Goal: Task Accomplishment & Management: Manage account settings

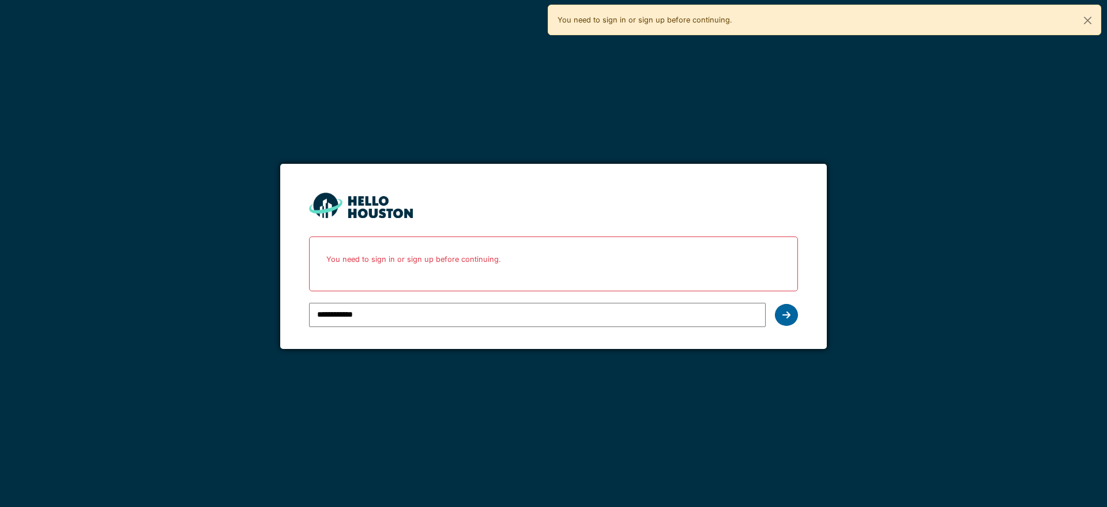
click at [792, 318] on div at bounding box center [786, 315] width 23 height 22
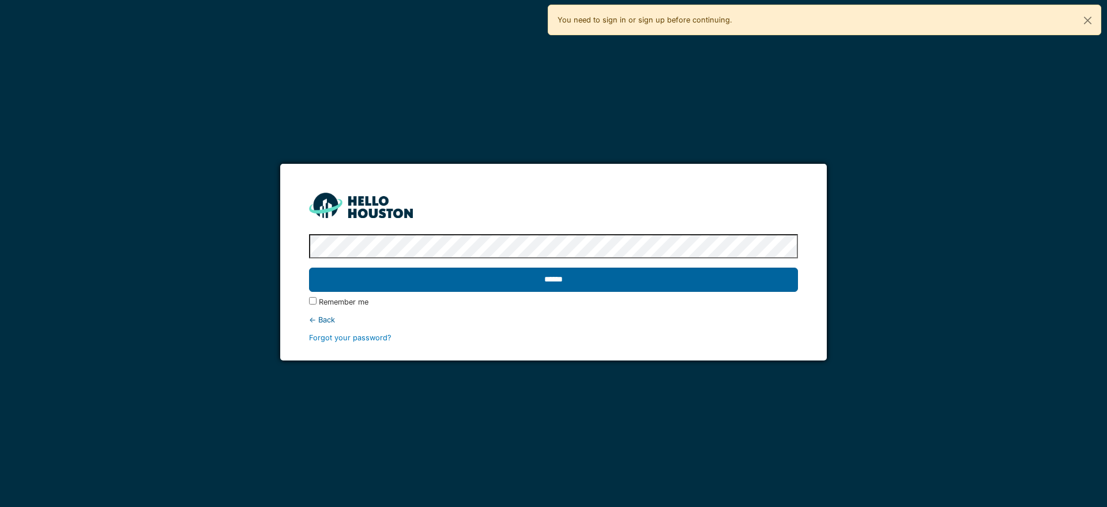
click at [641, 281] on input "******" at bounding box center [553, 279] width 488 height 24
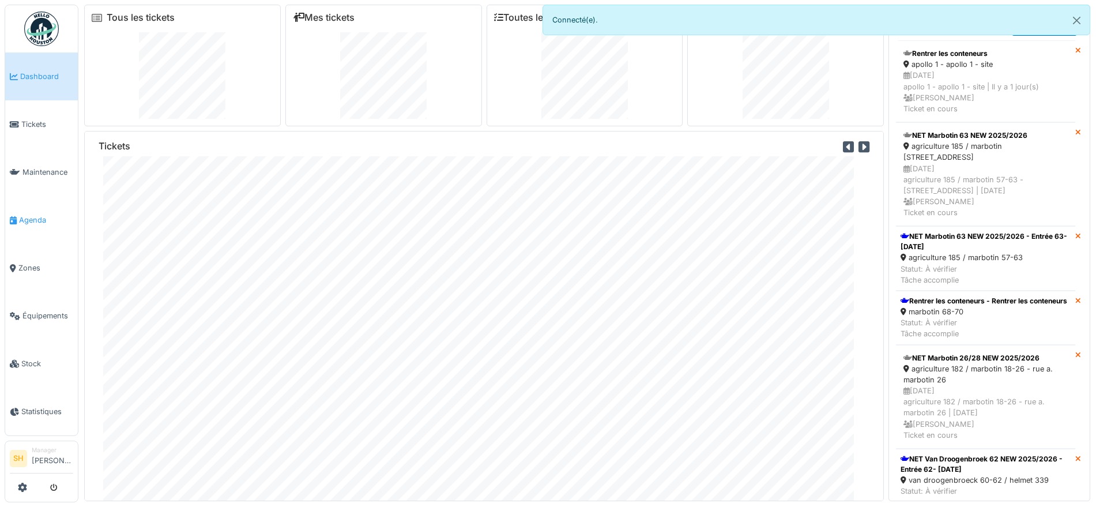
click at [46, 214] on span "Agenda" at bounding box center [46, 219] width 54 height 11
click at [45, 214] on span "Agenda" at bounding box center [46, 219] width 54 height 11
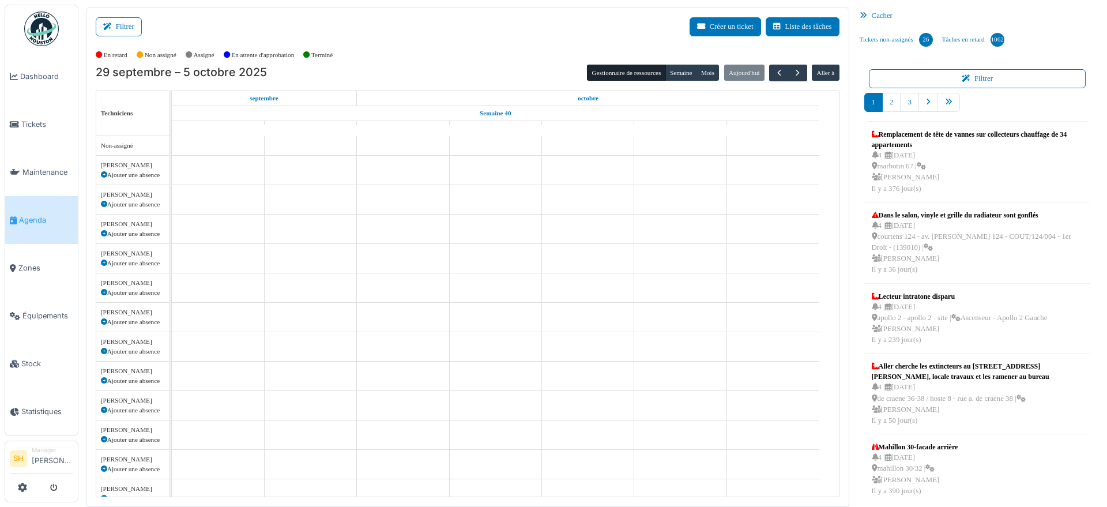
click at [27, 214] on span "Agenda" at bounding box center [46, 219] width 54 height 11
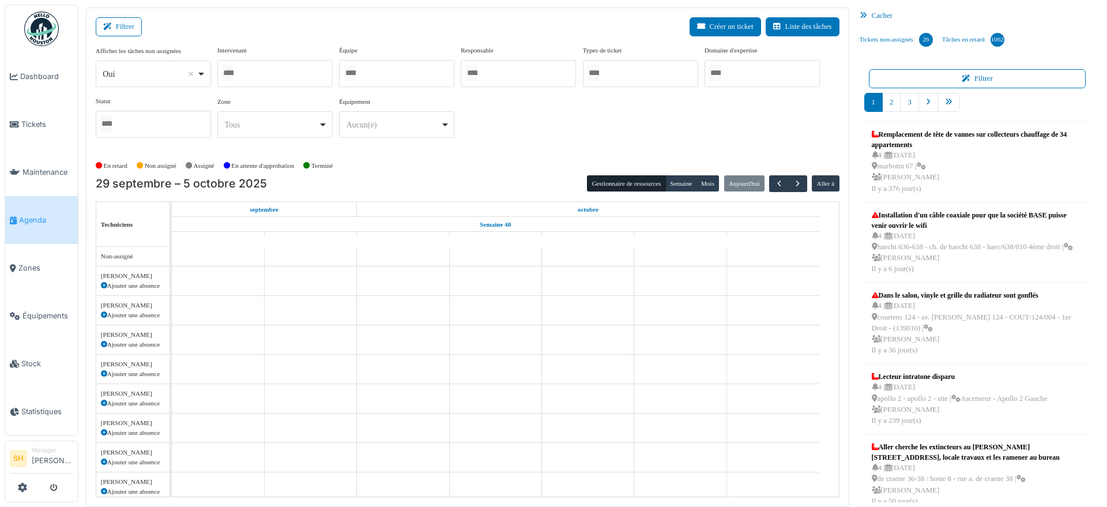
click at [367, 76] on div at bounding box center [396, 73] width 115 height 27
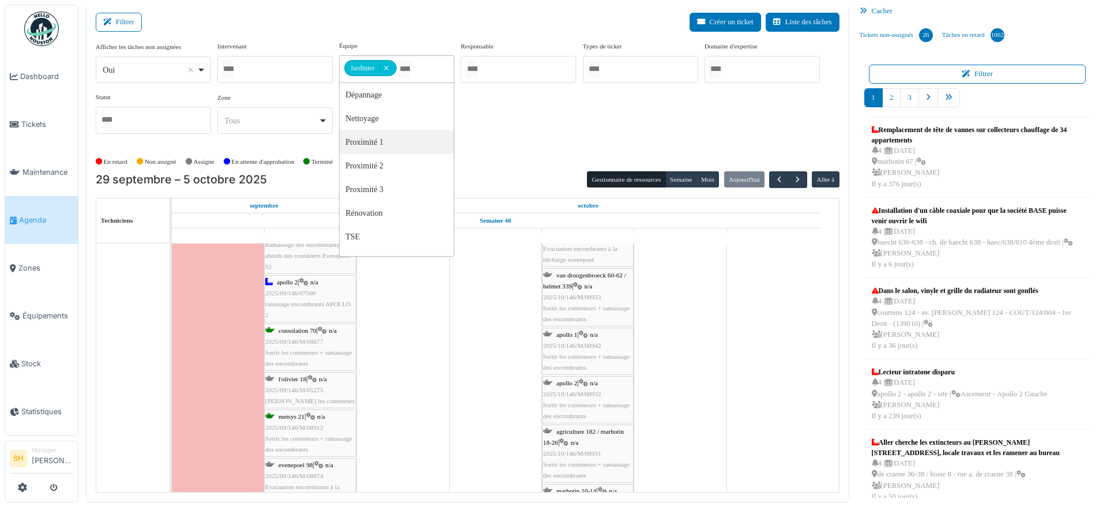
scroll to position [1009, 0]
click at [298, 421] on span "evenepoel 98" at bounding box center [295, 421] width 34 height 7
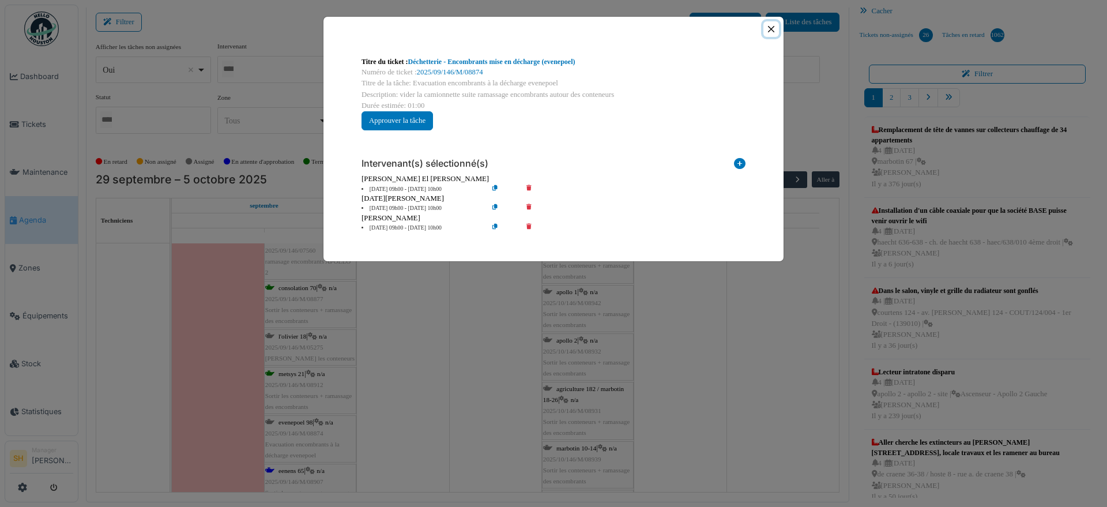
click at [773, 25] on button "Close" at bounding box center [771, 29] width 16 height 16
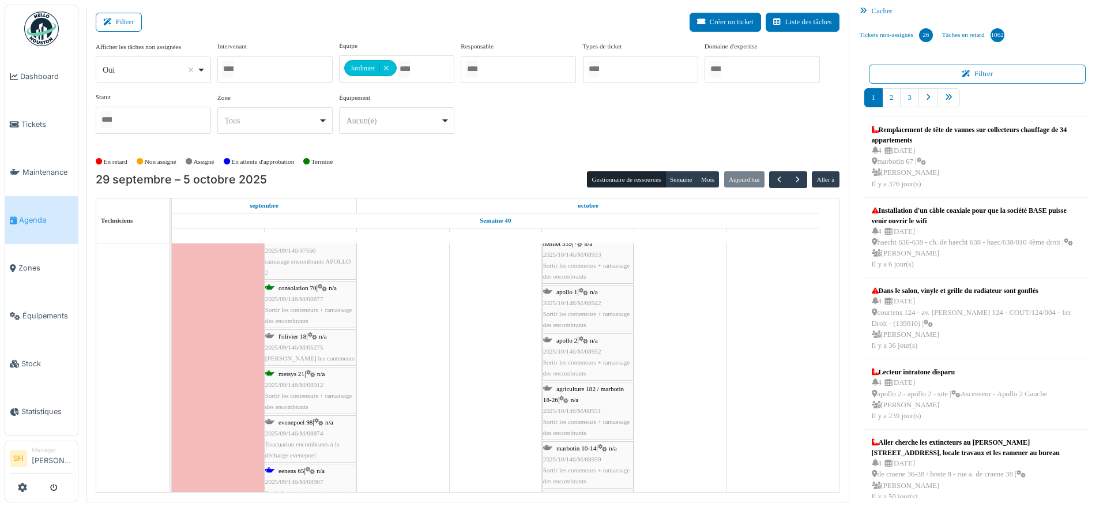
click at [290, 337] on span "l'olivier 18" at bounding box center [292, 336] width 28 height 7
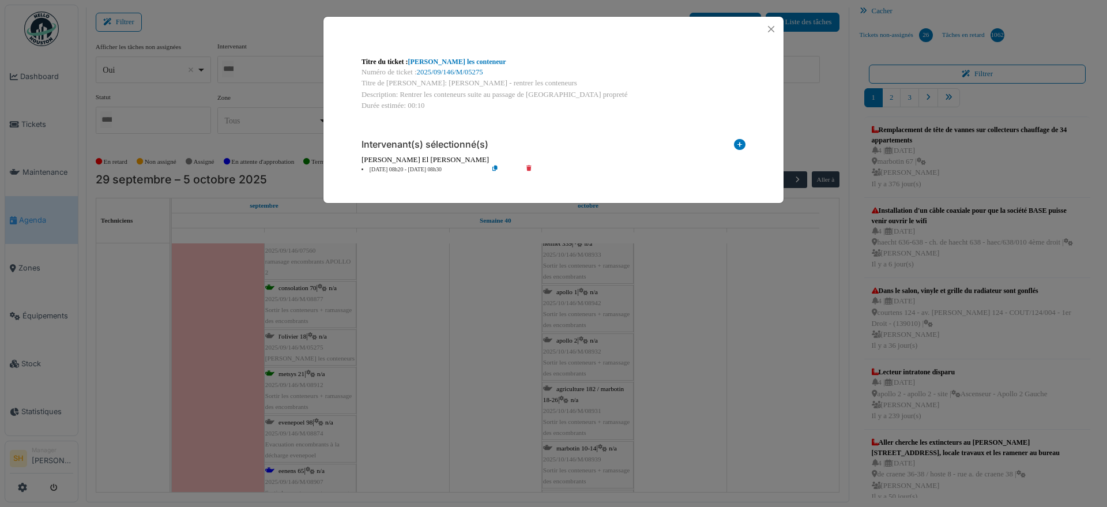
click at [435, 386] on div "Titre du ticket : Olivier - Rentrer les conteneur Numéro de ticket : 2025/09/14…" at bounding box center [553, 253] width 1107 height 507
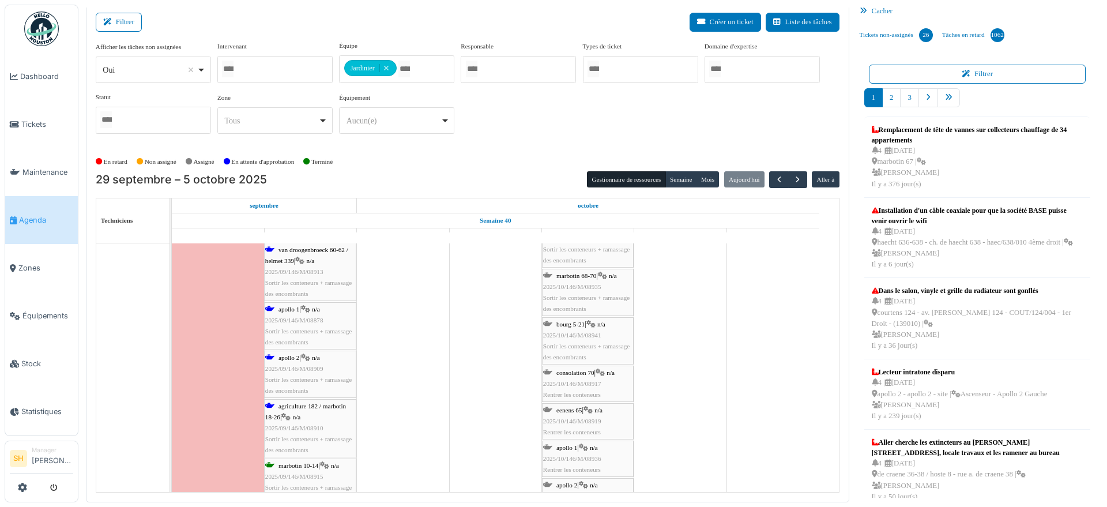
scroll to position [1297, 0]
click at [305, 350] on span "marbotin 67" at bounding box center [293, 350] width 31 height 7
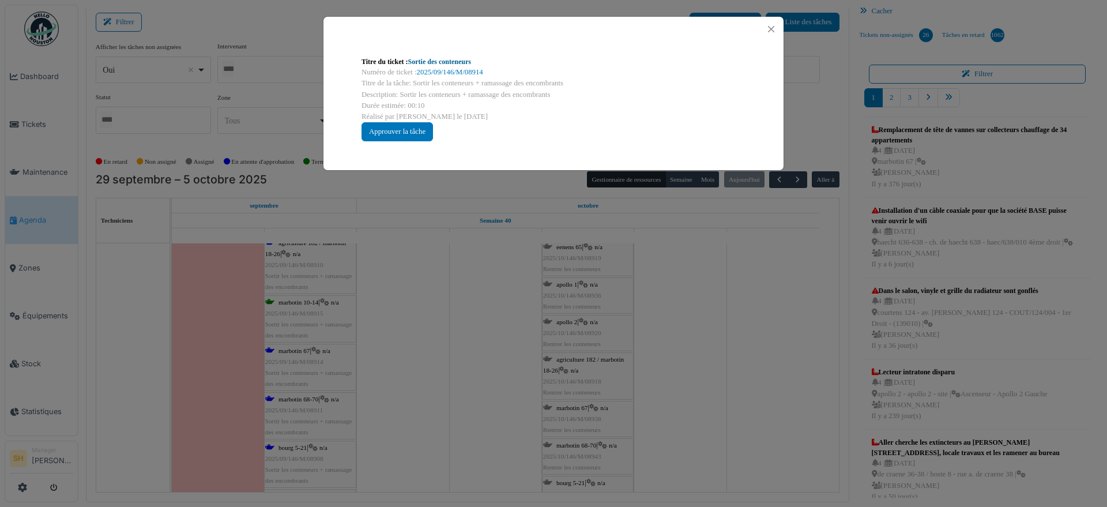
click at [440, 61] on link "Sortie des conteneurs" at bounding box center [439, 62] width 63 height 8
click at [431, 301] on div "Titre du ticket : Sortie des conteneurs Numéro de ticket : 2025/09/146/M/08914 …" at bounding box center [553, 253] width 1107 height 507
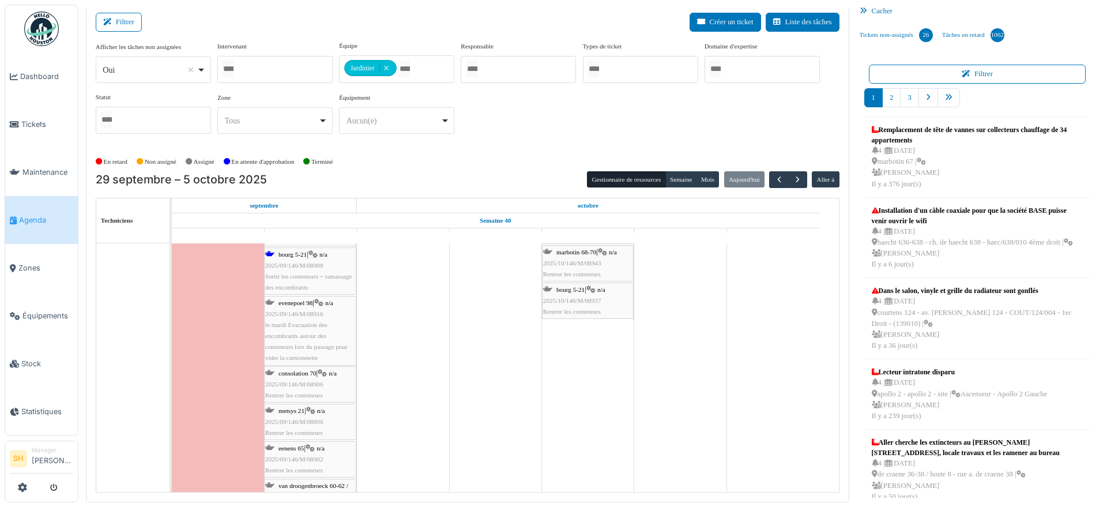
scroll to position [1657, 0]
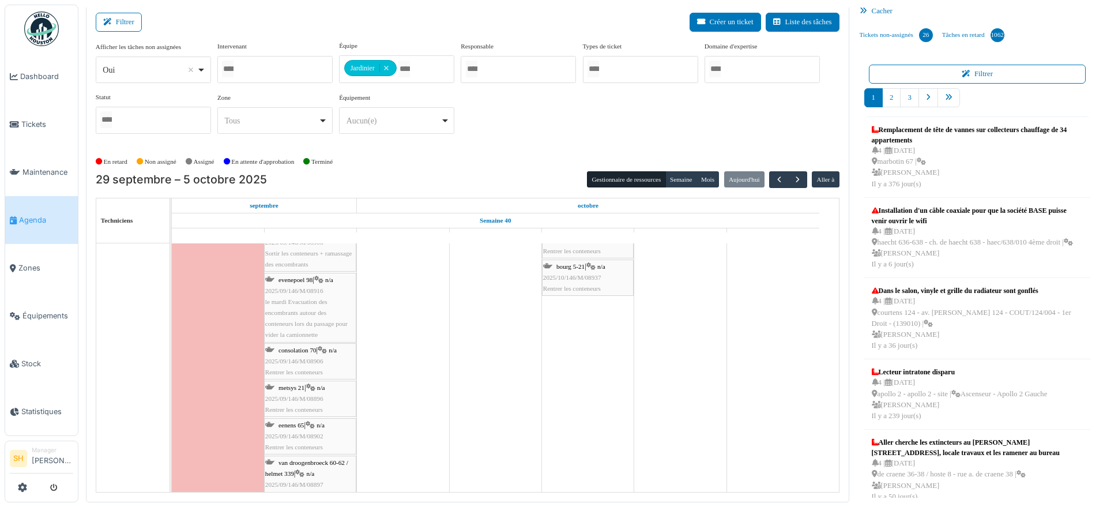
click at [289, 351] on span "consolation 70" at bounding box center [297, 349] width 38 height 7
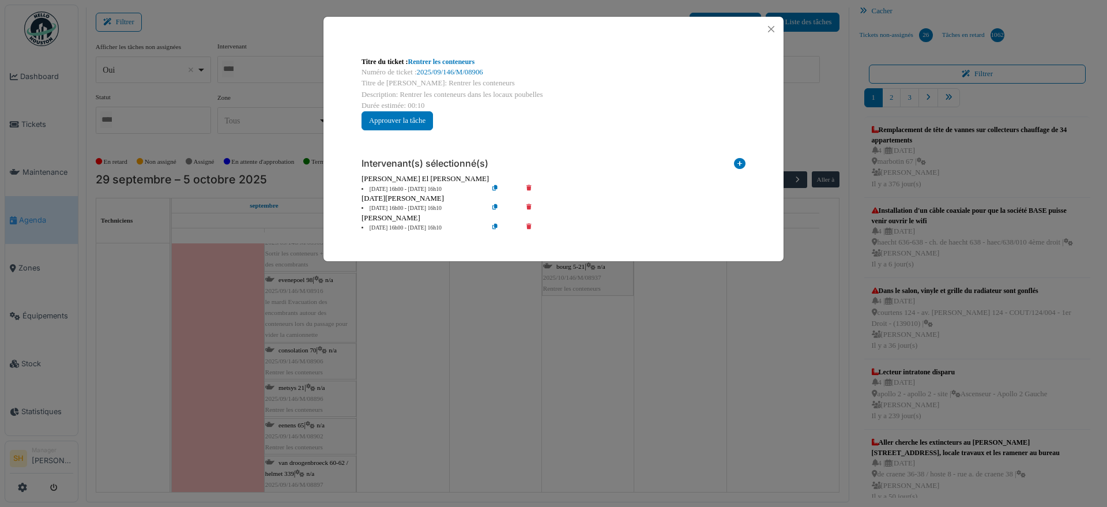
click at [529, 205] on icon at bounding box center [536, 208] width 33 height 9
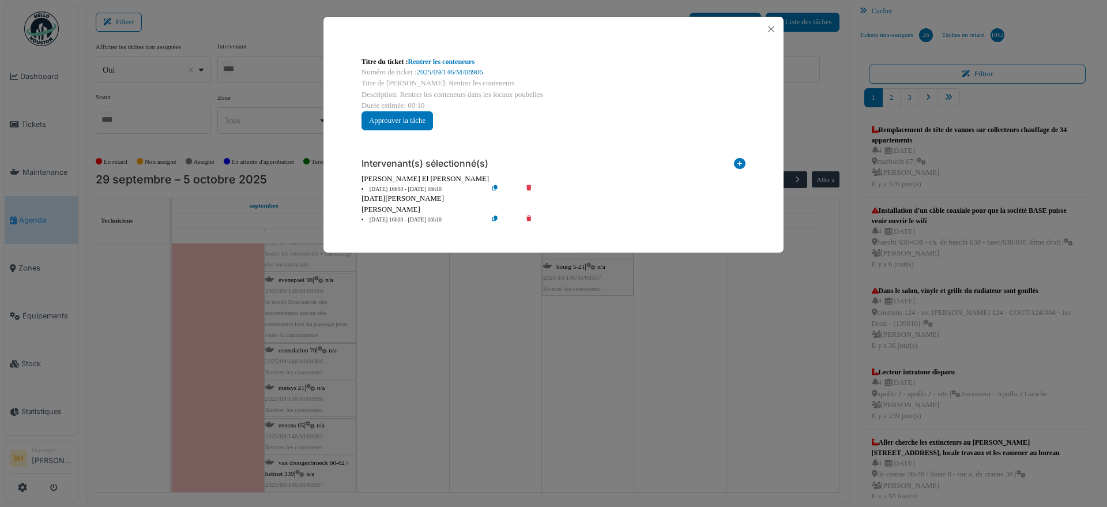
click at [526, 217] on icon at bounding box center [536, 220] width 33 height 9
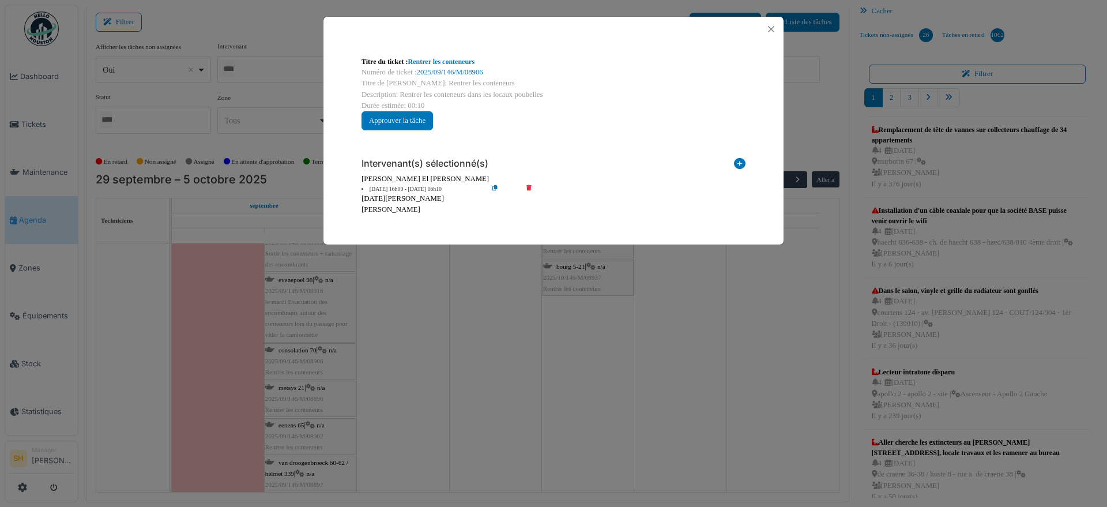
click at [397, 351] on div "Titre du ticket : Rentrer les conteneurs Numéro de ticket : 2025/09/146/M/08906…" at bounding box center [553, 253] width 1107 height 507
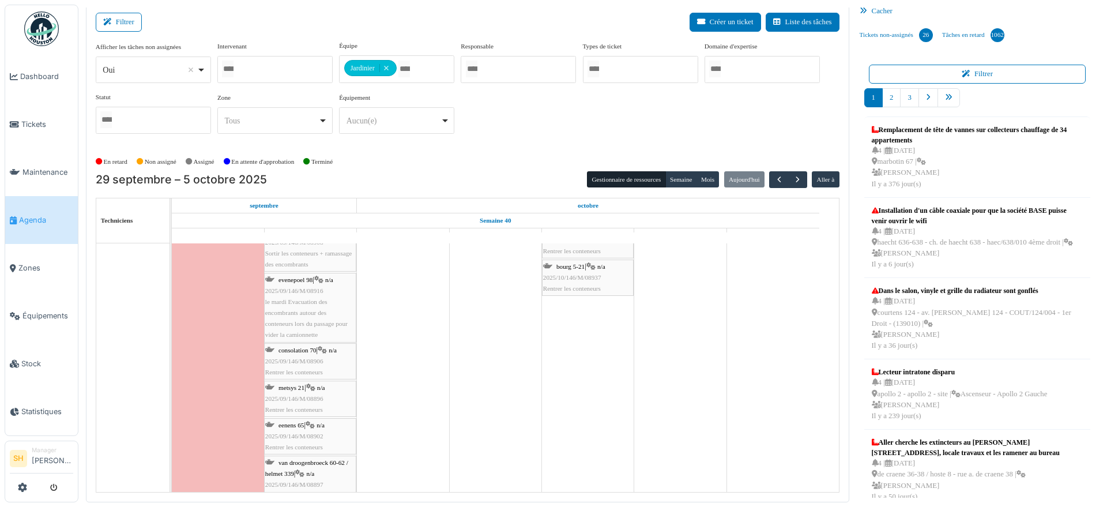
click at [299, 390] on div "metsys 21 | n/a 2025/09/146/M/08896 Rentrer les conteneurs" at bounding box center [310, 398] width 90 height 33
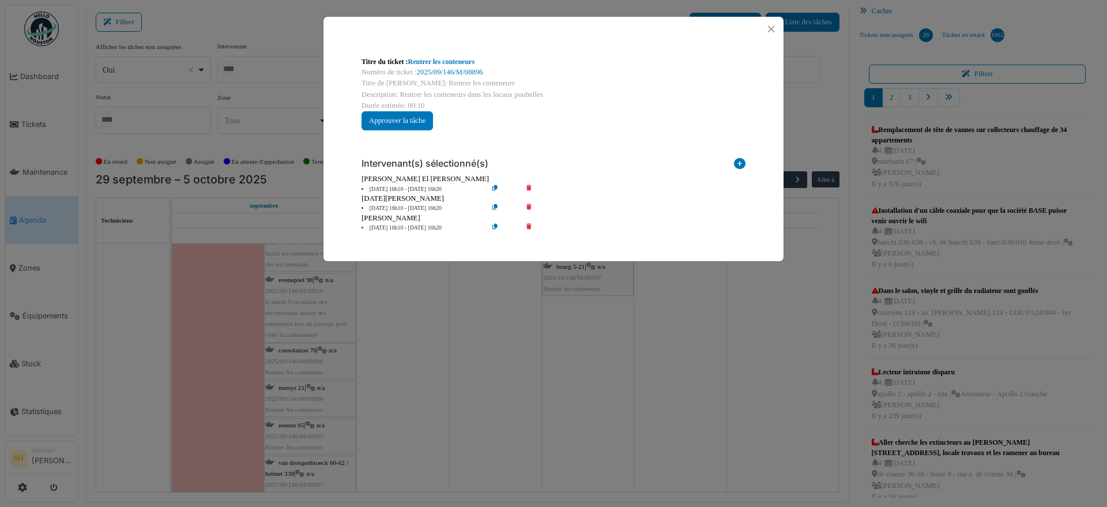
click at [530, 205] on icon at bounding box center [536, 208] width 33 height 9
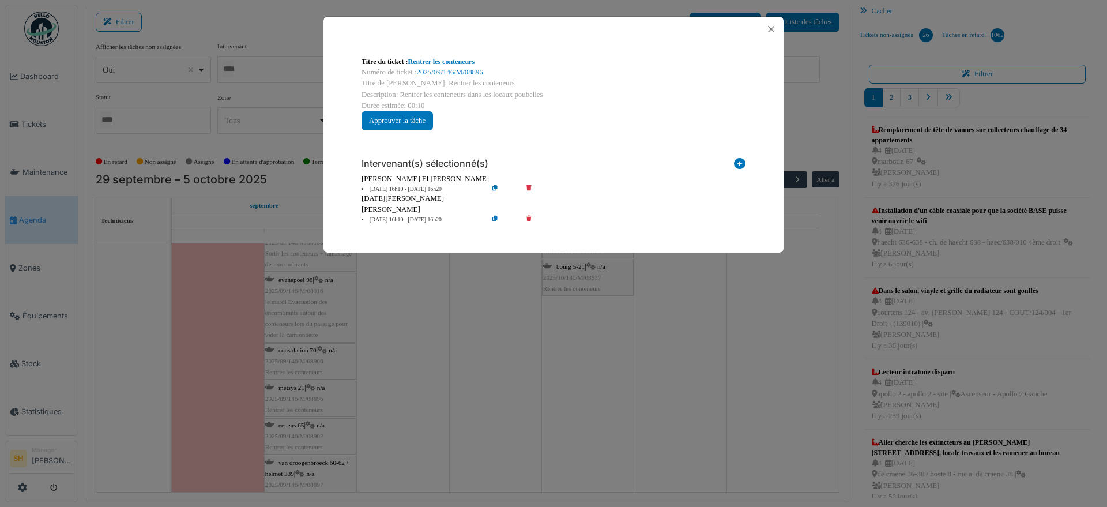
click at [527, 217] on icon at bounding box center [536, 220] width 33 height 9
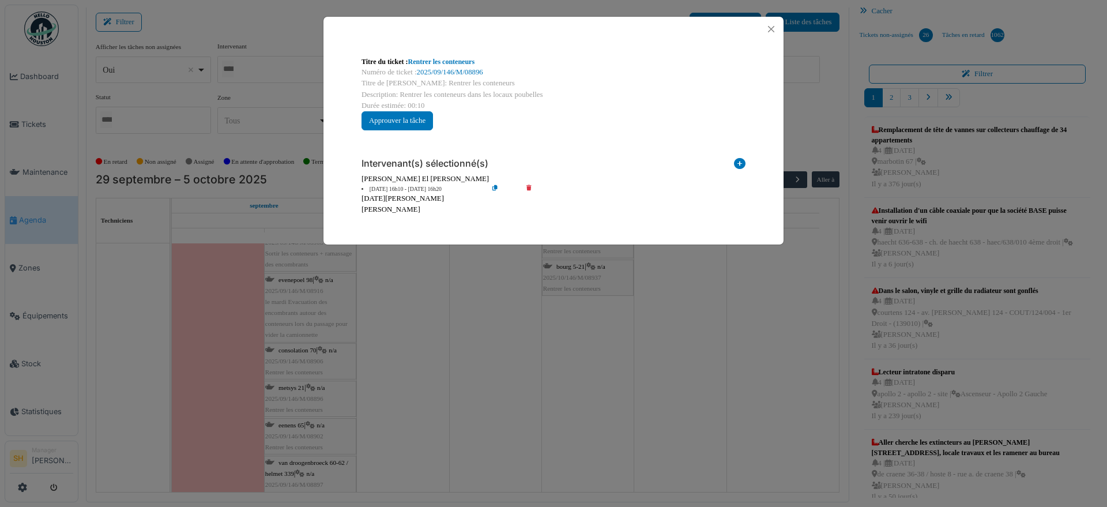
click at [426, 286] on div "Titre du ticket : Rentrer les conteneurs Numéro de ticket : 2025/09/146/M/08896…" at bounding box center [553, 253] width 1107 height 507
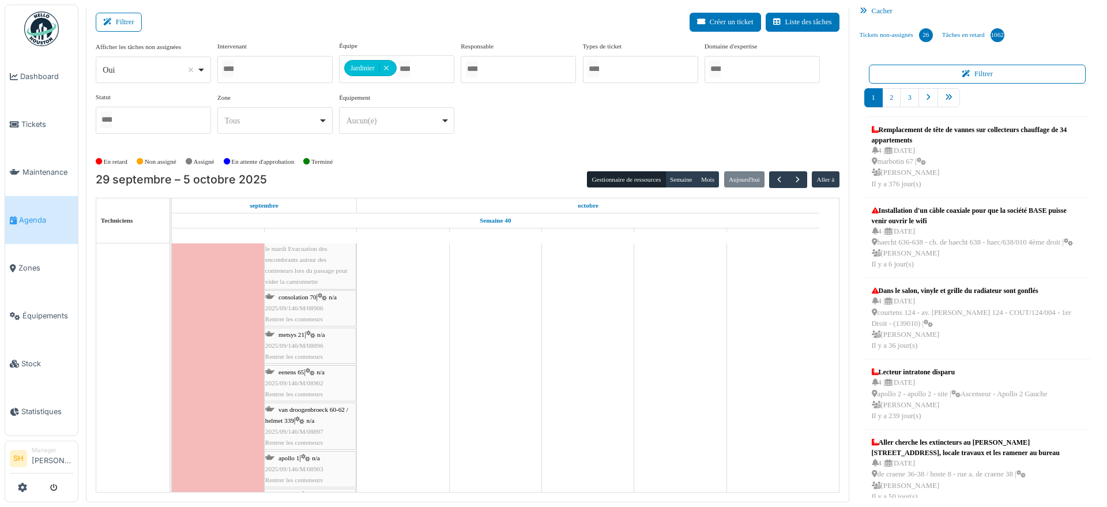
scroll to position [1729, 0]
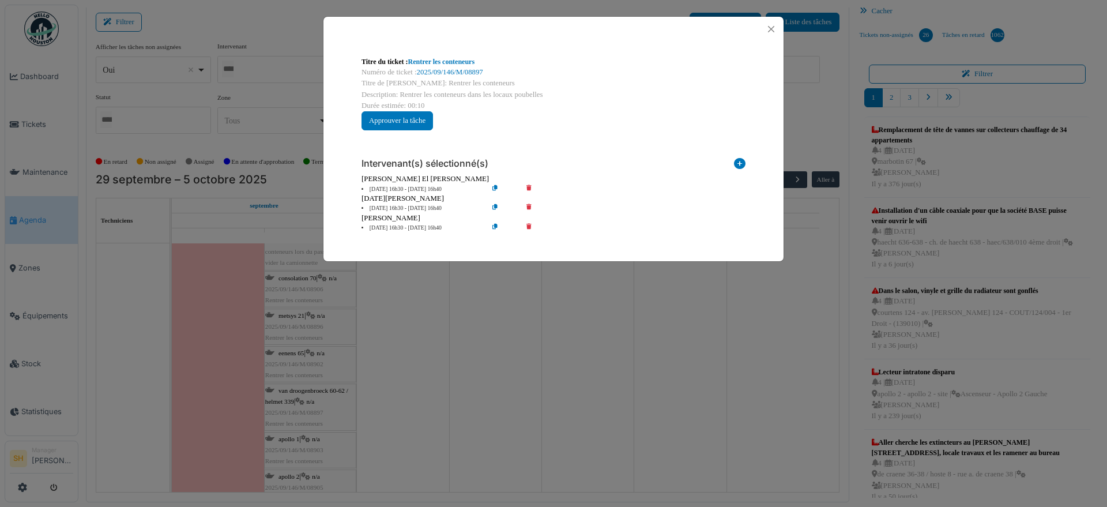
click at [531, 206] on icon at bounding box center [536, 208] width 33 height 9
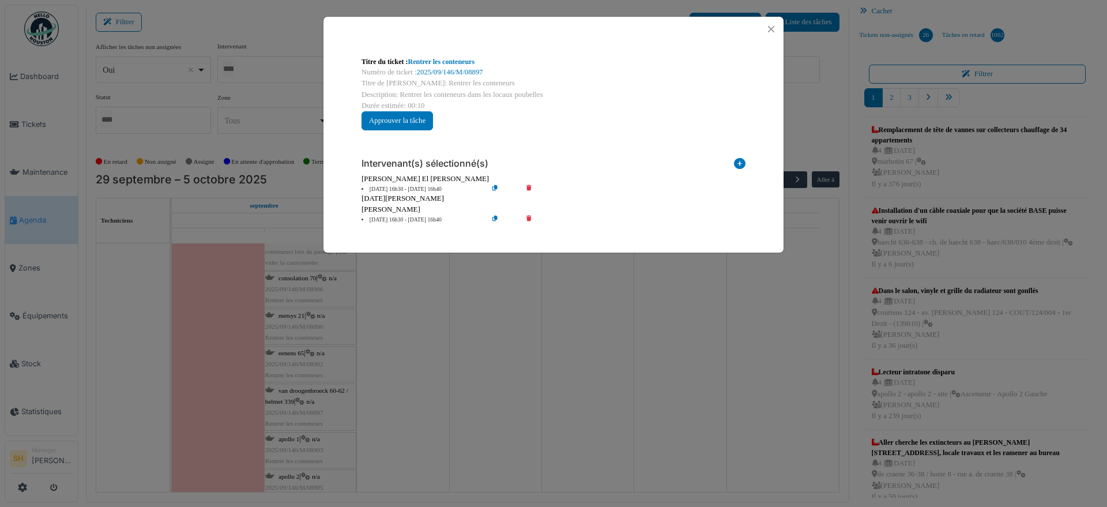
click at [530, 216] on icon at bounding box center [536, 220] width 33 height 9
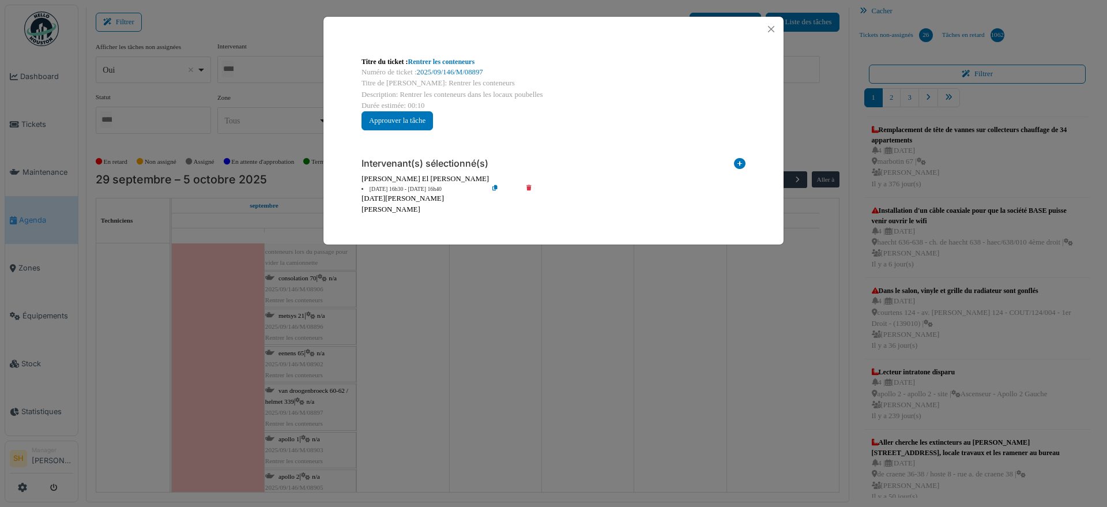
click at [416, 344] on div "Titre du ticket : Rentrer les conteneurs Numéro de ticket : 2025/09/146/M/08897…" at bounding box center [553, 253] width 1107 height 507
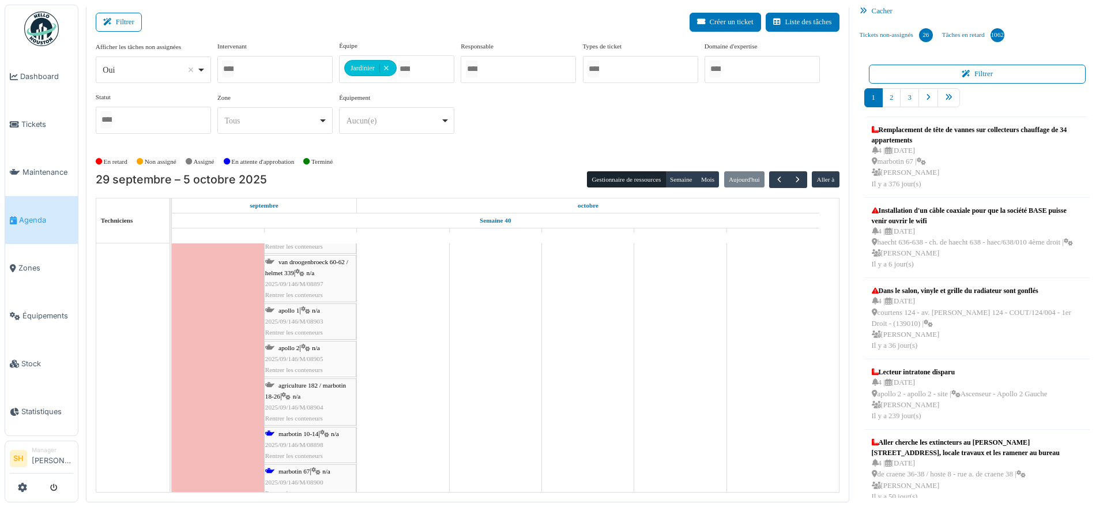
scroll to position [1945, 0]
click at [292, 460] on span "bourg 5-21" at bounding box center [292, 458] width 28 height 7
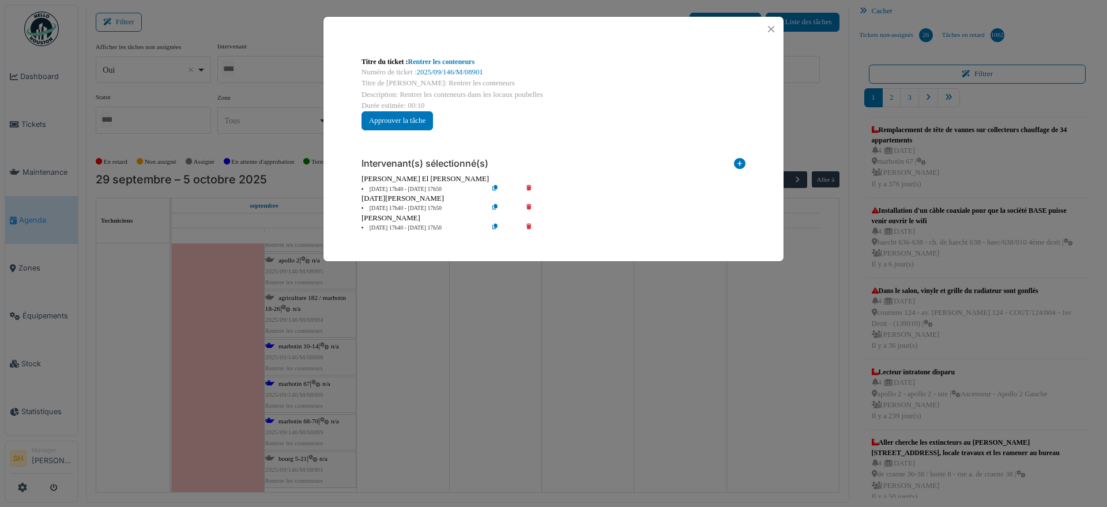
click at [530, 206] on icon at bounding box center [536, 208] width 33 height 9
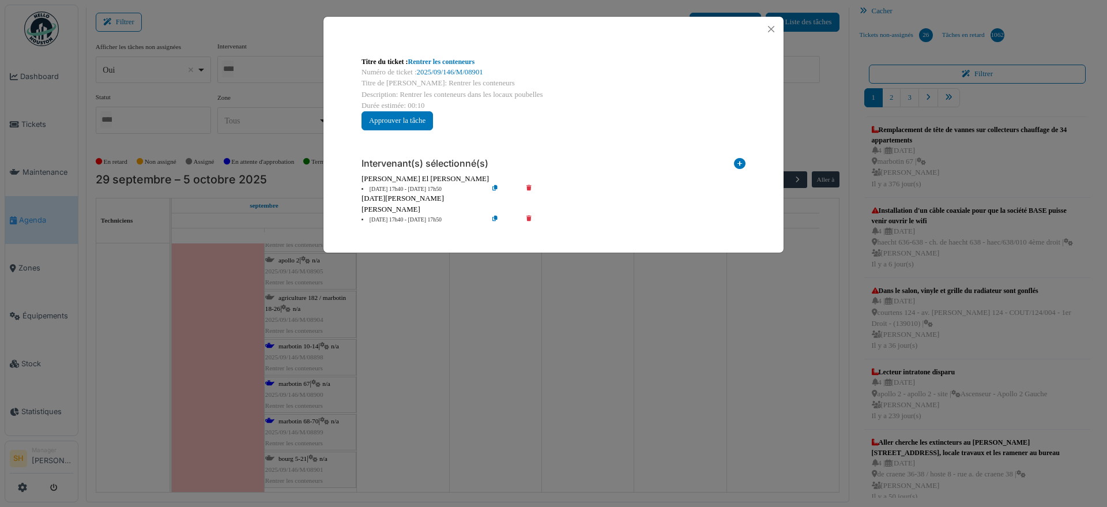
click at [530, 218] on icon at bounding box center [536, 220] width 33 height 9
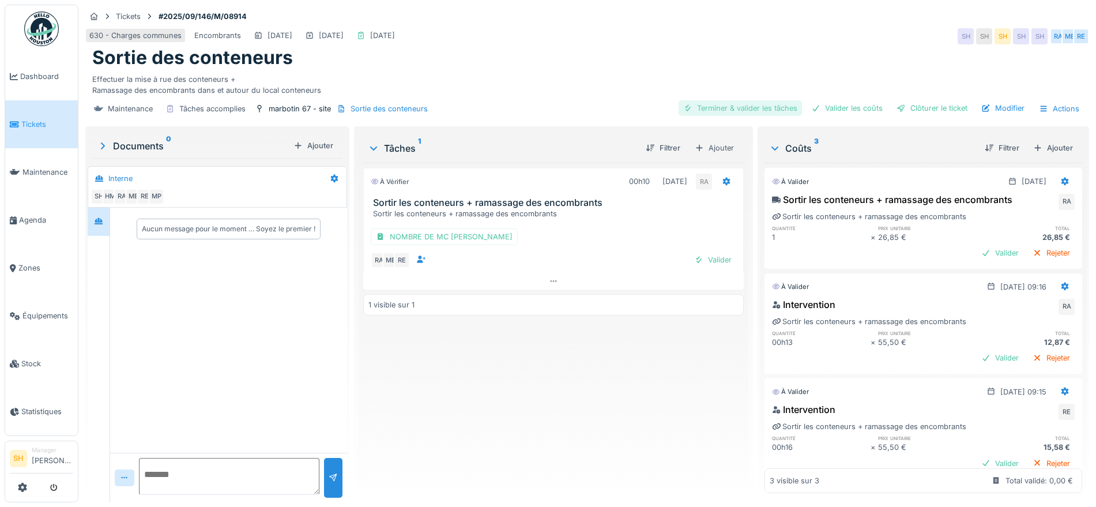
click at [716, 105] on div "Terminer & valider les tâches" at bounding box center [739, 108] width 123 height 16
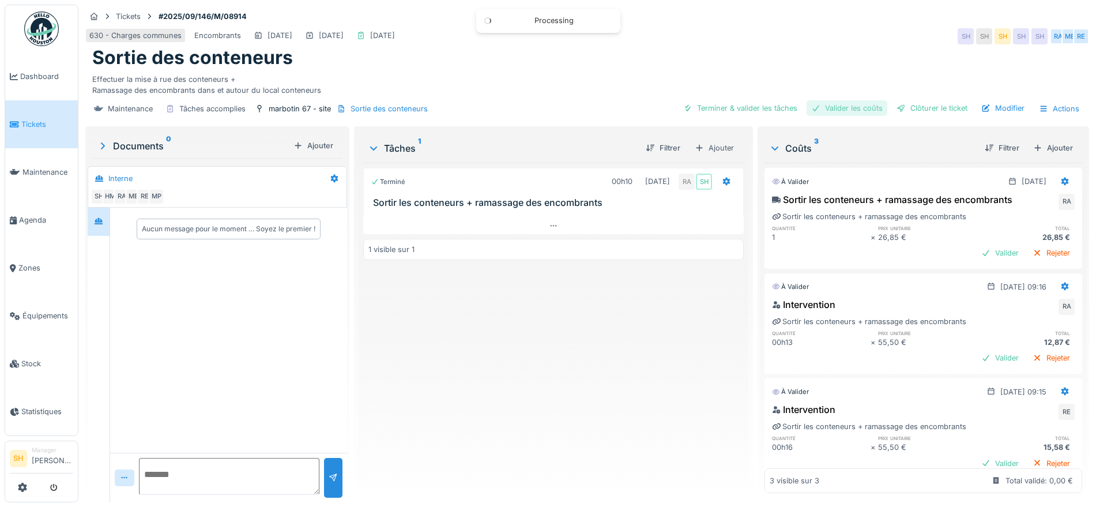
click at [835, 108] on div "Valider les coûts" at bounding box center [846, 108] width 81 height 16
click at [923, 103] on div "Clôturer le ticket" at bounding box center [932, 108] width 80 height 16
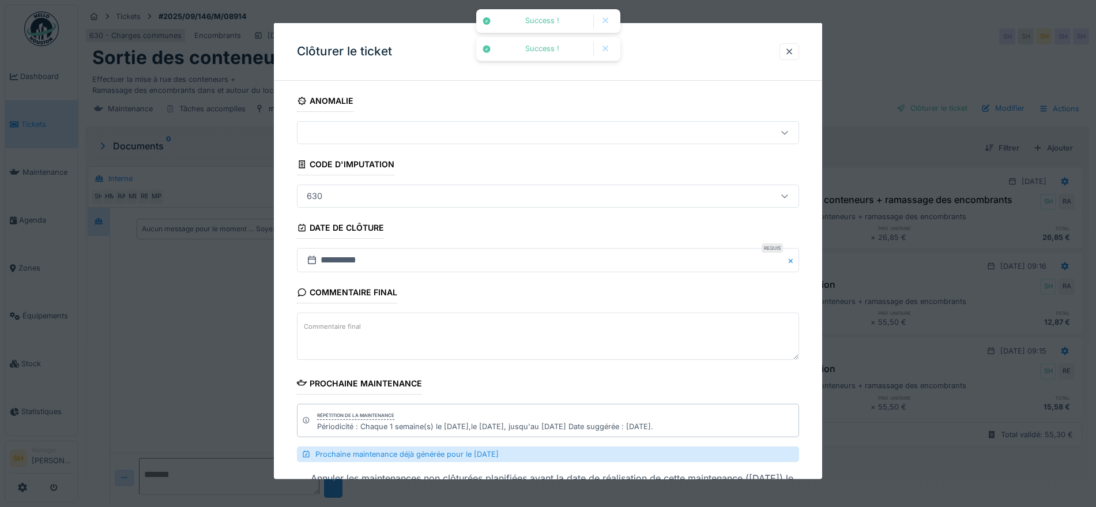
scroll to position [90, 0]
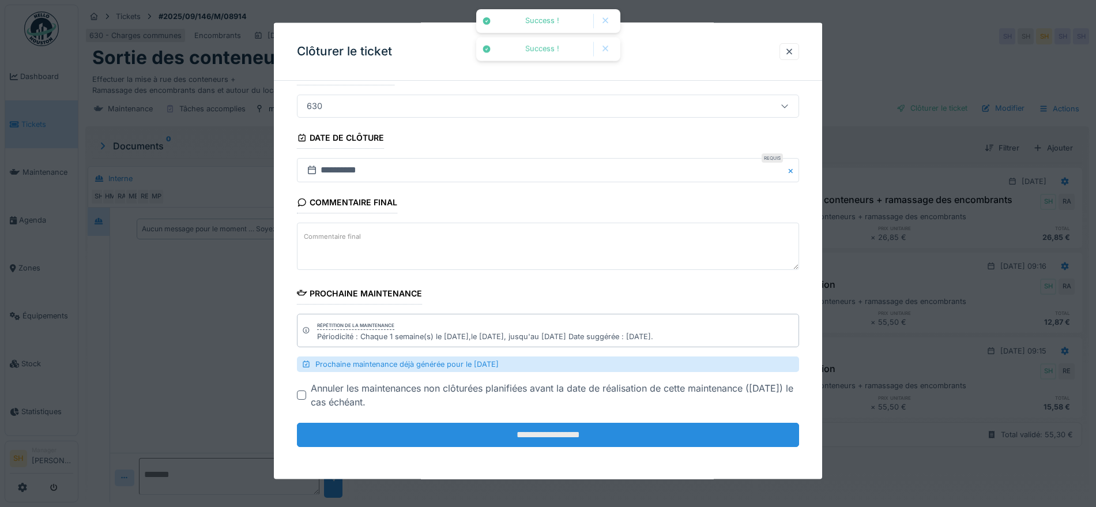
click at [640, 431] on input "**********" at bounding box center [548, 434] width 502 height 24
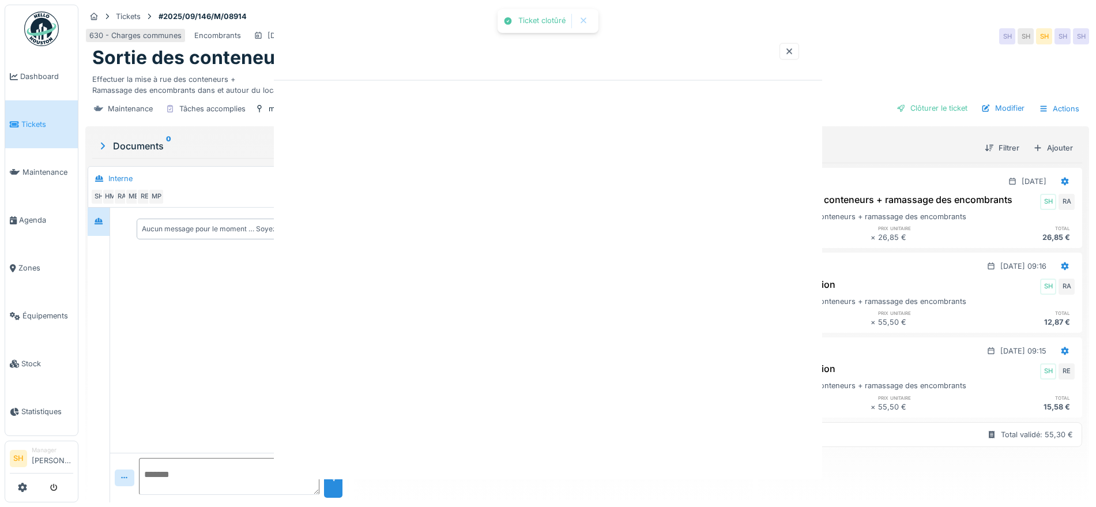
scroll to position [0, 0]
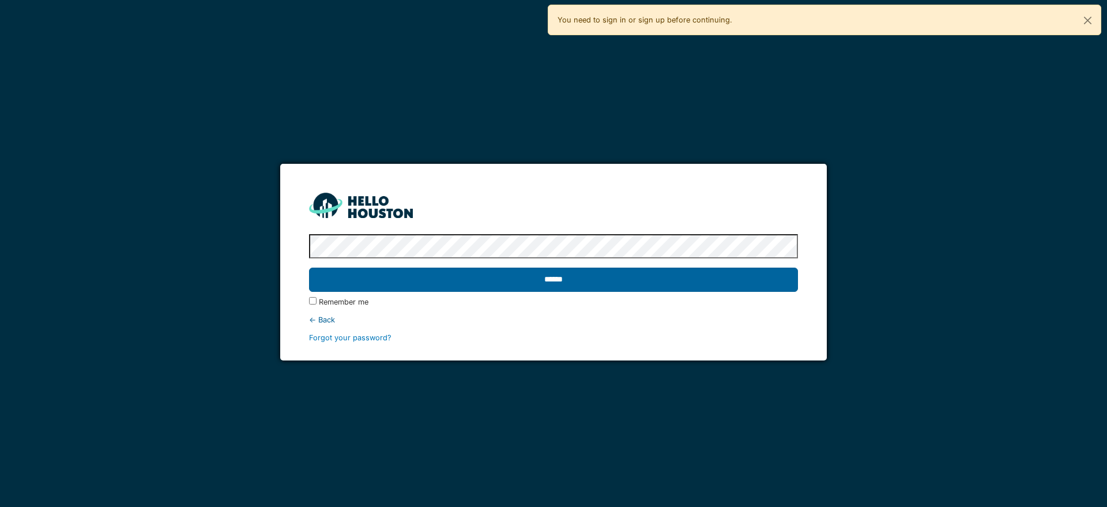
click at [674, 277] on input "******" at bounding box center [553, 279] width 488 height 24
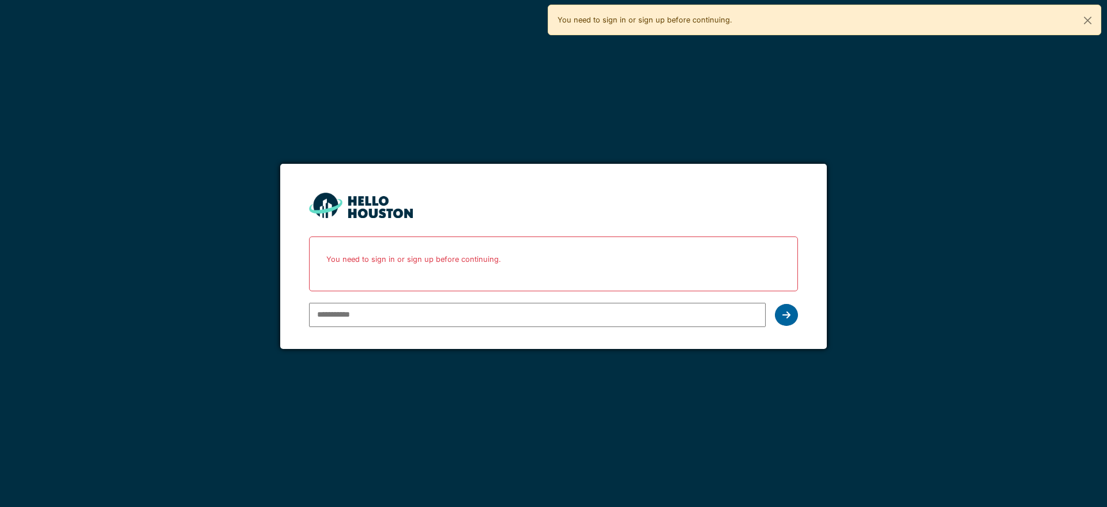
type input "**********"
click at [786, 316] on icon at bounding box center [786, 314] width 8 height 9
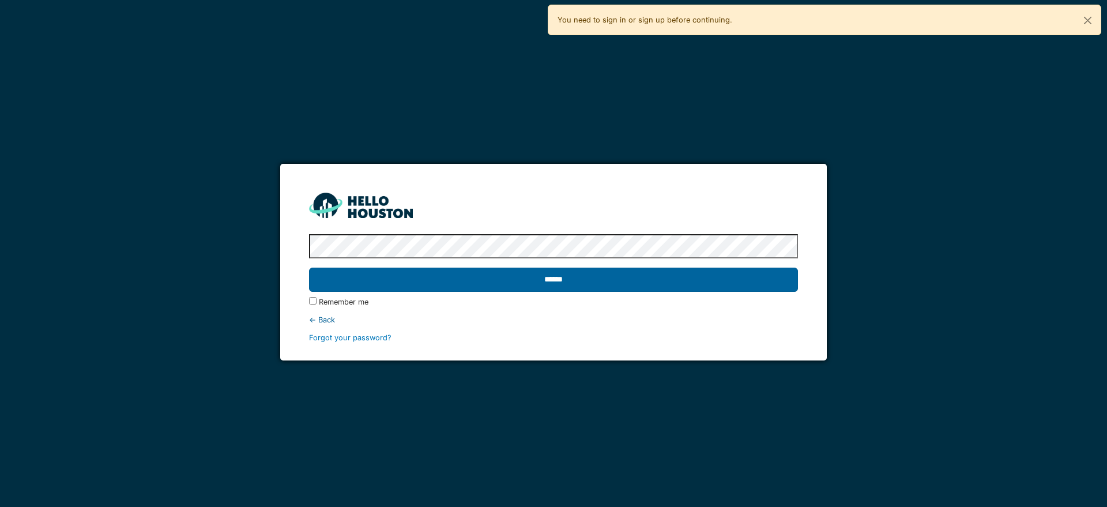
click at [617, 278] on input "******" at bounding box center [553, 279] width 488 height 24
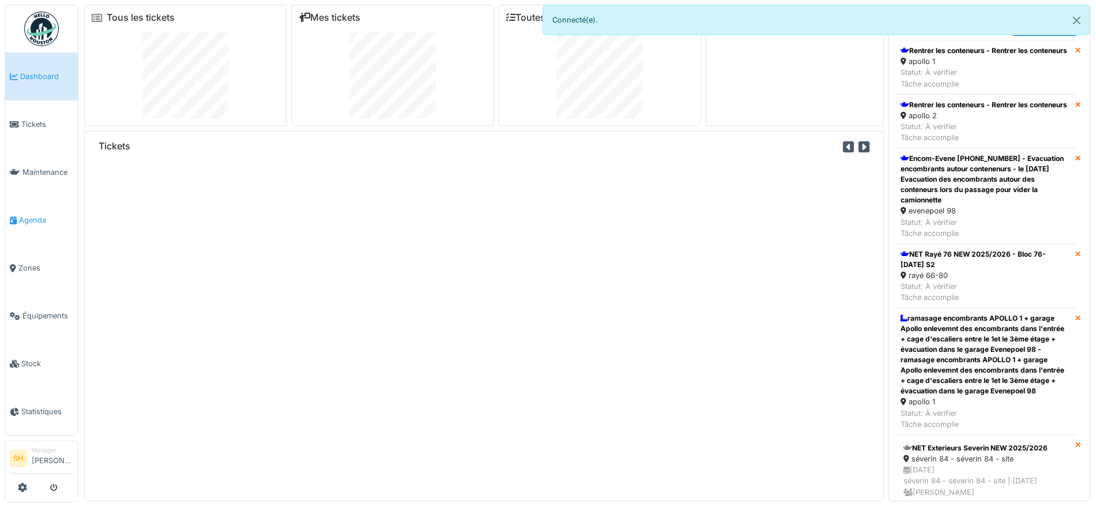
click at [40, 214] on span "Agenda" at bounding box center [46, 219] width 54 height 11
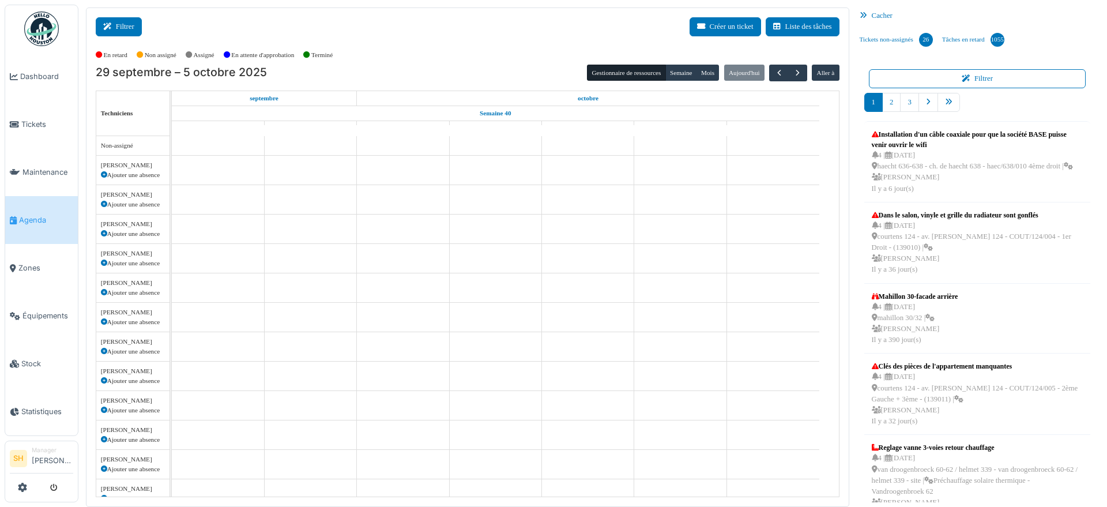
click at [137, 29] on button "Filtrer" at bounding box center [119, 26] width 46 height 19
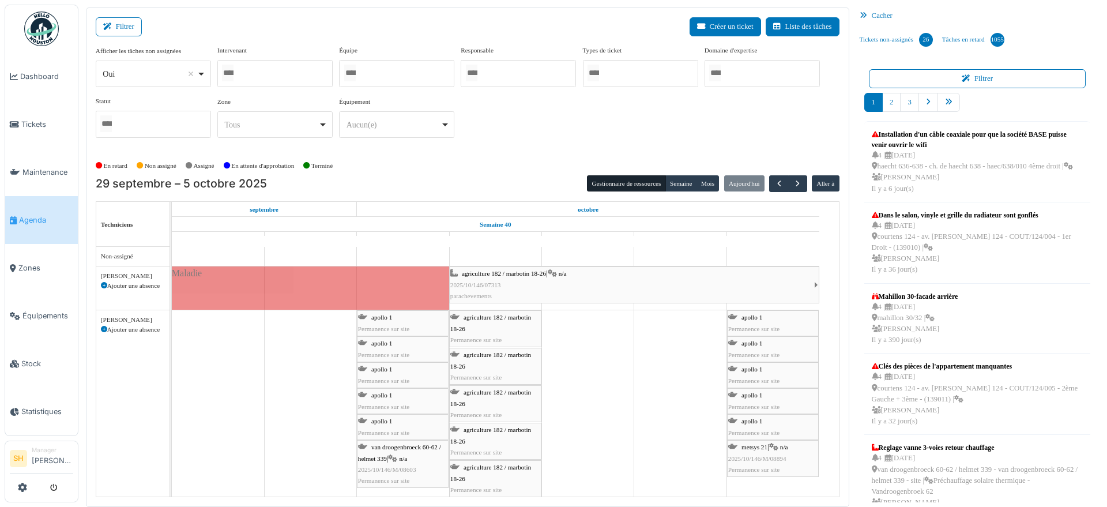
click at [354, 75] on input "Tous" at bounding box center [350, 73] width 12 height 17
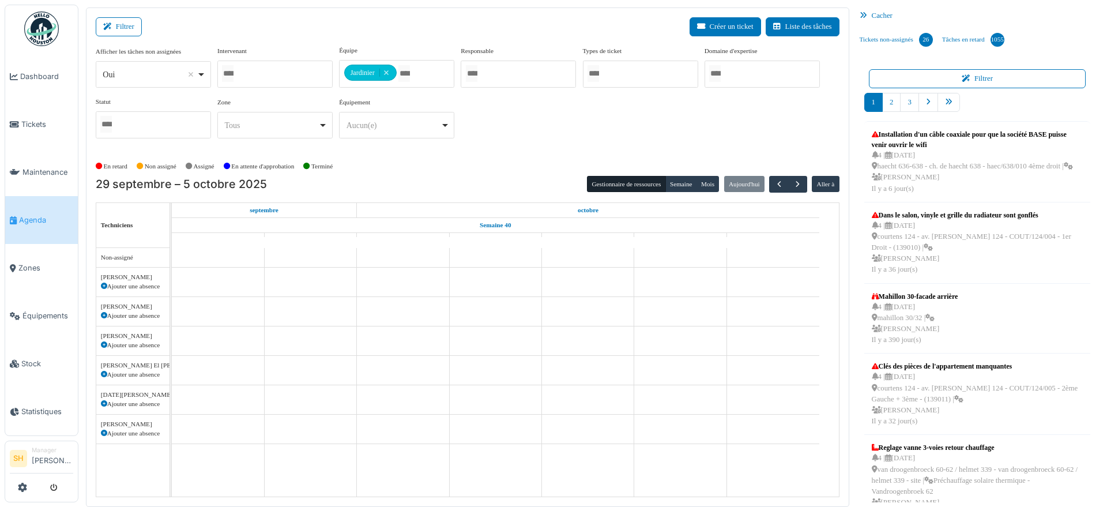
click at [482, 153] on div "Afficher les tâches non assignées *** Oui Remove item Oui Non Intervenant Abdel…" at bounding box center [467, 101] width 743 height 111
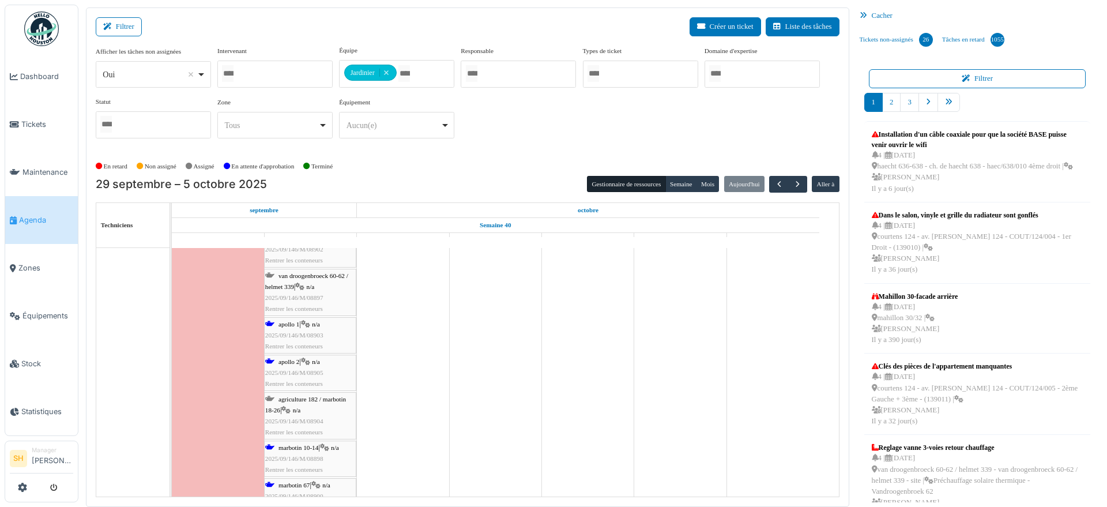
scroll to position [1873, 0]
click at [285, 371] on span "agriculture 182 / marbotin 18-26" at bounding box center [305, 380] width 81 height 18
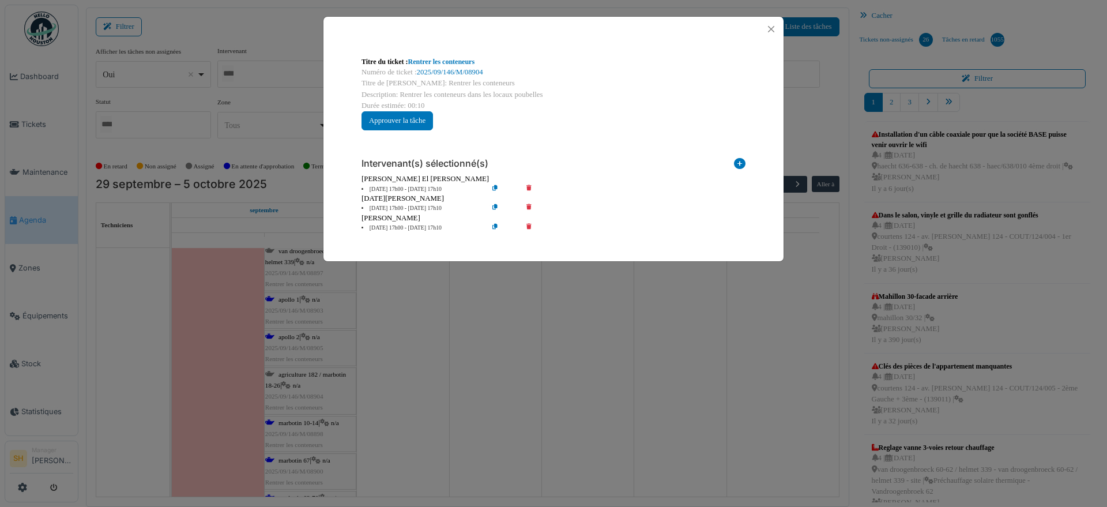
click at [530, 204] on icon at bounding box center [536, 208] width 33 height 9
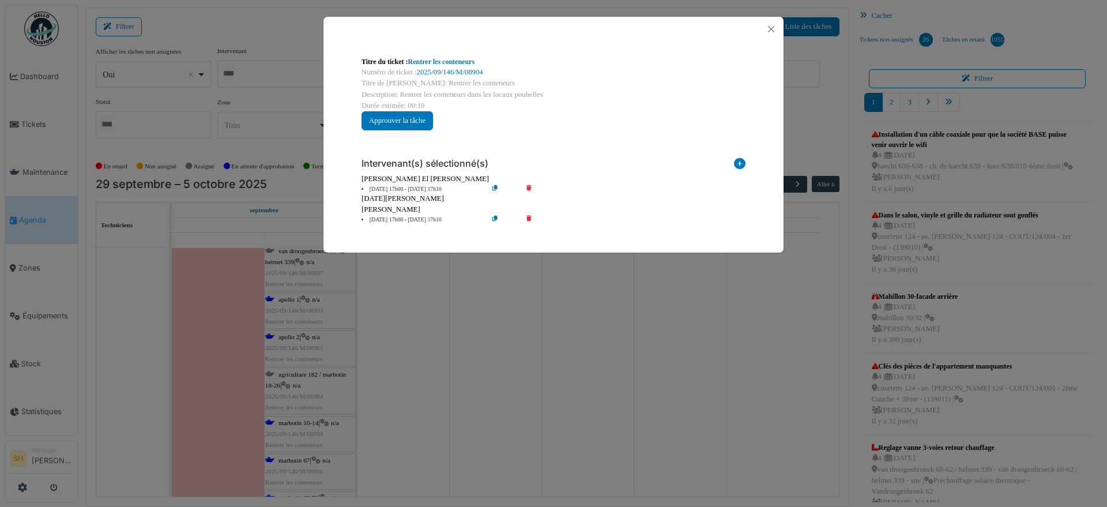
click at [527, 216] on icon at bounding box center [536, 220] width 33 height 9
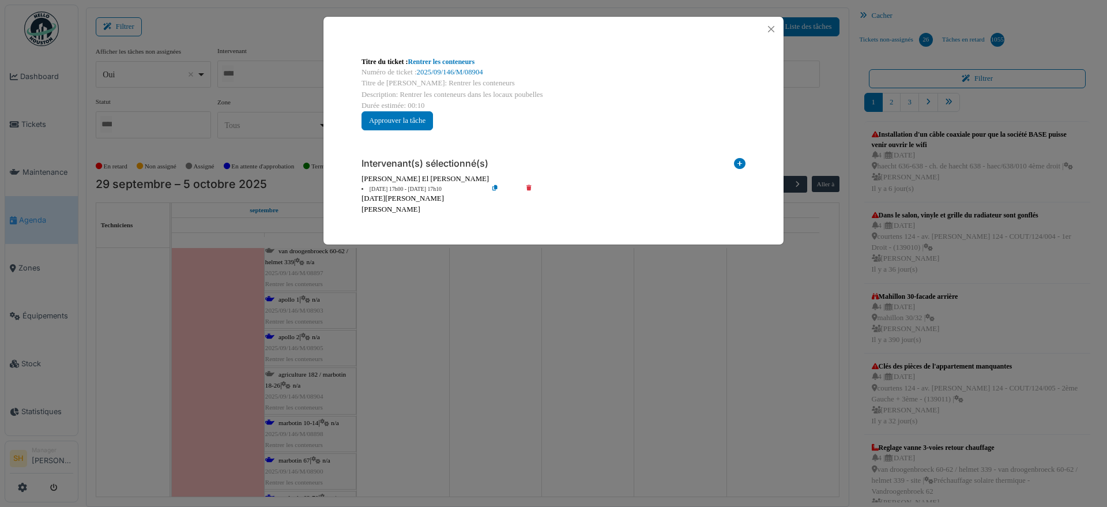
click at [489, 263] on div "Titre du ticket : Rentrer les conteneurs Numéro de ticket : 2025/09/146/M/08904…" at bounding box center [553, 253] width 1107 height 507
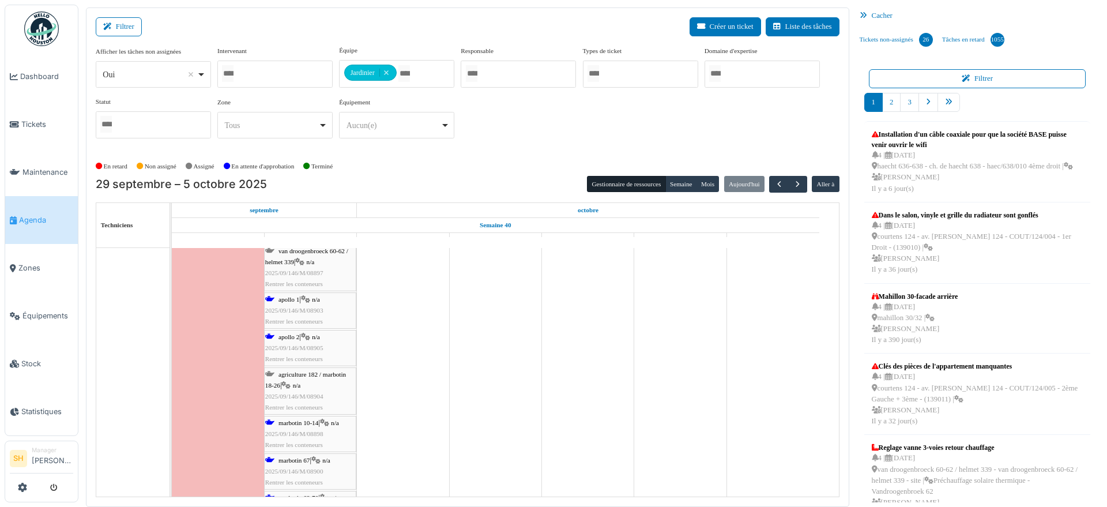
scroll to position [2089, 0]
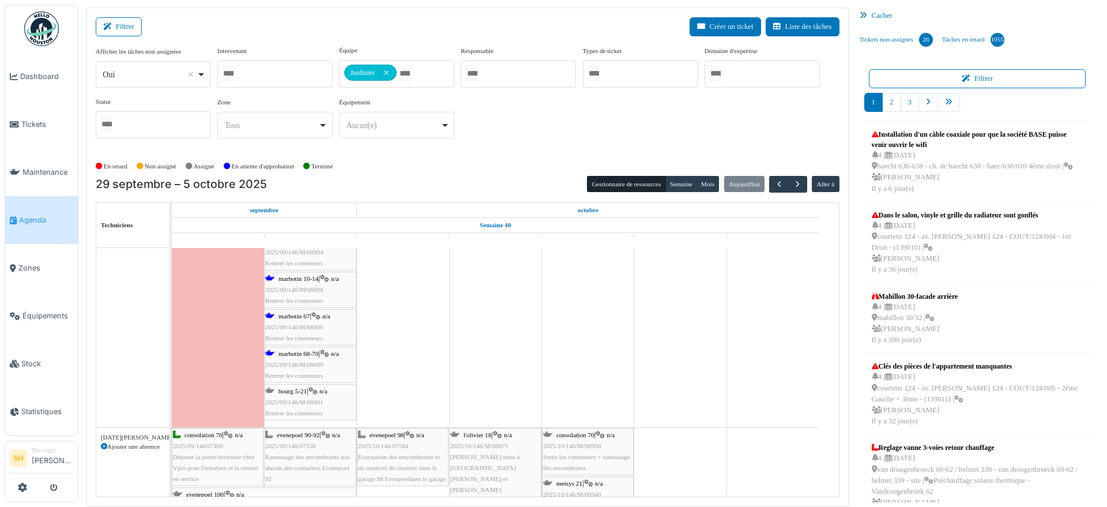
click at [304, 389] on span "bourg 5-21" at bounding box center [292, 390] width 28 height 7
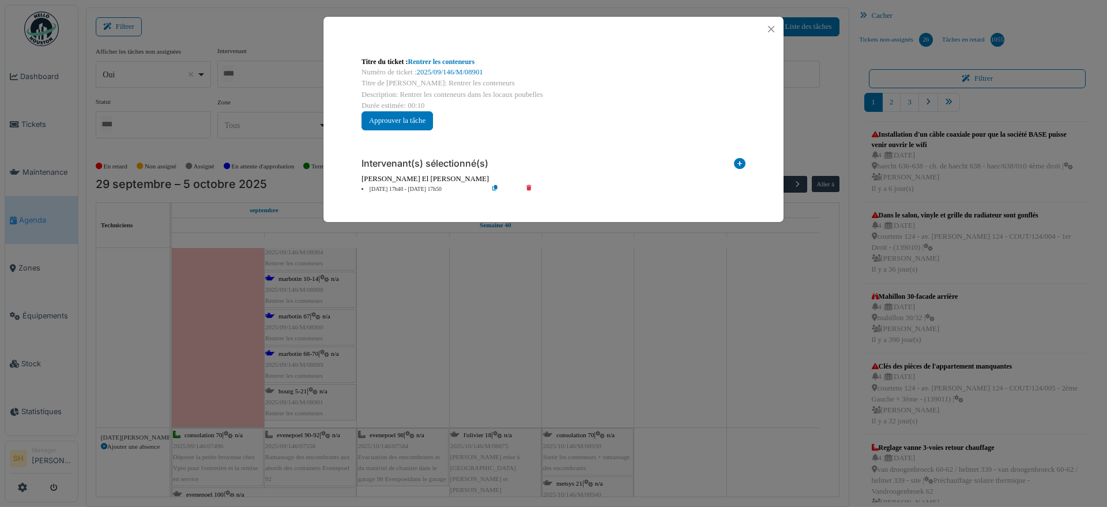
click at [520, 302] on div "Titre du ticket : Rentrer les conteneurs Numéro de ticket : 2025/09/146/M/08901…" at bounding box center [553, 253] width 1107 height 507
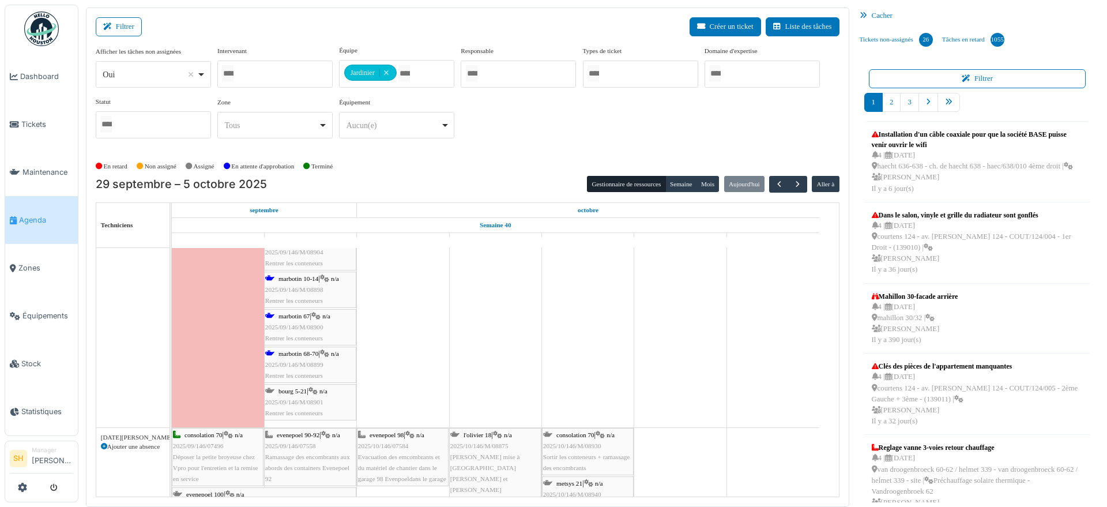
click at [307, 350] on span "marbotin 68-70" at bounding box center [298, 353] width 40 height 7
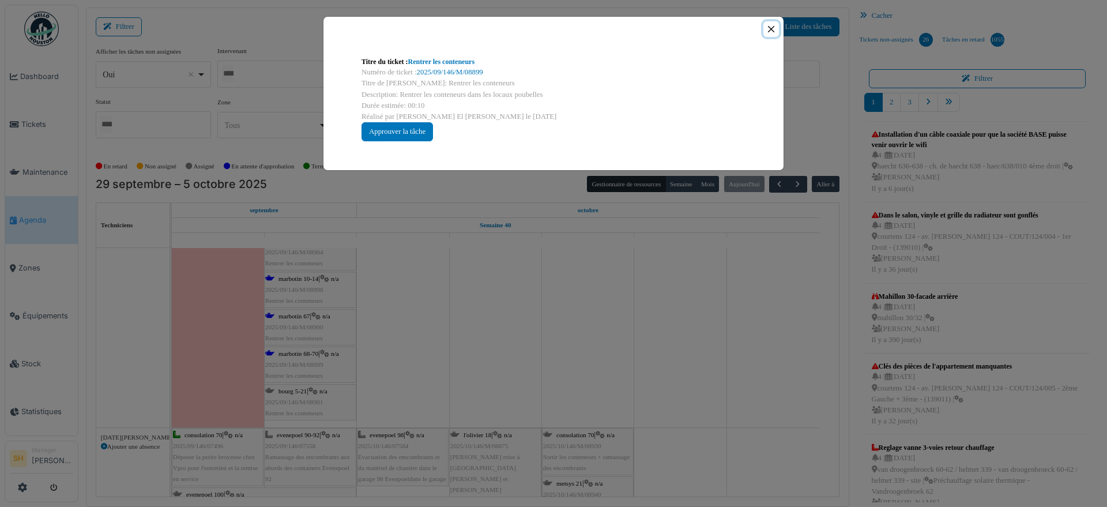
click at [771, 29] on button "Close" at bounding box center [771, 29] width 16 height 16
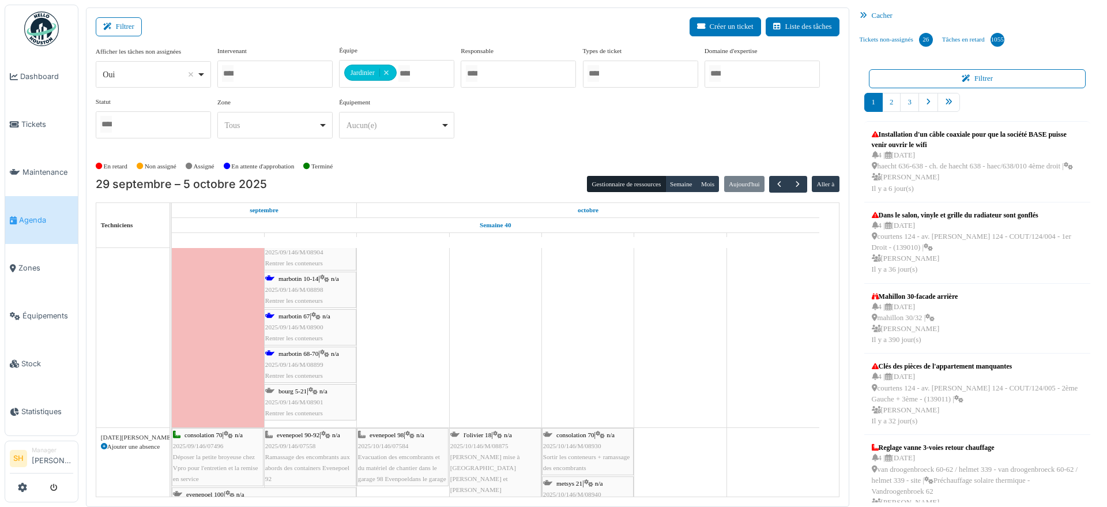
click at [523, 316] on td at bounding box center [495, 472] width 92 height 4482
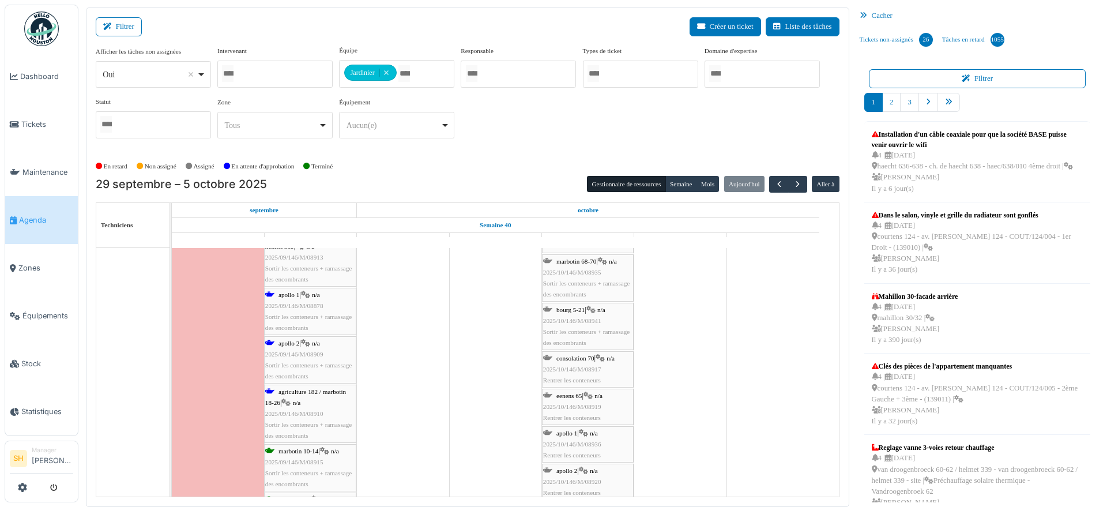
click at [284, 291] on span "apollo 1" at bounding box center [288, 294] width 21 height 7
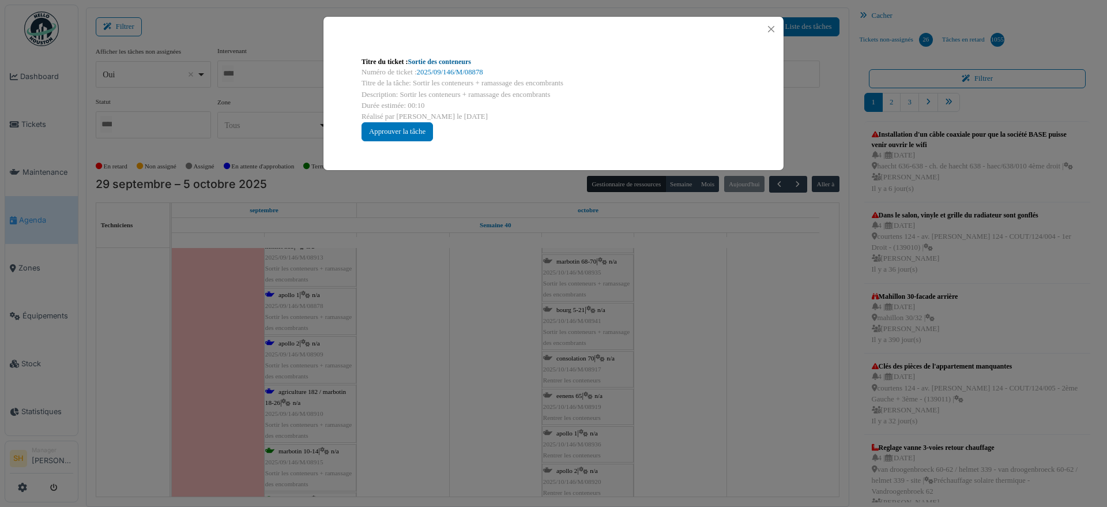
click at [436, 61] on link "Sortie des conteneurs" at bounding box center [439, 62] width 63 height 8
click at [457, 398] on div "Titre du ticket : Sortie des conteneurs Numéro de ticket : 2025/09/146/M/08878 …" at bounding box center [553, 253] width 1107 height 507
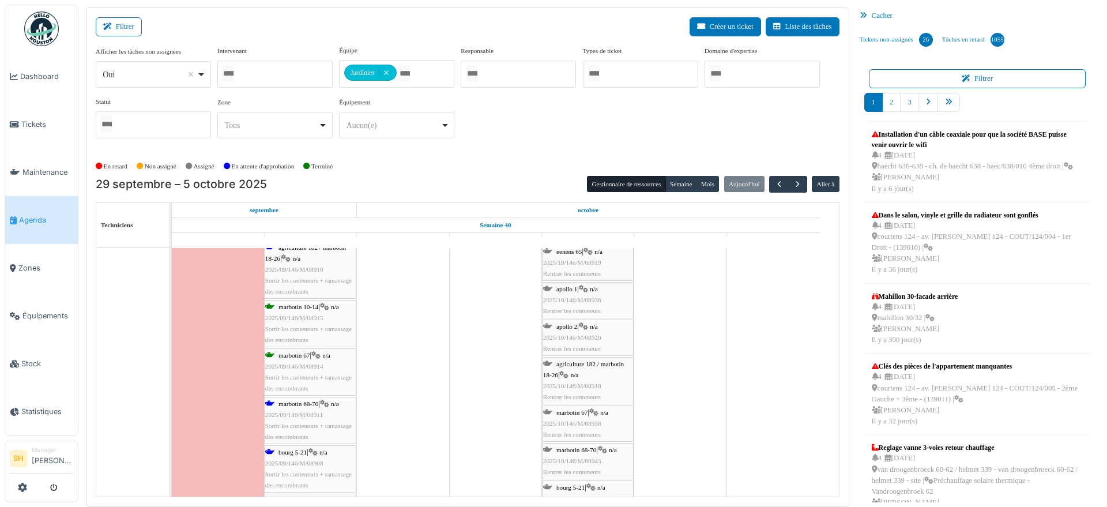
scroll to position [1297, 0]
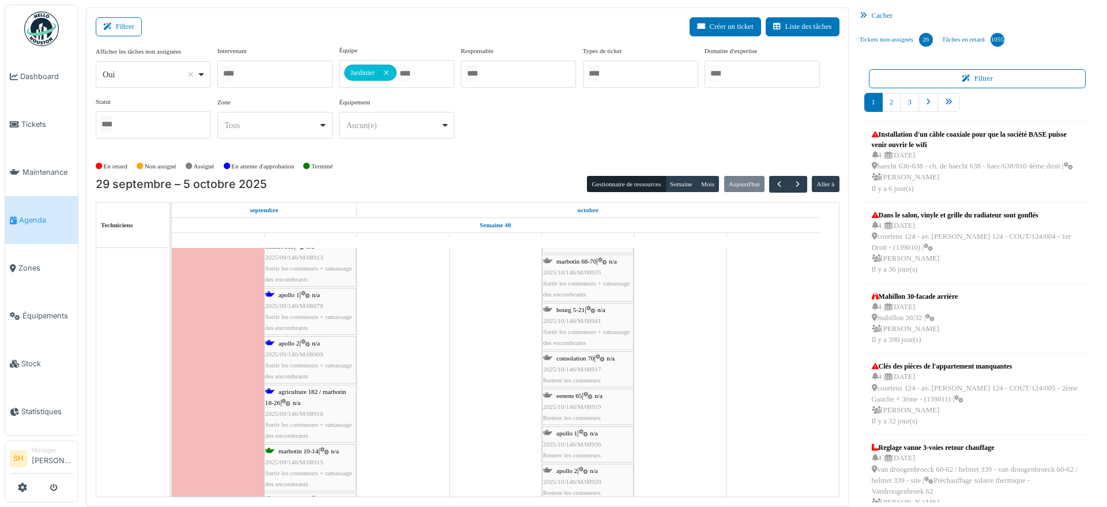
click at [297, 392] on span "agriculture 182 / marbotin 18-26" at bounding box center [305, 397] width 81 height 18
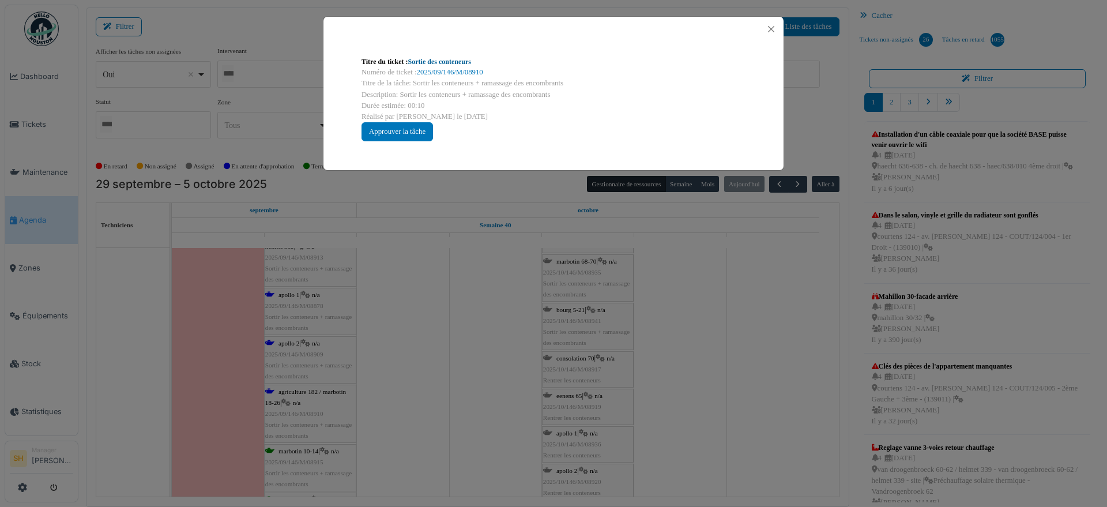
click at [441, 62] on link "Sortie des conteneurs" at bounding box center [439, 62] width 63 height 8
click at [498, 341] on div "Titre du ticket : Sortie des conteneurs Numéro de ticket : 2025/09/146/M/08910 …" at bounding box center [553, 253] width 1107 height 507
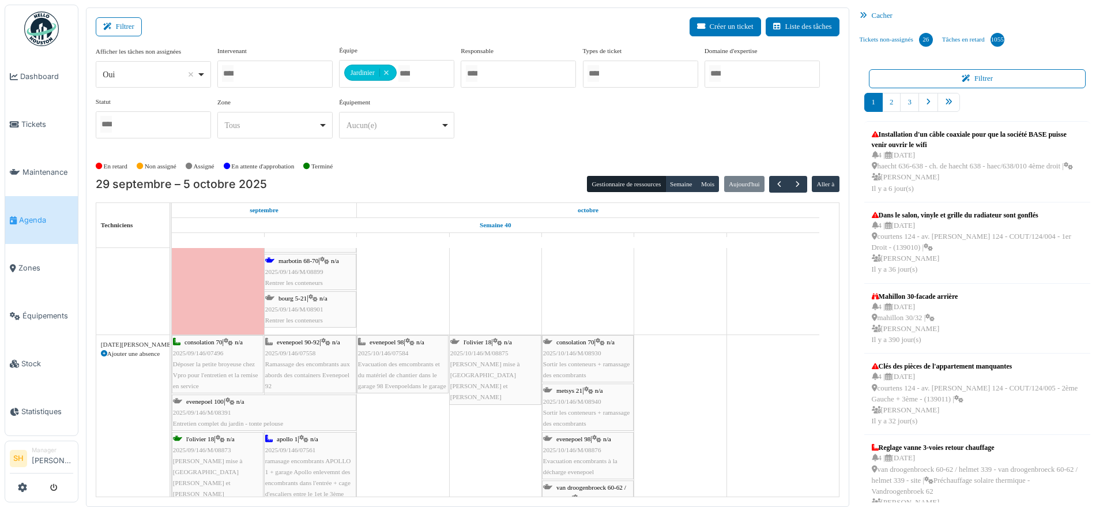
scroll to position [2233, 0]
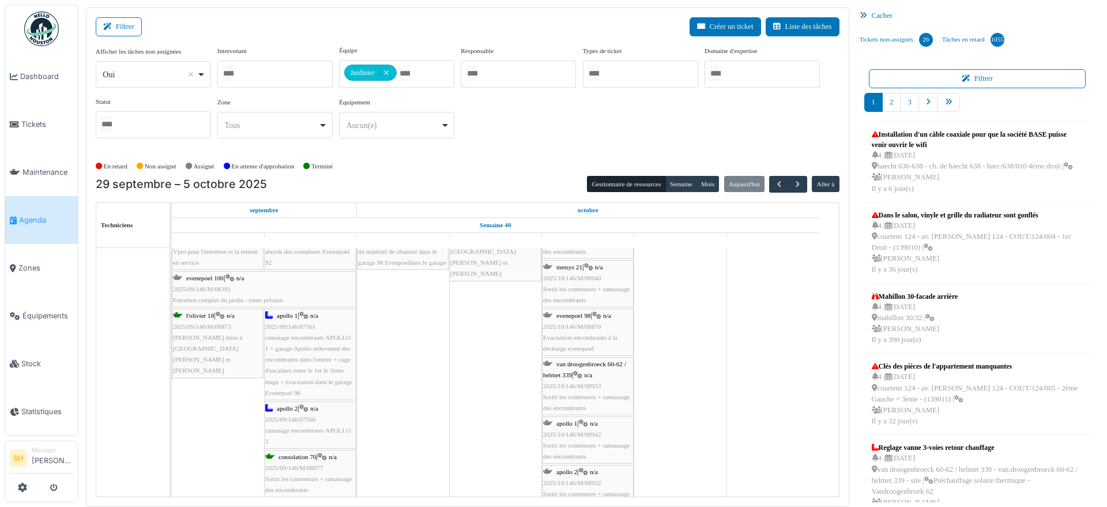
click at [290, 316] on span "apollo 1" at bounding box center [287, 315] width 21 height 7
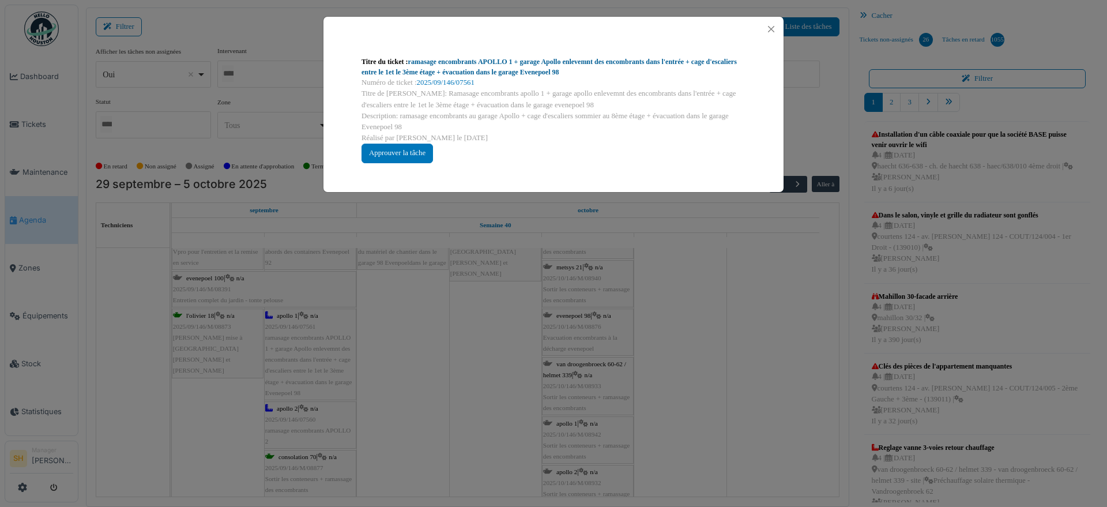
click at [510, 70] on link "ramasage encombrants APOLLO 1 + garage Apollo enlevemnt des encombrants dans l'…" at bounding box center [548, 67] width 375 height 18
click at [475, 437] on div "Titre du ticket : ramasage encombrants APOLLO 1 + garage Apollo enlevemnt des e…" at bounding box center [553, 253] width 1107 height 507
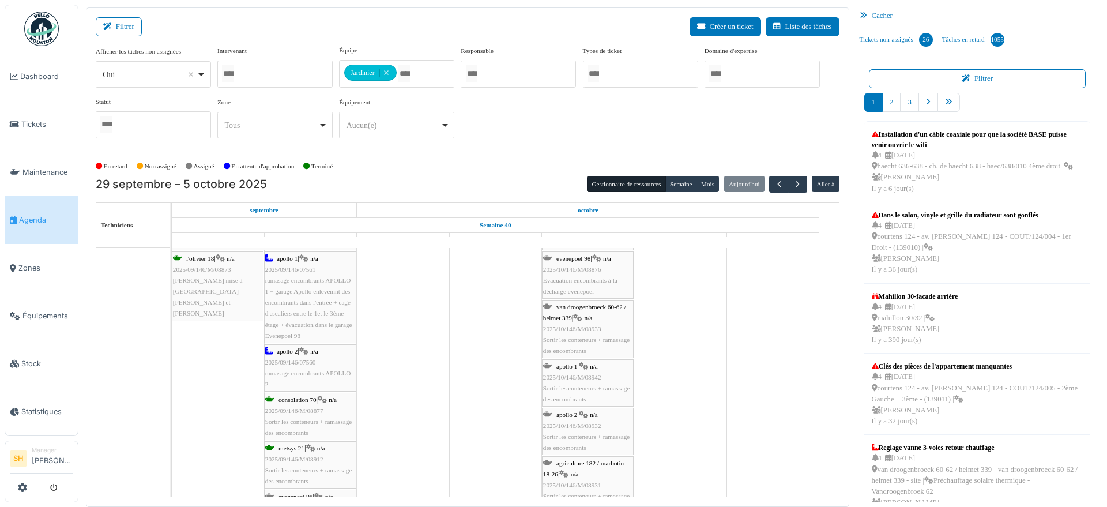
scroll to position [2375, 0]
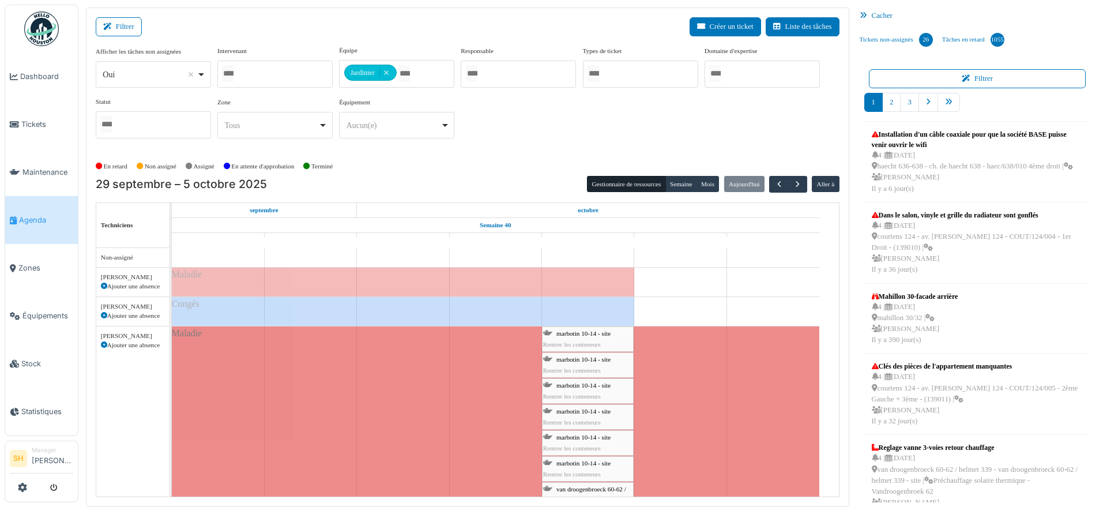
click at [589, 335] on span "marbotin 10-14 - site" at bounding box center [583, 333] width 54 height 7
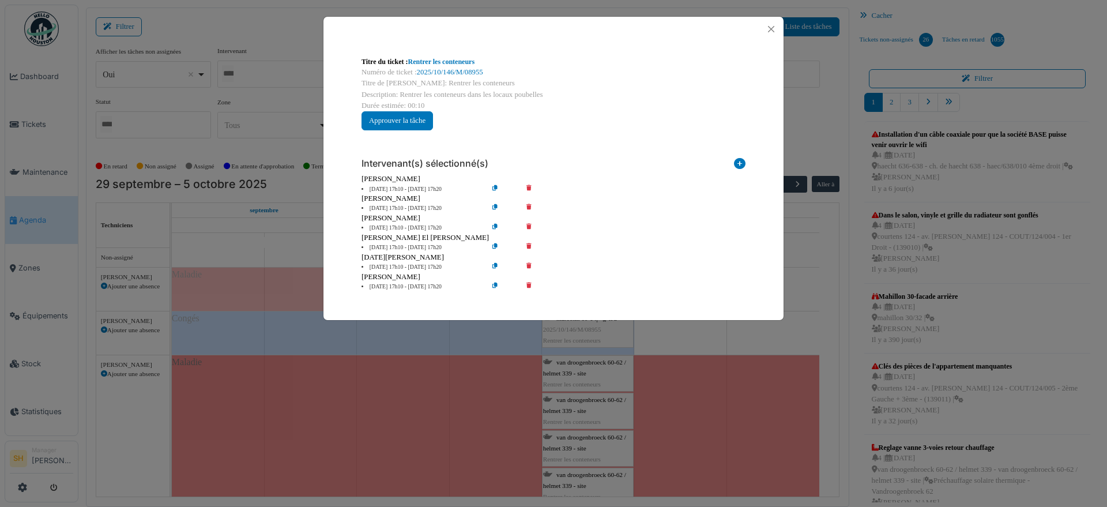
click at [530, 185] on icon at bounding box center [536, 189] width 33 height 9
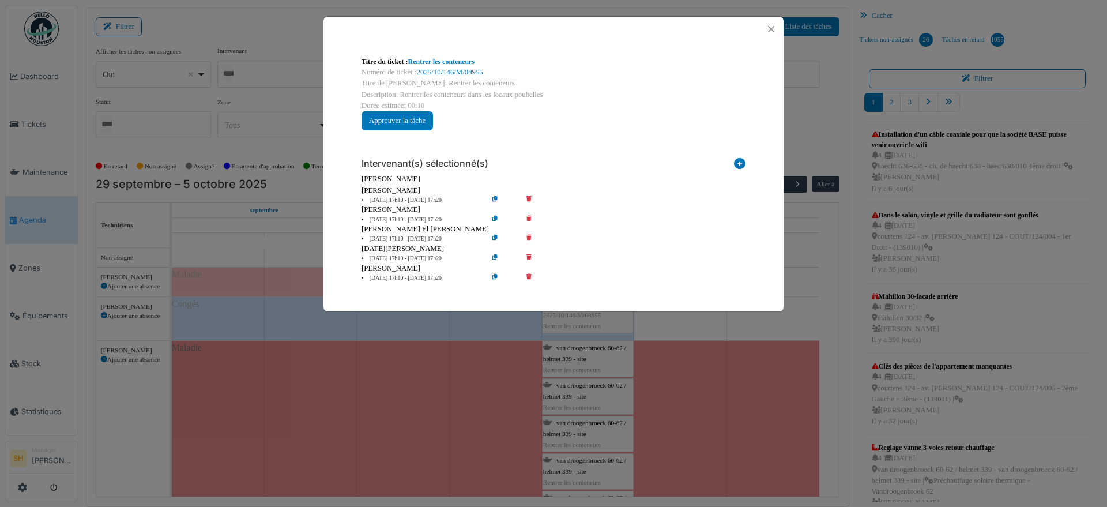
click at [527, 196] on icon at bounding box center [536, 200] width 33 height 9
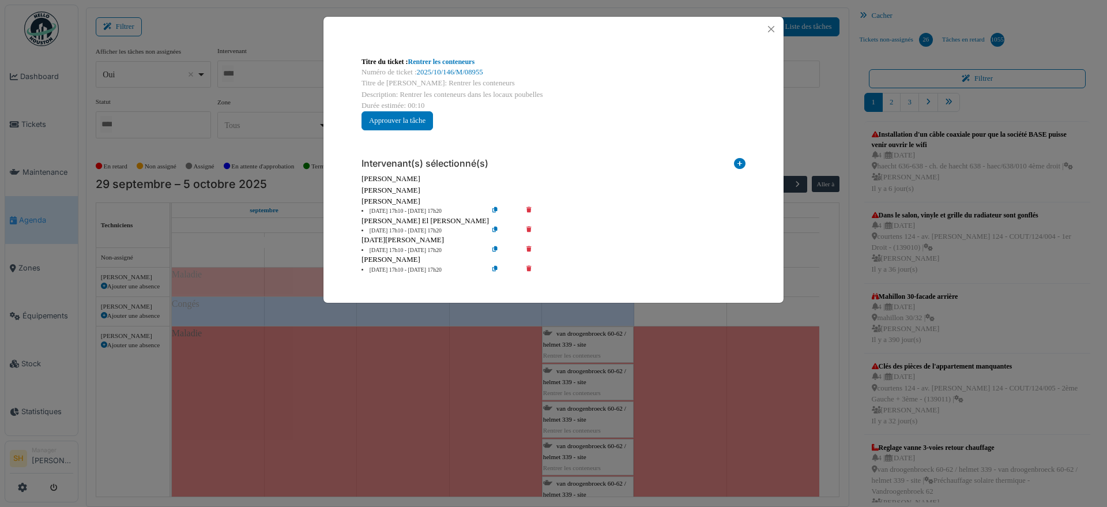
click at [529, 209] on icon at bounding box center [536, 211] width 33 height 9
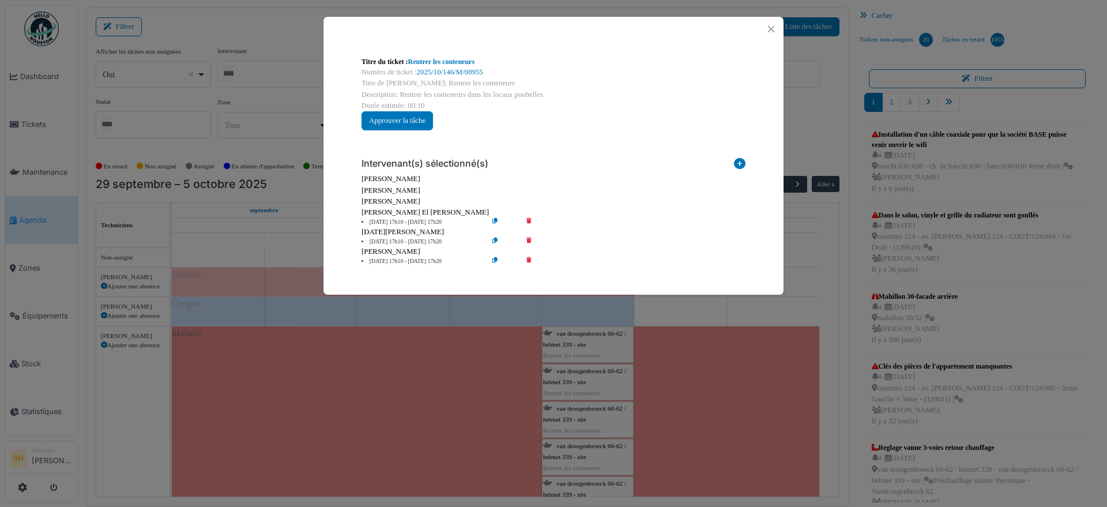
click at [741, 314] on div "Titre du ticket : Rentrer les conteneurs Numéro de ticket : 2025/10/146/M/08955…" at bounding box center [553, 253] width 1107 height 507
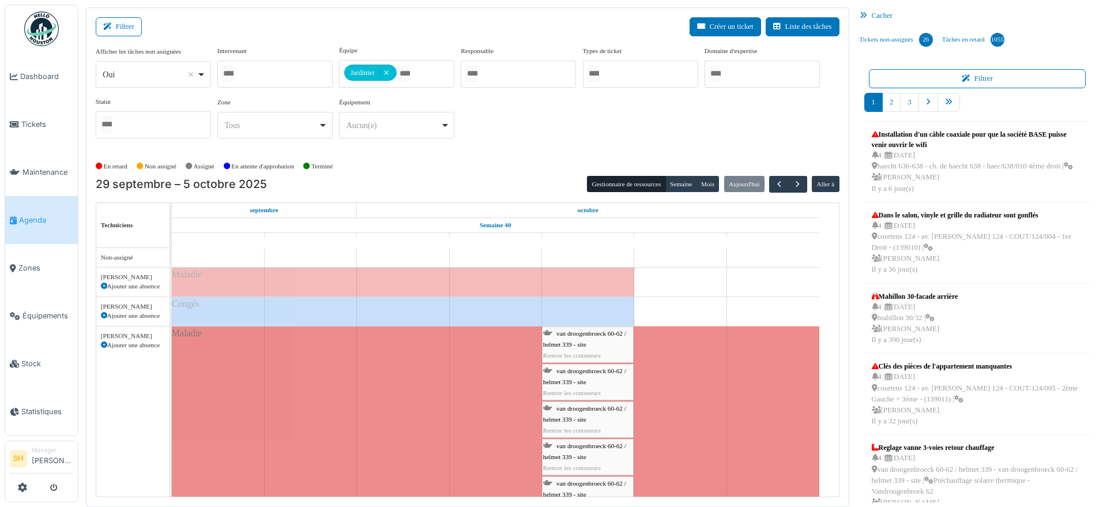
click at [585, 372] on span "van droogenbroeck 60-62 / helmet 339 - site" at bounding box center [584, 376] width 83 height 18
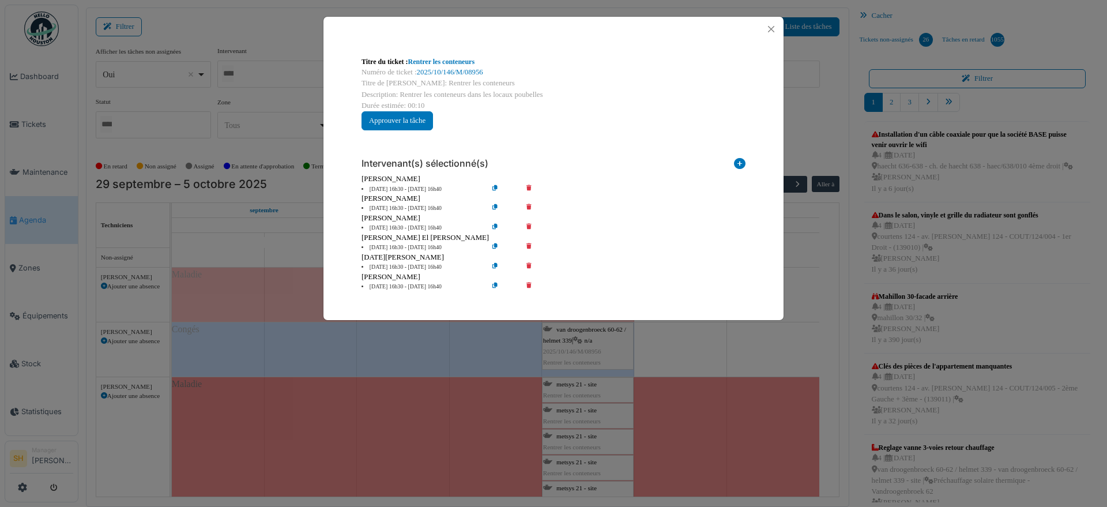
click at [530, 186] on icon at bounding box center [536, 189] width 33 height 9
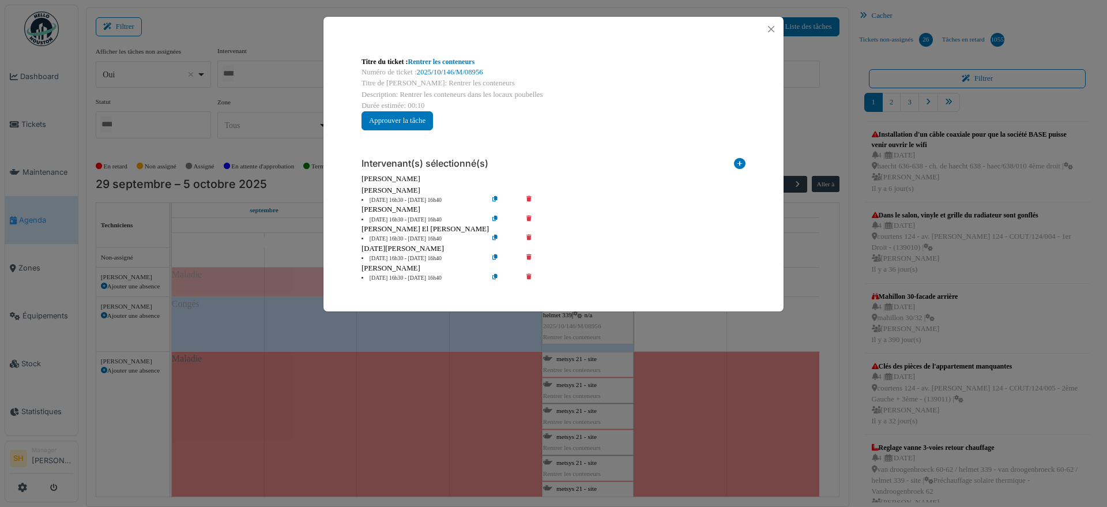
click at [528, 197] on icon at bounding box center [536, 200] width 33 height 9
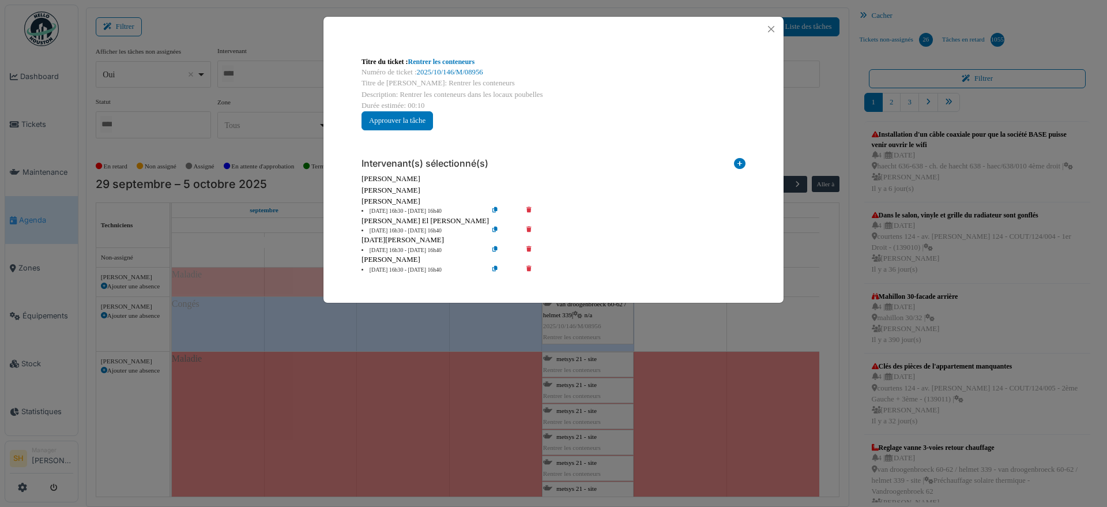
click at [527, 207] on icon at bounding box center [536, 211] width 33 height 9
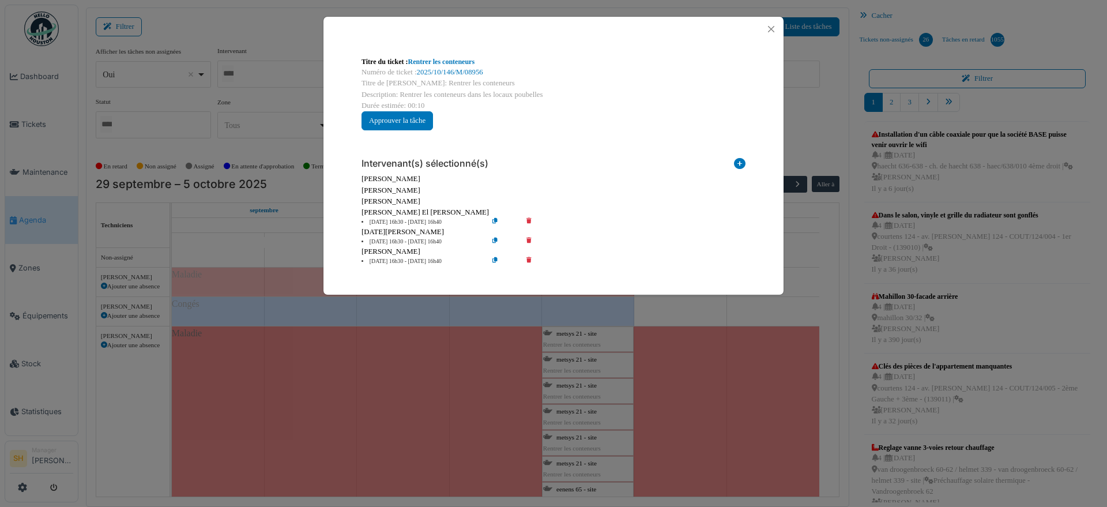
click at [680, 341] on div "Titre du ticket : Rentrer les conteneurs Numéro de ticket : 2025/10/146/M/08956…" at bounding box center [553, 253] width 1107 height 507
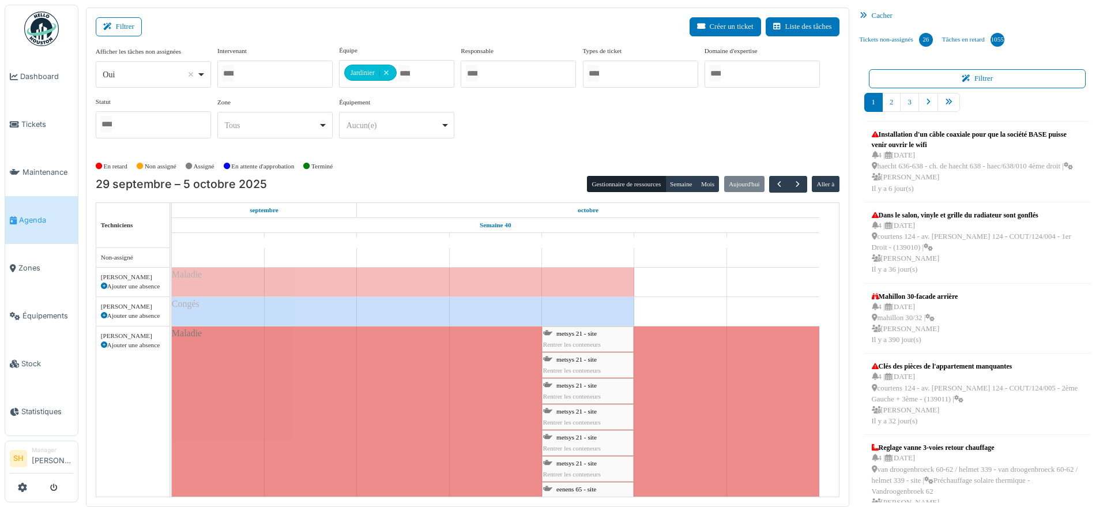
click at [584, 360] on span "metsys 21 - site" at bounding box center [576, 359] width 40 height 7
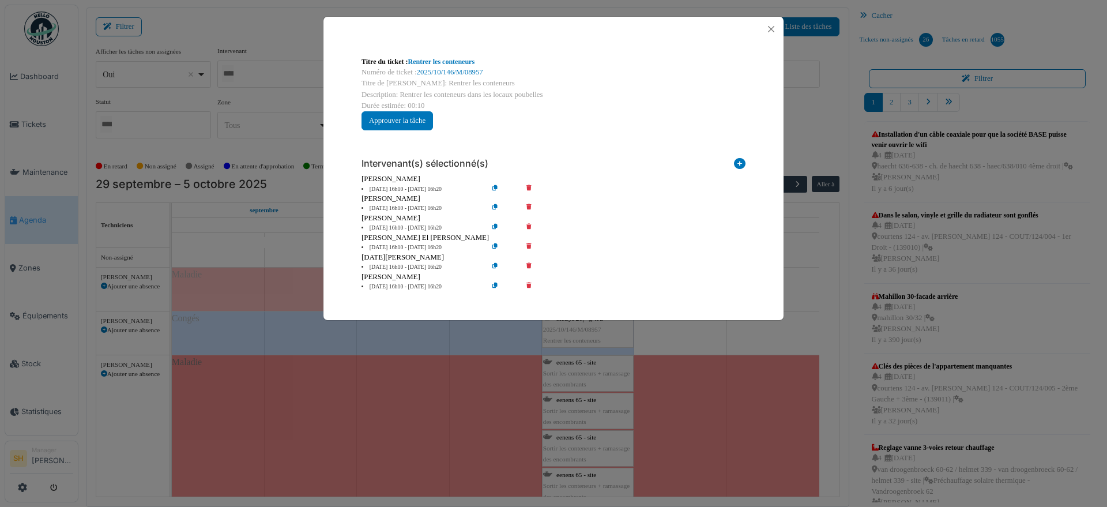
click at [530, 186] on icon at bounding box center [536, 189] width 33 height 9
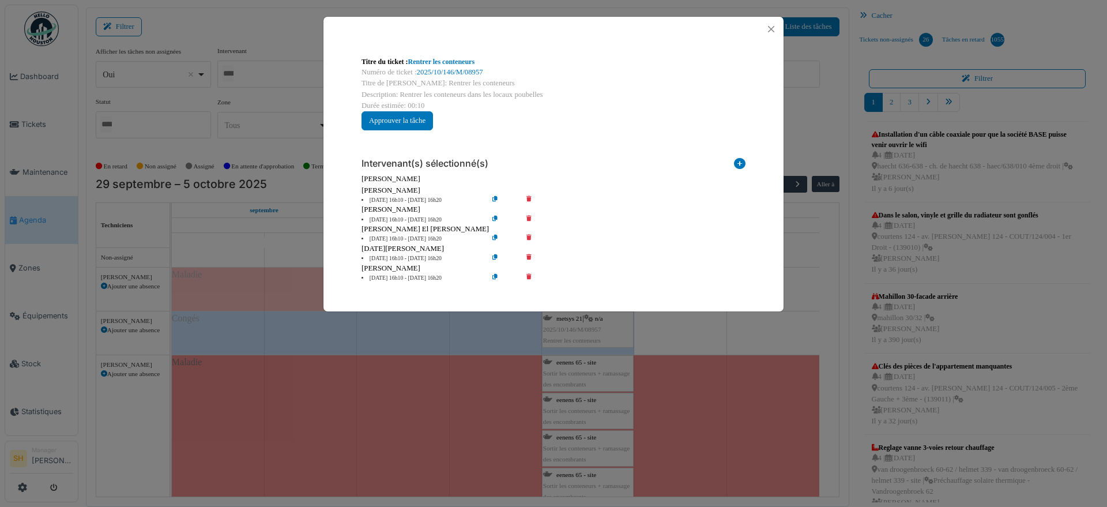
click at [530, 197] on icon at bounding box center [536, 200] width 33 height 9
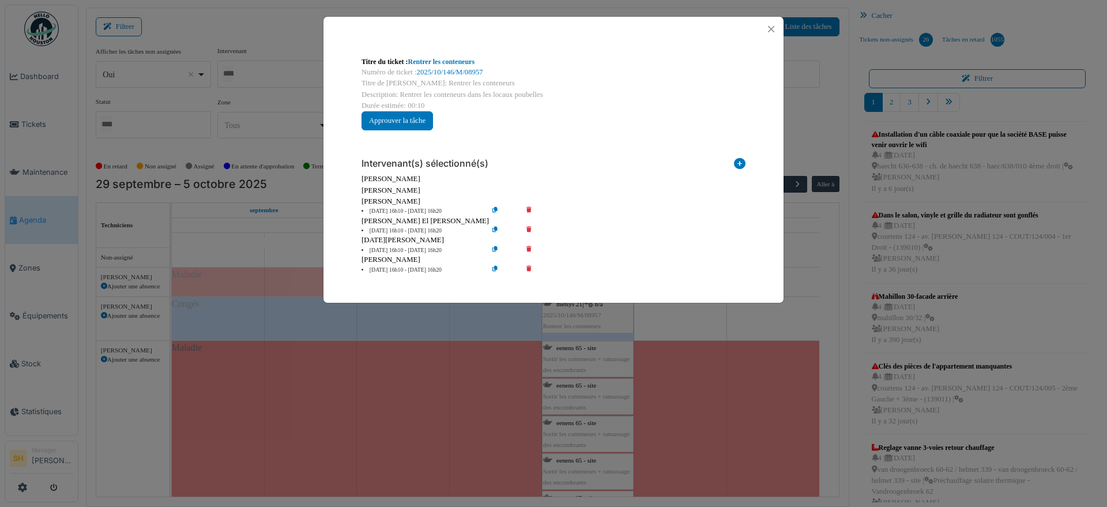
click at [530, 207] on icon at bounding box center [536, 211] width 33 height 9
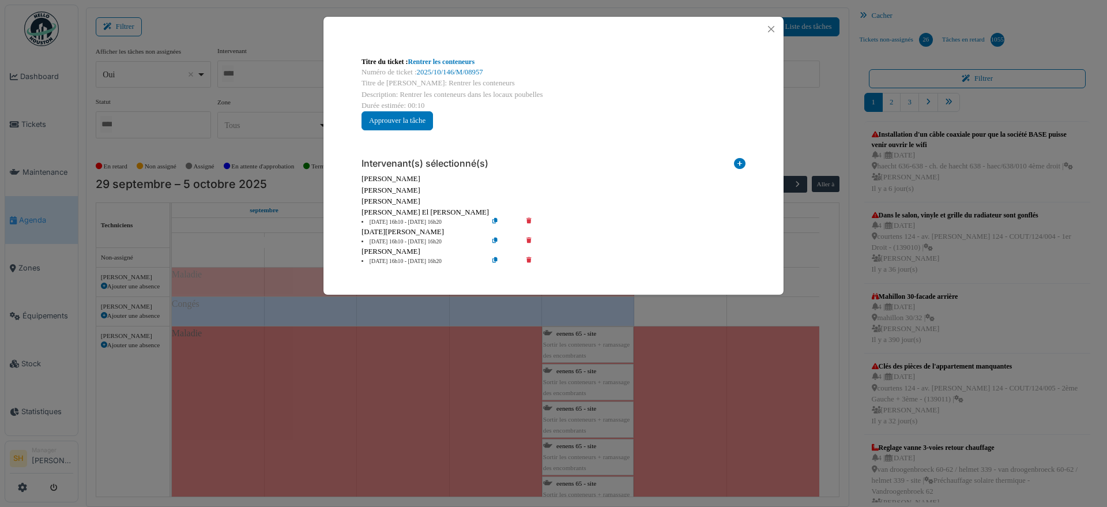
click at [585, 412] on div "Titre du ticket : Rentrer les conteneurs Numéro de ticket : 2025/10/146/M/08957…" at bounding box center [553, 253] width 1107 height 507
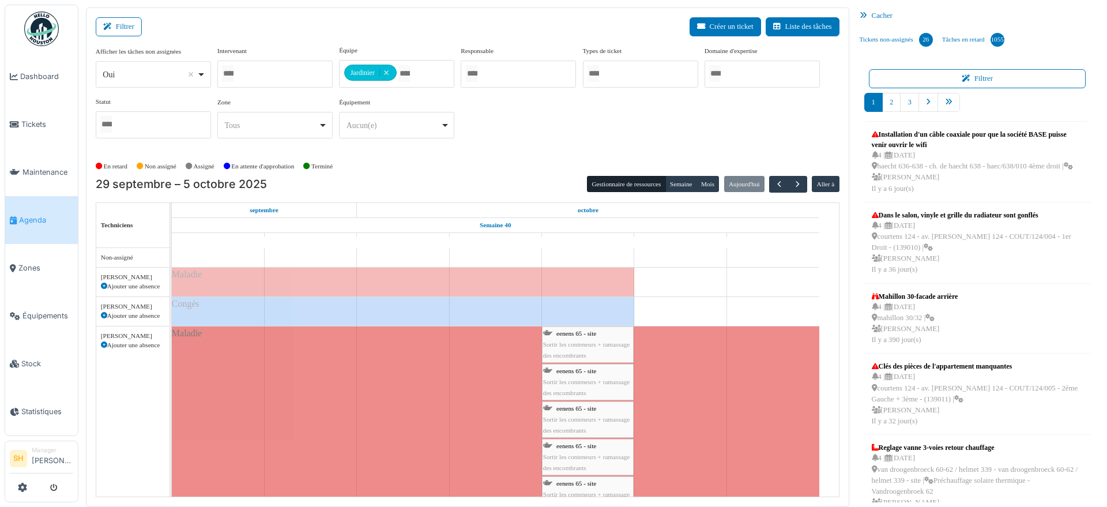
click at [585, 412] on div "eenens 65 - site Sortir les conteneurs + ramassage des encombrants" at bounding box center [587, 419] width 89 height 33
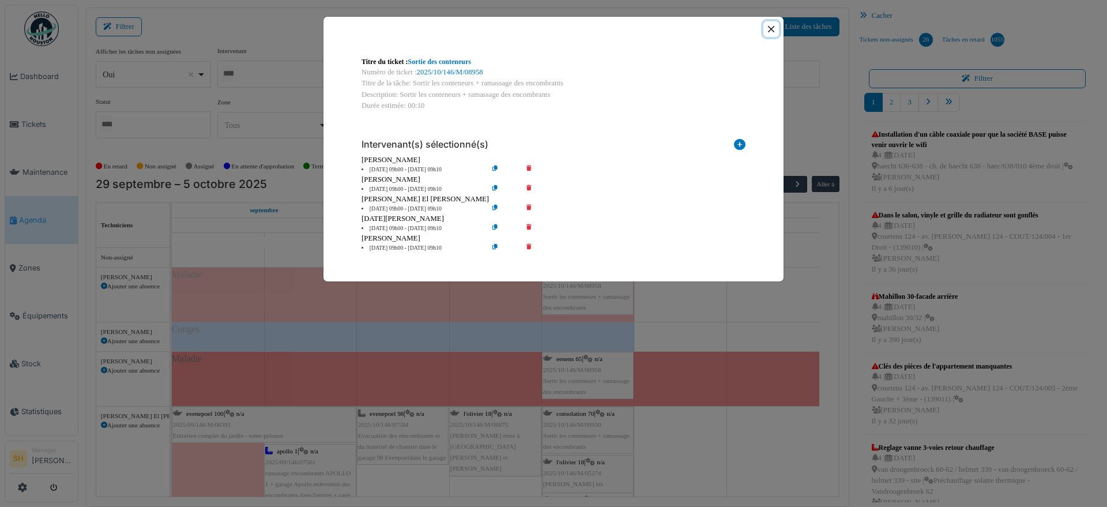
click at [771, 27] on button "Close" at bounding box center [771, 29] width 16 height 16
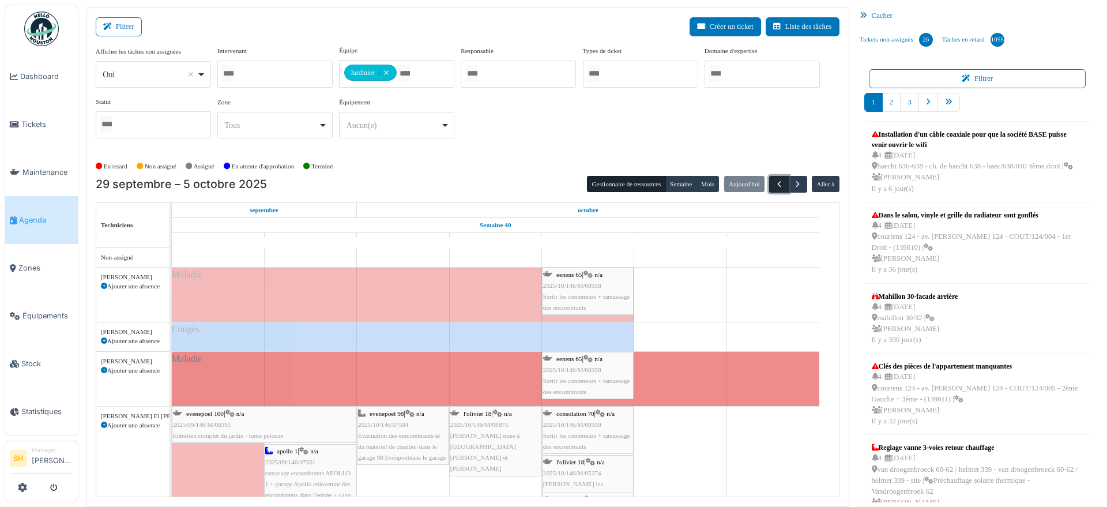
click at [774, 182] on span "button" at bounding box center [779, 184] width 10 height 10
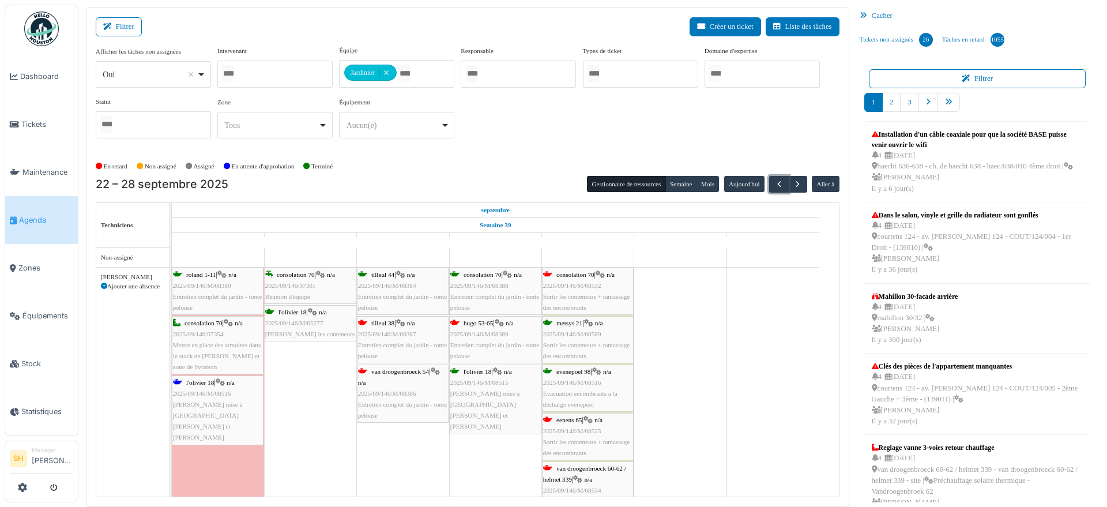
click at [587, 275] on span "consolation 70" at bounding box center [575, 274] width 38 height 7
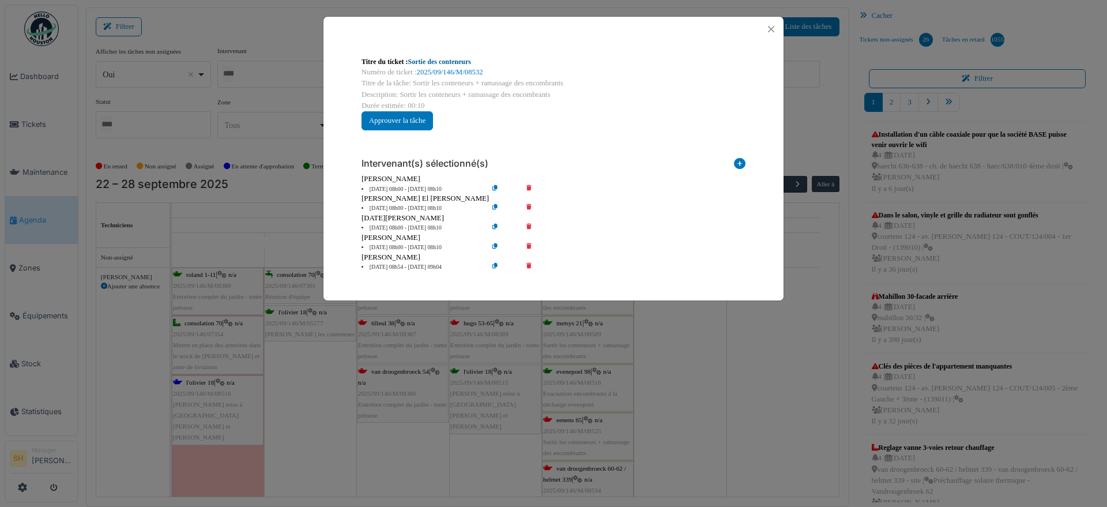
click at [457, 61] on link "Sortie des conteneurs" at bounding box center [439, 62] width 63 height 8
click at [617, 357] on div "Titre du ticket : Sortie des conteneurs Numéro de ticket : 2025/09/146/M/08532 …" at bounding box center [553, 253] width 1107 height 507
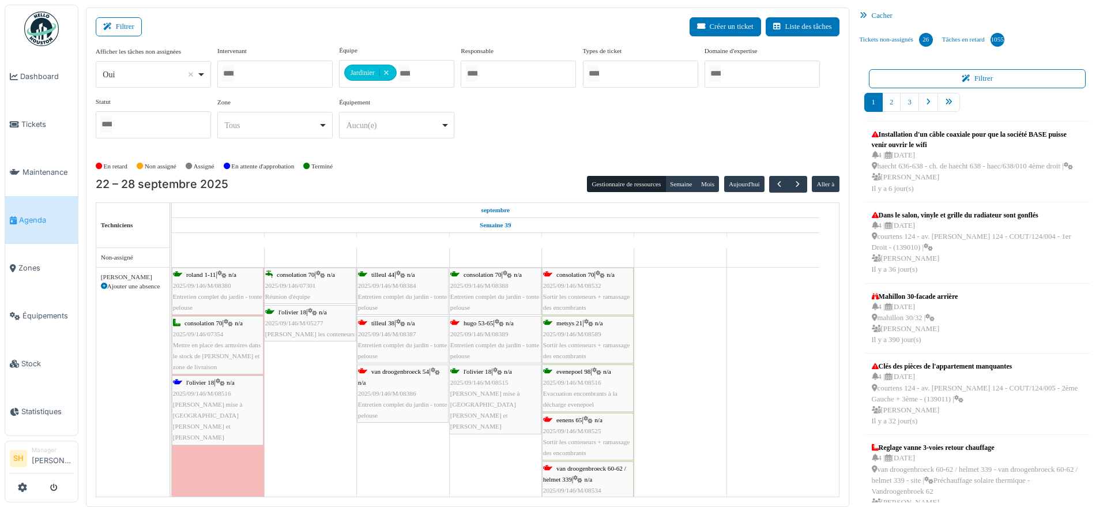
click at [567, 420] on span "eenens 65" at bounding box center [568, 419] width 25 height 7
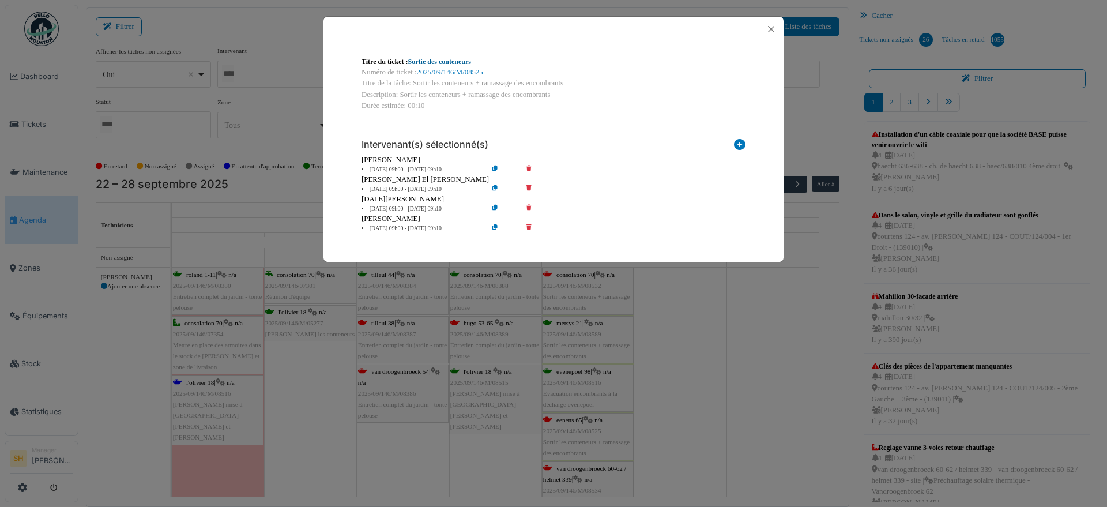
click at [419, 61] on link "Sortie des conteneurs" at bounding box center [439, 62] width 63 height 8
click at [663, 376] on div "Titre du ticket : Sortie des conteneurs Numéro de ticket : 2025/09/146/M/08525 …" at bounding box center [553, 253] width 1107 height 507
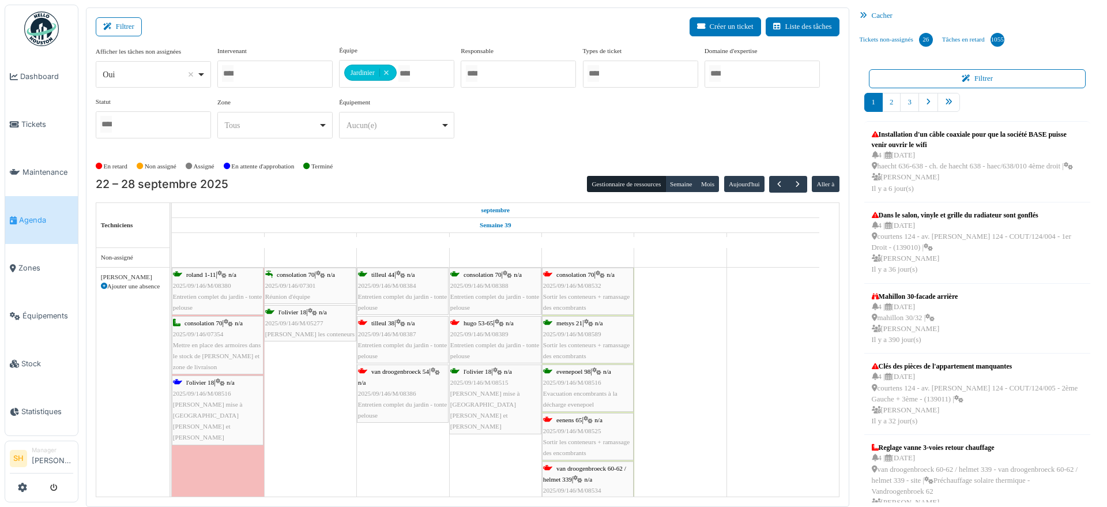
click at [378, 320] on span "tilleul 38" at bounding box center [382, 322] width 23 height 7
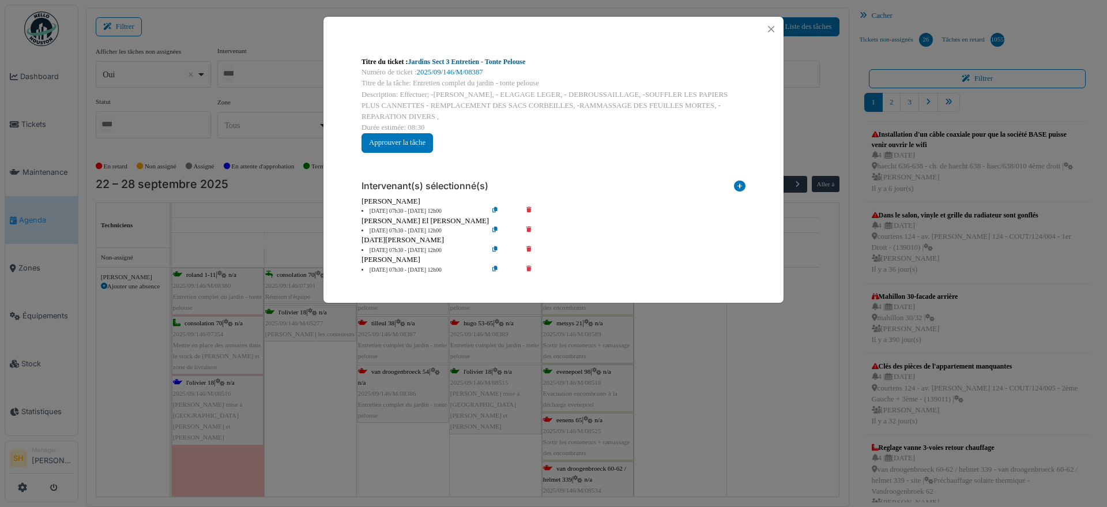
click at [458, 63] on link "Jardins Sect 3 Entretien - Tonte Pelouse" at bounding box center [467, 62] width 118 height 8
click at [708, 381] on div "Titre du ticket : Jardins Sect 3 Entretien - Tonte Pelouse Numéro de ticket : 2…" at bounding box center [553, 253] width 1107 height 507
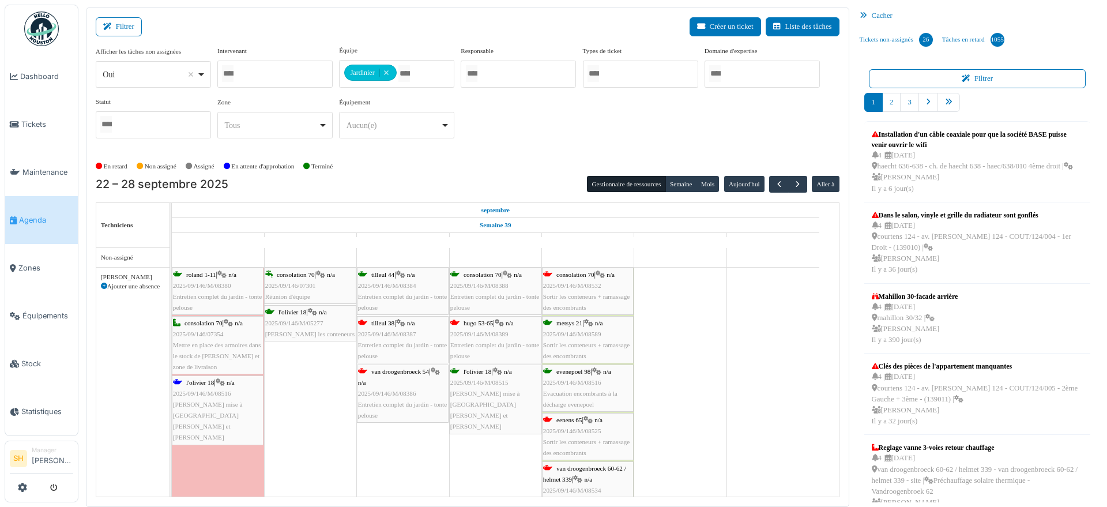
click at [210, 384] on span "l'olivier 18" at bounding box center [200, 382] width 28 height 7
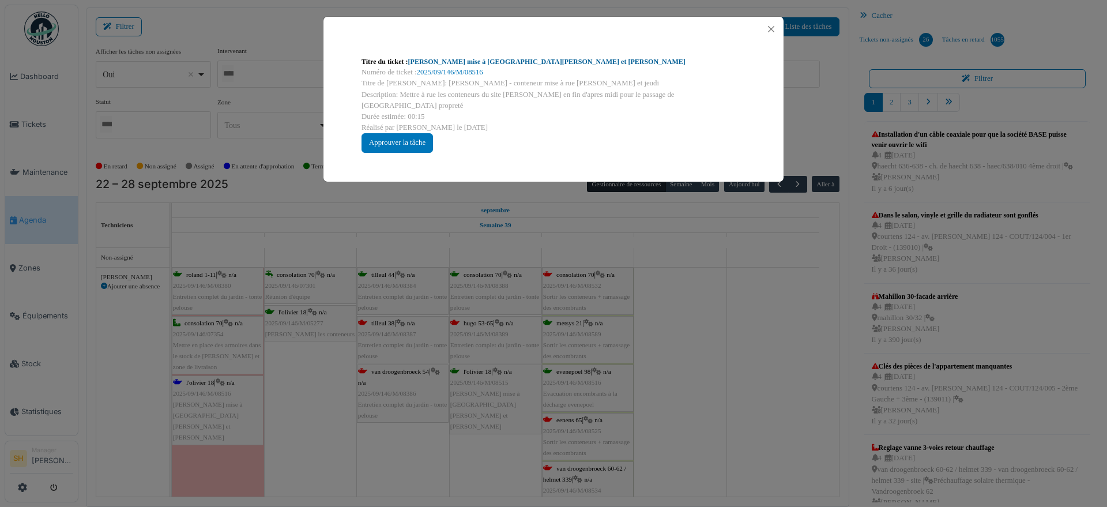
click at [436, 61] on link "Olivier - Conteneur mise à rue les Lundi et Jeudi" at bounding box center [546, 62] width 277 height 8
click at [678, 410] on div "Titre du ticket : Olivier - Conteneur mise à rue les Lundi et Jeudi Numéro de t…" at bounding box center [553, 253] width 1107 height 507
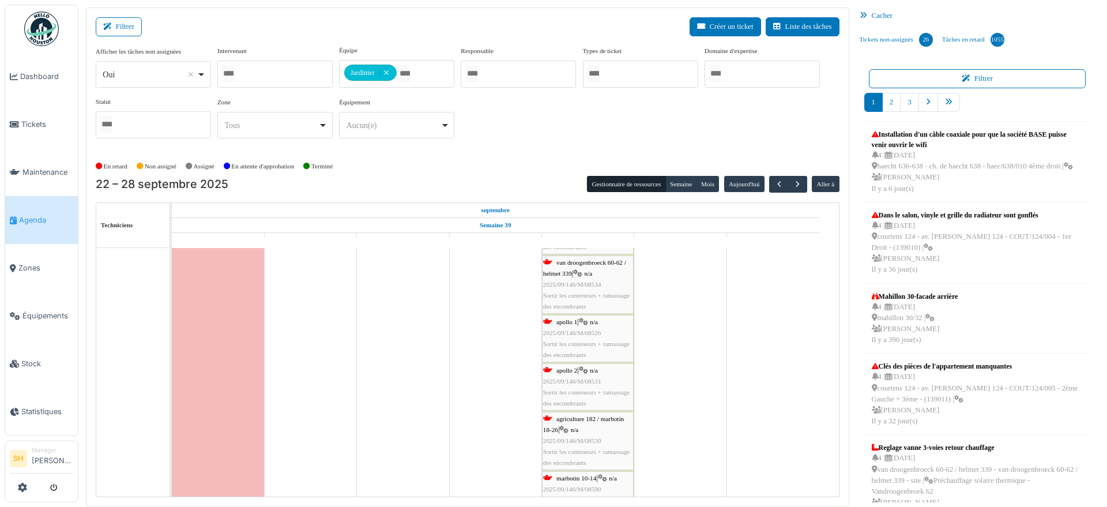
scroll to position [288, 0]
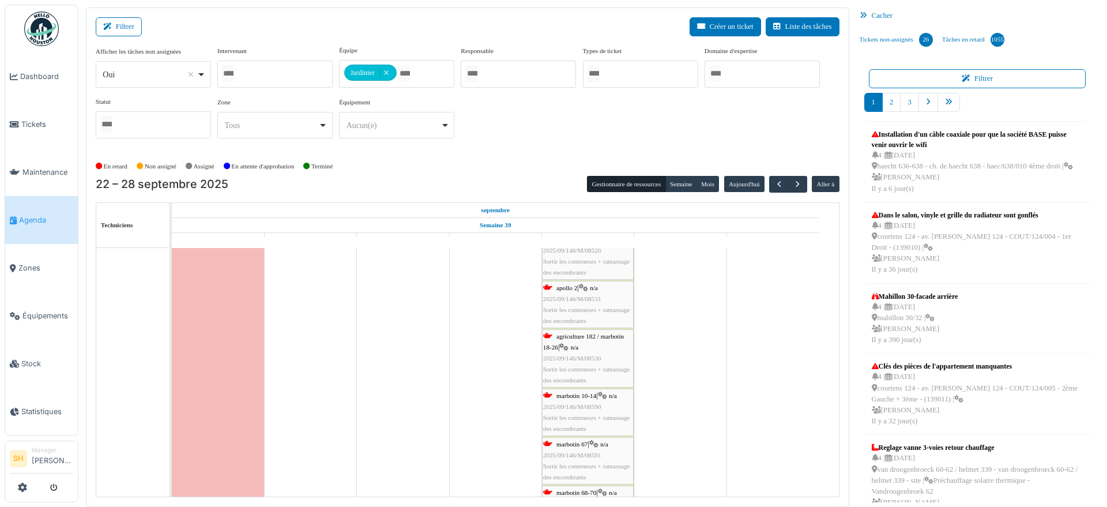
click at [558, 342] on span "agriculture 182 / marbotin 18-26" at bounding box center [583, 342] width 81 height 18
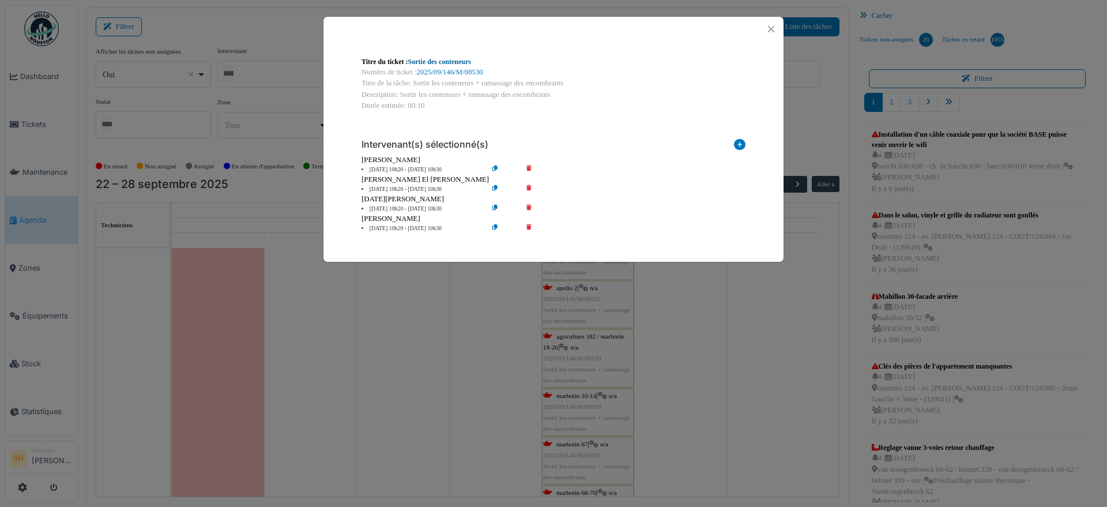
click at [425, 60] on link "Sortie des conteneurs" at bounding box center [439, 62] width 63 height 8
click at [475, 380] on div "Titre du ticket : Sortie des conteneurs Numéro de ticket : 2025/09/146/M/08530 …" at bounding box center [553, 253] width 1107 height 507
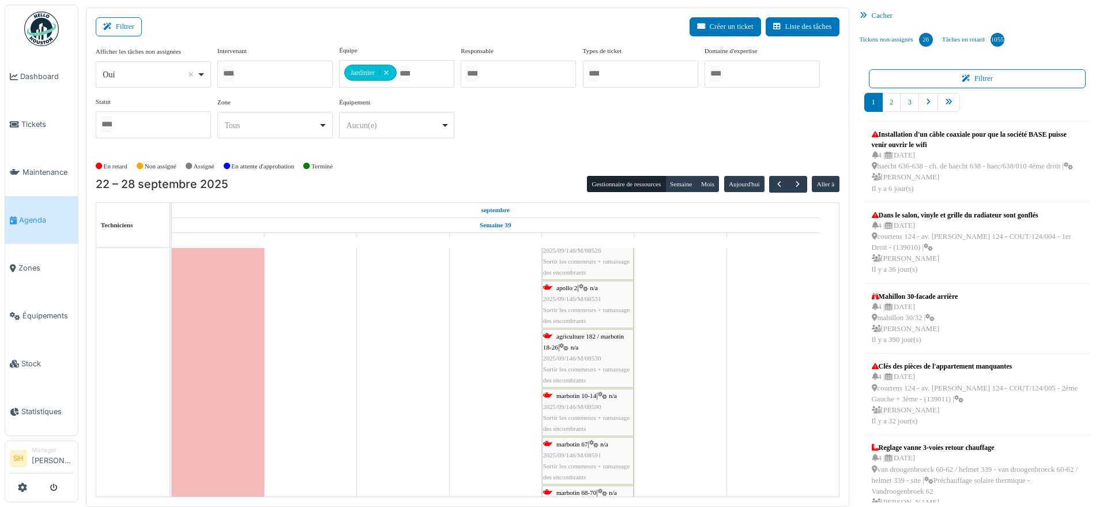
click at [563, 443] on span "marbotin 67" at bounding box center [571, 443] width 31 height 7
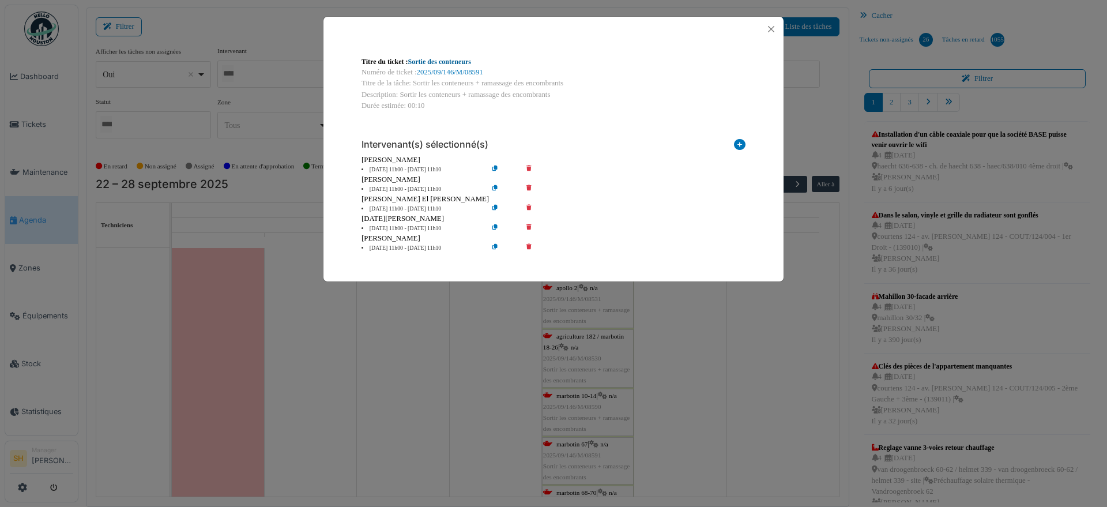
click at [439, 61] on link "Sortie des conteneurs" at bounding box center [439, 62] width 63 height 8
click at [711, 379] on div "Titre du ticket : Sortie des conteneurs Numéro de ticket : 2025/09/146/M/08591 …" at bounding box center [553, 253] width 1107 height 507
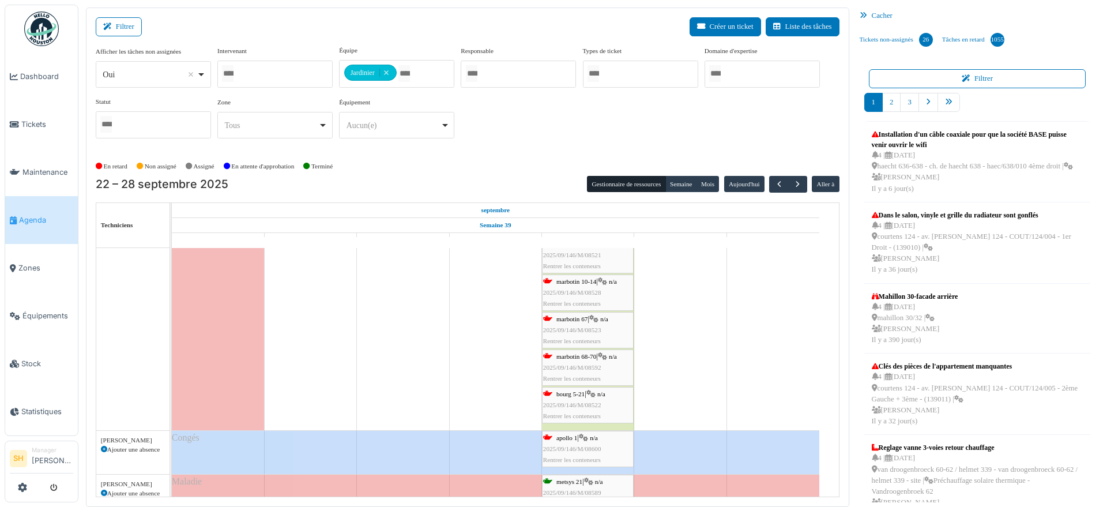
scroll to position [937, 0]
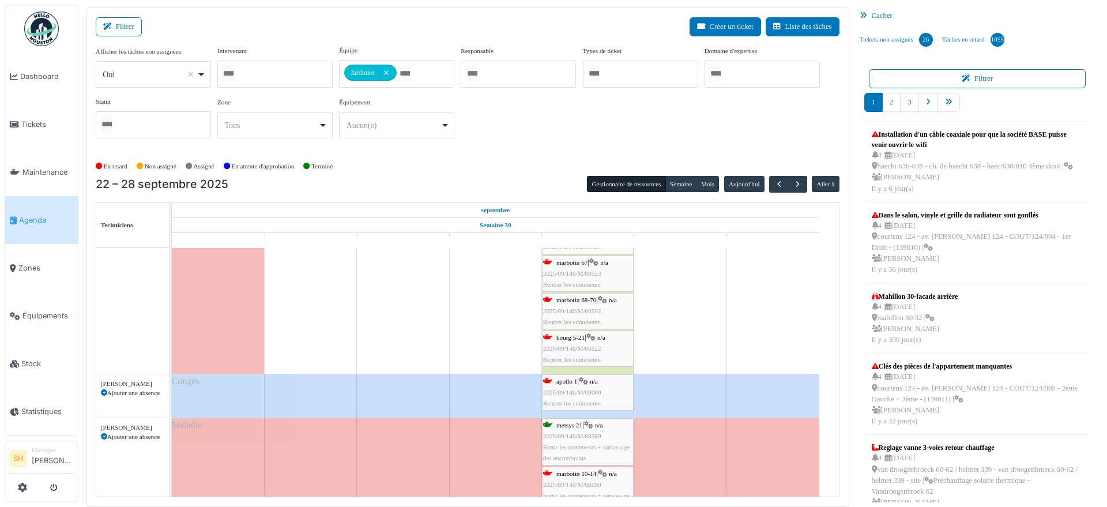
click at [568, 382] on span "apollo 1" at bounding box center [566, 381] width 21 height 7
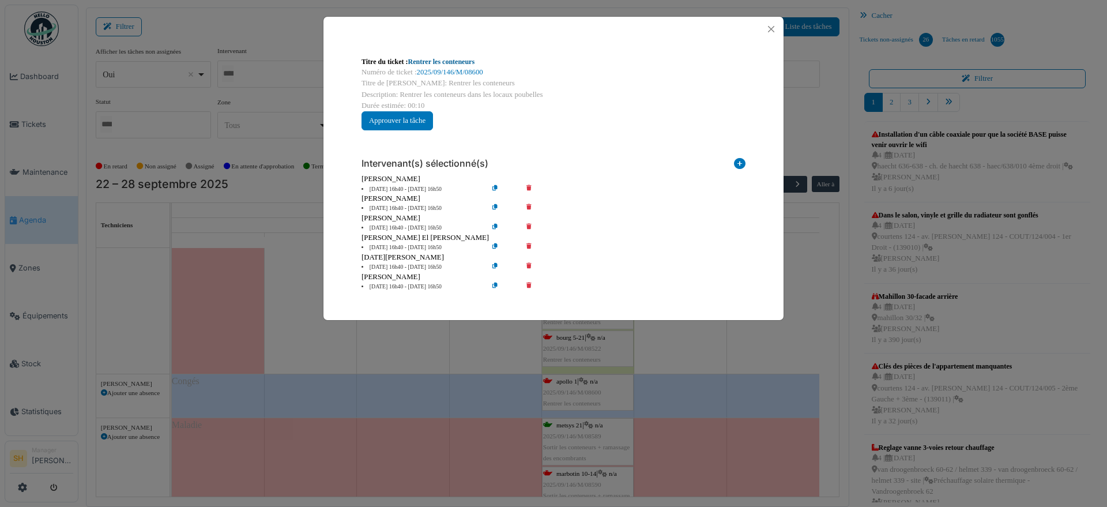
click at [433, 61] on link "Rentrer les conteneurs" at bounding box center [441, 62] width 67 height 8
click at [693, 350] on div "Titre du ticket : Rentrer les conteneurs Numéro de ticket : 2025/09/146/M/08600…" at bounding box center [553, 253] width 1107 height 507
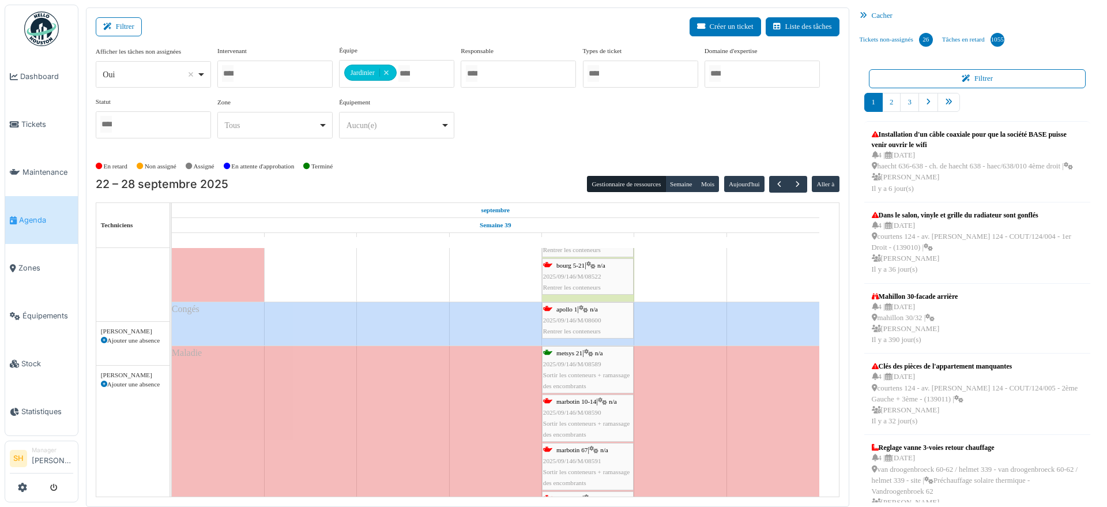
scroll to position [1009, 0]
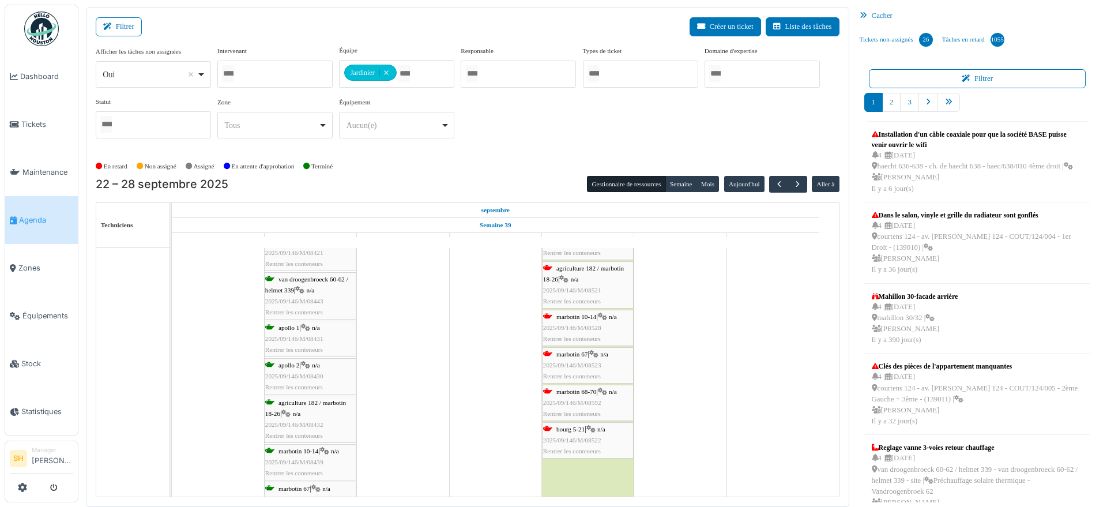
click at [582, 353] on span "marbotin 67" at bounding box center [571, 353] width 31 height 7
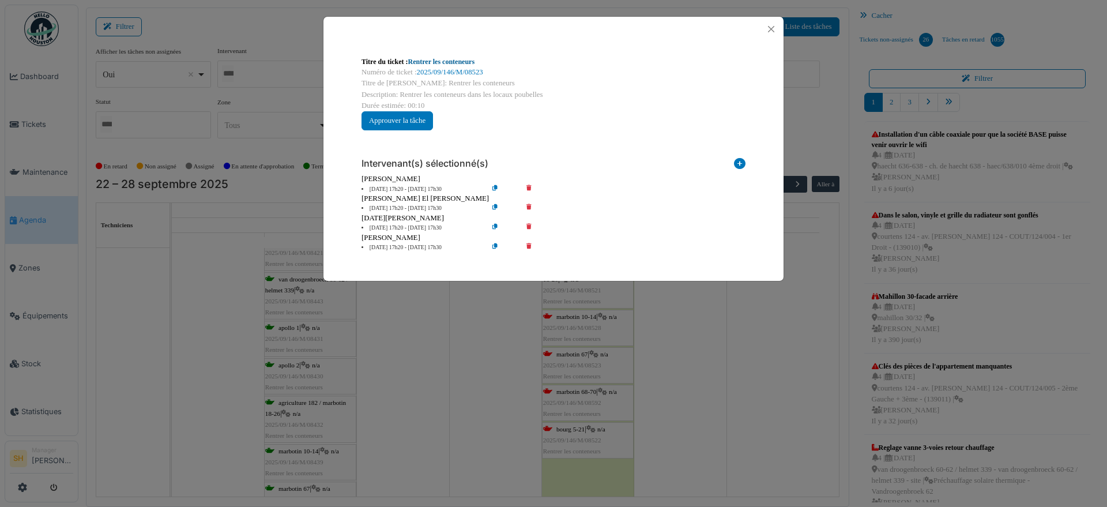
click at [432, 58] on link "Rentrer les conteneurs" at bounding box center [441, 62] width 67 height 8
click at [764, 408] on div "Titre du ticket : Rentrer les conteneurs Numéro de ticket : 2025/09/146/M/08523…" at bounding box center [553, 253] width 1107 height 507
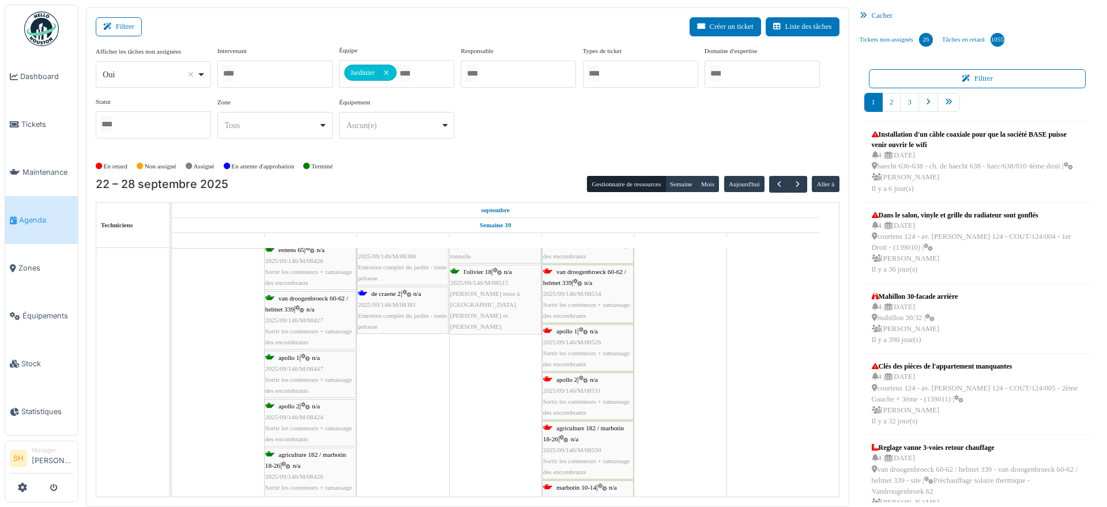
click at [587, 284] on span "n/a" at bounding box center [588, 282] width 8 height 7
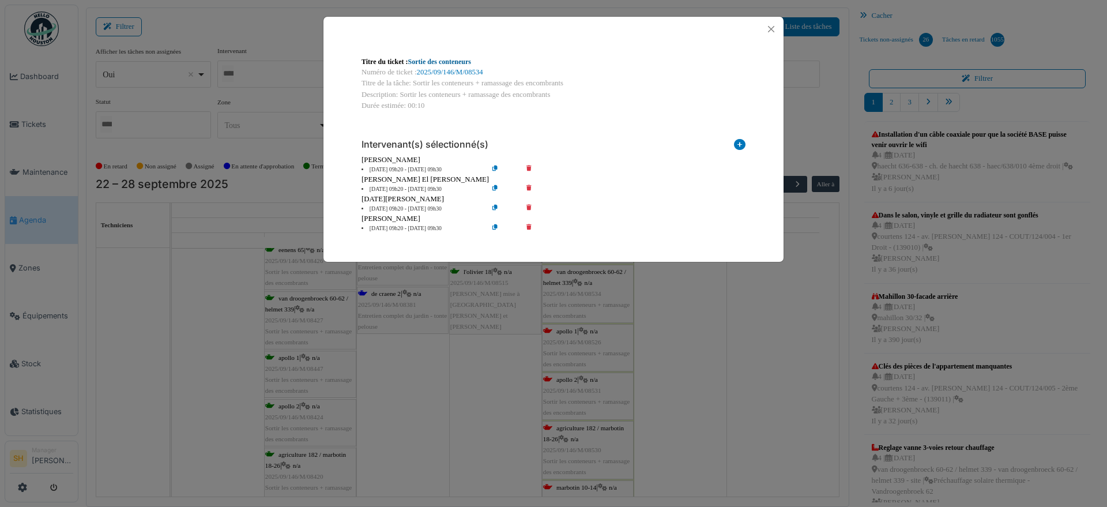
click at [440, 62] on link "Sortie des conteneurs" at bounding box center [439, 62] width 63 height 8
drag, startPoint x: 641, startPoint y: 399, endPoint x: 557, endPoint y: 365, distance: 90.8
click at [641, 398] on div "Titre du ticket : Sortie des conteneurs Numéro de ticket : 2025/09/146/M/08534 …" at bounding box center [553, 253] width 1107 height 507
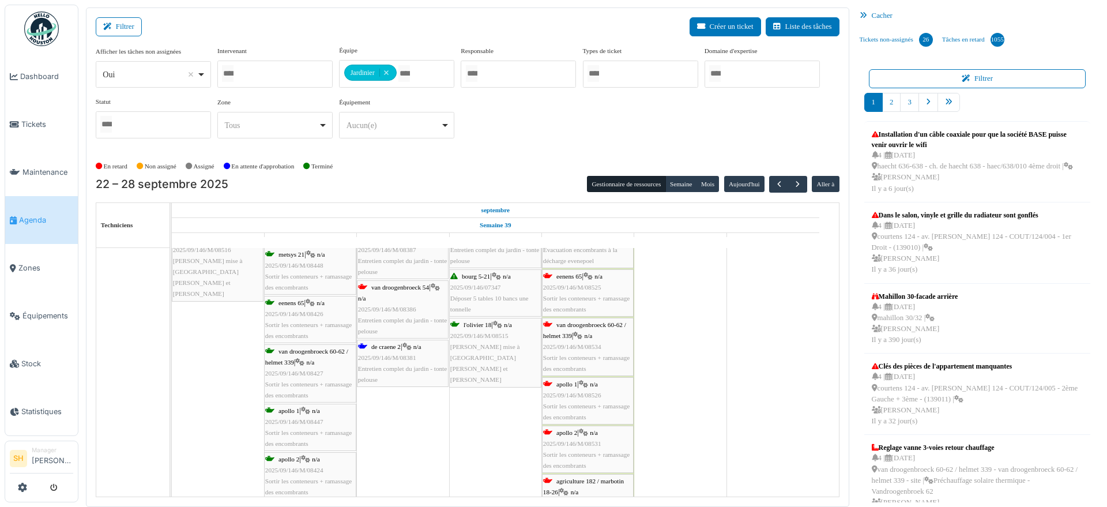
scroll to position [1513, 0]
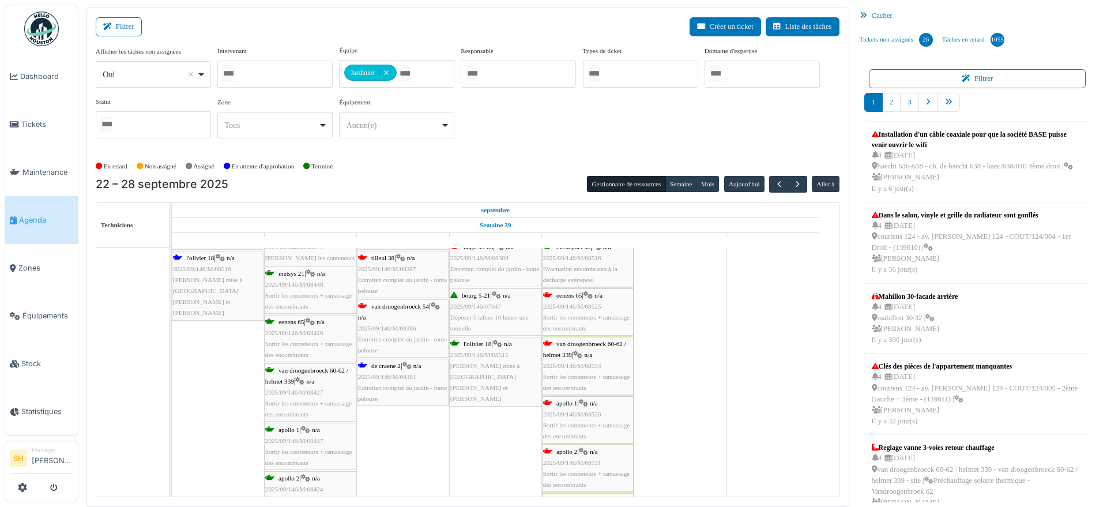
click at [396, 369] on div "de craene 2 | n/a 2025/09/146/M/08381 Entretien complet du jardin - tonte pelou…" at bounding box center [402, 382] width 89 height 44
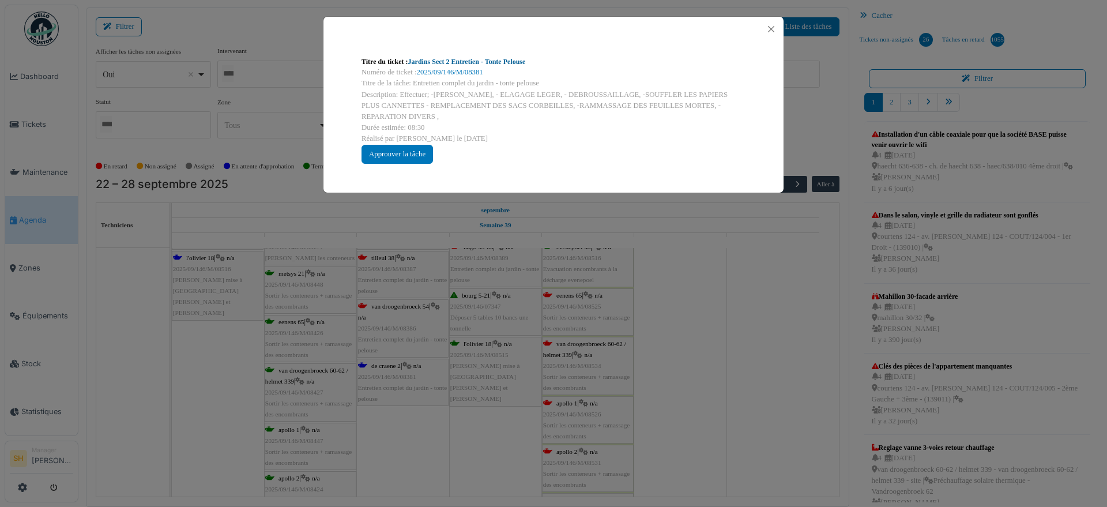
click at [474, 61] on link "Jardins Sect 2 Entretien - Tonte Pelouse" at bounding box center [467, 62] width 118 height 8
click at [759, 331] on div "Titre du ticket : Jardins Sect 2 Entretien - Tonte Pelouse Numéro de ticket : 2…" at bounding box center [553, 253] width 1107 height 507
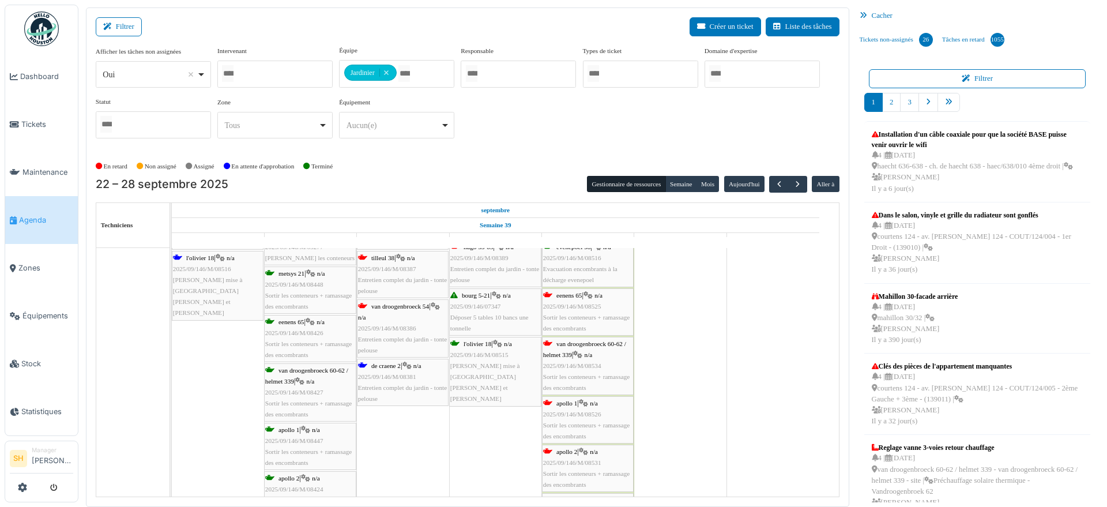
click at [585, 404] on icon at bounding box center [583, 402] width 9 height 7
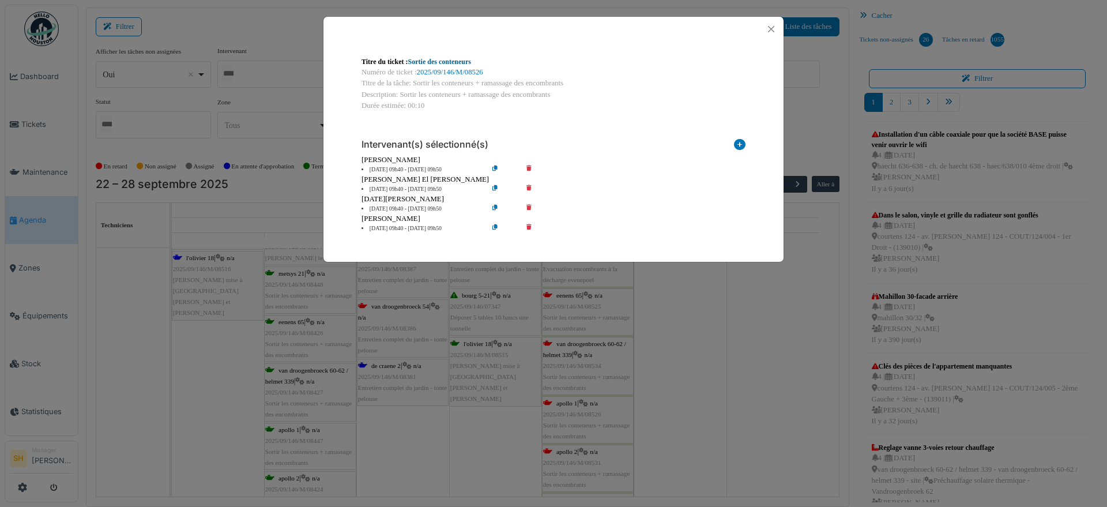
click at [428, 61] on link "Sortie des conteneurs" at bounding box center [439, 62] width 63 height 8
drag, startPoint x: 730, startPoint y: 428, endPoint x: 717, endPoint y: 423, distance: 13.5
click at [730, 428] on div "Titre du ticket : Sortie des conteneurs Numéro de ticket : 2025/09/146/M/08526 …" at bounding box center [553, 253] width 1107 height 507
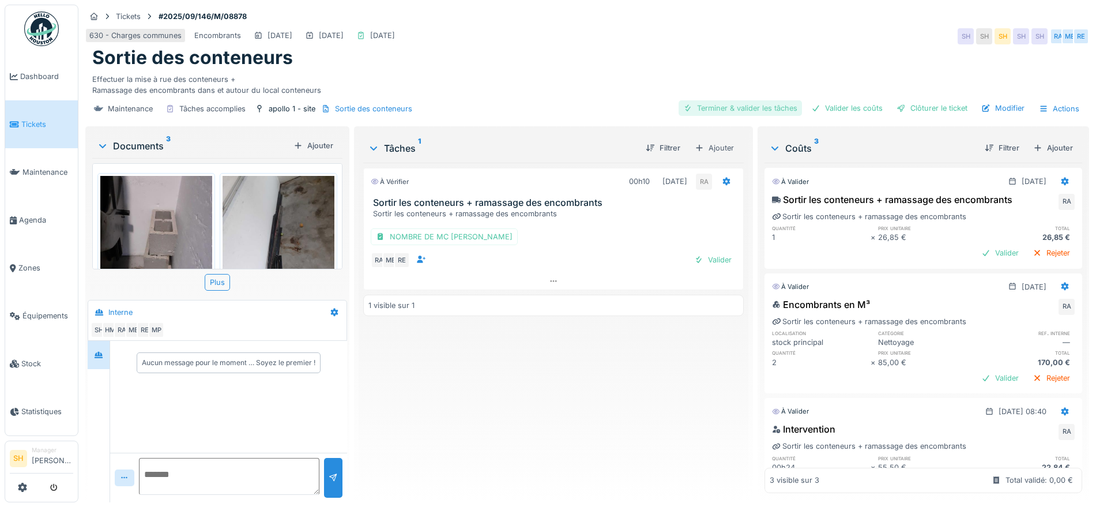
click at [754, 111] on div "Terminer & valider les tâches" at bounding box center [739, 108] width 123 height 16
click at [825, 105] on div "Valider les coûts" at bounding box center [846, 108] width 81 height 16
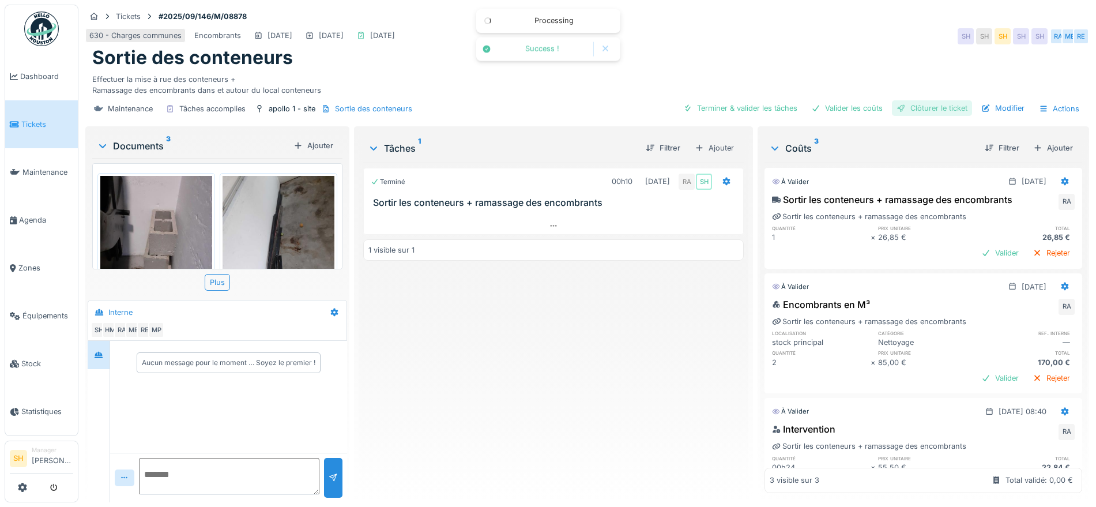
click at [904, 107] on div "Clôturer le ticket" at bounding box center [932, 108] width 80 height 16
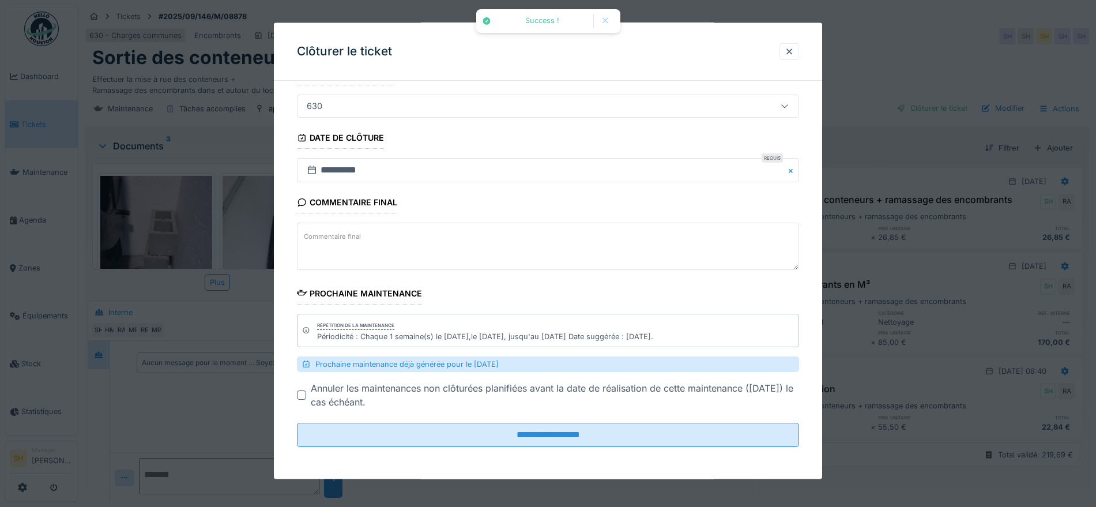
scroll to position [11, 0]
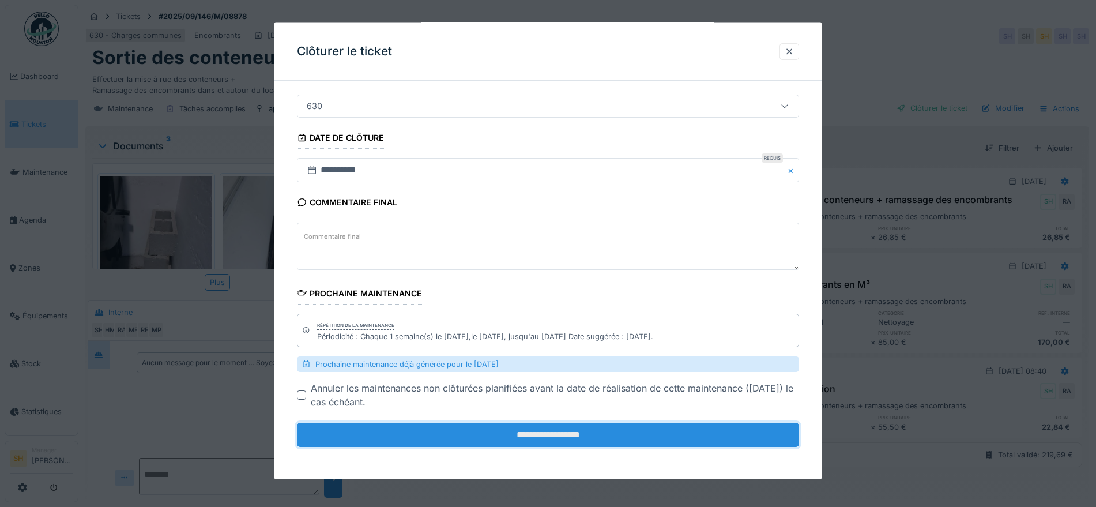
click at [552, 441] on input "**********" at bounding box center [548, 434] width 502 height 24
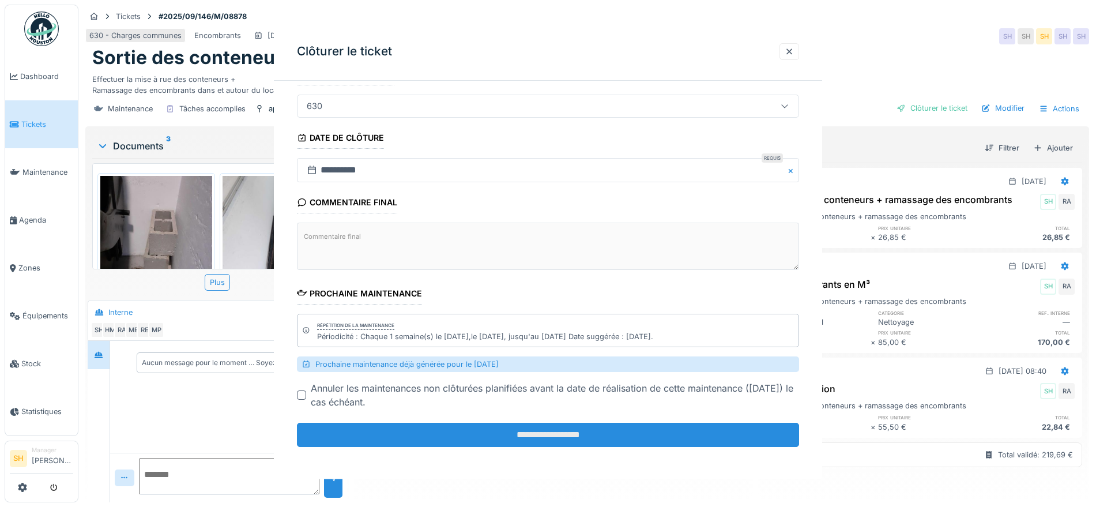
scroll to position [0, 0]
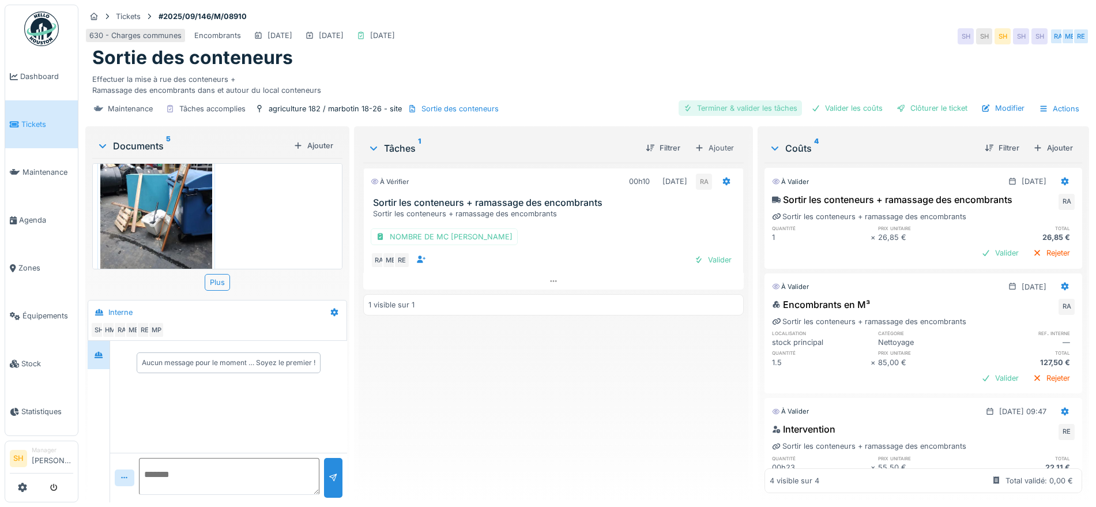
click at [699, 104] on div "Terminer & valider les tâches" at bounding box center [739, 108] width 123 height 16
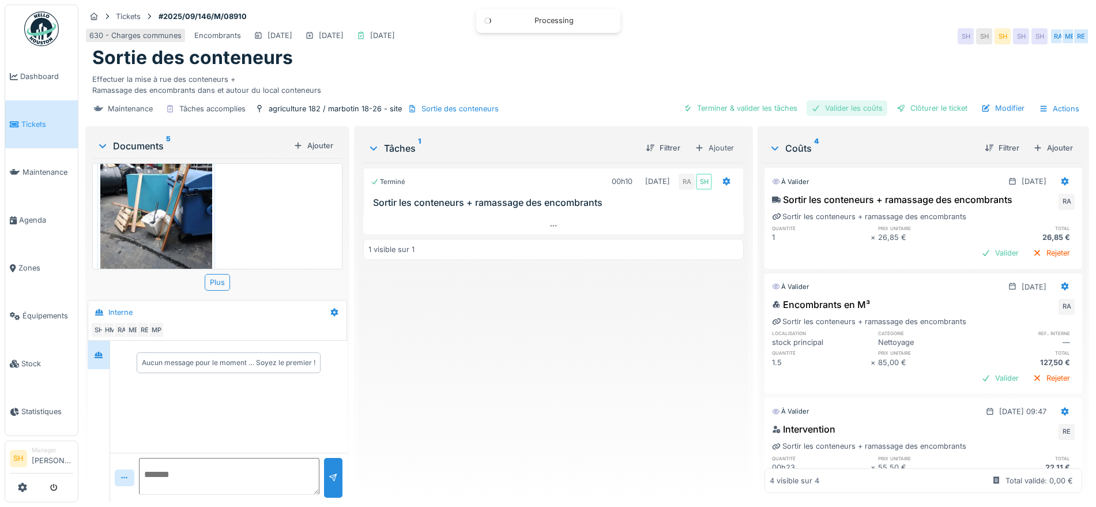
drag, startPoint x: 850, startPoint y: 107, endPoint x: 894, endPoint y: 107, distance: 44.4
click at [850, 107] on div "Valider les coûts" at bounding box center [846, 108] width 81 height 16
click at [898, 107] on div "Clôturer le ticket" at bounding box center [932, 108] width 80 height 16
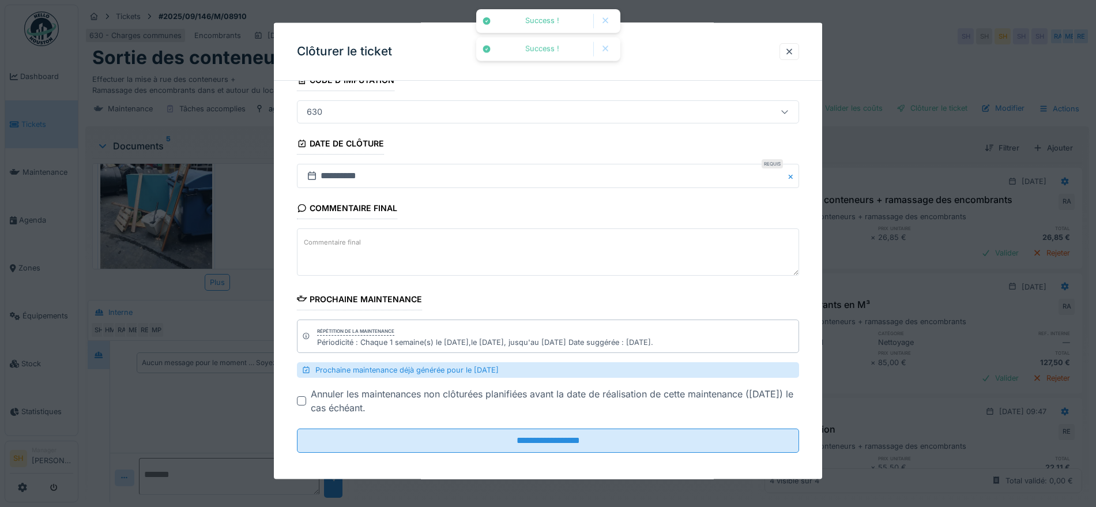
scroll to position [90, 0]
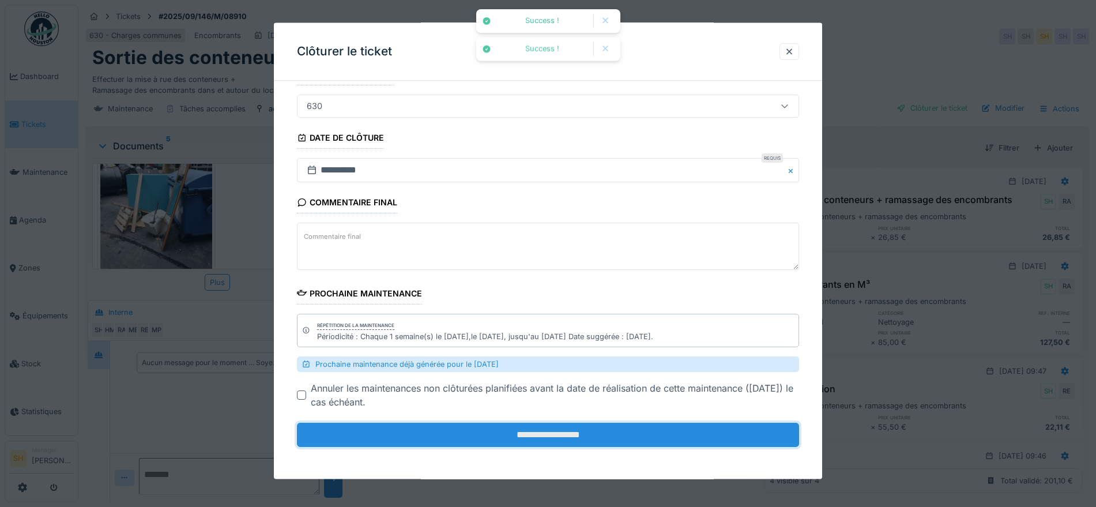
click at [504, 436] on input "**********" at bounding box center [548, 434] width 502 height 24
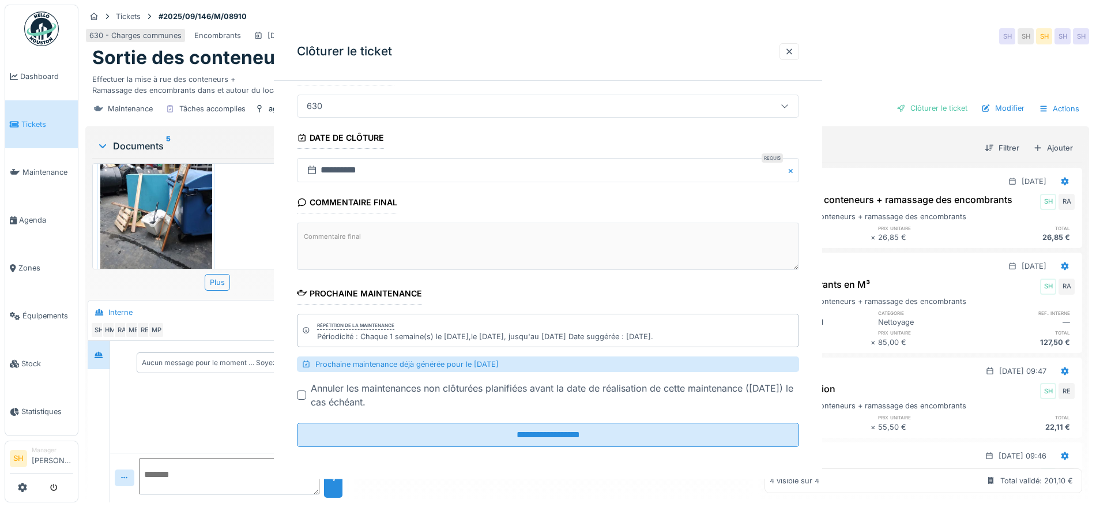
scroll to position [0, 0]
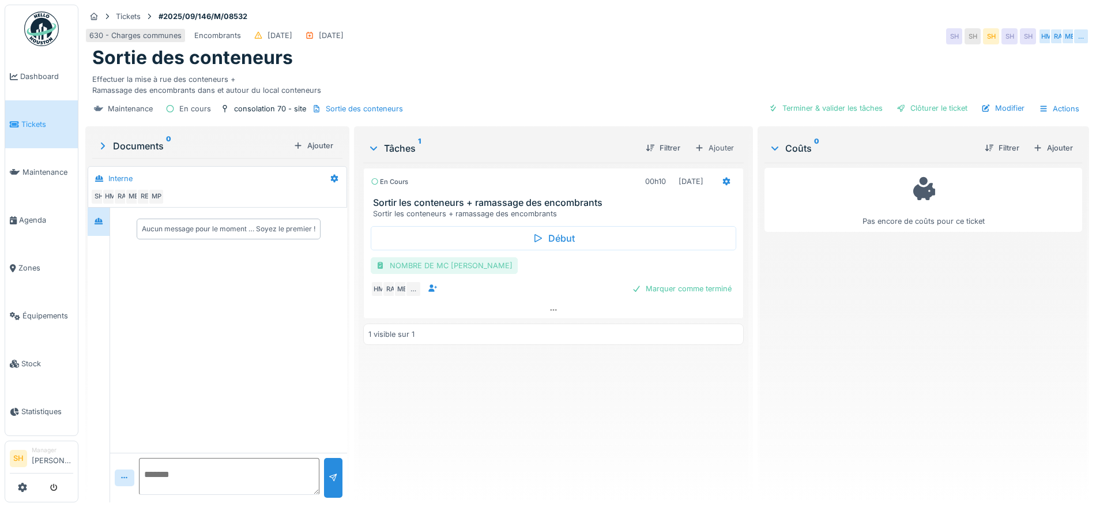
click at [435, 265] on div "NOMBRE DE MC [PERSON_NAME]" at bounding box center [444, 265] width 147 height 17
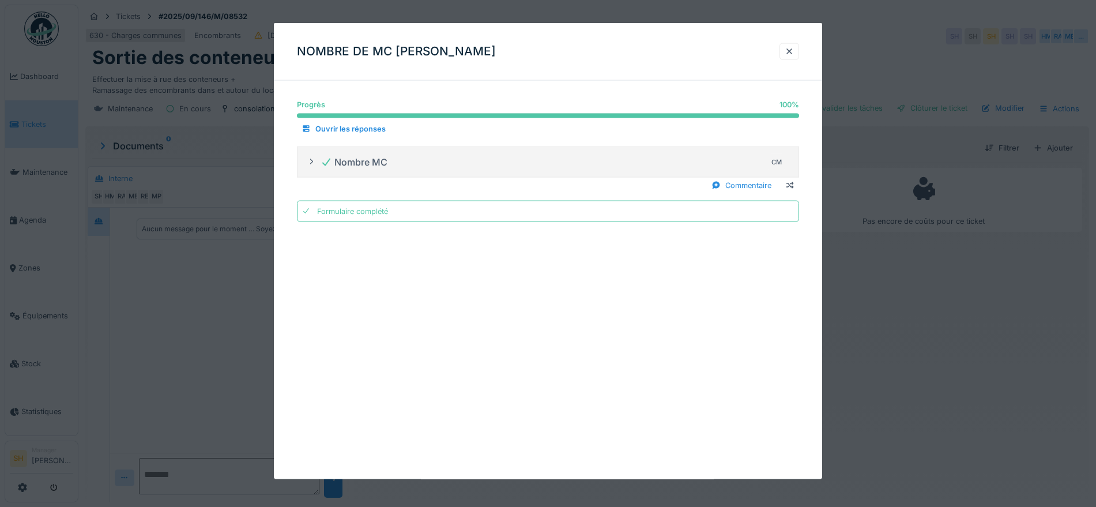
click at [314, 162] on icon at bounding box center [311, 161] width 9 height 7
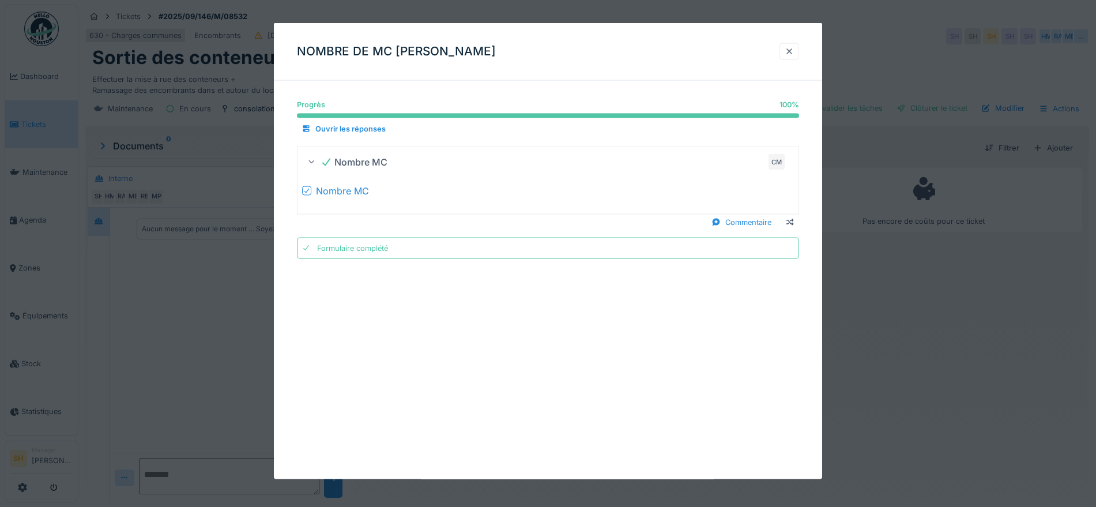
click at [794, 48] on div at bounding box center [788, 51] width 9 height 11
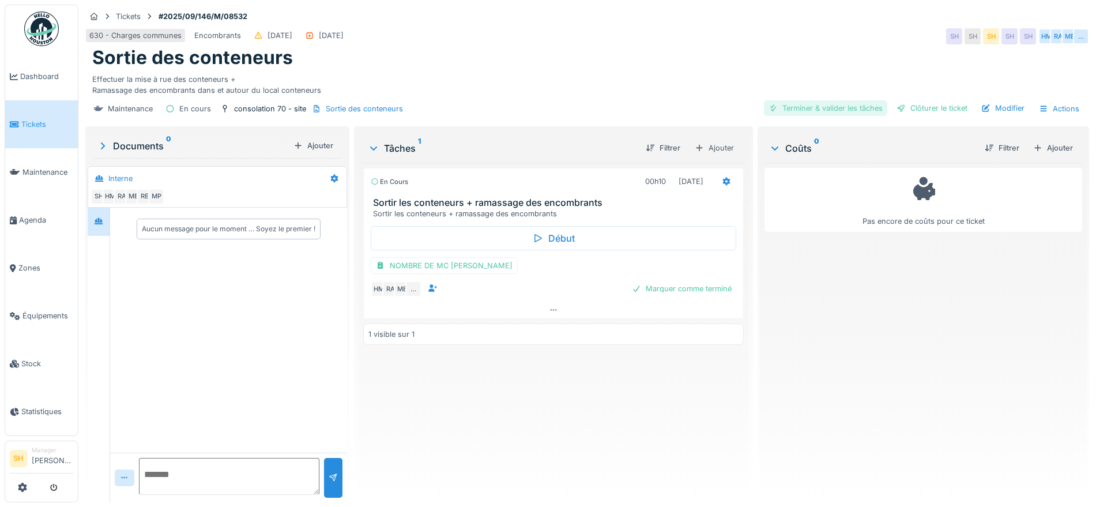
click at [814, 107] on div "Terminer & valider les tâches" at bounding box center [825, 108] width 123 height 16
click at [914, 108] on div "Clôturer le ticket" at bounding box center [932, 108] width 80 height 16
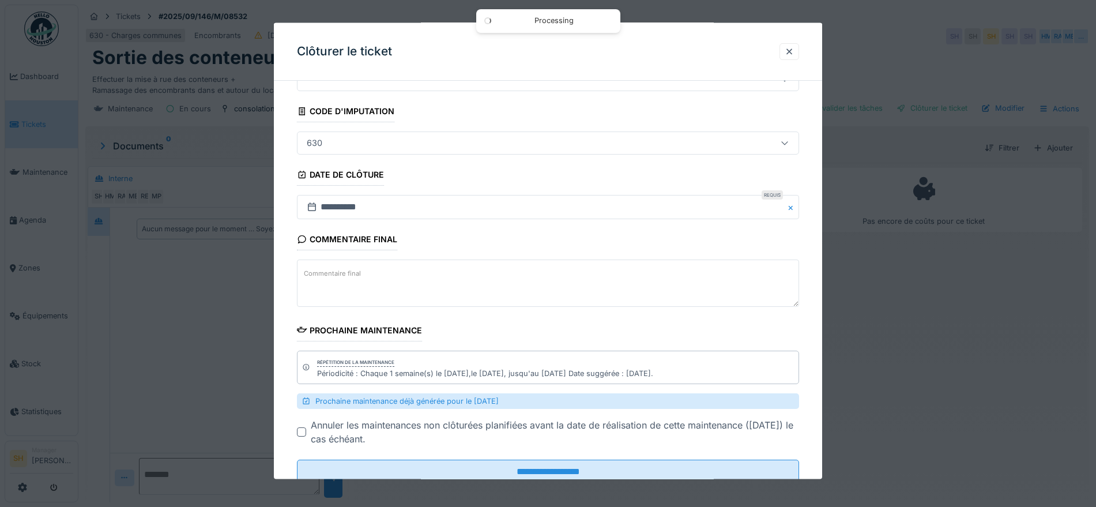
scroll to position [90, 0]
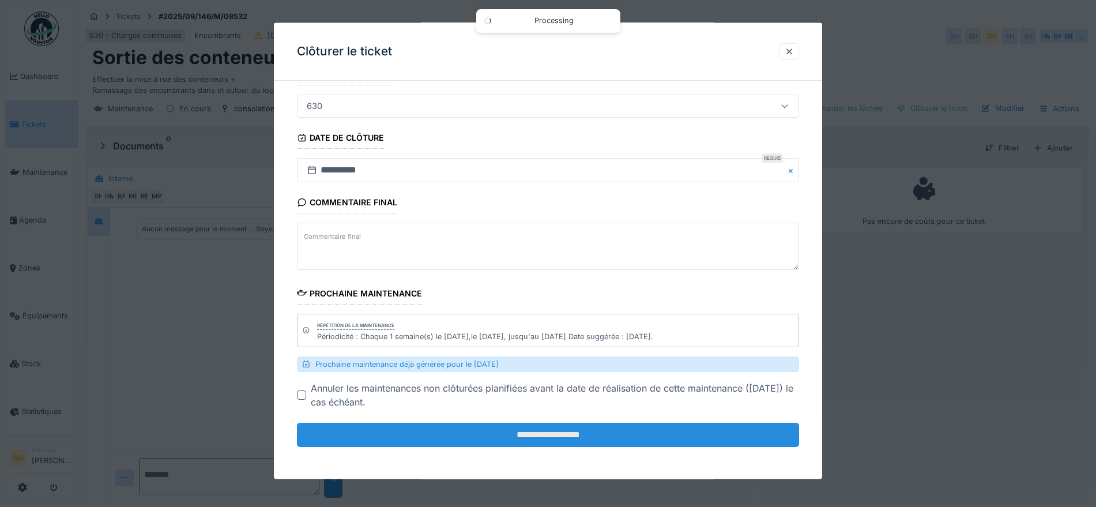
click at [561, 432] on input "**********" at bounding box center [548, 434] width 502 height 24
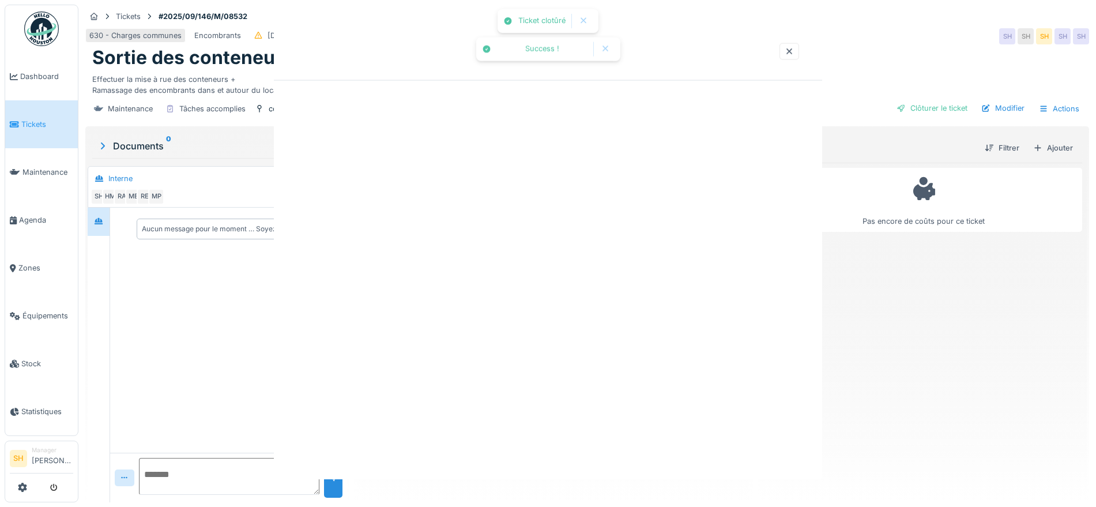
scroll to position [0, 0]
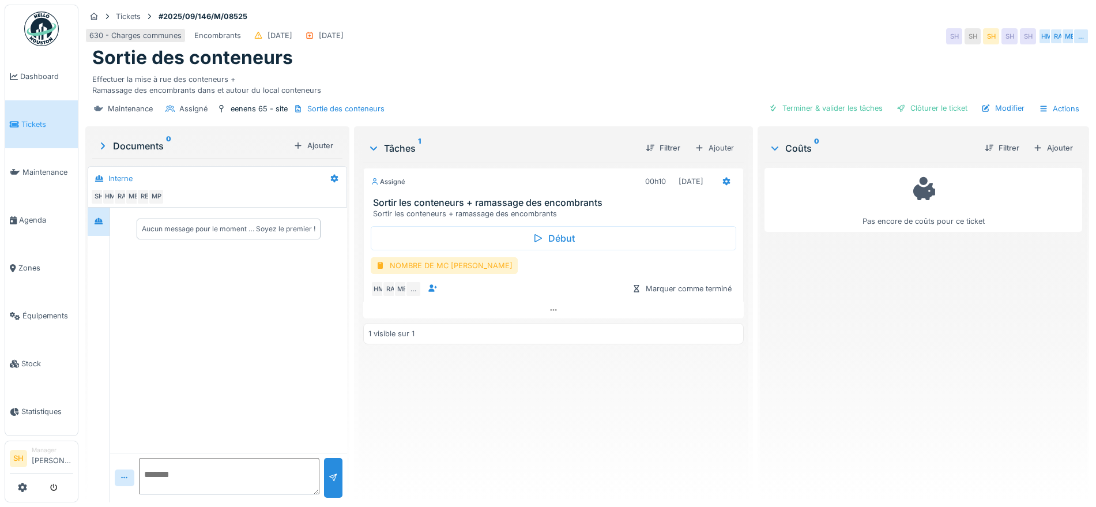
click at [446, 263] on div "NOMBRE DE MC [PERSON_NAME]" at bounding box center [444, 265] width 147 height 17
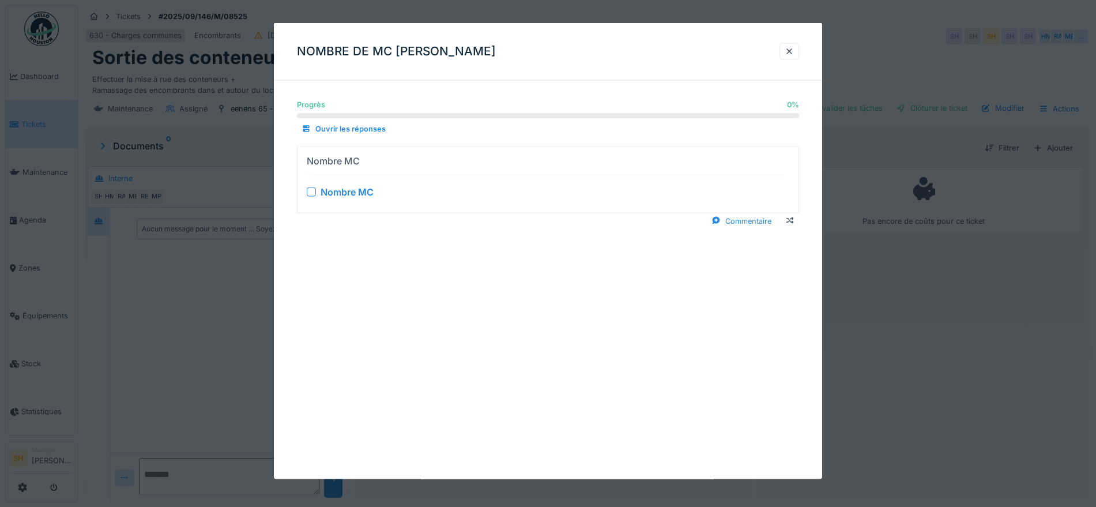
click at [315, 191] on div at bounding box center [311, 191] width 9 height 9
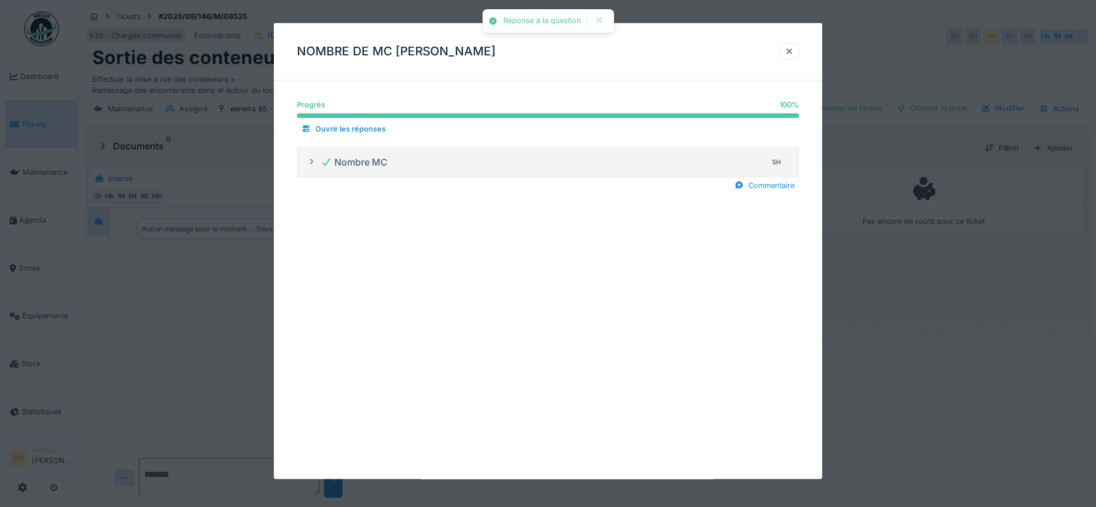
click at [344, 164] on div "Nombre MC" at bounding box center [353, 162] width 67 height 14
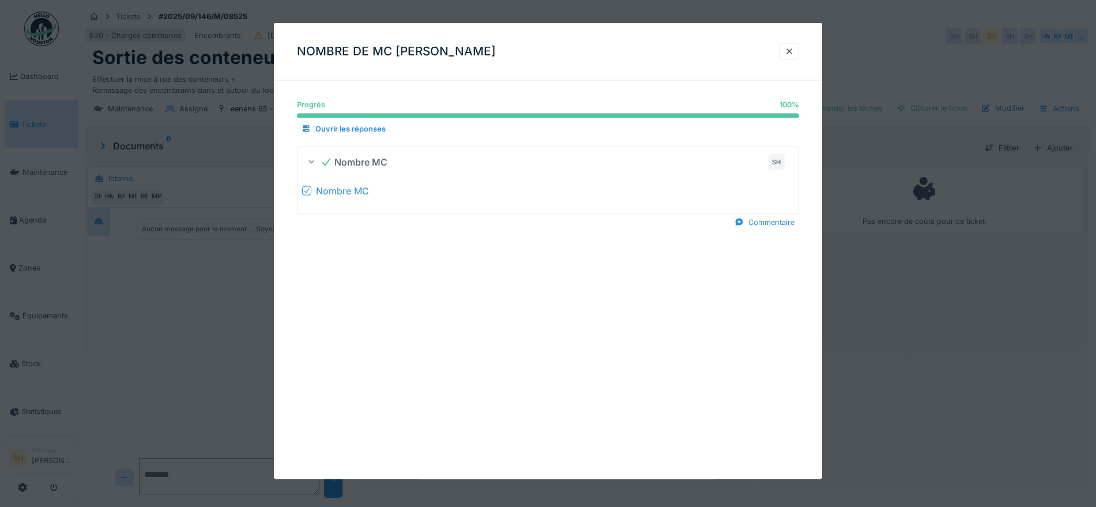
click at [319, 162] on div "Nombre MC SH" at bounding box center [548, 162] width 482 height 18
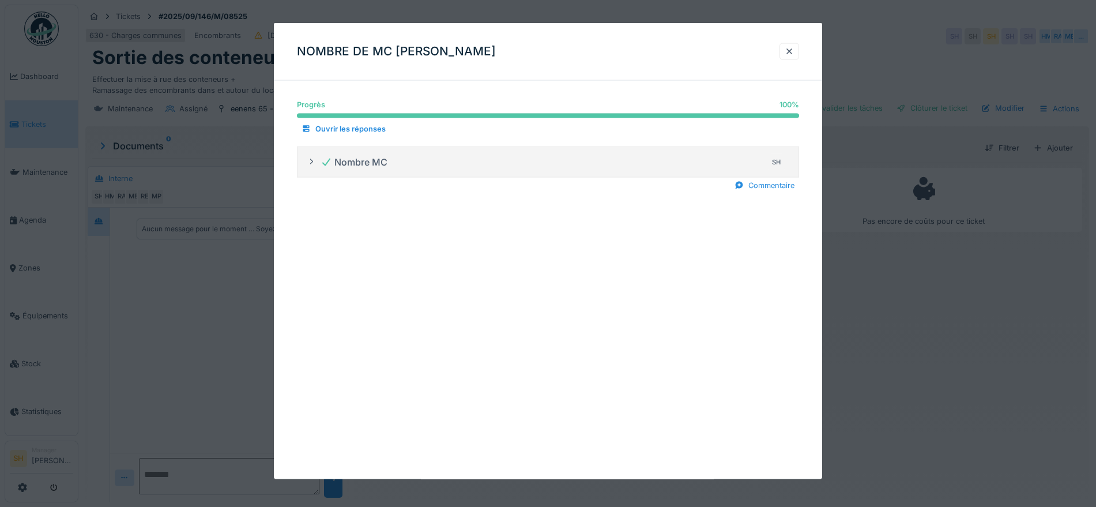
click at [319, 162] on div "Nombre MC SH" at bounding box center [548, 162] width 482 height 18
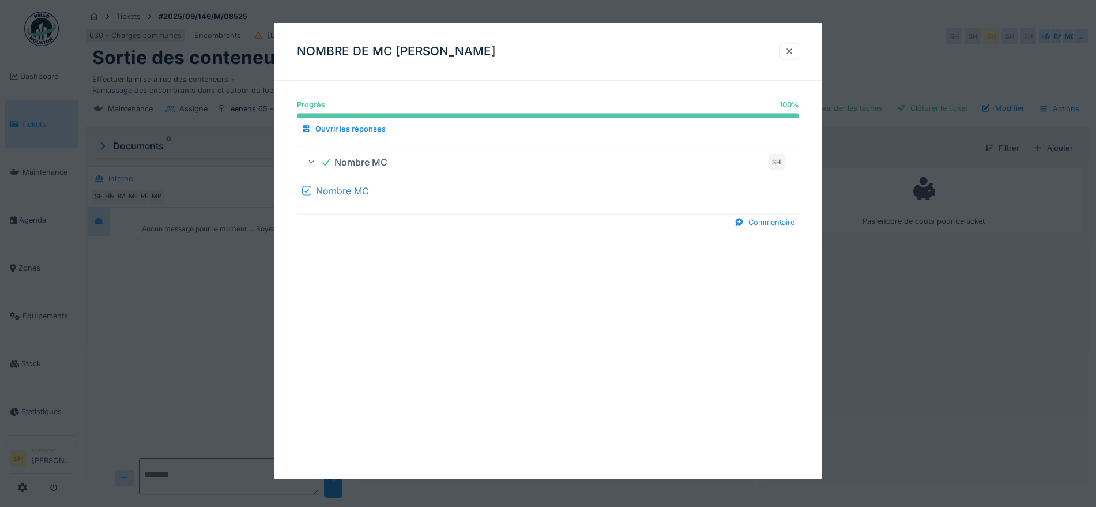
click at [319, 162] on div "Nombre MC SH" at bounding box center [548, 162] width 482 height 18
click at [794, 50] on div at bounding box center [788, 51] width 9 height 11
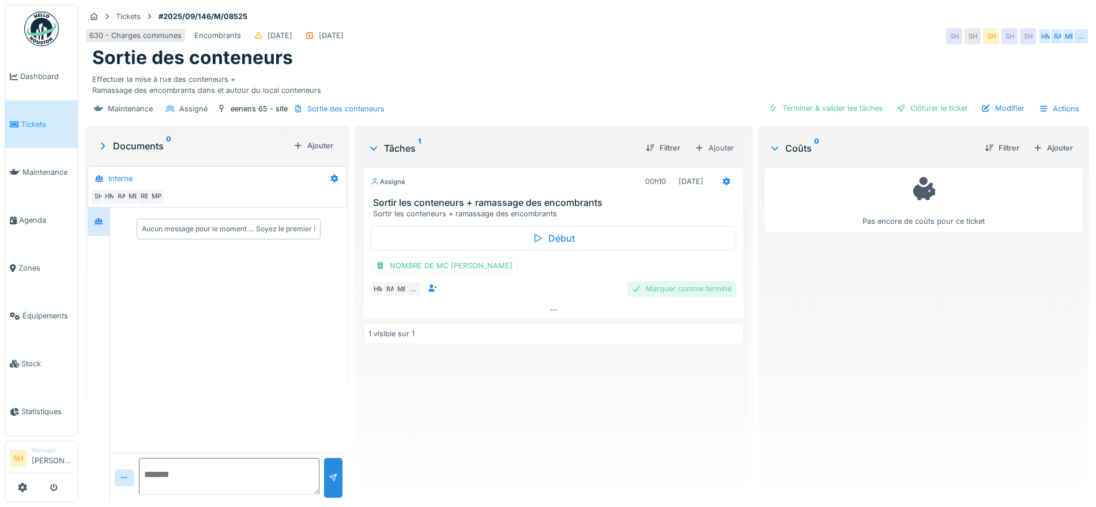
click at [694, 286] on div "Marquer comme terminé" at bounding box center [681, 289] width 109 height 16
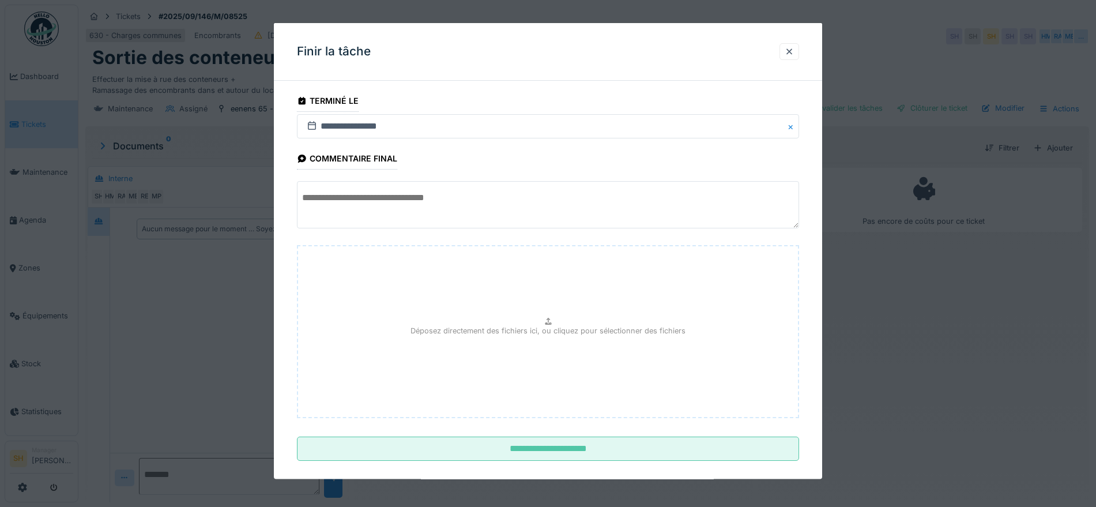
click at [367, 207] on textarea at bounding box center [548, 204] width 502 height 47
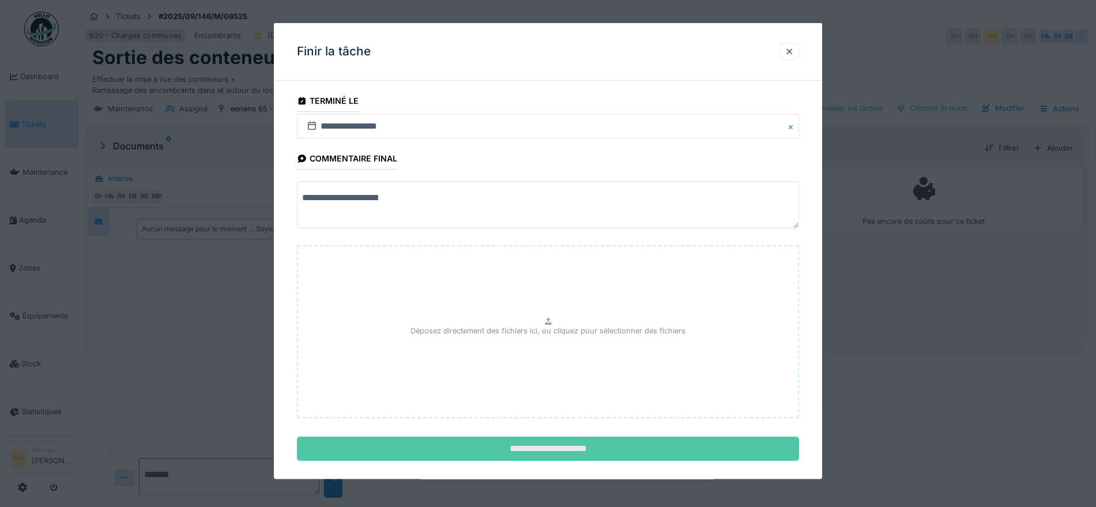
type textarea "**********"
click at [552, 446] on input "**********" at bounding box center [548, 448] width 502 height 24
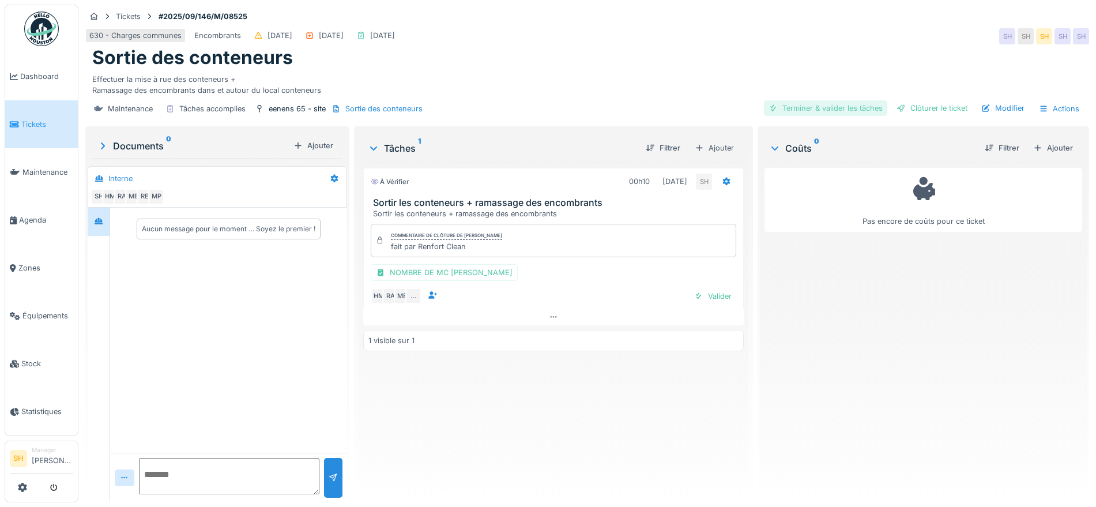
click at [801, 107] on div "Terminer & valider les tâches" at bounding box center [825, 108] width 123 height 16
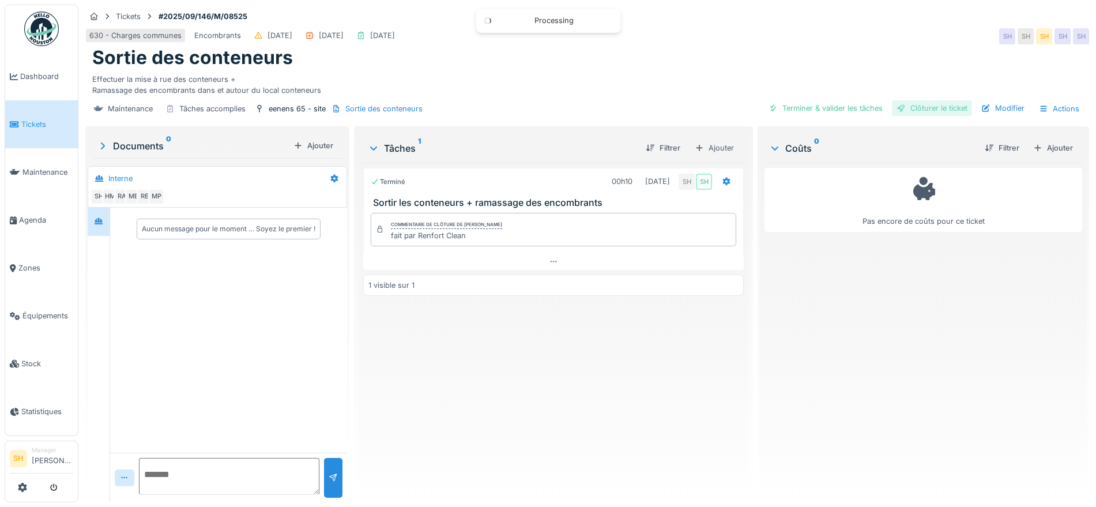
click at [937, 109] on div "Clôturer le ticket" at bounding box center [932, 108] width 80 height 16
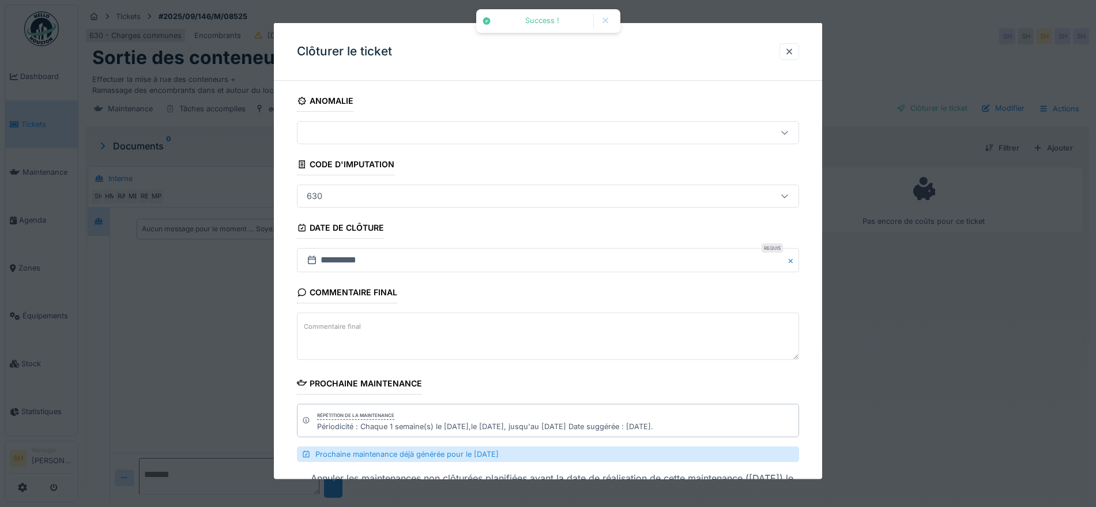
scroll to position [90, 0]
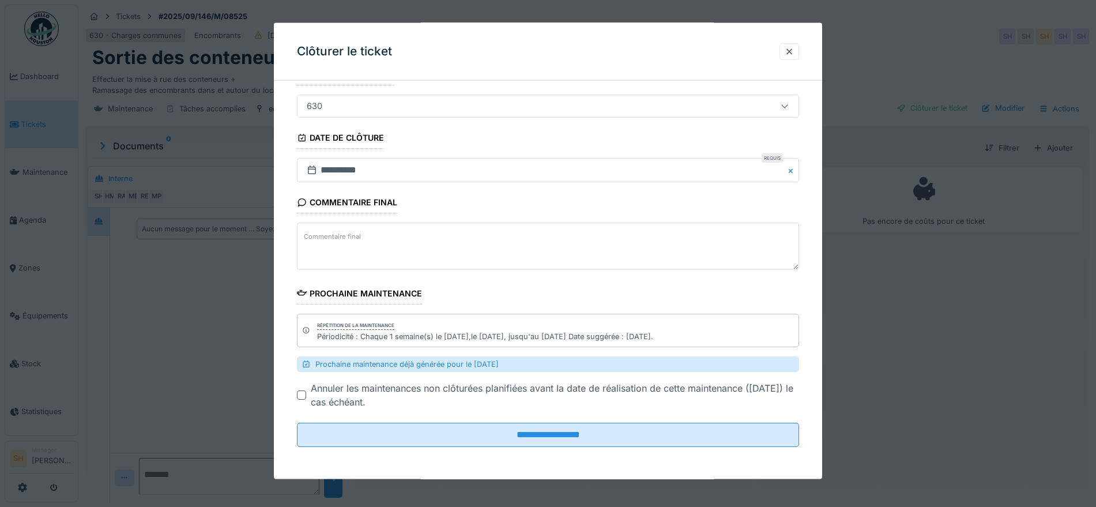
drag, startPoint x: 521, startPoint y: 433, endPoint x: 566, endPoint y: 405, distance: 53.4
click at [522, 433] on input "**********" at bounding box center [548, 434] width 502 height 24
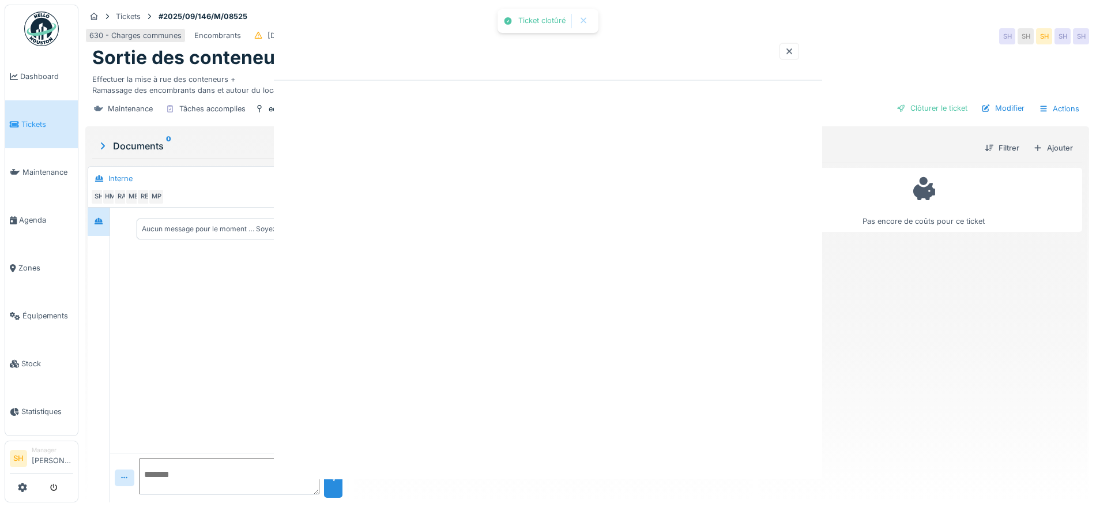
scroll to position [0, 0]
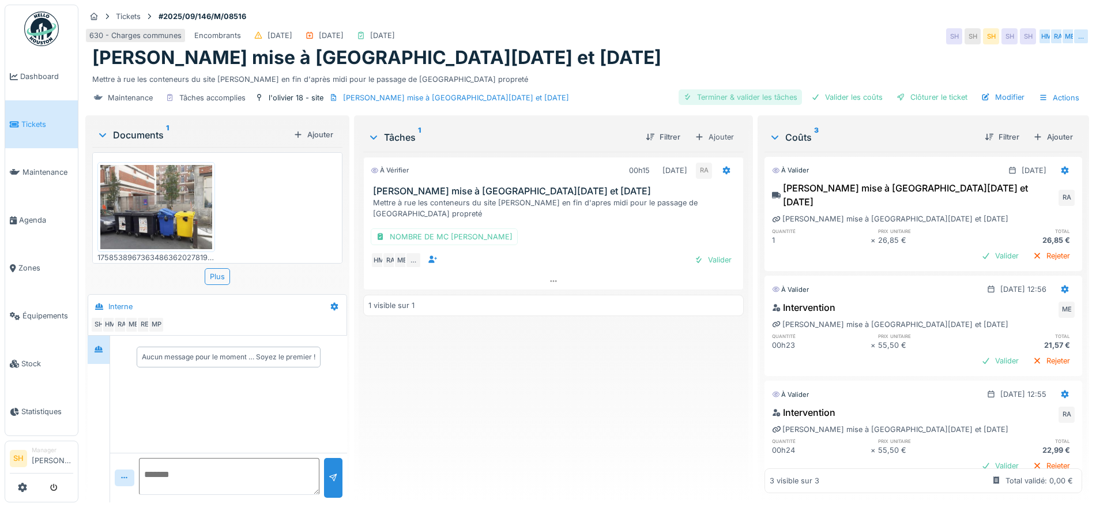
click at [738, 96] on div "Terminer & valider les tâches" at bounding box center [739, 97] width 123 height 16
click at [845, 96] on div "Valider les coûts" at bounding box center [846, 97] width 81 height 16
click at [914, 99] on div "Clôturer le ticket" at bounding box center [932, 97] width 80 height 16
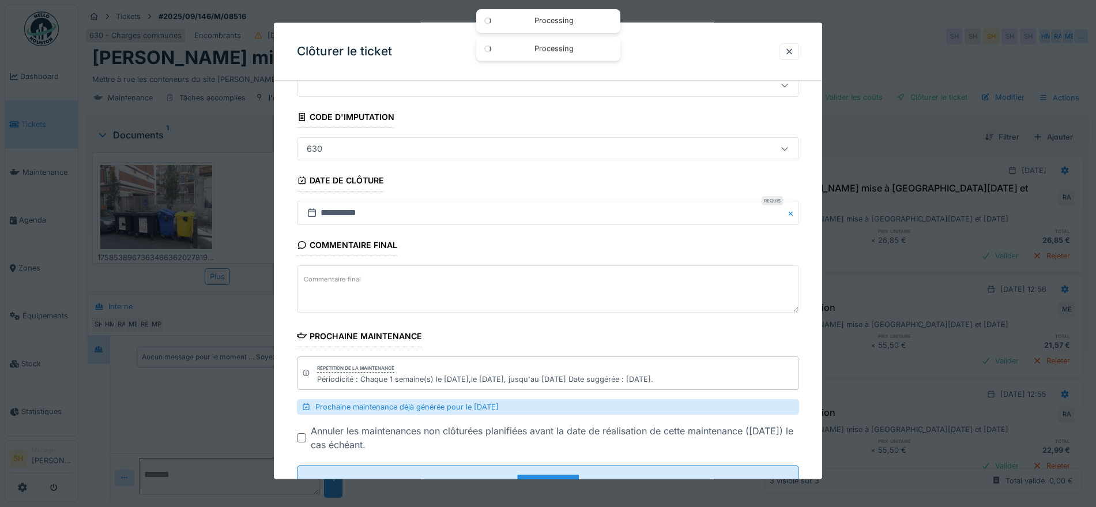
scroll to position [90, 0]
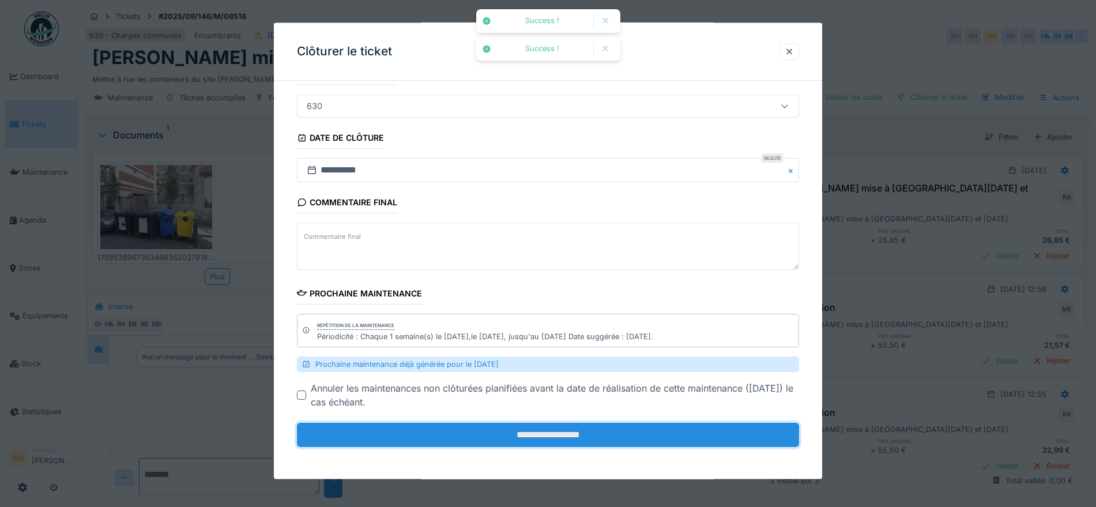
click at [586, 440] on input "**********" at bounding box center [548, 434] width 502 height 24
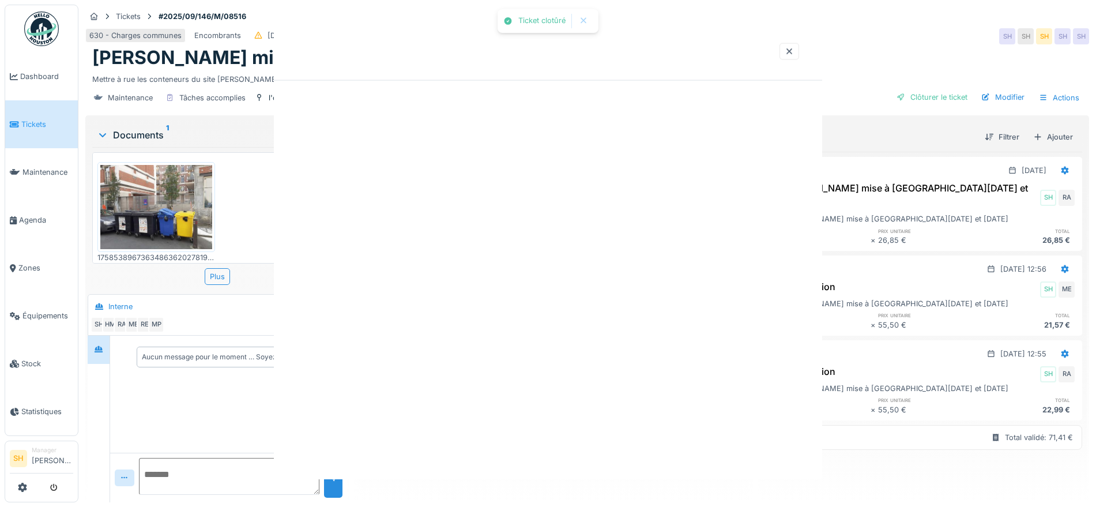
scroll to position [0, 0]
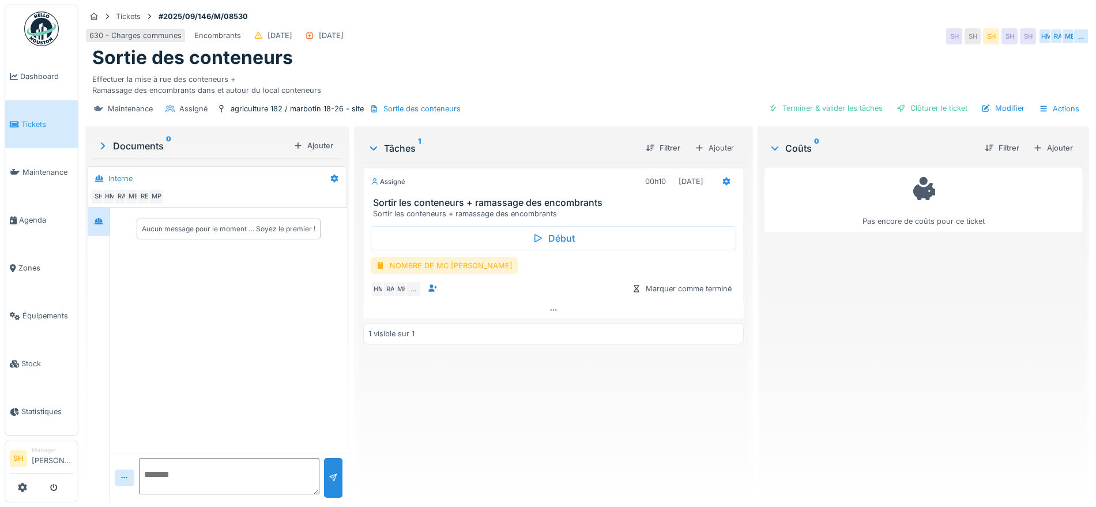
click at [447, 268] on div "NOMBRE DE MC [PERSON_NAME]" at bounding box center [444, 265] width 147 height 17
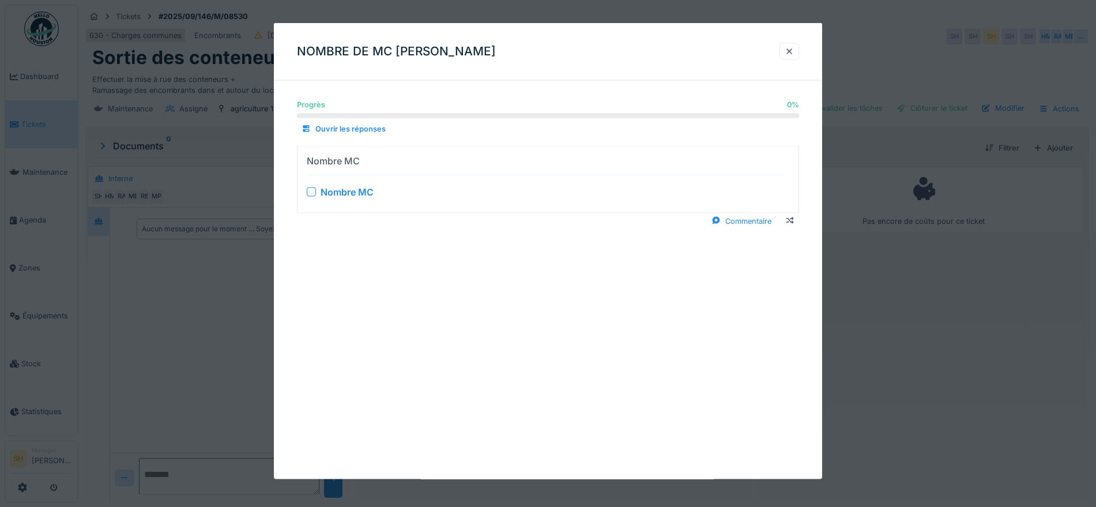
click at [316, 191] on div "Nombre MC" at bounding box center [546, 191] width 478 height 14
click at [311, 192] on div at bounding box center [311, 191] width 9 height 9
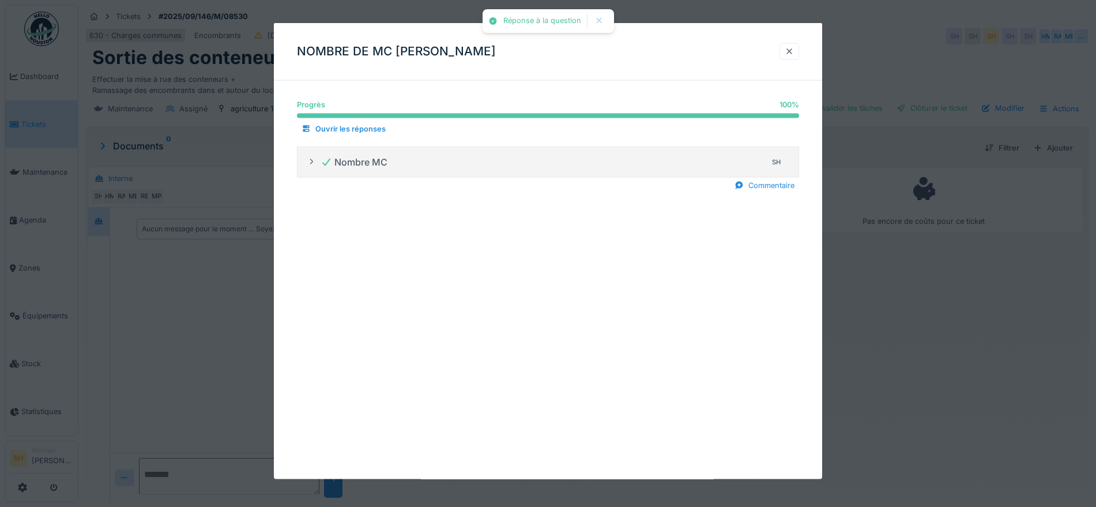
click at [792, 50] on div at bounding box center [788, 51] width 9 height 11
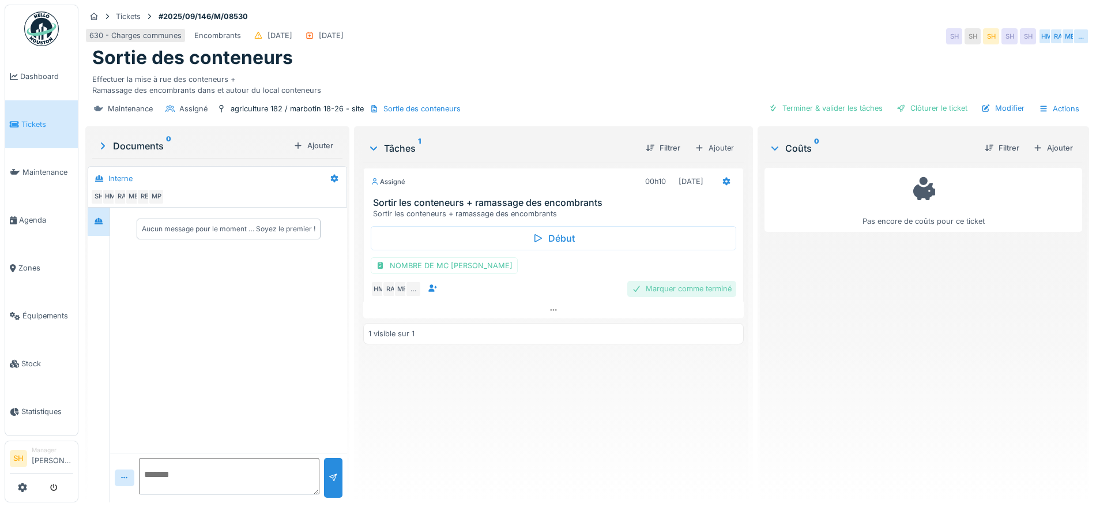
drag, startPoint x: 682, startPoint y: 288, endPoint x: 640, endPoint y: 277, distance: 43.6
click at [681, 288] on div "Marquer comme terminé" at bounding box center [681, 289] width 109 height 16
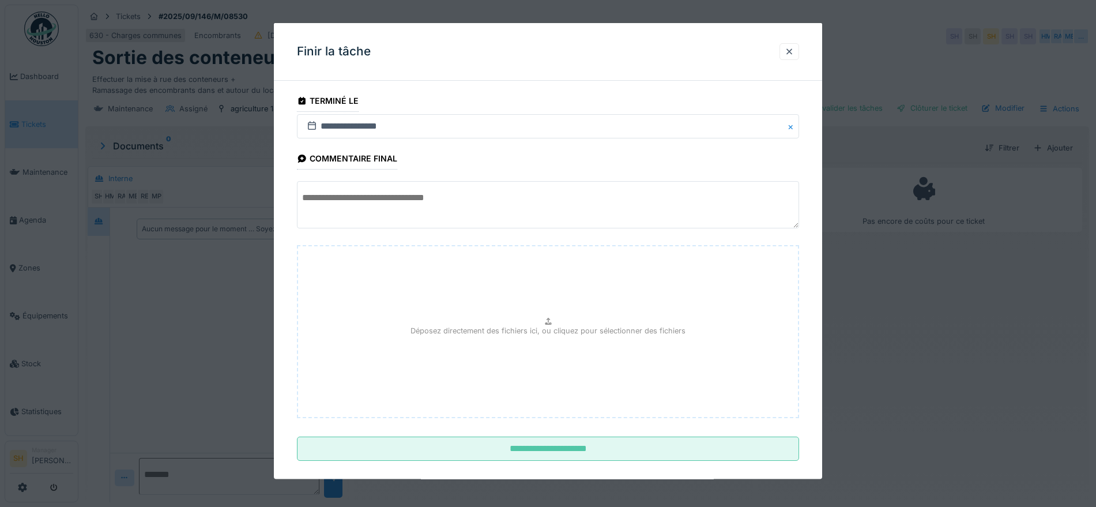
click at [405, 199] on textarea at bounding box center [548, 204] width 502 height 47
drag, startPoint x: 399, startPoint y: 195, endPoint x: 301, endPoint y: 201, distance: 97.5
click at [301, 201] on textarea "**********" at bounding box center [548, 204] width 502 height 47
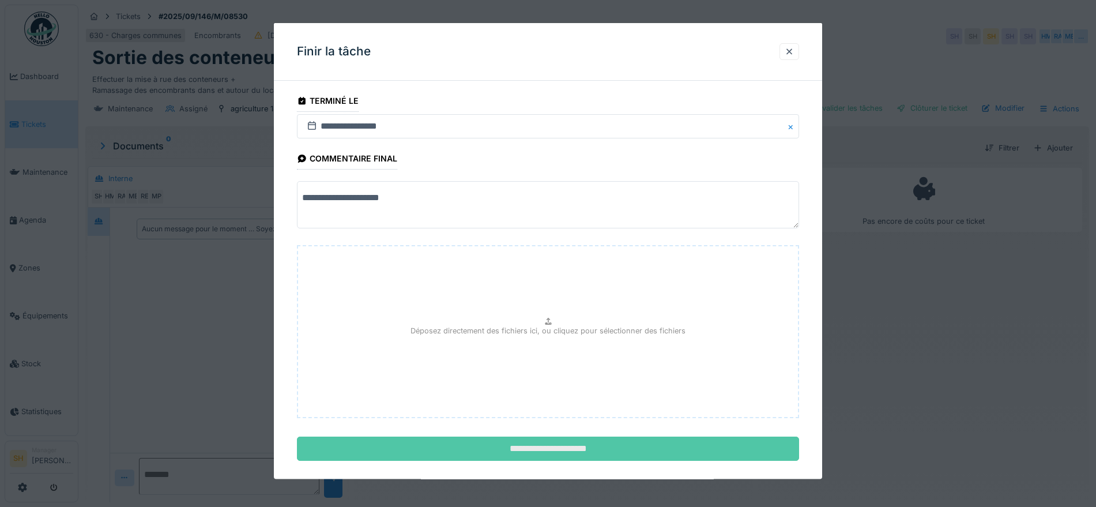
type textarea "**********"
drag, startPoint x: 499, startPoint y: 454, endPoint x: 504, endPoint y: 450, distance: 6.1
click at [499, 453] on input "**********" at bounding box center [548, 448] width 502 height 24
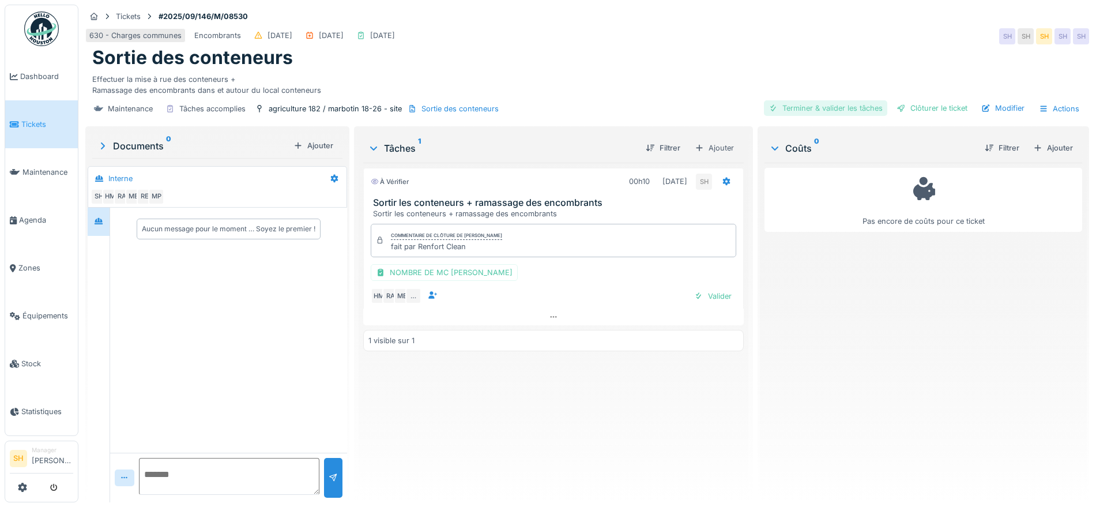
click at [837, 105] on div "Terminer & valider les tâches" at bounding box center [825, 108] width 123 height 16
click at [919, 108] on div "Clôturer le ticket" at bounding box center [932, 108] width 80 height 16
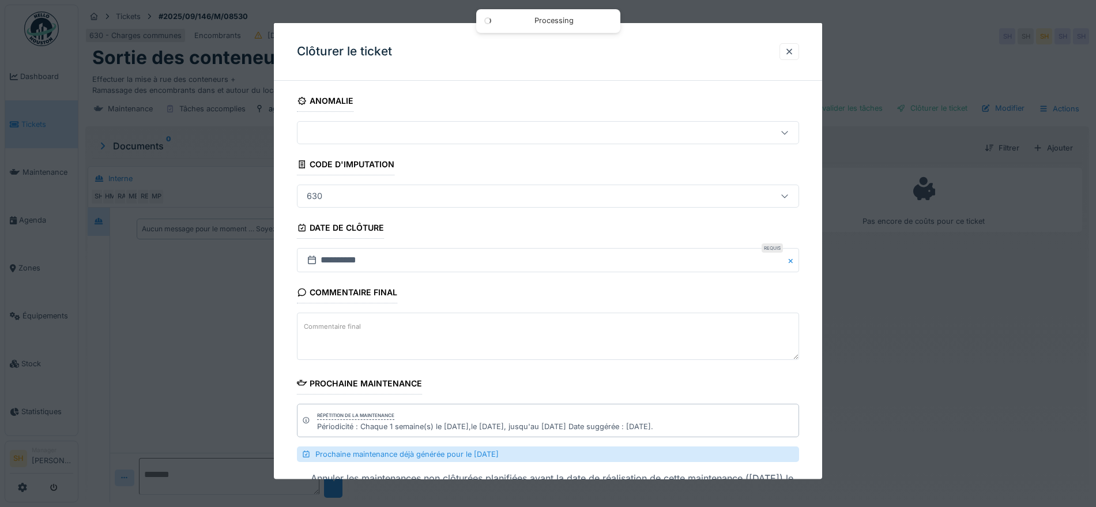
scroll to position [90, 0]
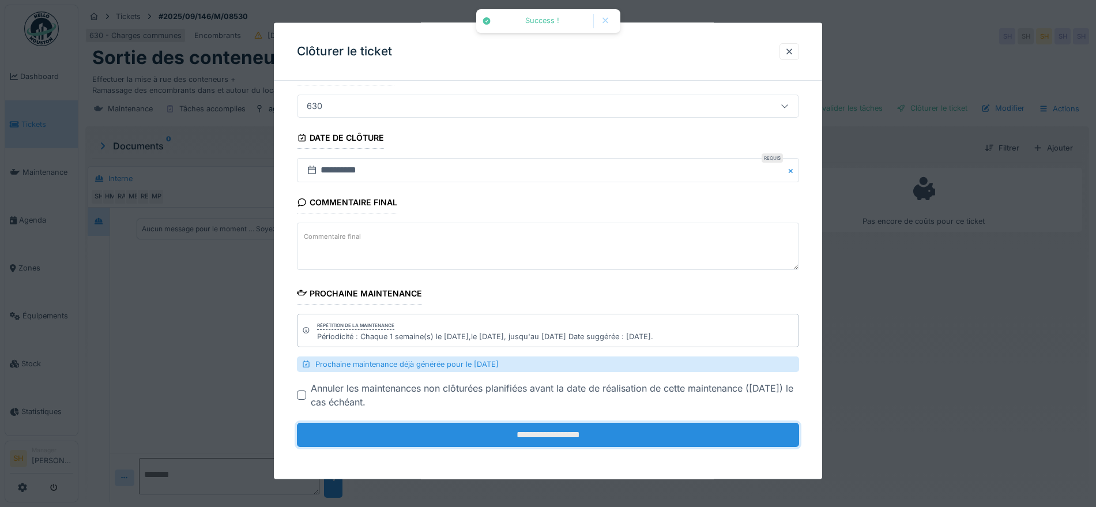
click at [612, 429] on input "**********" at bounding box center [548, 434] width 502 height 24
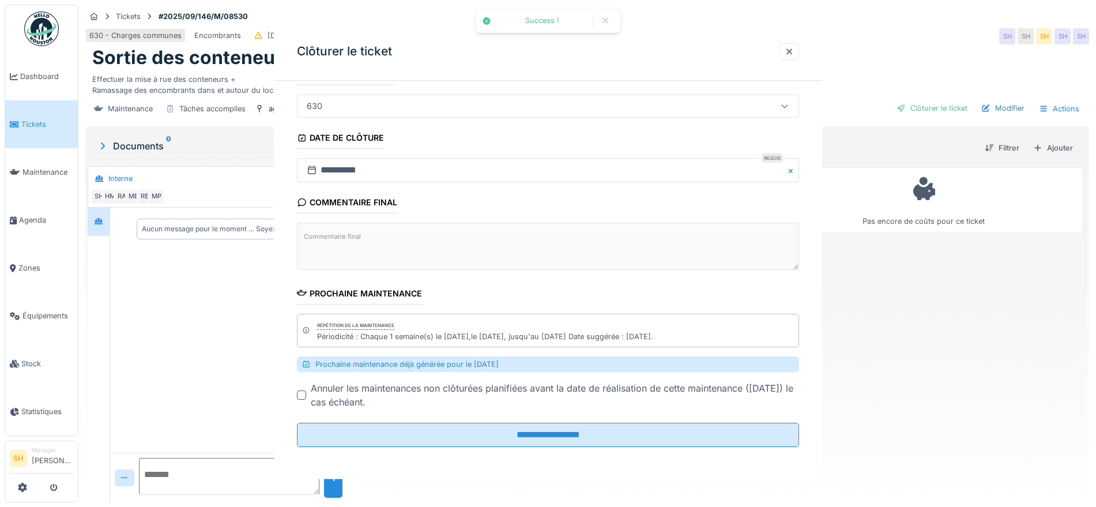
scroll to position [0, 0]
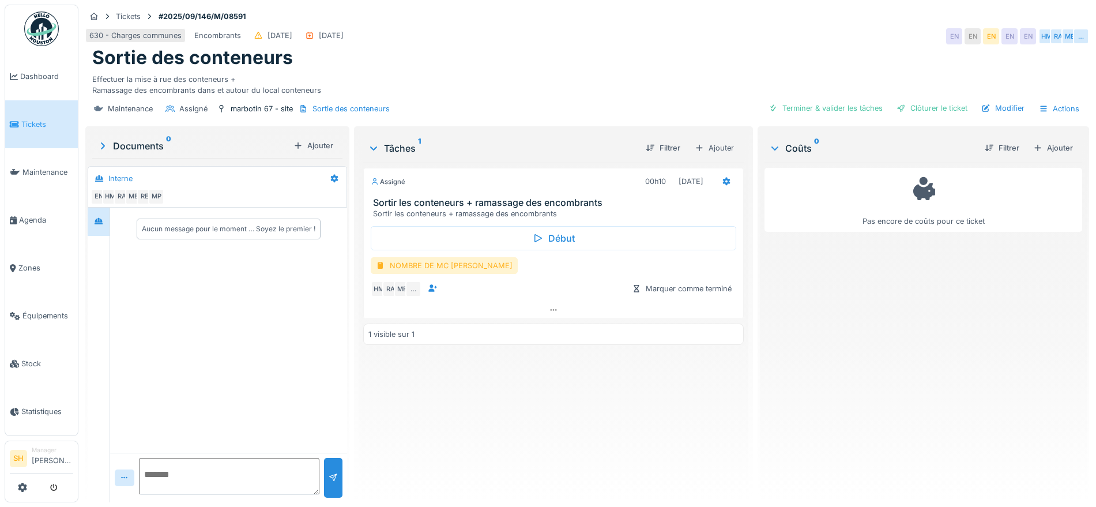
click at [475, 262] on div "NOMBRE DE MC [PERSON_NAME]" at bounding box center [444, 265] width 147 height 17
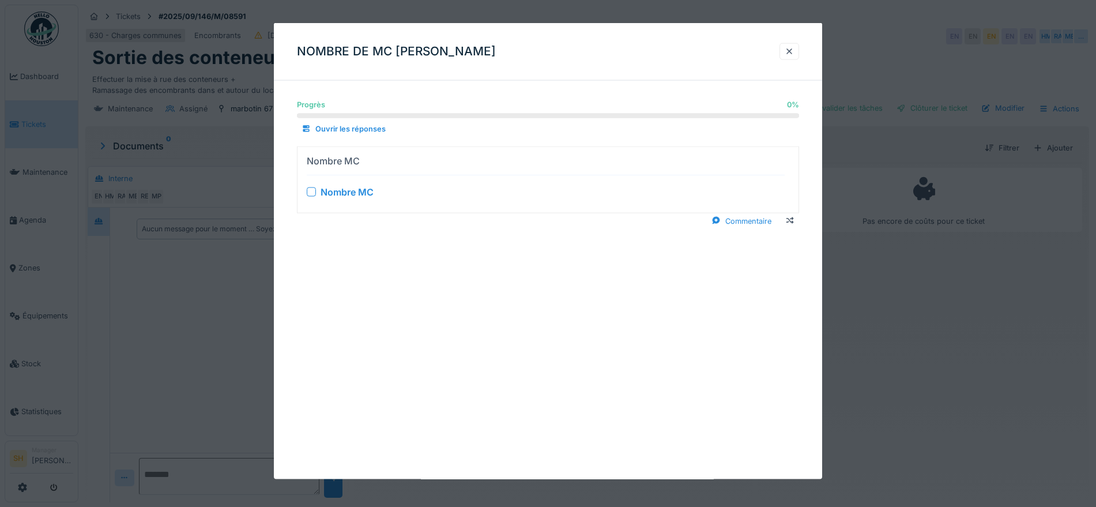
click at [312, 192] on div at bounding box center [311, 191] width 9 height 9
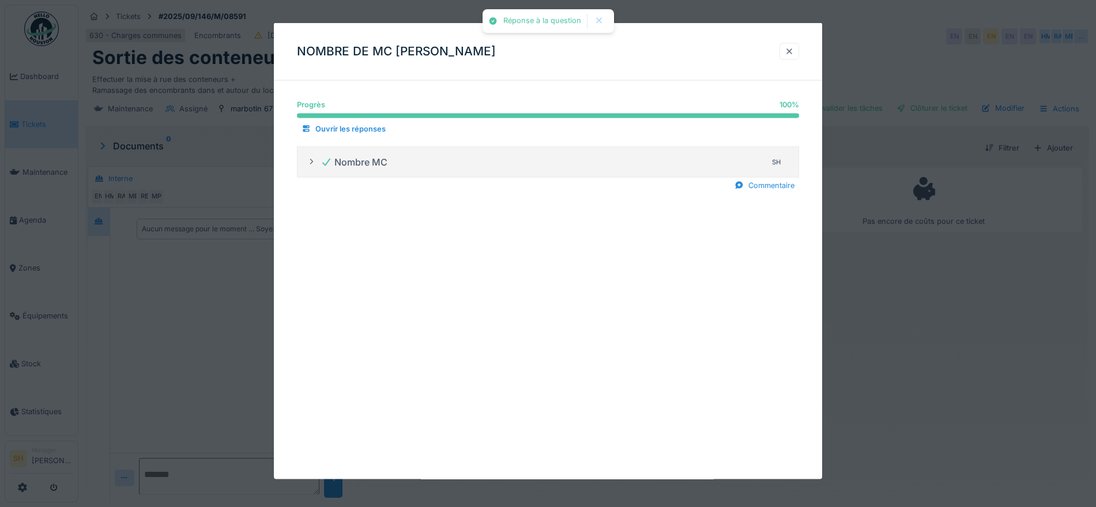
click at [785, 51] on div at bounding box center [789, 51] width 20 height 17
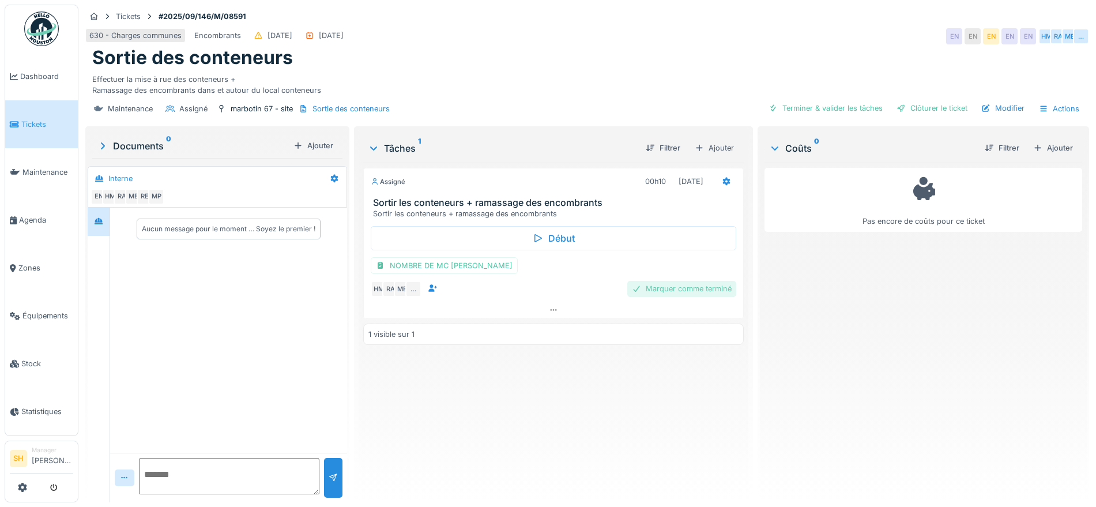
click at [700, 286] on div "Marquer comme terminé" at bounding box center [681, 289] width 109 height 16
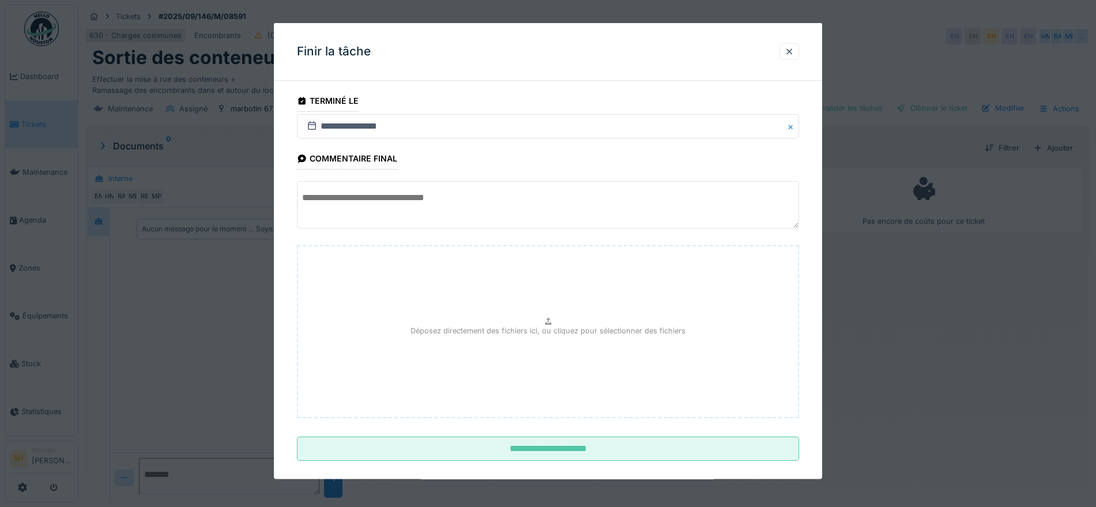
click at [416, 207] on textarea at bounding box center [548, 204] width 502 height 47
paste textarea "**********"
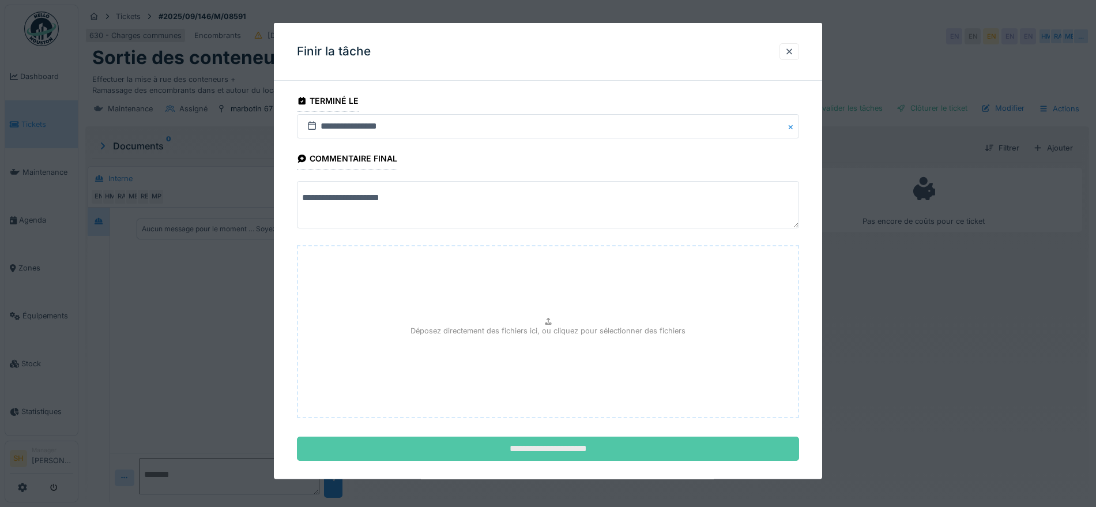
type textarea "**********"
click at [515, 441] on input "**********" at bounding box center [548, 448] width 502 height 24
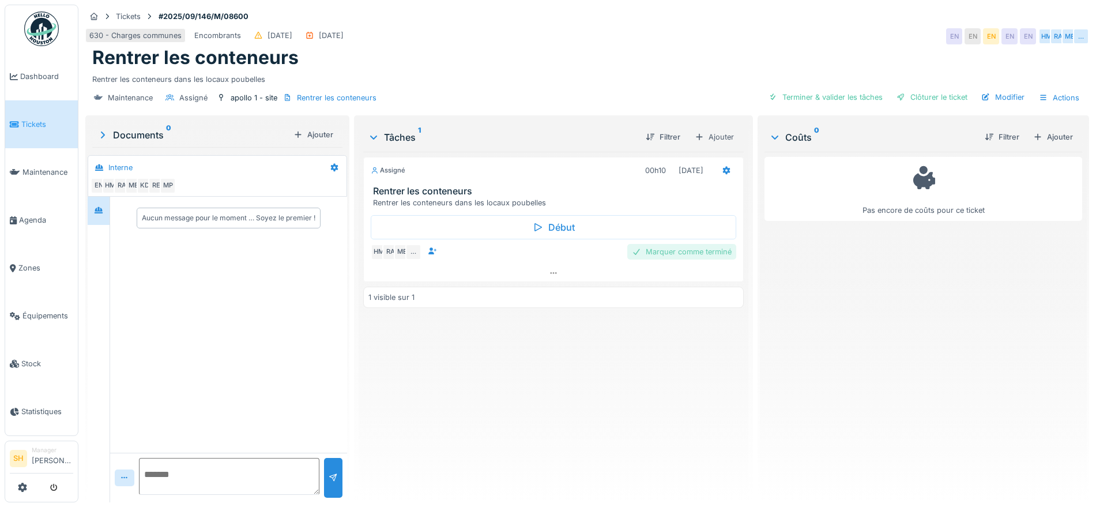
click at [656, 251] on div "Marquer comme terminé" at bounding box center [681, 252] width 109 height 16
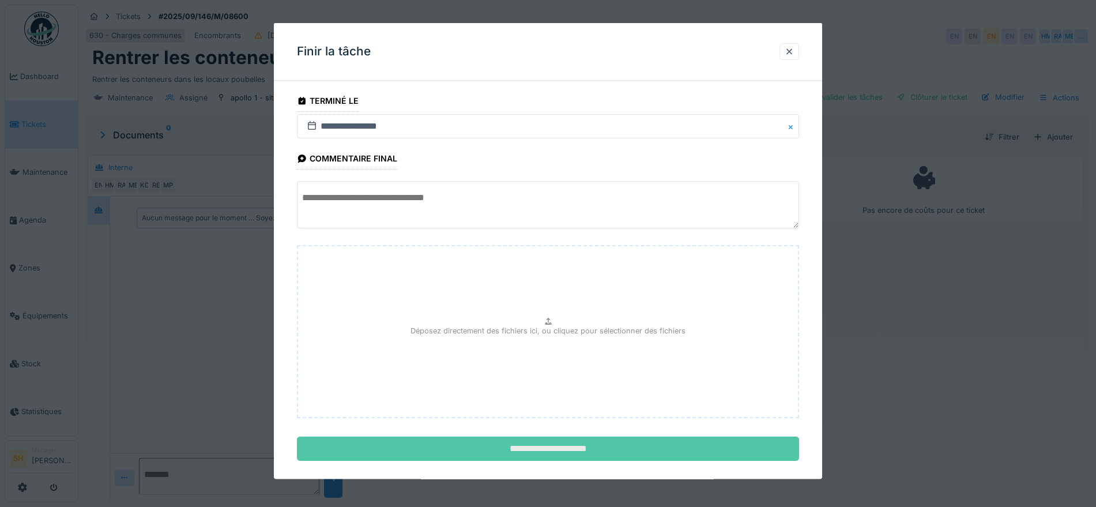
click at [521, 447] on input "**********" at bounding box center [548, 448] width 502 height 24
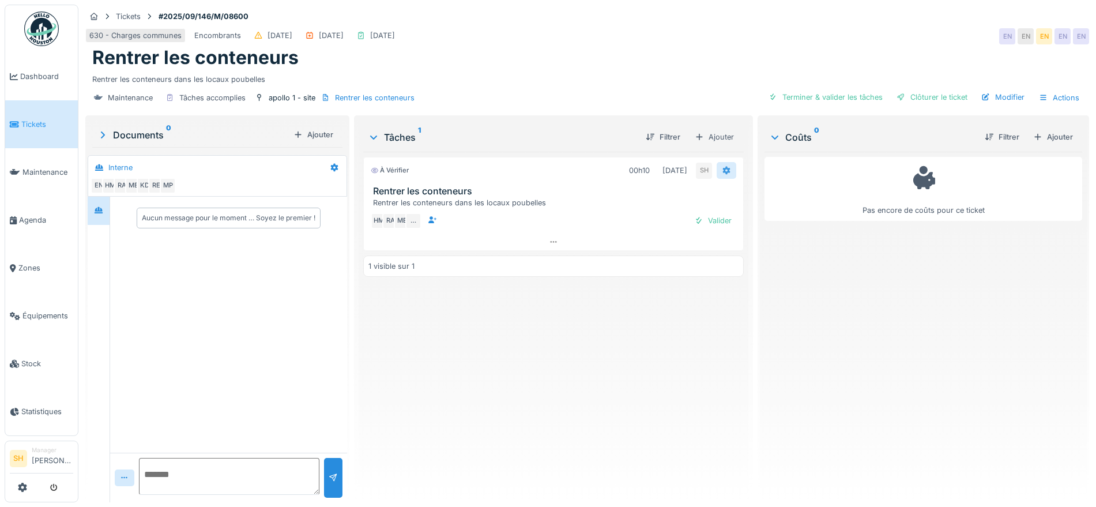
click at [722, 170] on icon at bounding box center [726, 170] width 9 height 7
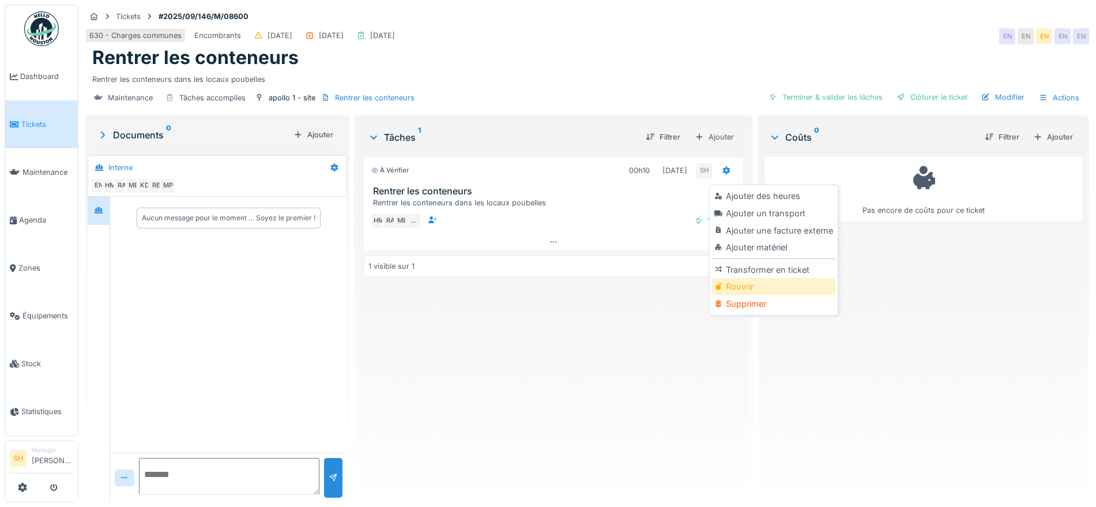
click at [762, 292] on div "Rouvrir" at bounding box center [773, 286] width 123 height 17
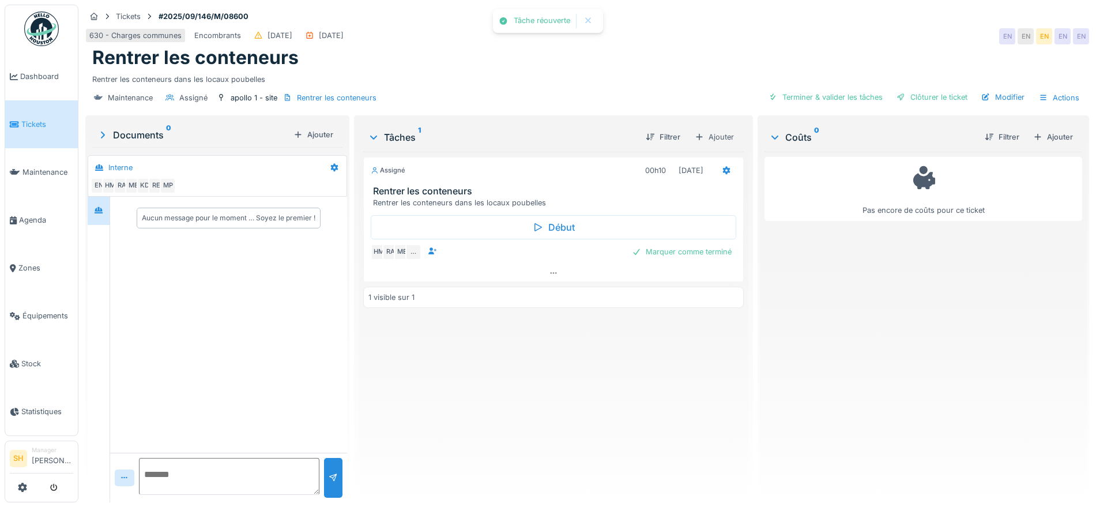
click at [654, 255] on div "Marquer comme terminé" at bounding box center [681, 252] width 109 height 16
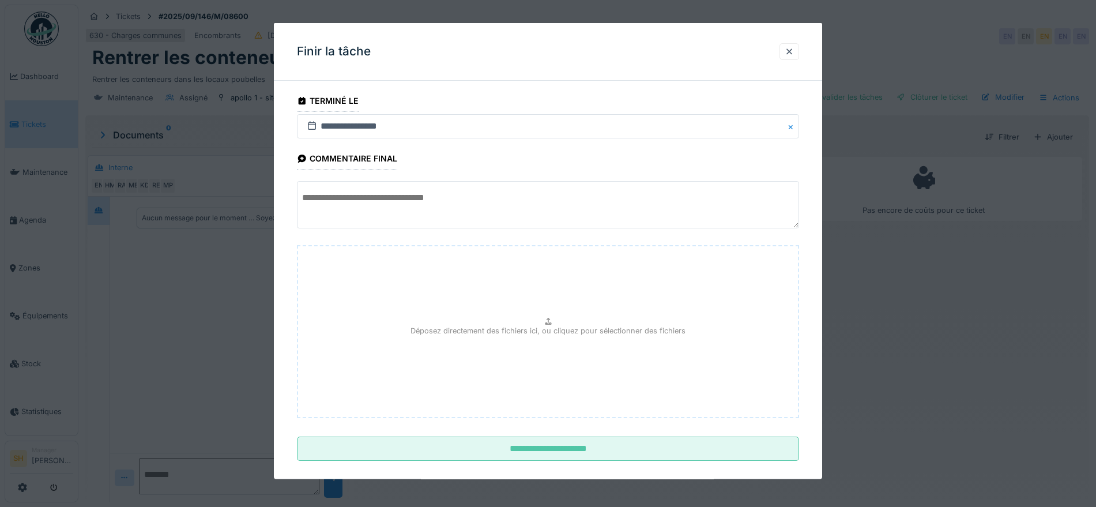
click at [344, 196] on textarea at bounding box center [548, 204] width 502 height 47
paste textarea "**********"
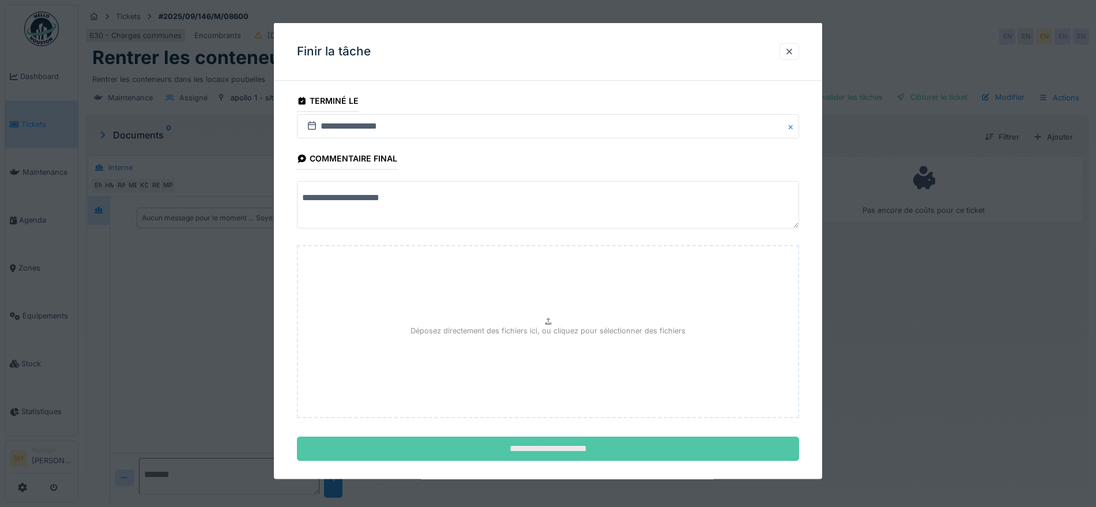
type textarea "**********"
click at [544, 447] on input "**********" at bounding box center [548, 448] width 502 height 24
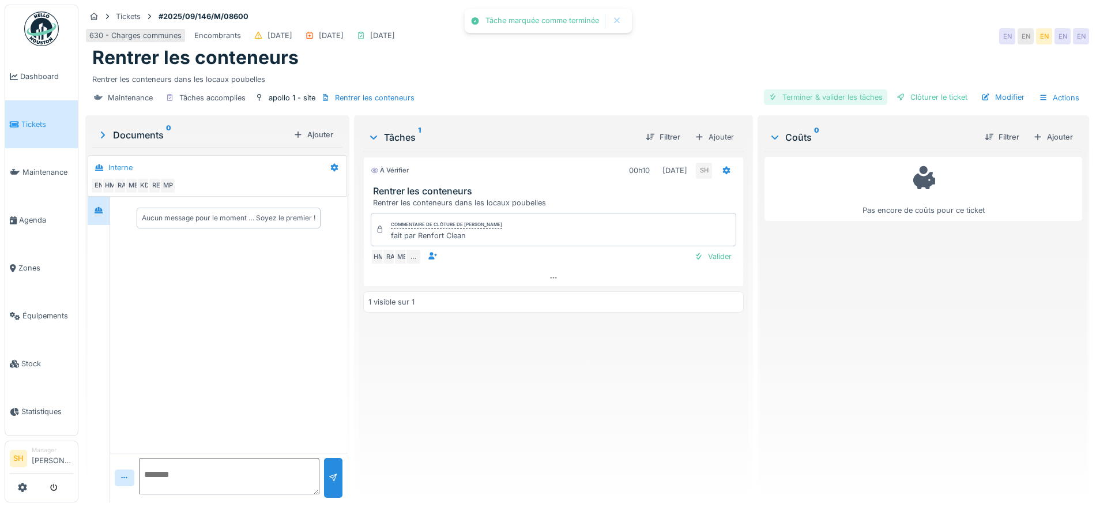
drag, startPoint x: 831, startPoint y: 95, endPoint x: 840, endPoint y: 95, distance: 9.8
click at [836, 95] on div "Terminer & valider les tâches" at bounding box center [825, 97] width 123 height 16
click at [940, 95] on div "Clôturer le ticket" at bounding box center [932, 97] width 80 height 16
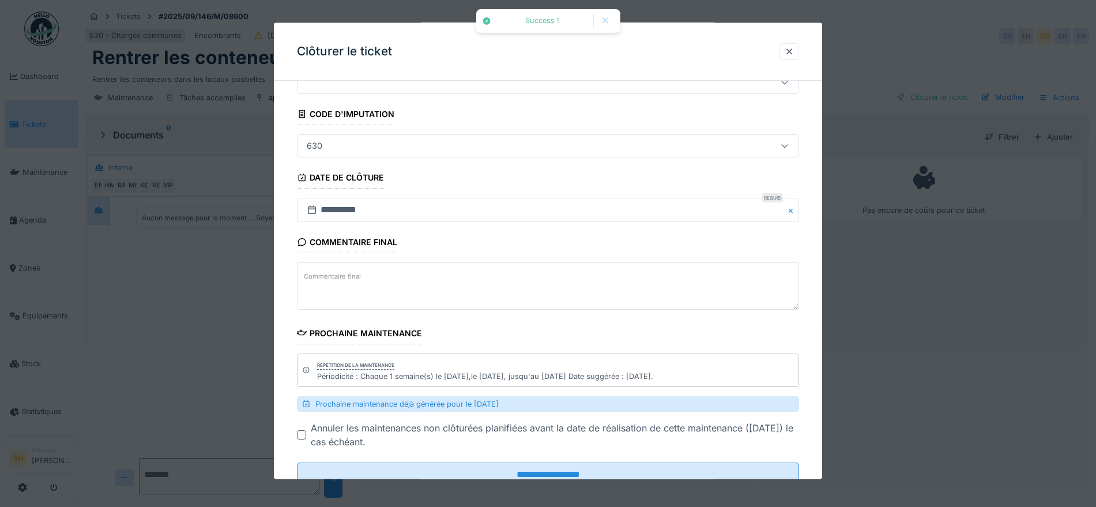
scroll to position [90, 0]
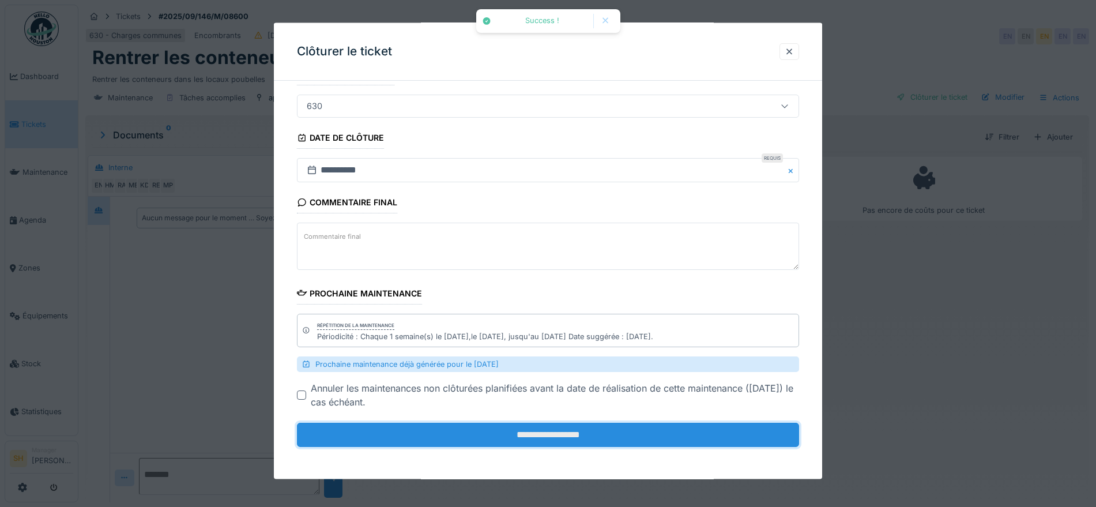
click at [570, 435] on input "**********" at bounding box center [548, 434] width 502 height 24
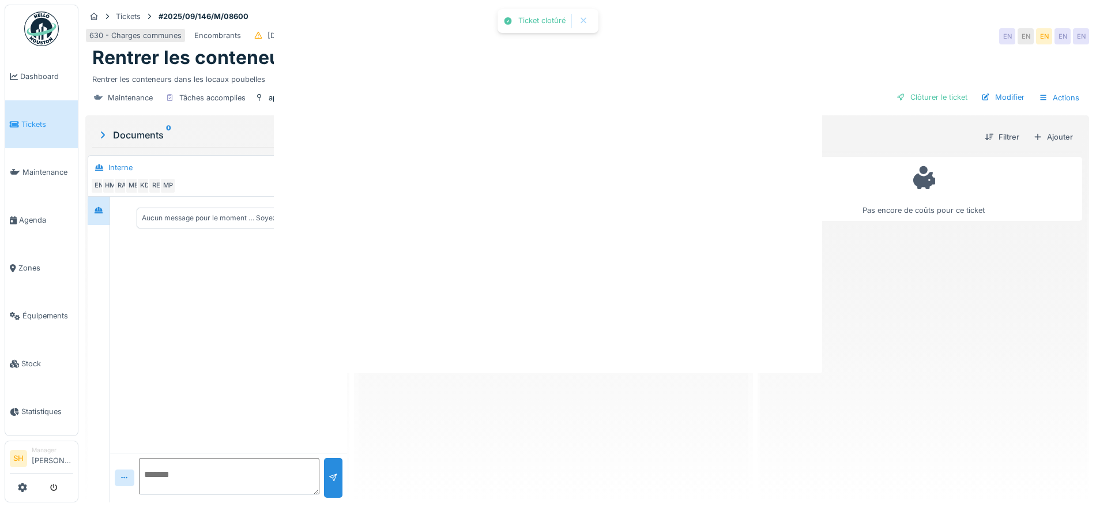
scroll to position [0, 0]
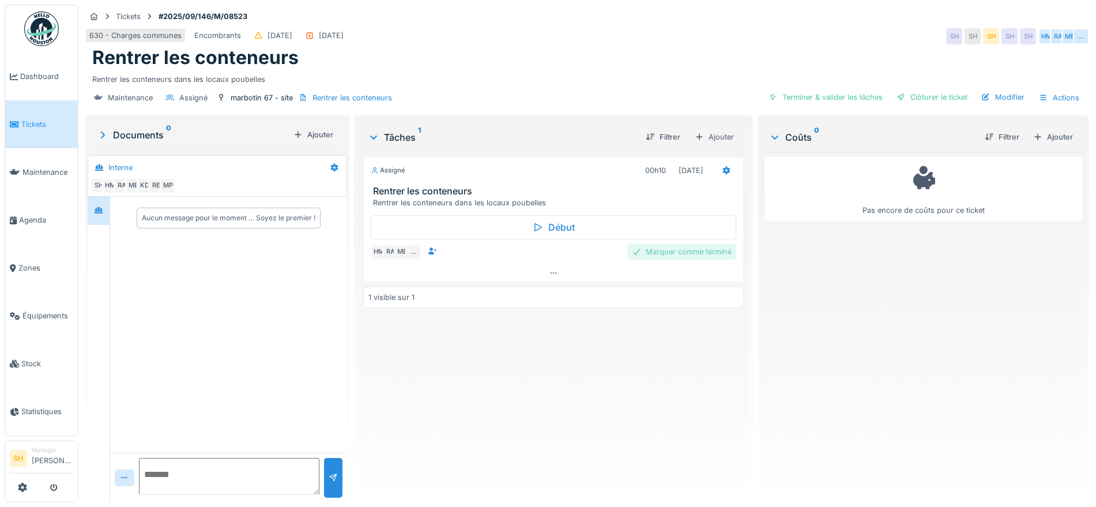
click at [660, 251] on div "Marquer comme terminé" at bounding box center [681, 252] width 109 height 16
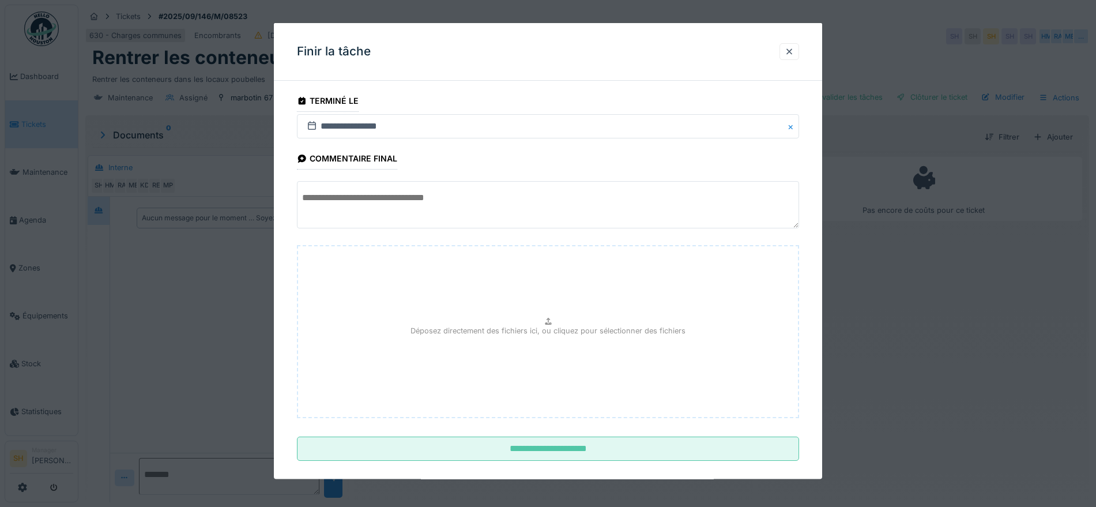
click at [422, 198] on textarea at bounding box center [548, 204] width 502 height 47
paste textarea "**********"
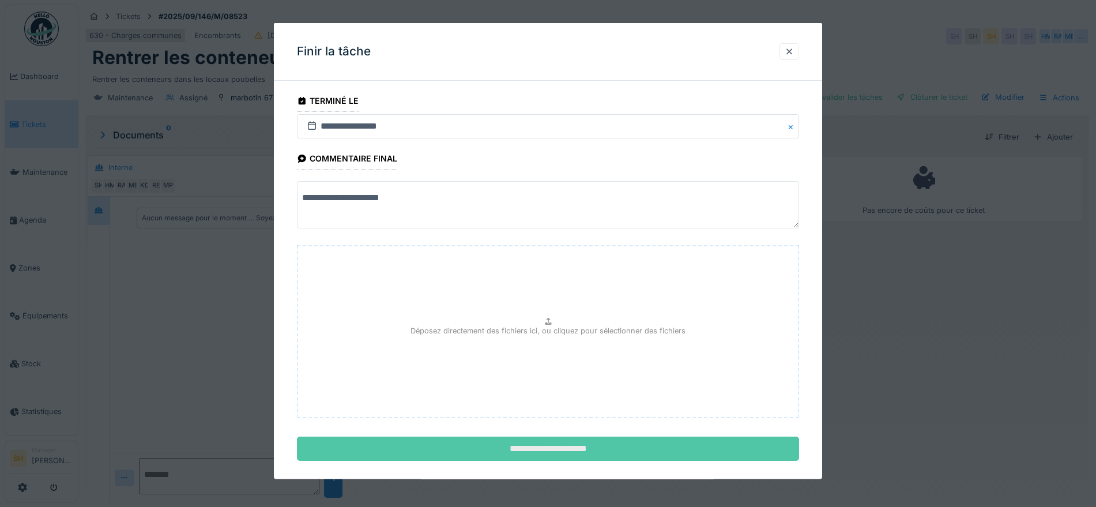
type textarea "**********"
click at [542, 444] on input "**********" at bounding box center [548, 448] width 502 height 24
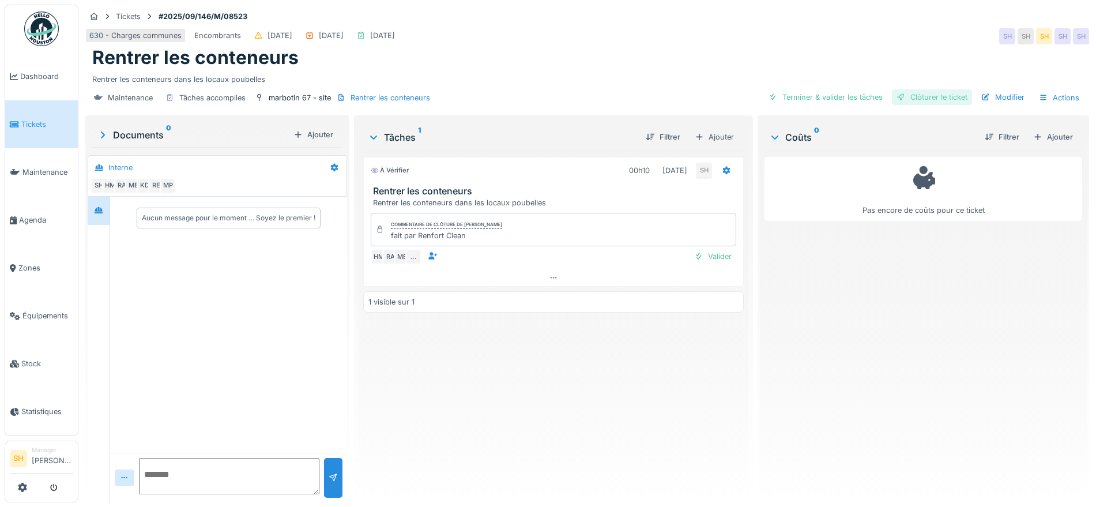
drag, startPoint x: 814, startPoint y: 90, endPoint x: 897, endPoint y: 91, distance: 83.0
click at [817, 91] on div "Terminer & valider les tâches" at bounding box center [825, 97] width 123 height 16
click at [916, 95] on div "Clôturer le ticket" at bounding box center [932, 97] width 80 height 16
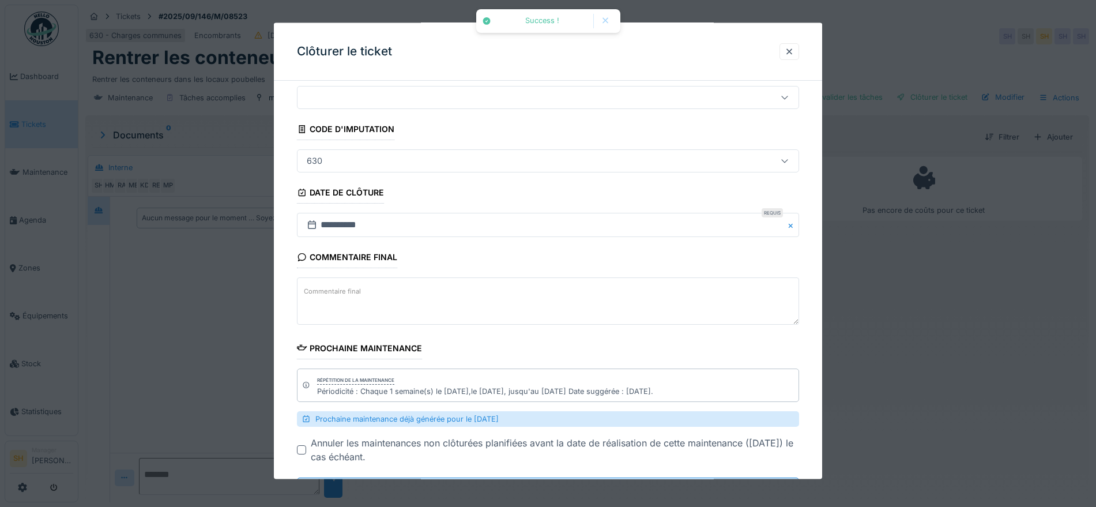
scroll to position [90, 0]
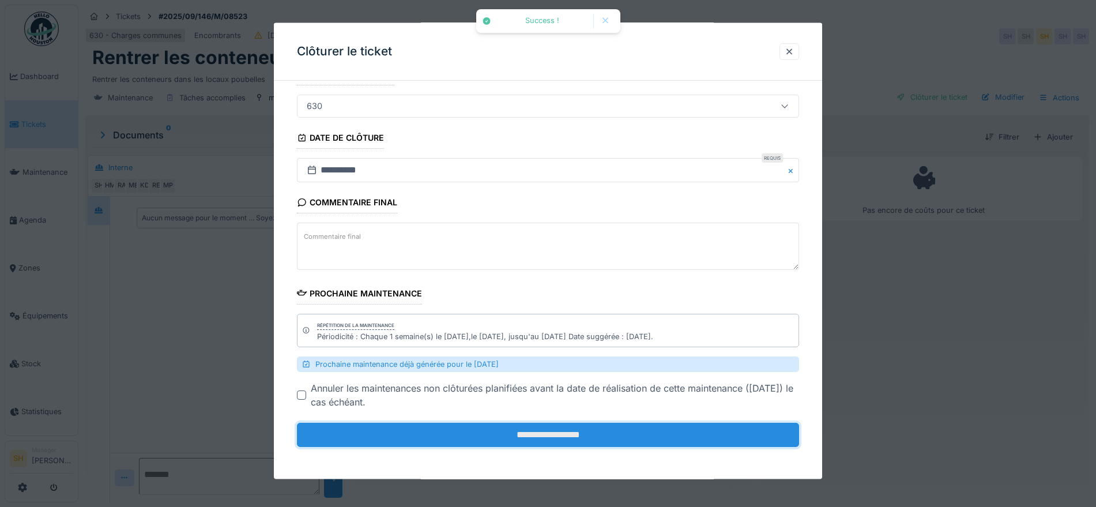
click at [559, 435] on input "**********" at bounding box center [548, 434] width 502 height 24
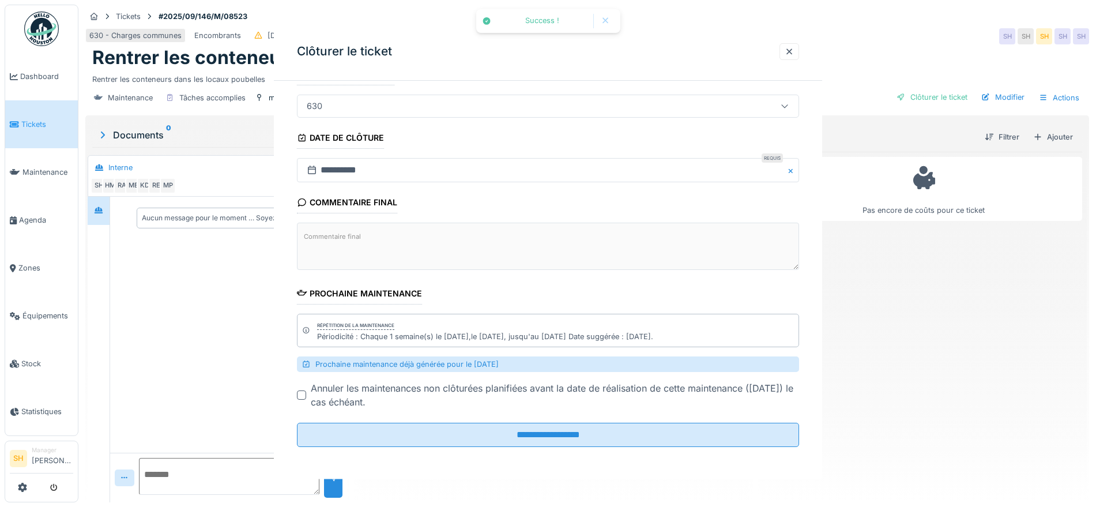
scroll to position [0, 0]
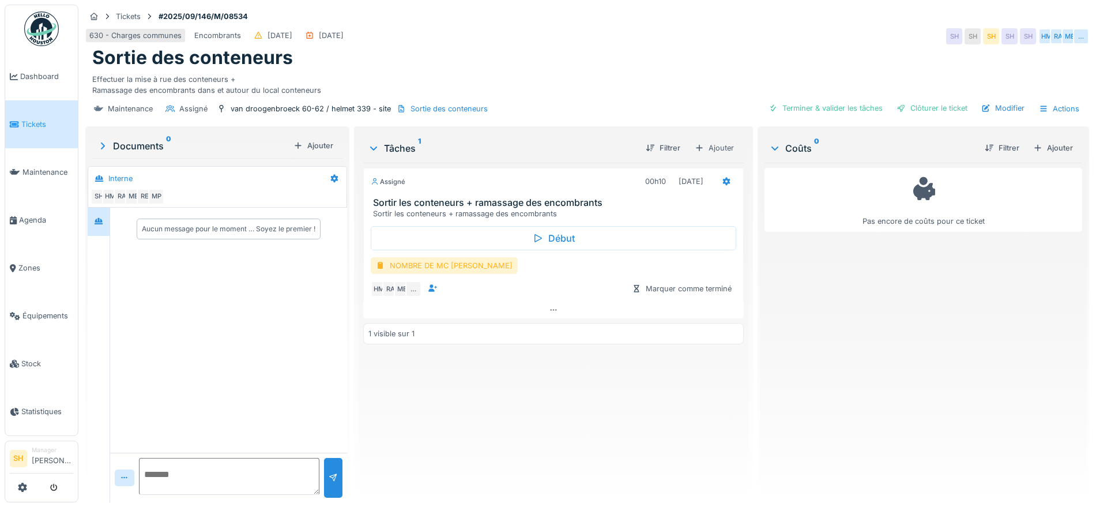
click at [452, 266] on div "NOMBRE DE MC [PERSON_NAME]" at bounding box center [444, 265] width 147 height 17
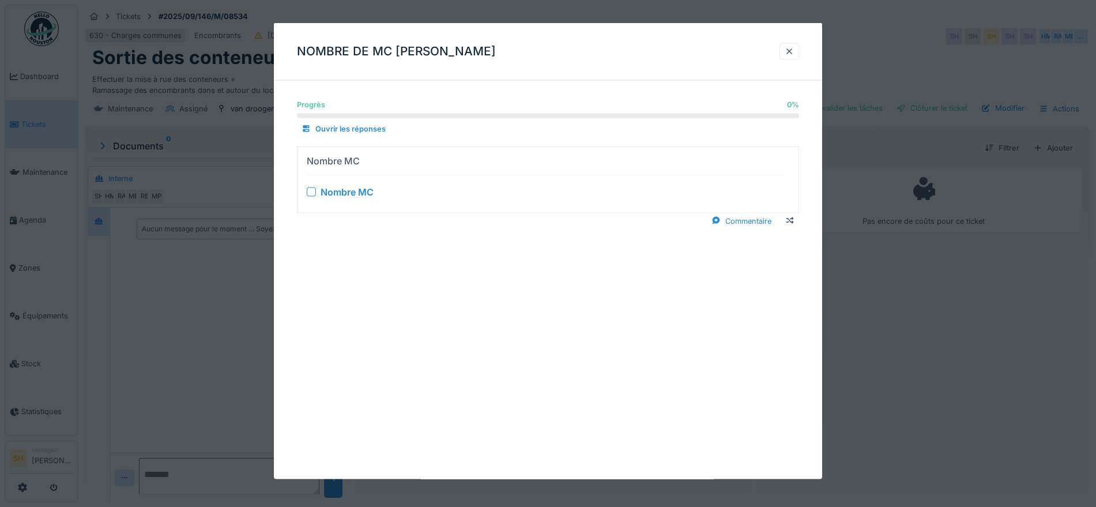
click at [307, 189] on div at bounding box center [311, 191] width 9 height 9
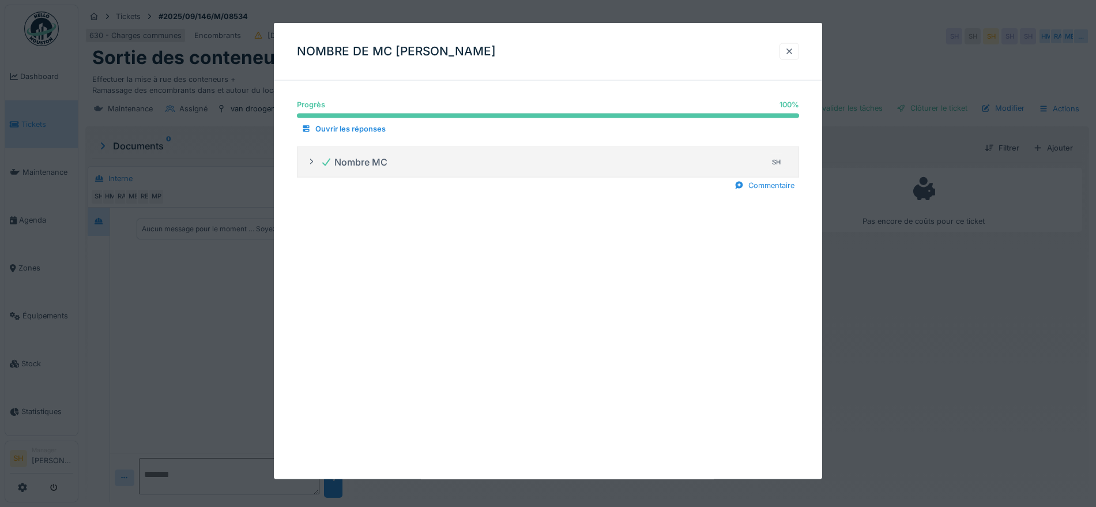
click at [794, 52] on div at bounding box center [788, 51] width 9 height 11
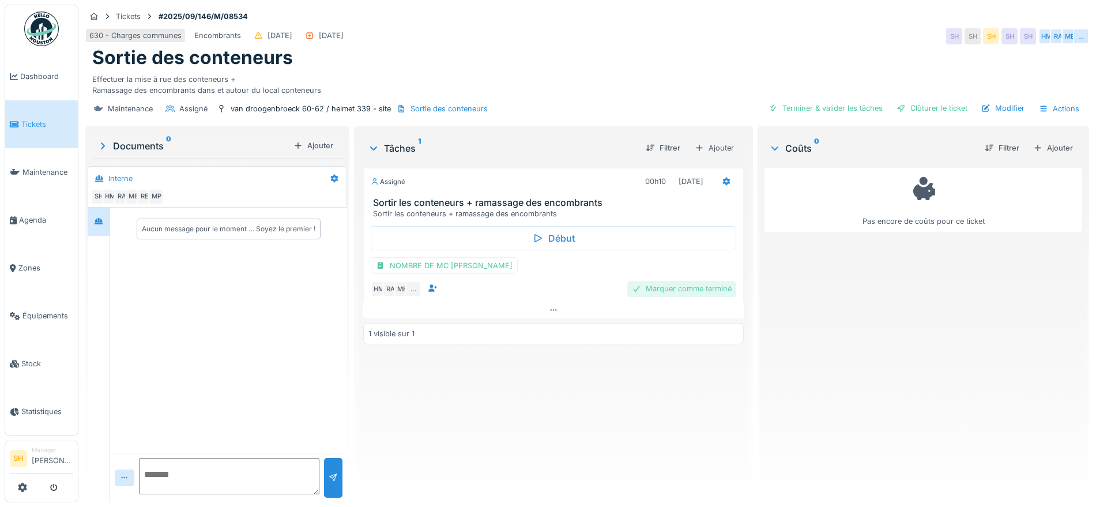
click at [686, 290] on div "Marquer comme terminé" at bounding box center [681, 289] width 109 height 16
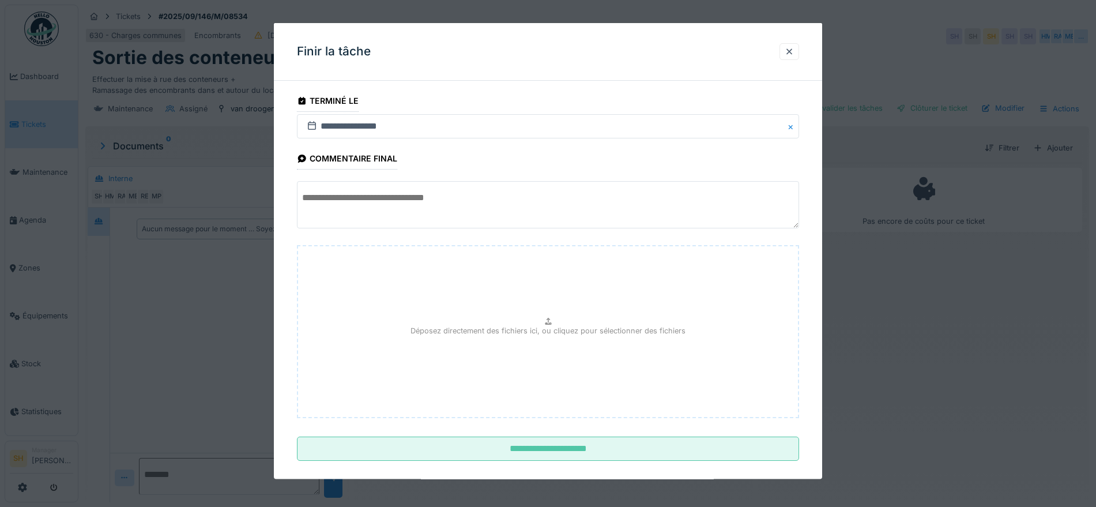
click at [448, 201] on textarea at bounding box center [548, 204] width 502 height 47
paste textarea "**********"
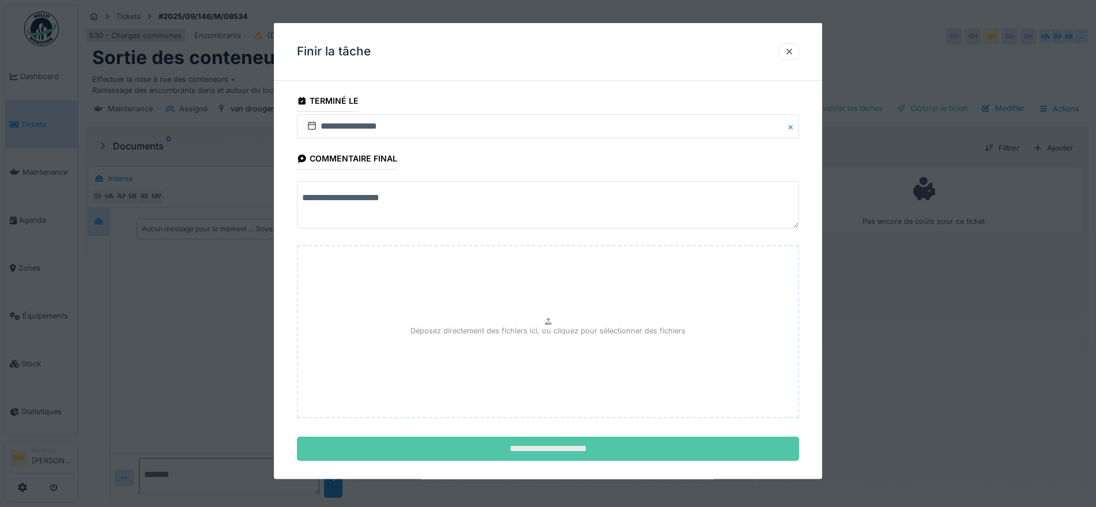
type textarea "**********"
click at [491, 447] on input "**********" at bounding box center [548, 448] width 502 height 24
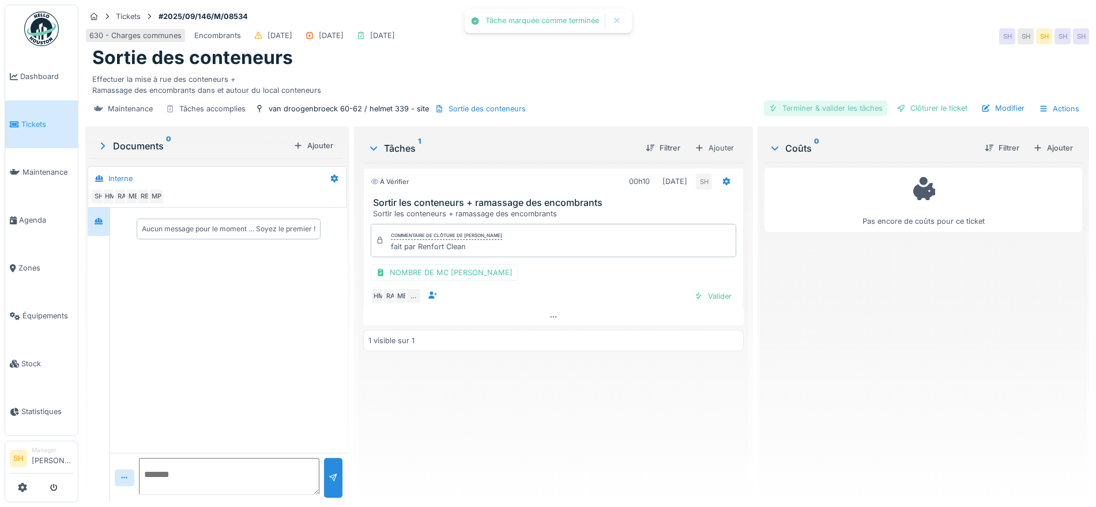
click at [821, 106] on div "Terminer & valider les tâches" at bounding box center [825, 108] width 123 height 16
click at [896, 106] on div at bounding box center [900, 108] width 9 height 11
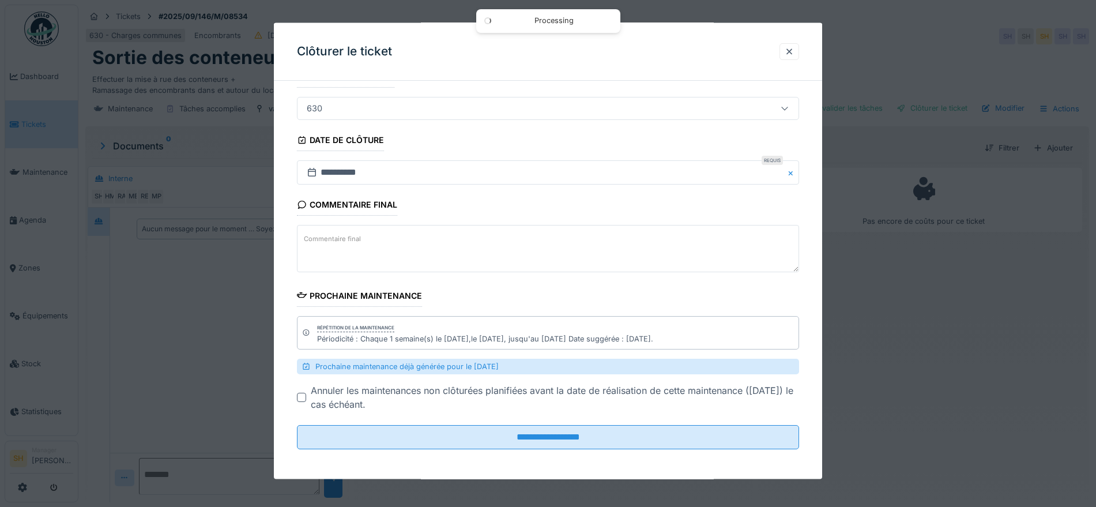
scroll to position [90, 0]
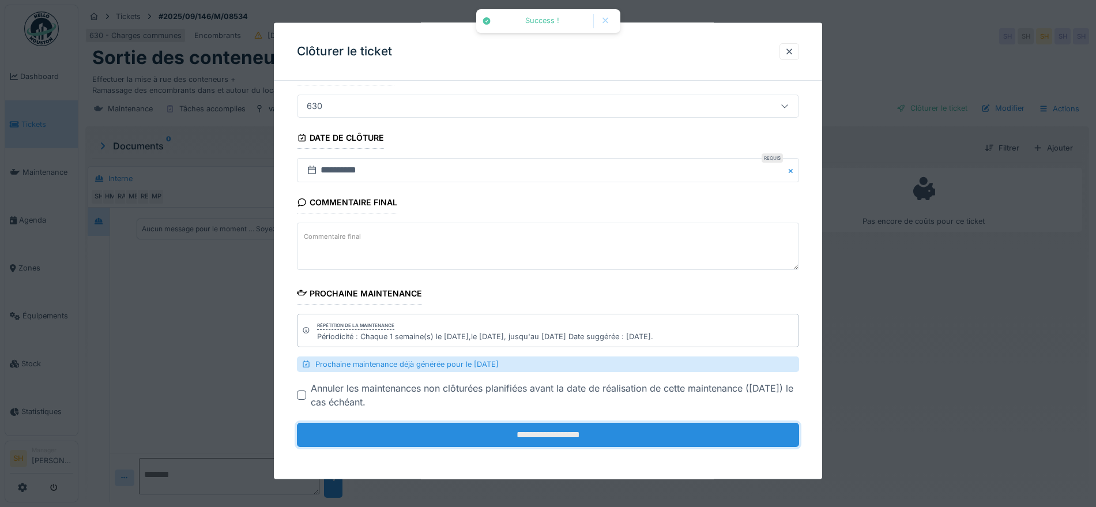
click at [596, 441] on input "**********" at bounding box center [548, 434] width 502 height 24
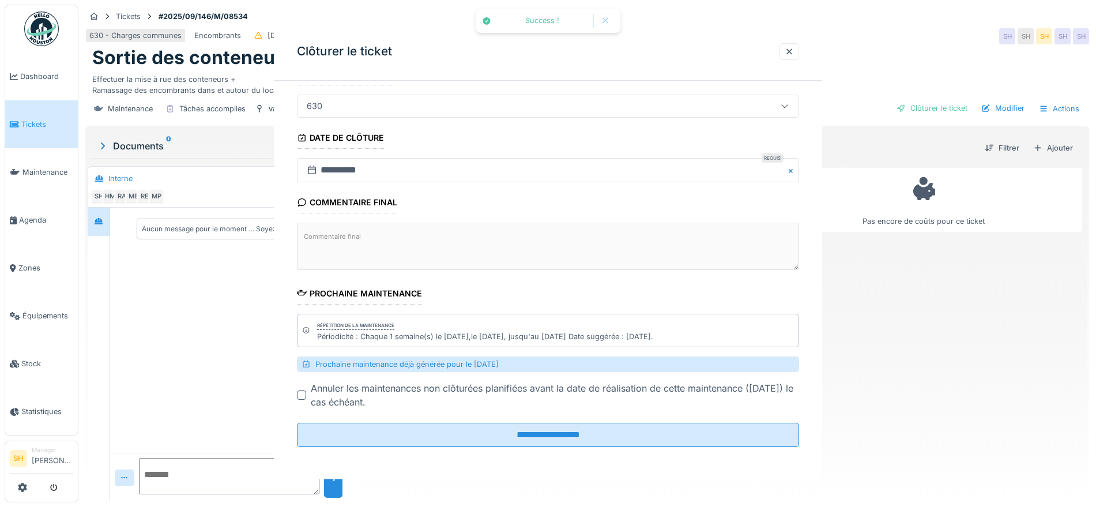
scroll to position [0, 0]
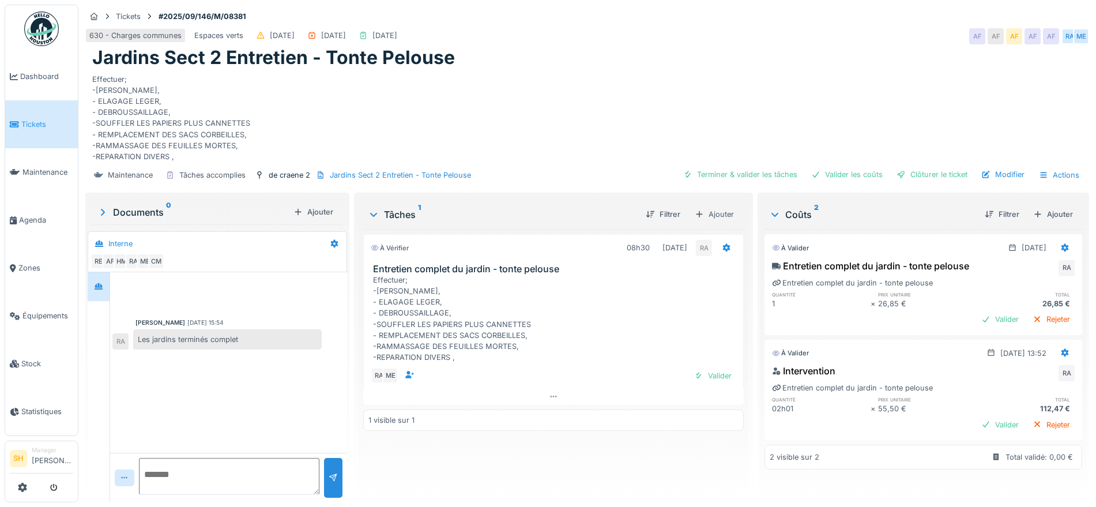
scroll to position [11, 0]
click at [759, 167] on div "Terminer & valider les tâches" at bounding box center [739, 175] width 123 height 16
drag, startPoint x: 843, startPoint y: 166, endPoint x: 893, endPoint y: 167, distance: 50.2
click at [844, 167] on div "Valider les coûts" at bounding box center [846, 175] width 81 height 16
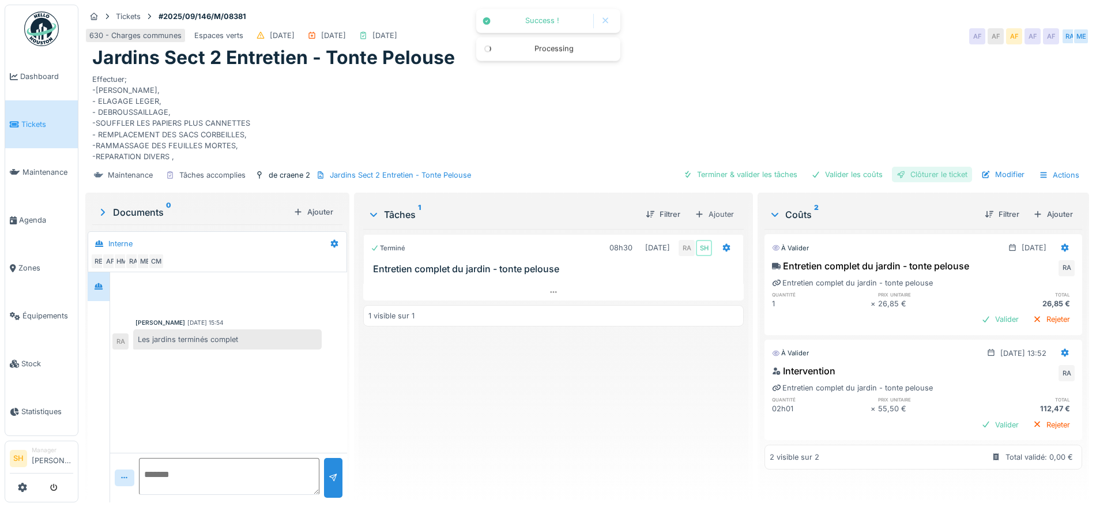
click at [914, 171] on div "Clôturer le ticket" at bounding box center [932, 175] width 80 height 16
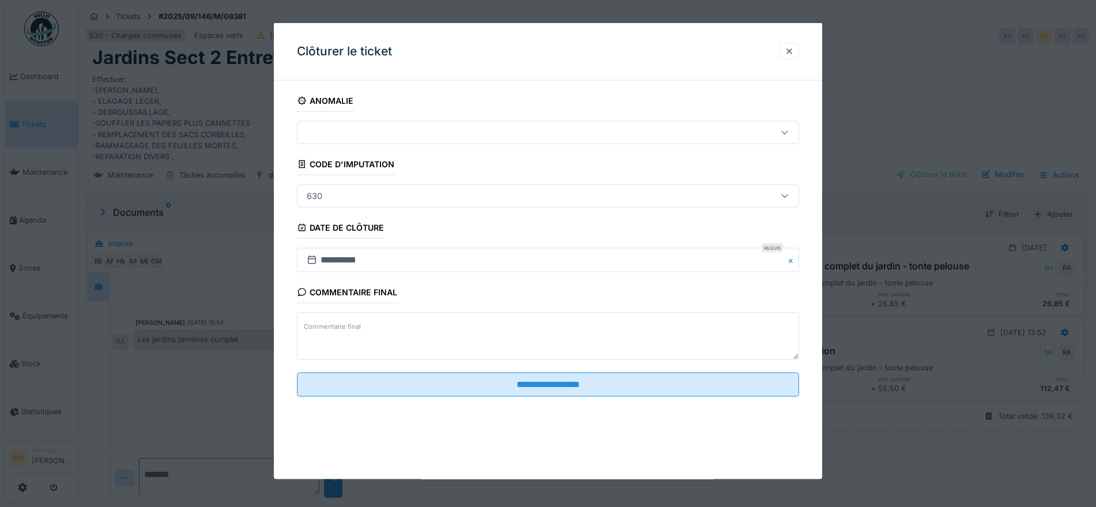
click at [402, 333] on textarea "Commentaire final" at bounding box center [548, 335] width 502 height 47
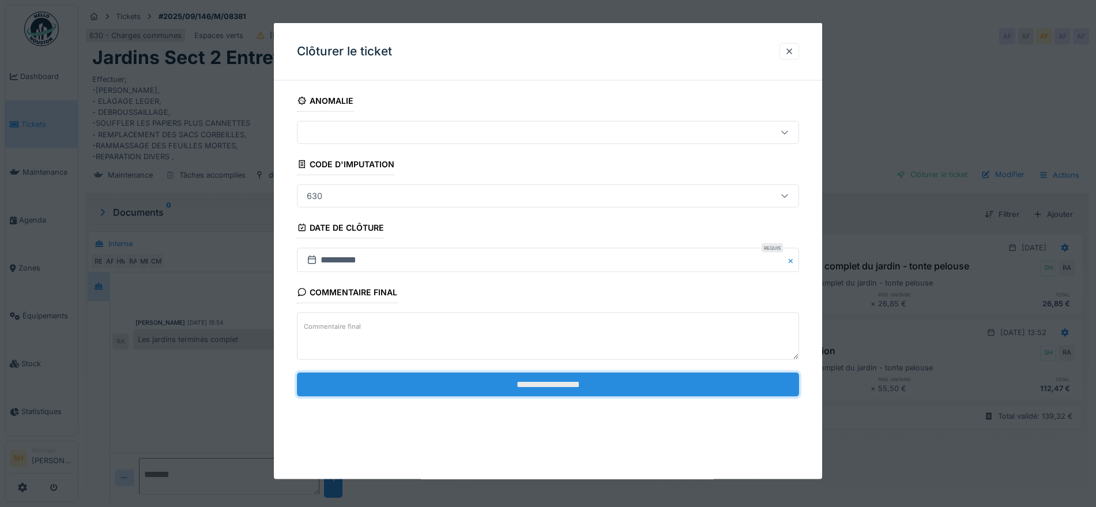
click at [543, 388] on input "**********" at bounding box center [548, 384] width 502 height 24
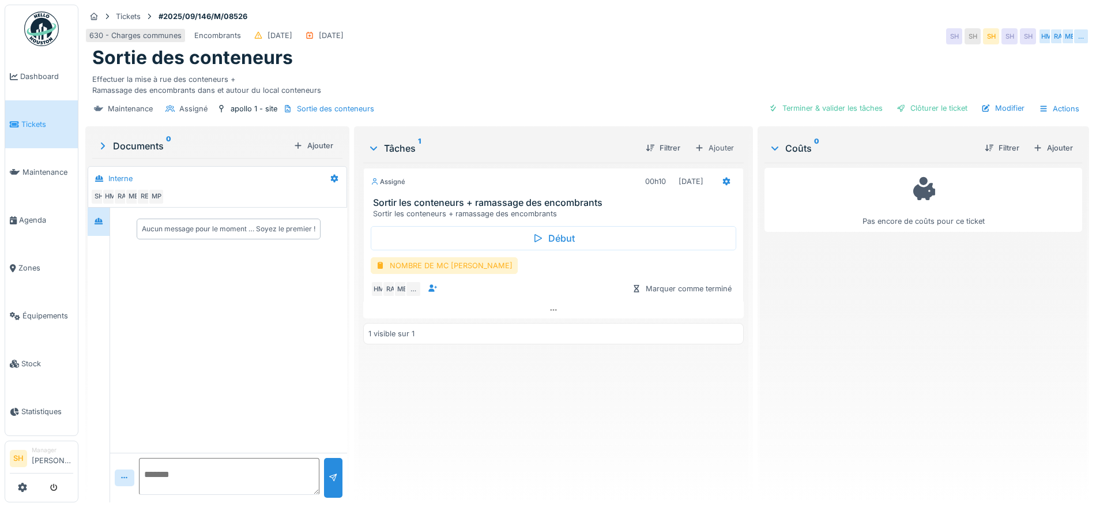
click at [447, 267] on div "NOMBRE DE MC [PERSON_NAME]" at bounding box center [444, 265] width 147 height 17
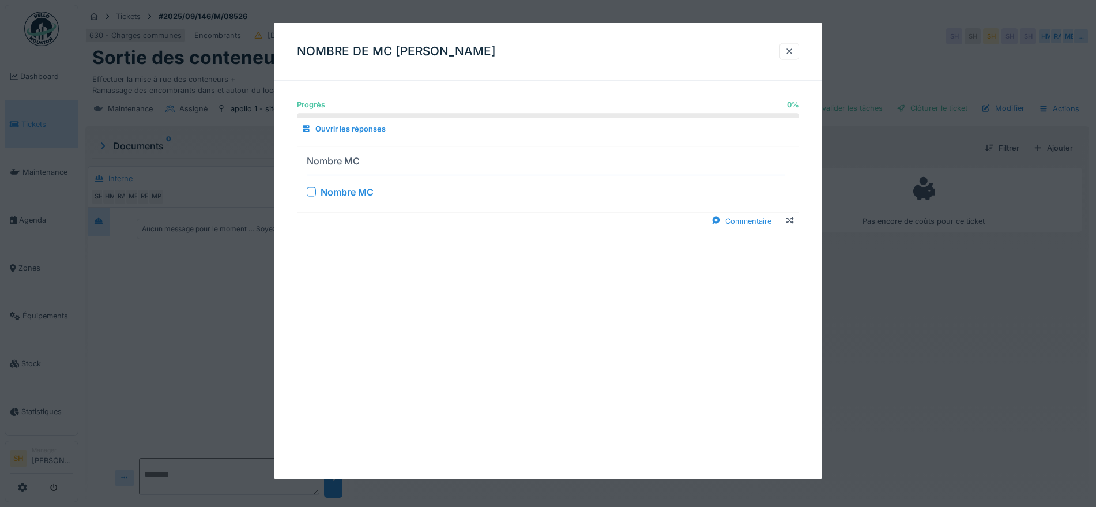
drag, startPoint x: 310, startPoint y: 193, endPoint x: 397, endPoint y: 207, distance: 88.2
click at [312, 193] on div at bounding box center [311, 191] width 9 height 9
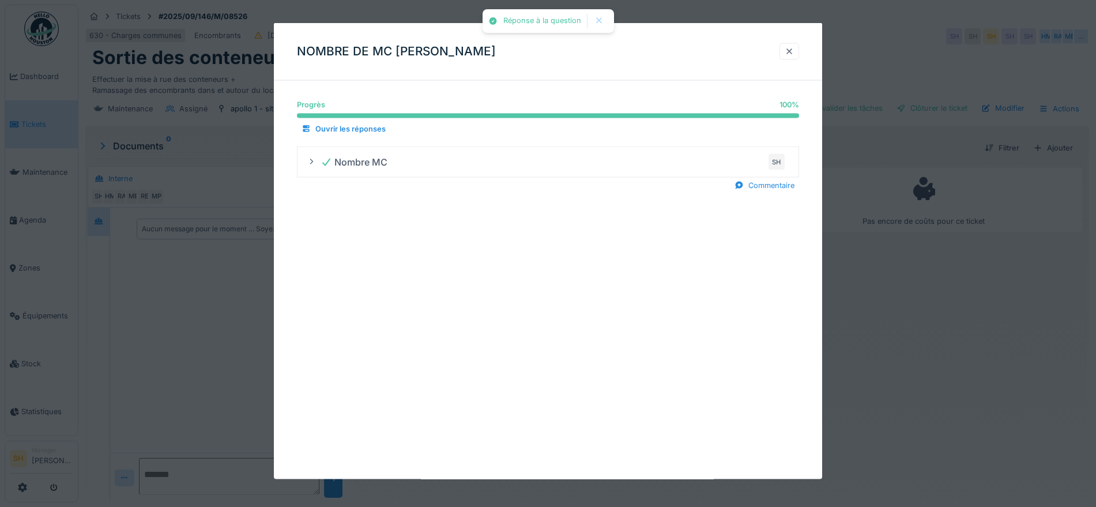
click at [792, 51] on div at bounding box center [788, 51] width 9 height 11
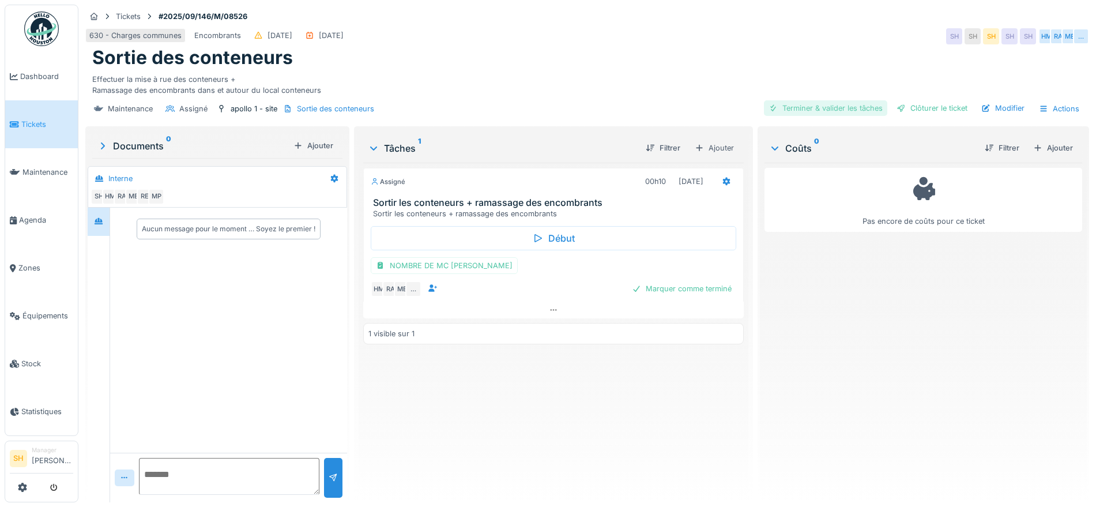
click at [838, 104] on div "Terminer & valider les tâches" at bounding box center [825, 108] width 123 height 16
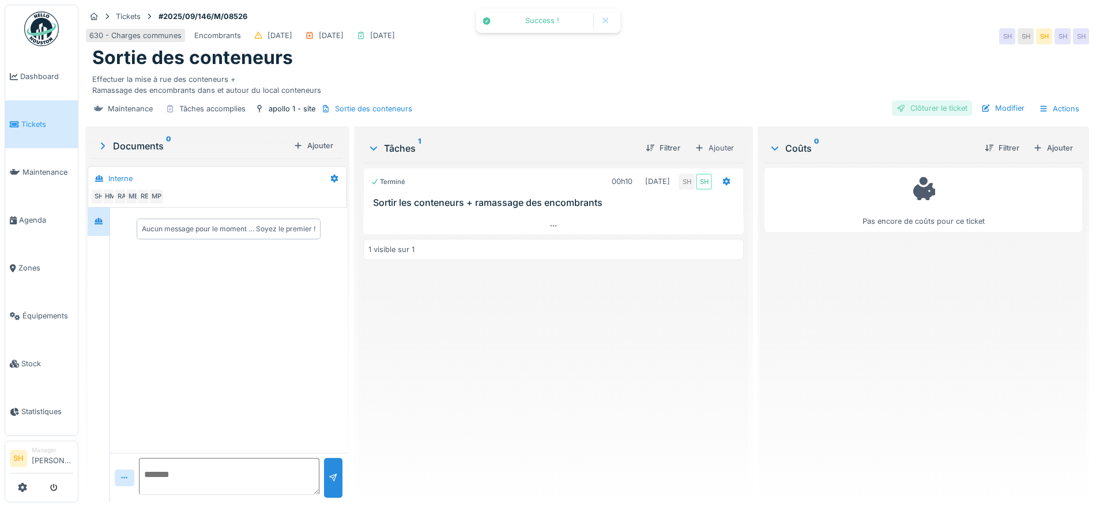
click at [909, 103] on div "Clôturer le ticket" at bounding box center [932, 108] width 80 height 16
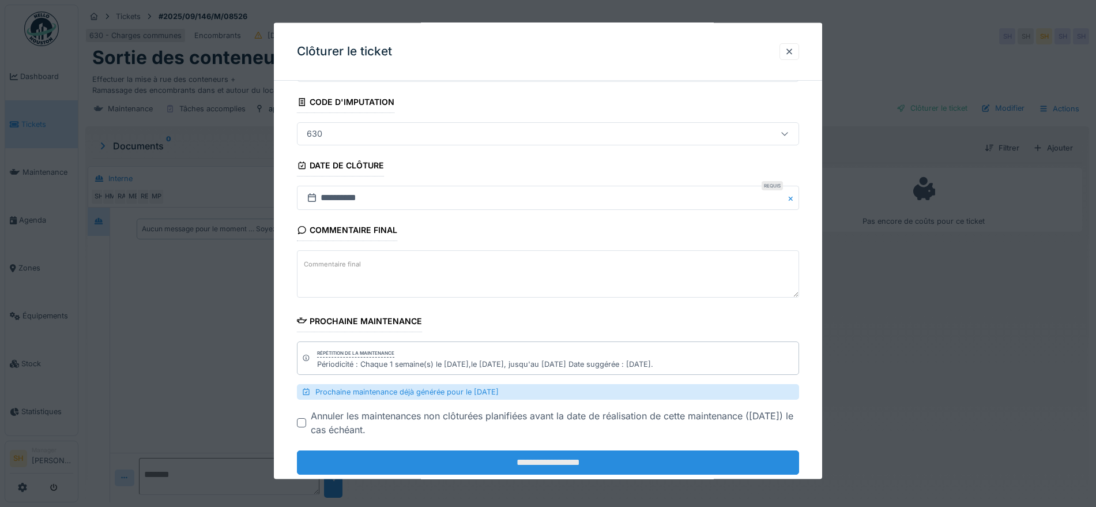
scroll to position [90, 0]
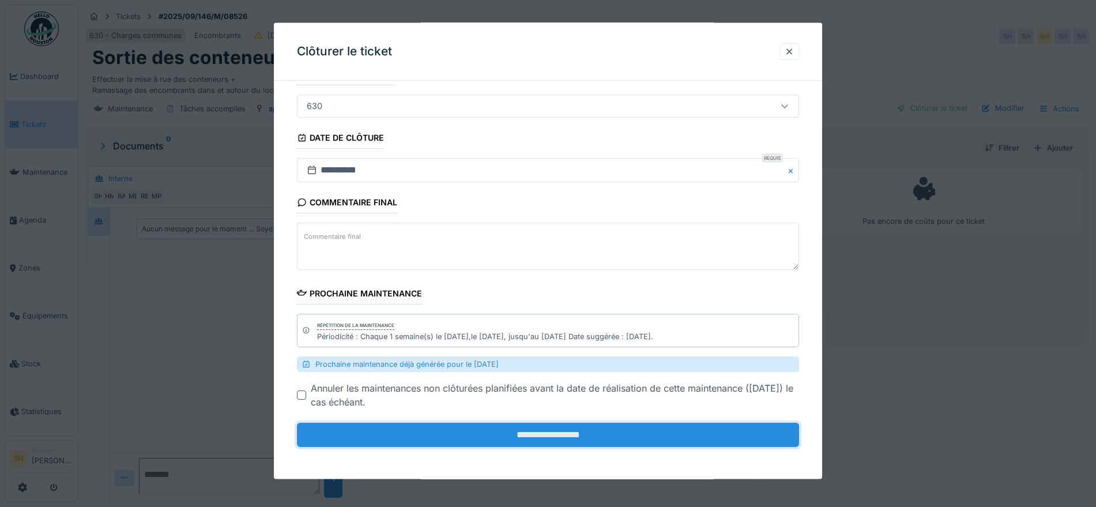
click at [560, 432] on input "**********" at bounding box center [548, 434] width 502 height 24
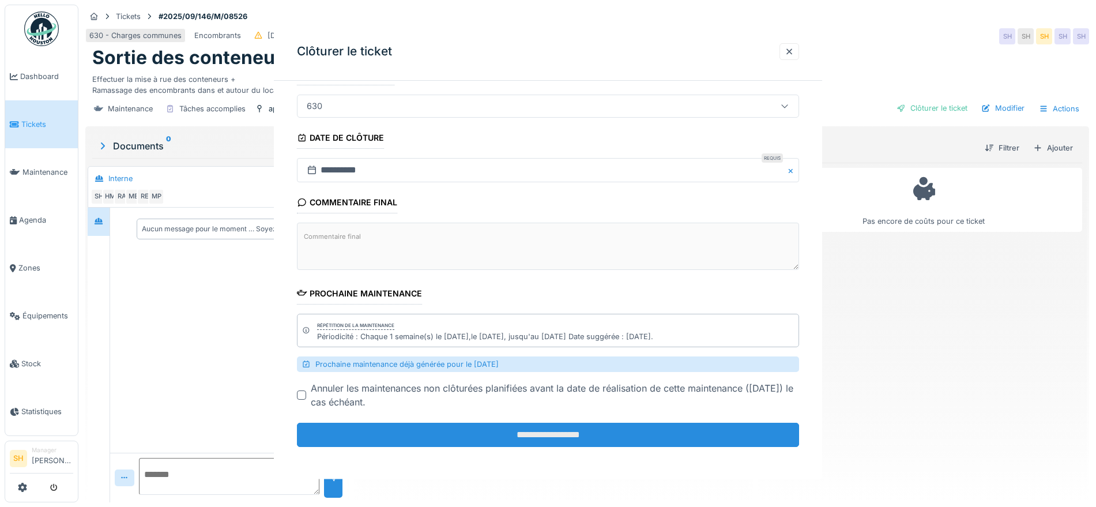
scroll to position [0, 0]
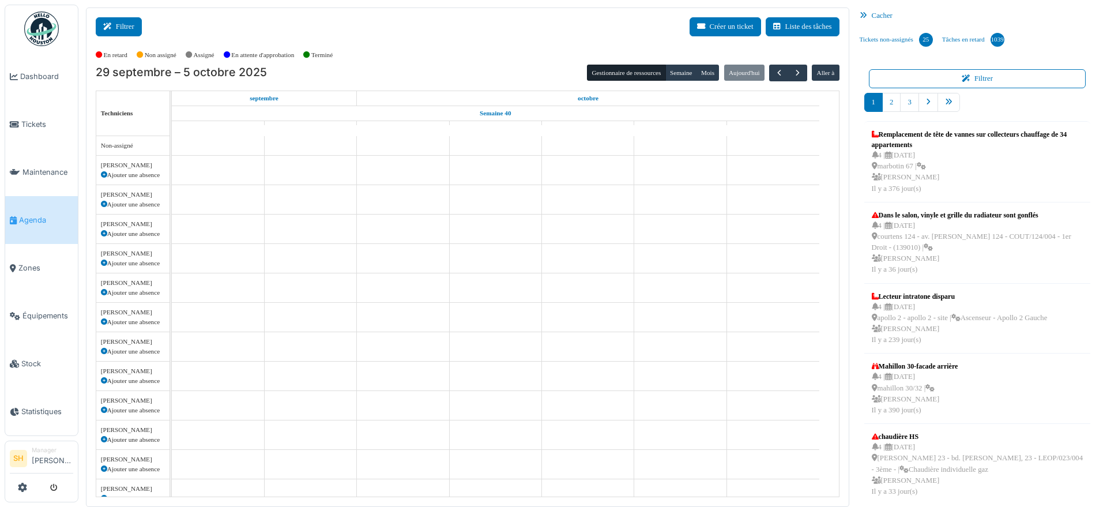
click at [124, 29] on button "Filtrer" at bounding box center [119, 26] width 46 height 19
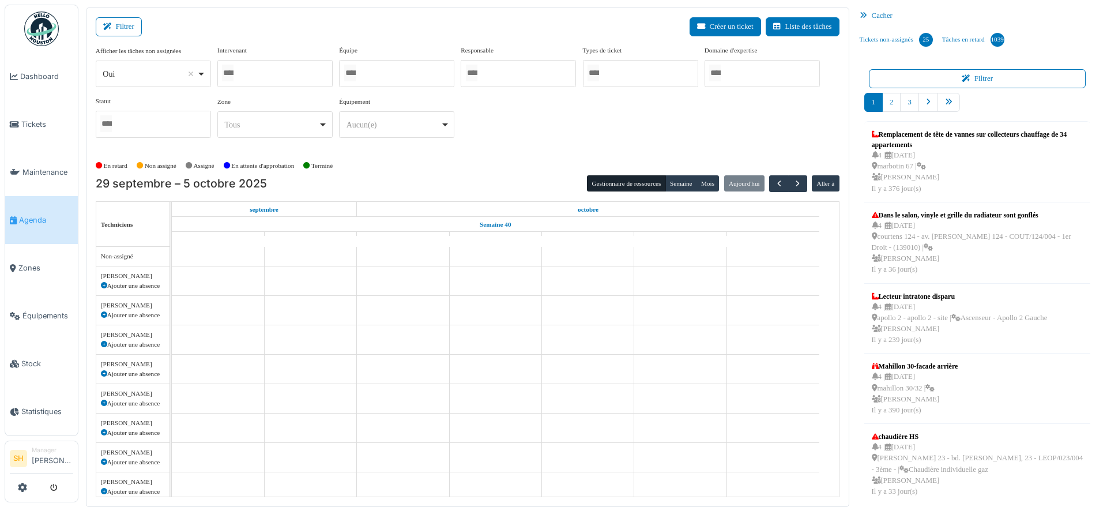
click at [374, 74] on div at bounding box center [396, 73] width 115 height 27
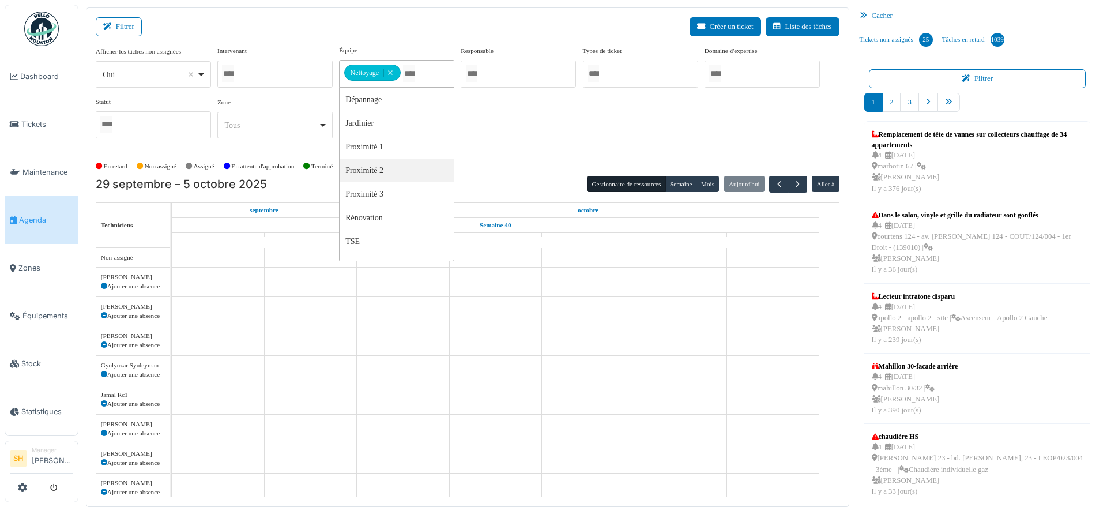
click at [527, 170] on div "En retard Non assigné Assigné En attente d'approbation Terminé" at bounding box center [467, 166] width 743 height 19
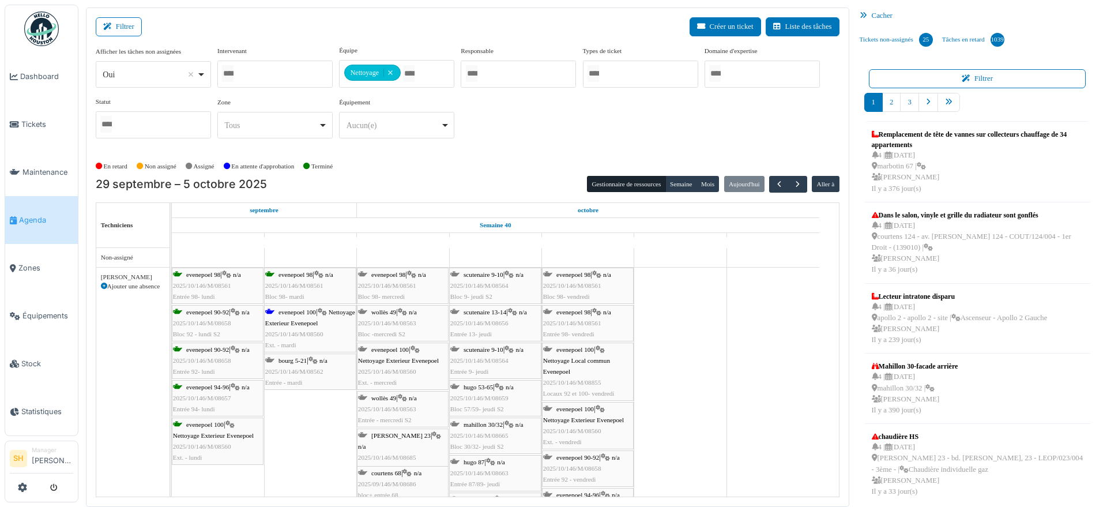
click at [301, 313] on span "evenepoel 100" at bounding box center [296, 311] width 37 height 7
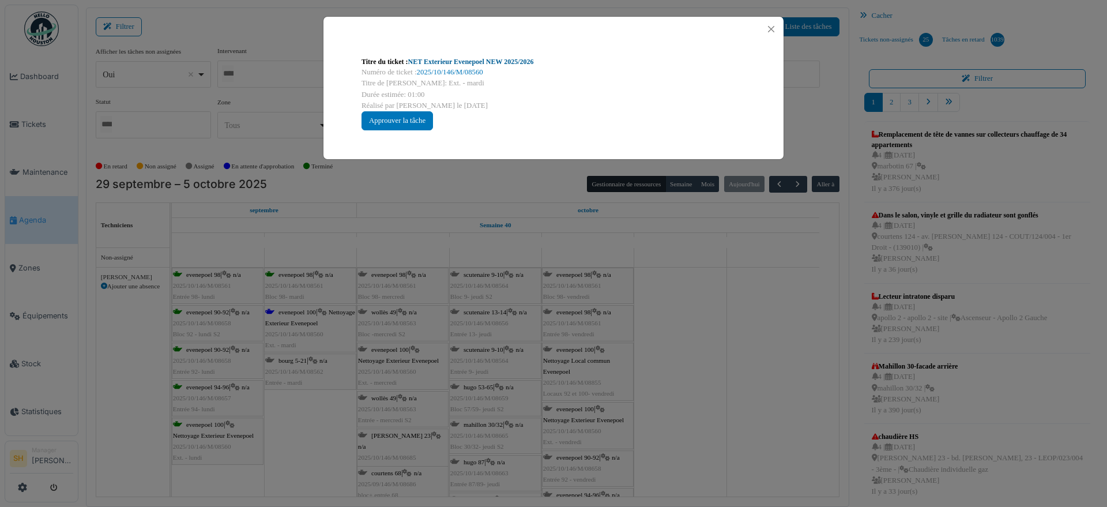
click at [437, 62] on link "NET Exterieur Evenepoel NEW 2025/2026" at bounding box center [471, 62] width 126 height 8
drag, startPoint x: 844, startPoint y: 392, endPoint x: 533, endPoint y: 416, distance: 312.1
click at [844, 392] on div "Titre du ticket : NET Exterieur Evenepoel NEW 2025/2026 Numéro de ticket : 2025…" at bounding box center [553, 253] width 1107 height 507
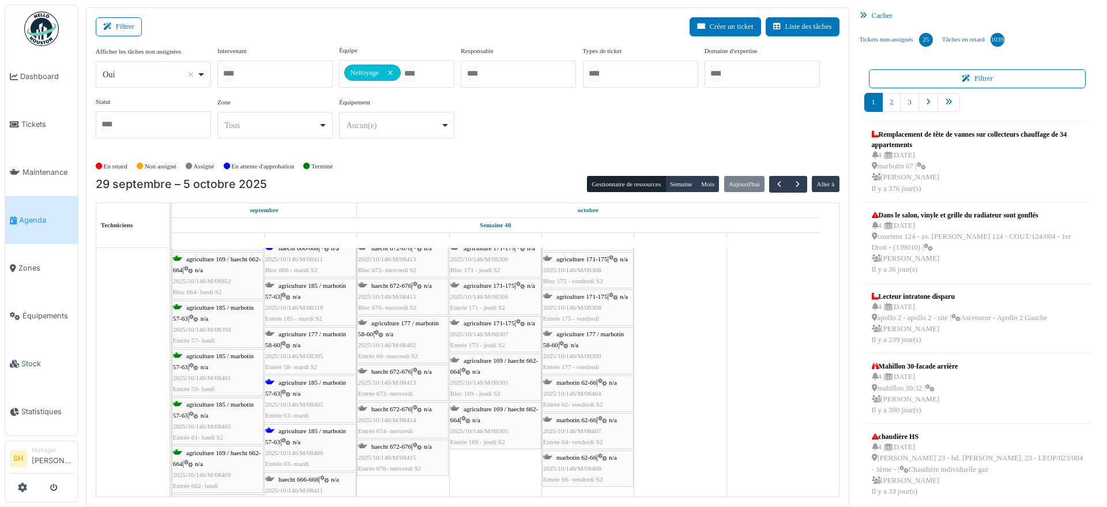
scroll to position [432, 0]
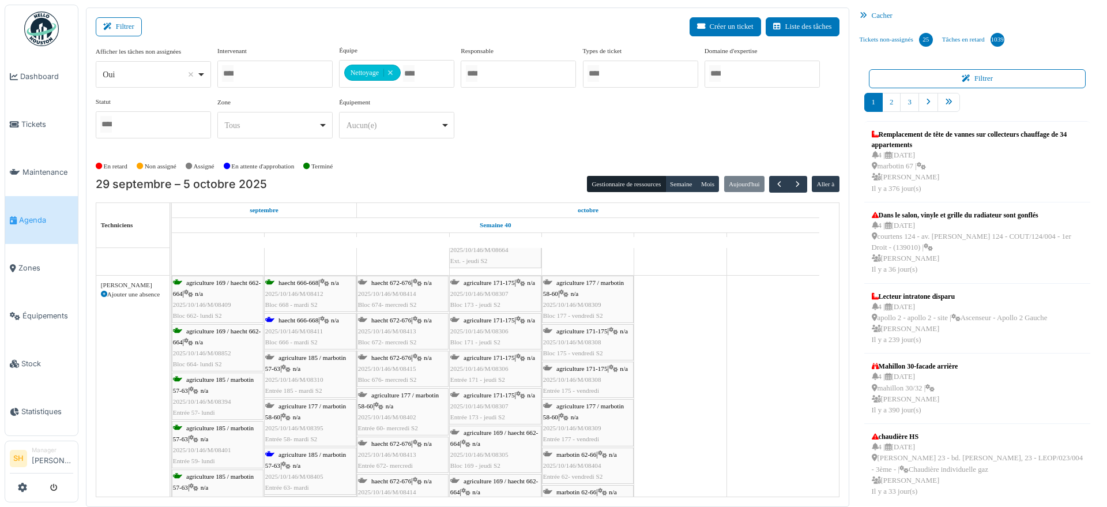
click at [312, 322] on span "haecht 666-668" at bounding box center [298, 319] width 40 height 7
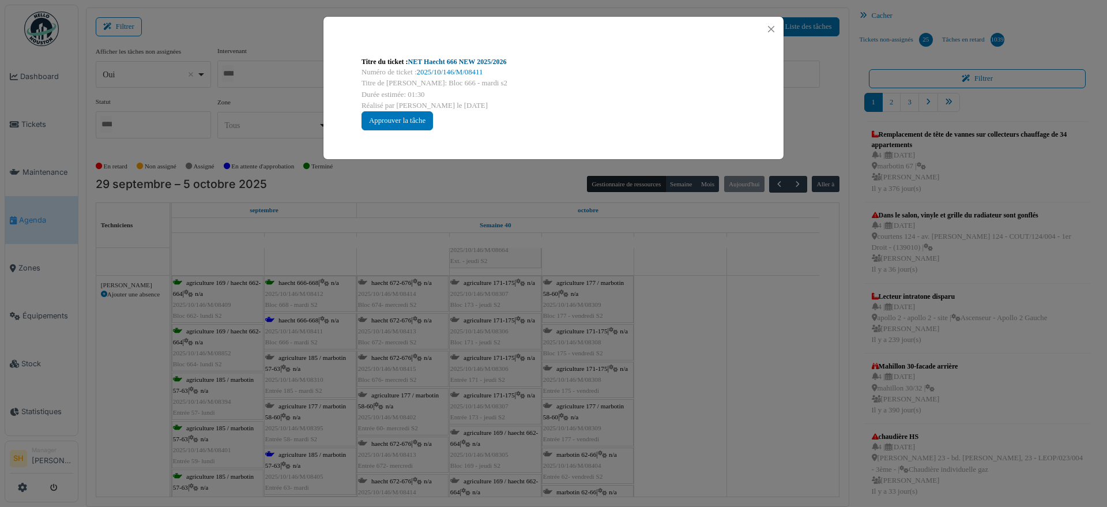
click at [456, 58] on link "NET Haecht 666 NEW 2025/2026" at bounding box center [457, 62] width 99 height 8
click at [737, 416] on div "Titre du ticket : NET Haecht 666 NEW 2025/2026 Numéro de ticket : 2025/10/146/M…" at bounding box center [553, 253] width 1107 height 507
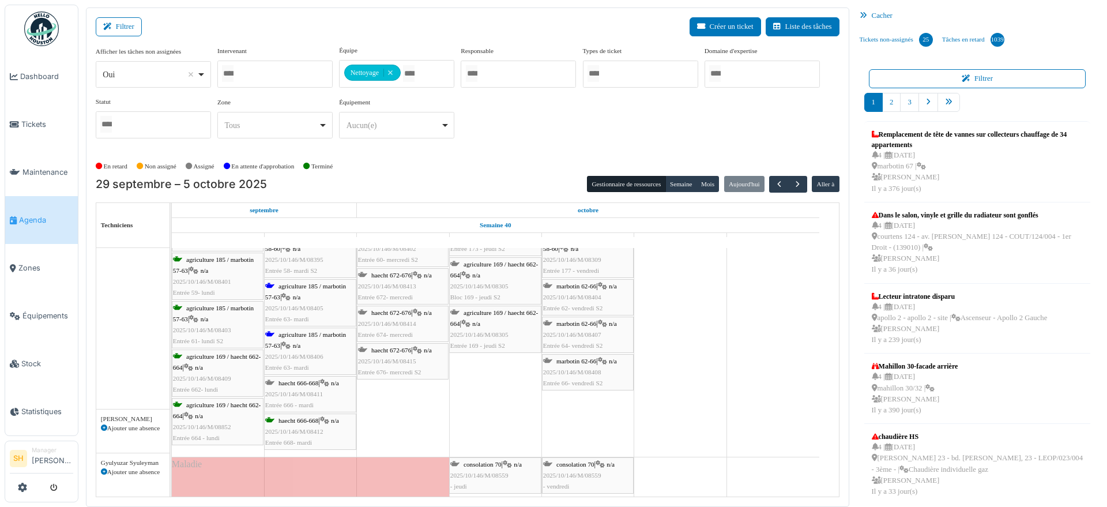
scroll to position [576, 0]
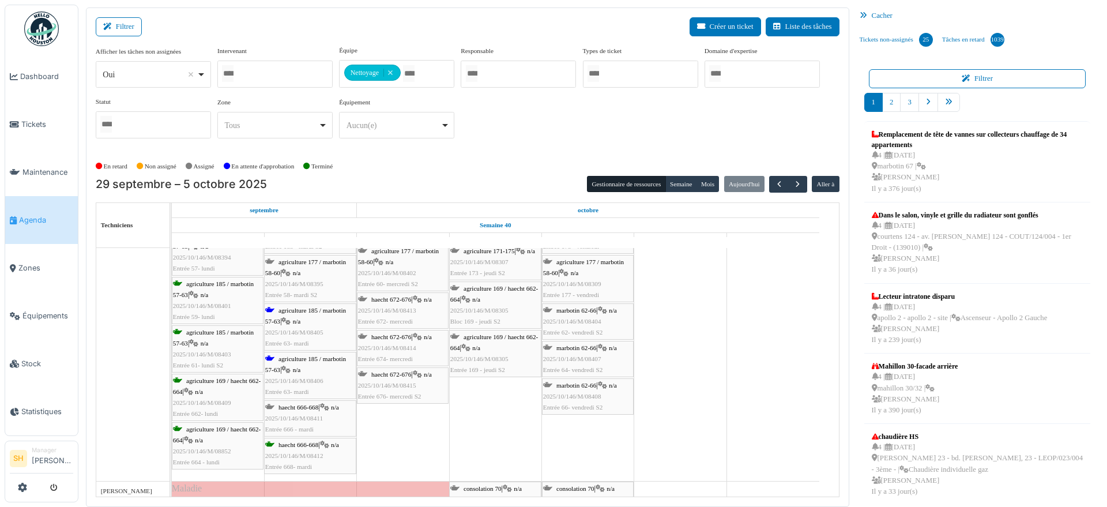
click at [316, 364] on div "agriculture 185 / marbotin 57-63 | n/a 2025/10/146/M/08406 Entrée 63- mardi" at bounding box center [310, 375] width 90 height 44
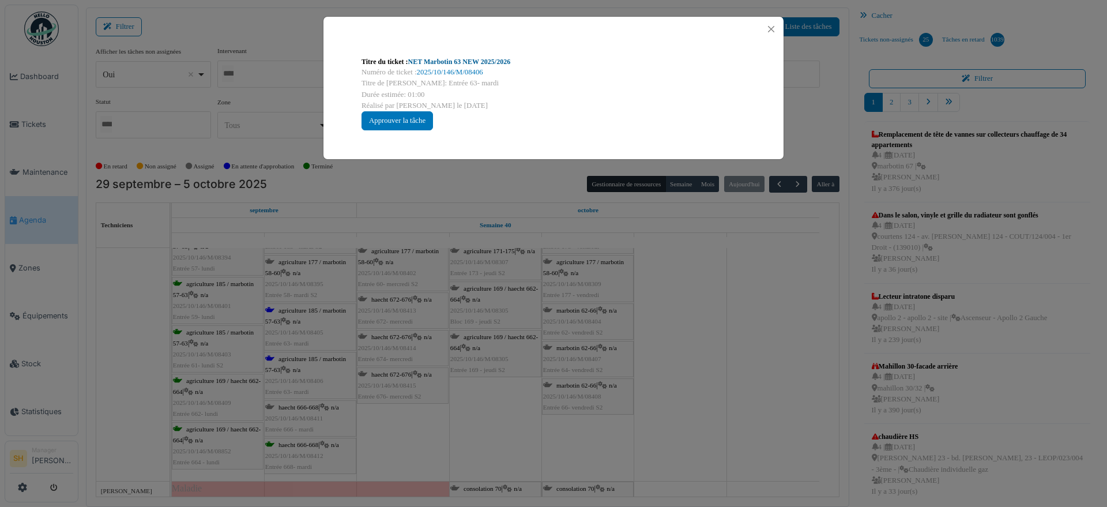
click at [447, 64] on link "NET Marbotin 63 NEW 2025/2026" at bounding box center [459, 62] width 103 height 8
drag, startPoint x: 767, startPoint y: 402, endPoint x: 754, endPoint y: 403, distance: 12.7
click at [760, 403] on div "Titre du ticket : NET Marbotin 63 NEW 2025/2026 Numéro de ticket : 2025/10/146/…" at bounding box center [553, 253] width 1107 height 507
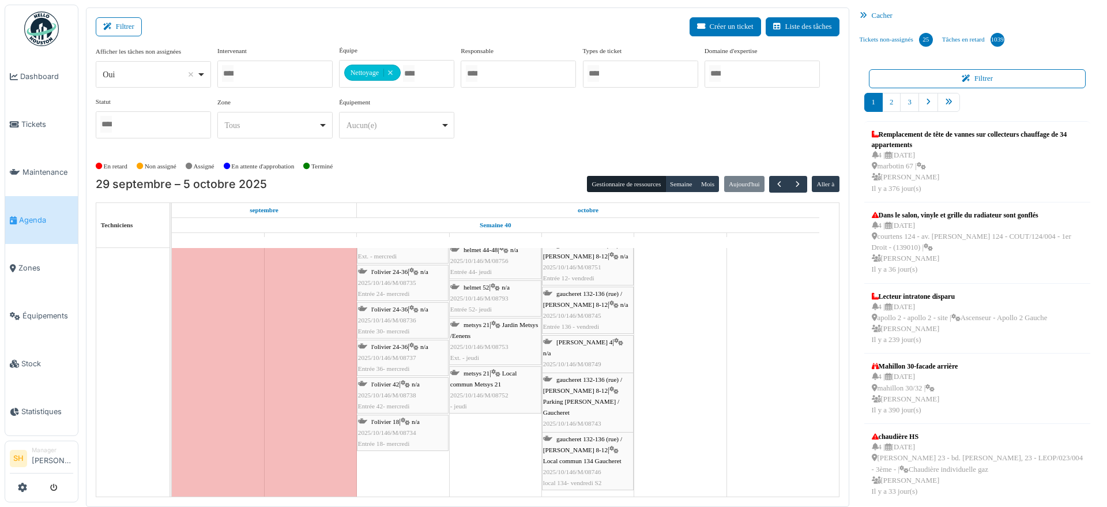
scroll to position [0, 0]
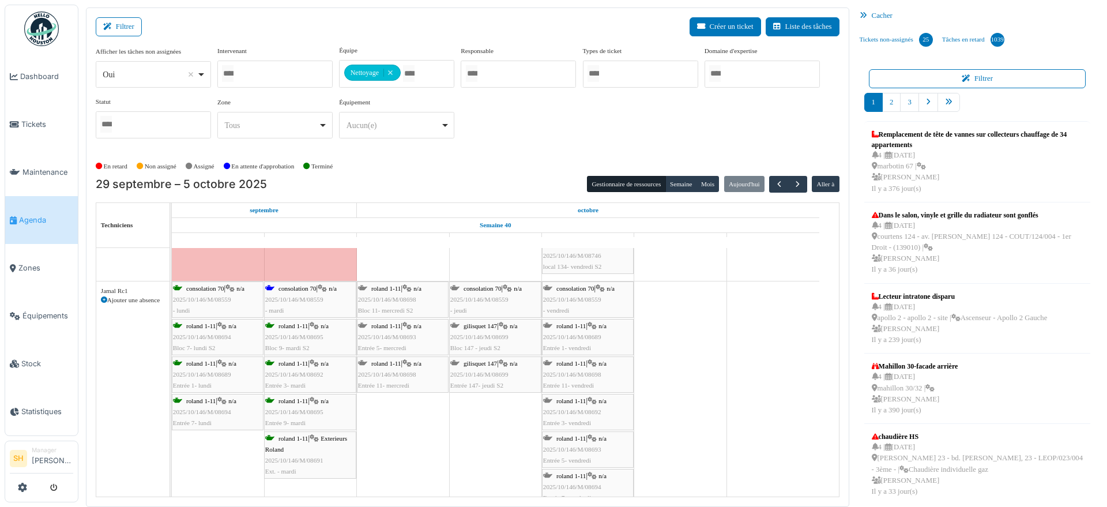
click at [299, 289] on span "consolation 70" at bounding box center [297, 288] width 38 height 7
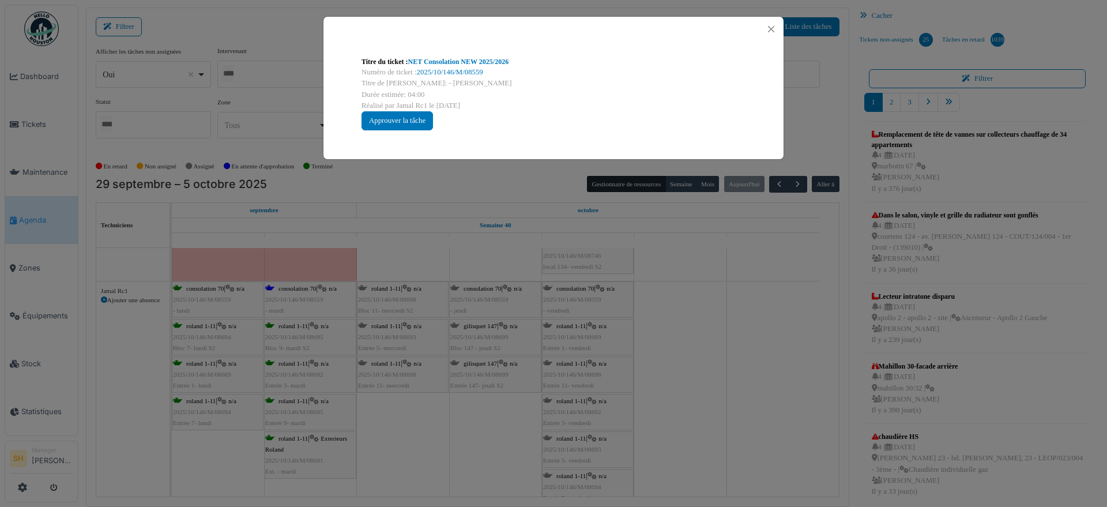
click at [439, 65] on link "NET Consolation NEW 2025/2026" at bounding box center [458, 62] width 101 height 8
drag, startPoint x: 802, startPoint y: 397, endPoint x: 792, endPoint y: 399, distance: 9.5
click at [798, 397] on div "Titre du ticket : NET Consolation NEW 2025/2026 Numéro de ticket : 2025/10/146/…" at bounding box center [553, 253] width 1107 height 507
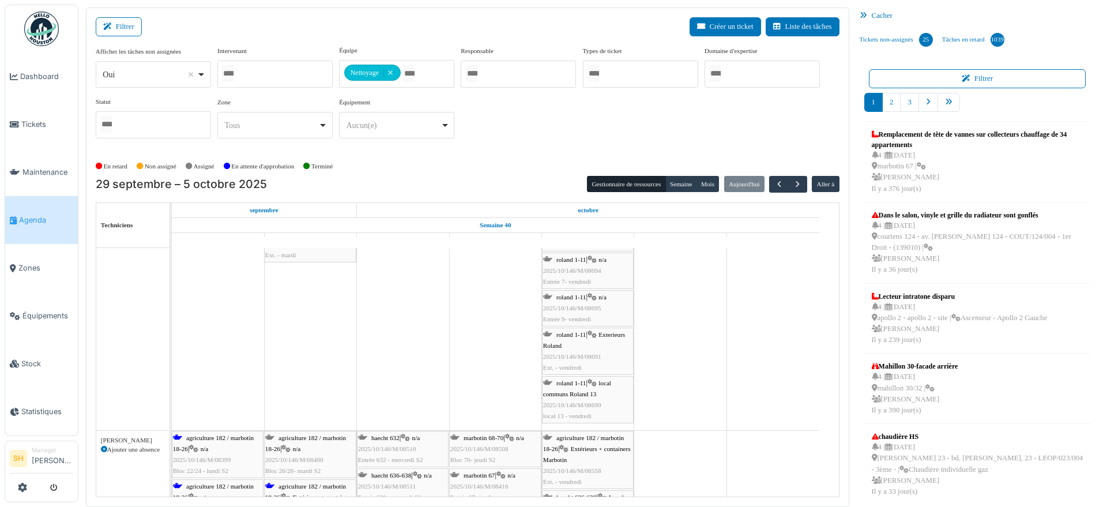
scroll to position [1585, 0]
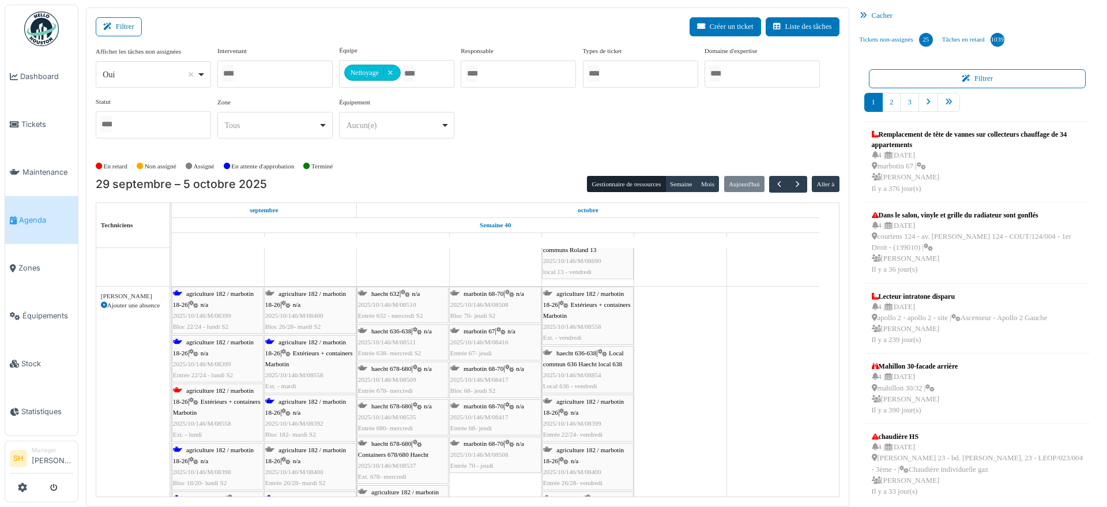
click at [295, 342] on span "agriculture 182 / marbotin 18-26" at bounding box center [305, 347] width 81 height 18
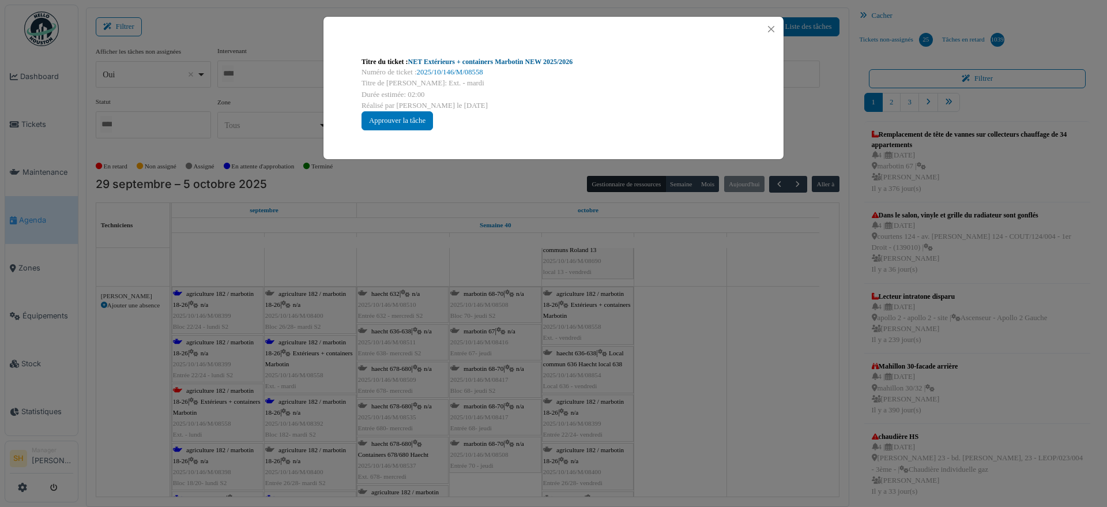
click at [447, 64] on link "NET Extérieurs + containers Marbotin NEW 2025/2026" at bounding box center [490, 62] width 165 height 8
click at [747, 485] on div "Titre du ticket : NET Extérieurs + containers Marbotin NEW 2025/2026 Numéro de …" at bounding box center [553, 253] width 1107 height 507
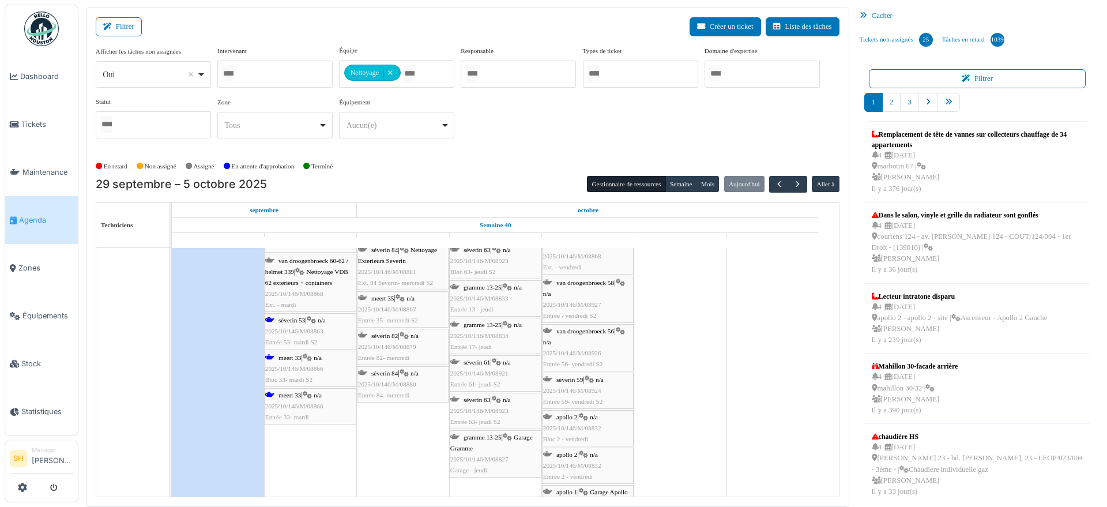
scroll to position [2089, 0]
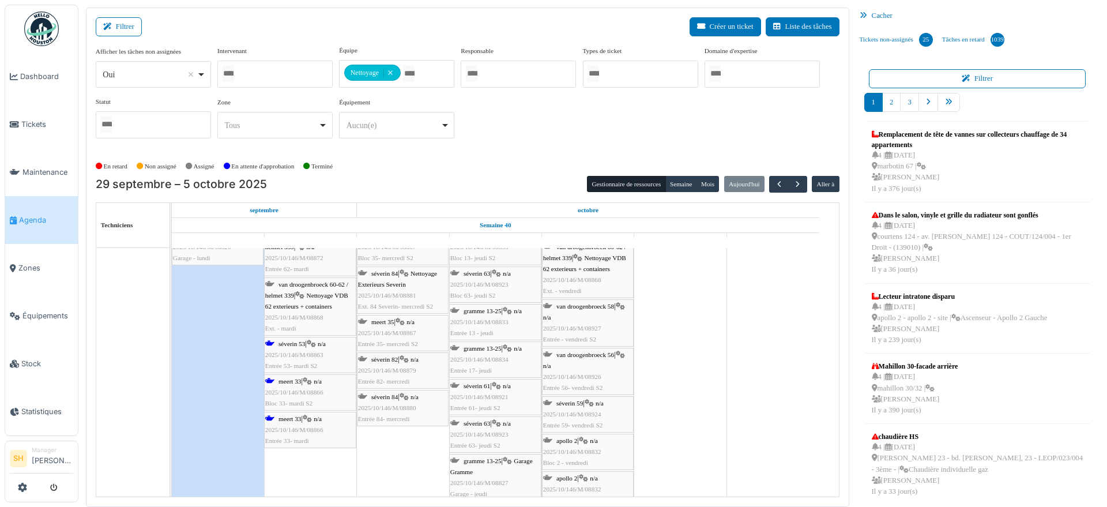
click at [297, 384] on div "meert 33 | n/a 2025/10/146/M/08866 Bloc 33- mardi S2" at bounding box center [310, 392] width 90 height 33
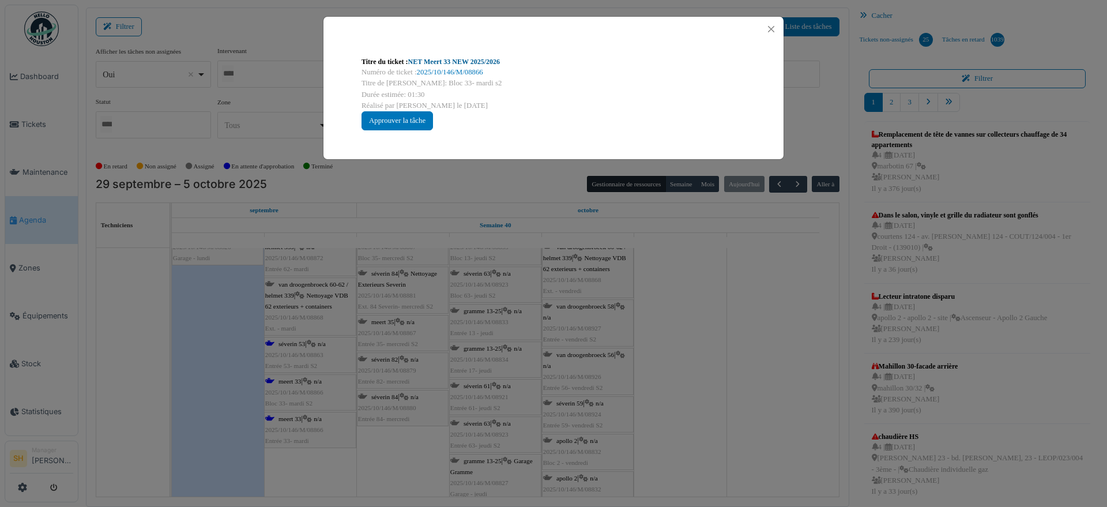
click at [483, 65] on link "NET Meert 33 NEW 2025/2026" at bounding box center [454, 62] width 92 height 8
click at [663, 304] on div "Titre du ticket : NET Meert 33 NEW 2025/2026 Numéro de ticket : 2025/10/146/M/0…" at bounding box center [553, 253] width 1107 height 507
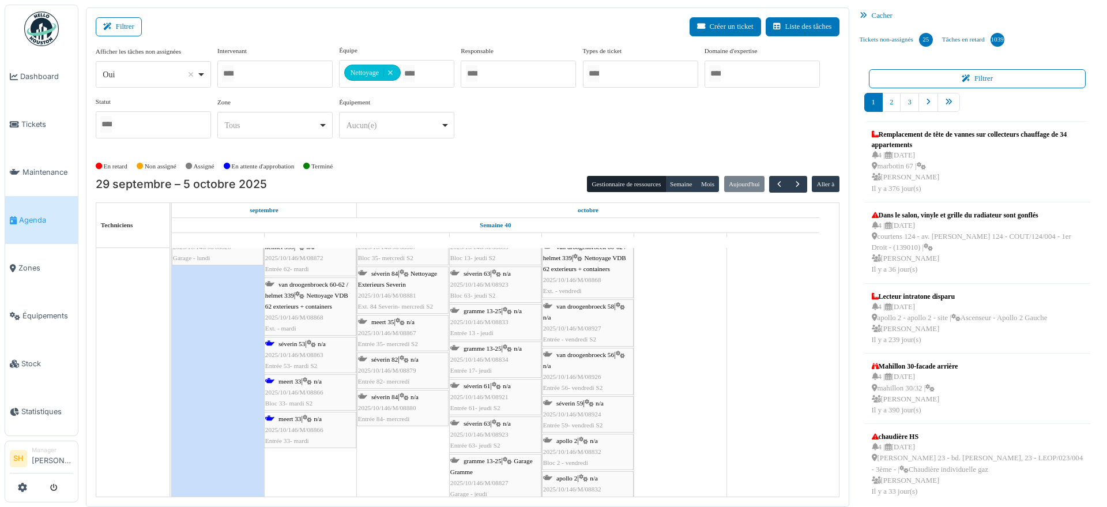
scroll to position [1945, 0]
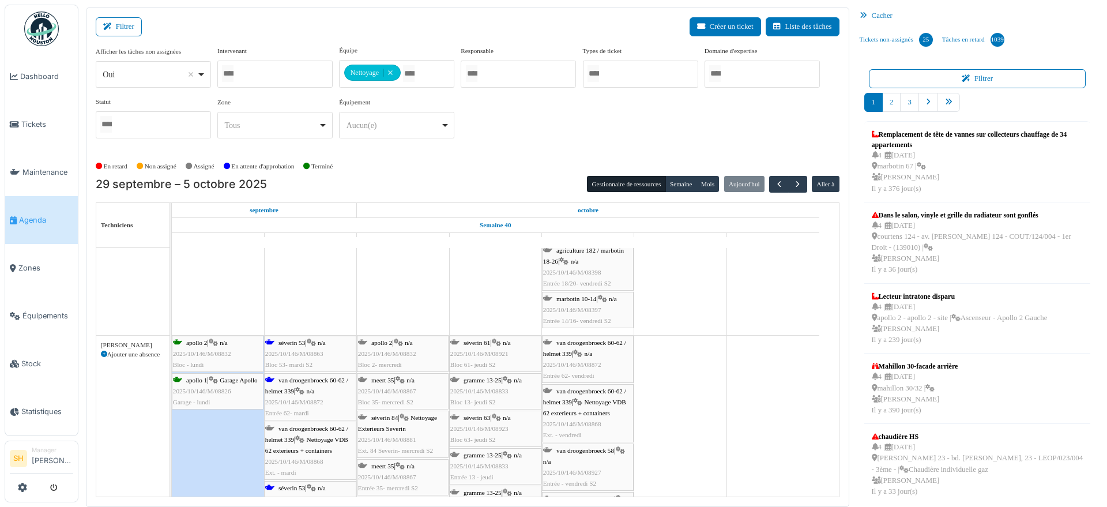
click at [308, 346] on div "séverin 53 | n/a 2025/10/146/M/08863 Bloc 53- mardi S2" at bounding box center [310, 353] width 90 height 33
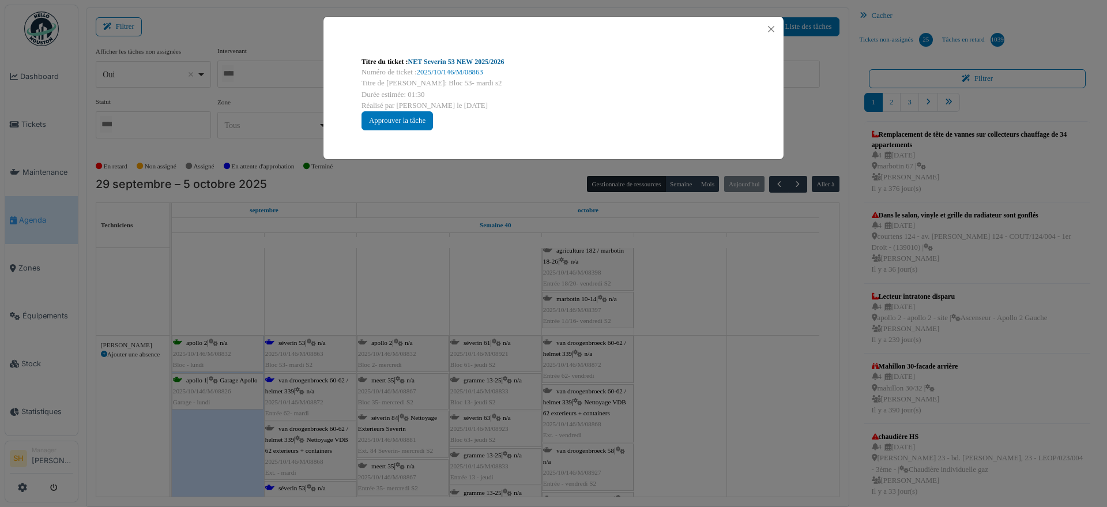
click at [434, 65] on link "NET Severin 53 NEW 2025/2026" at bounding box center [456, 62] width 96 height 8
drag, startPoint x: 749, startPoint y: 369, endPoint x: 703, endPoint y: 358, distance: 47.4
click at [733, 367] on div "Titre du ticket : NET Severin 53 NEW 2025/2026 Numéro de ticket : 2025/10/146/M…" at bounding box center [553, 253] width 1107 height 507
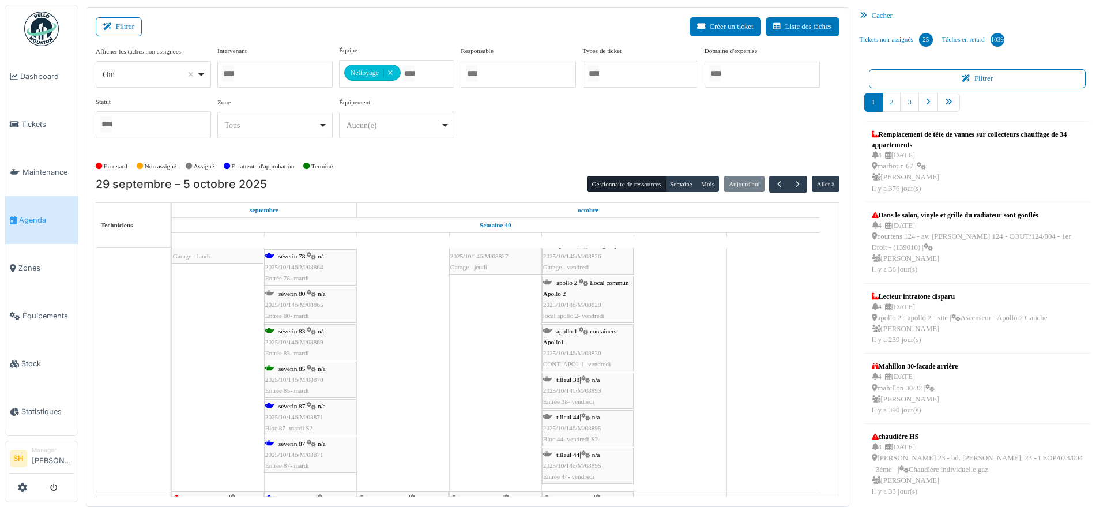
scroll to position [2687, 0]
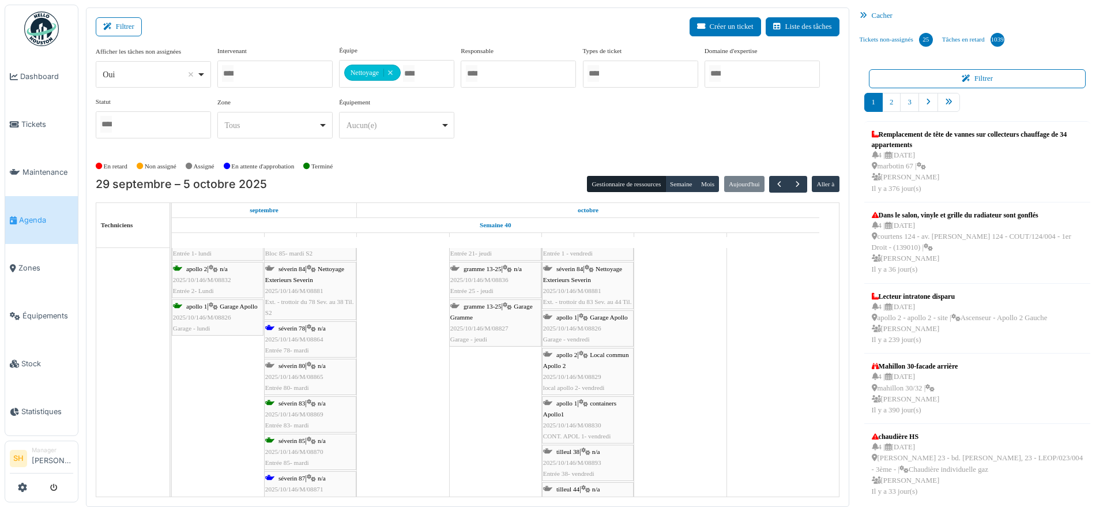
click at [296, 331] on div "séverin 78 | n/a 2025/10/146/M/08864 Entrée 78- mardi" at bounding box center [310, 339] width 90 height 33
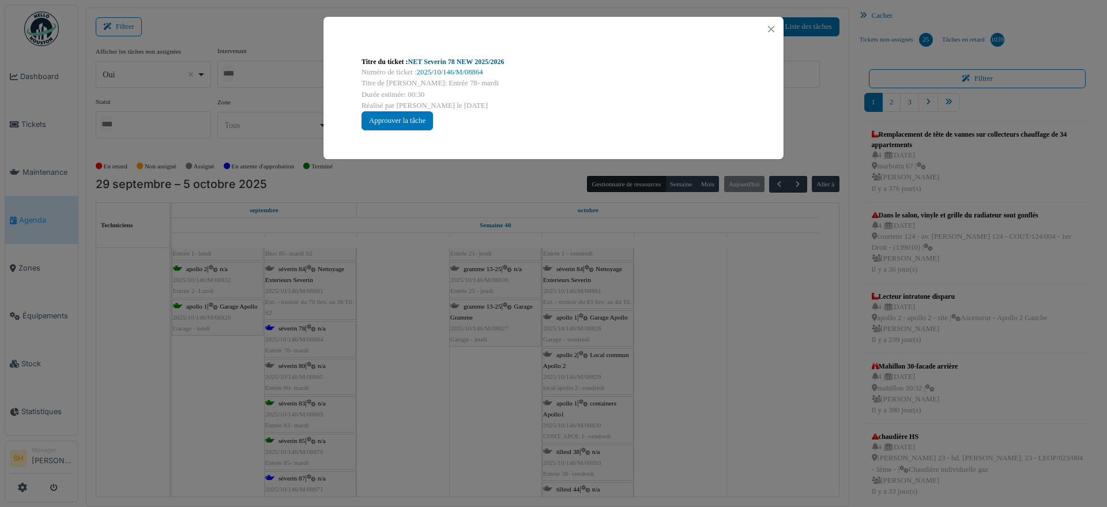
click at [432, 61] on link "NET Severin 78 NEW 2025/2026" at bounding box center [456, 62] width 96 height 8
click at [429, 417] on div "Titre du ticket : NET Severin 78 NEW 2025/2026 Numéro de ticket : 2025/10/146/M…" at bounding box center [553, 253] width 1107 height 507
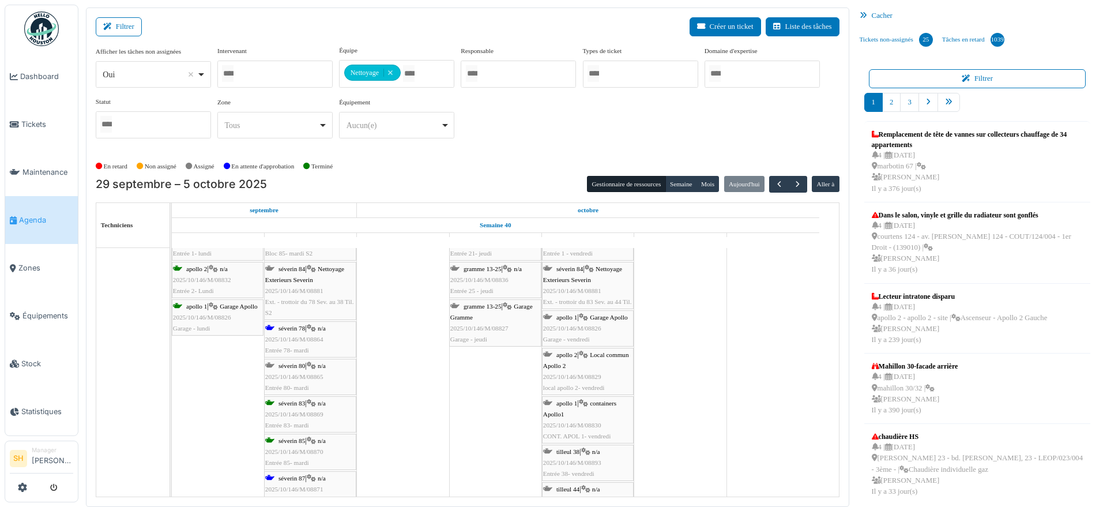
scroll to position [2738, 0]
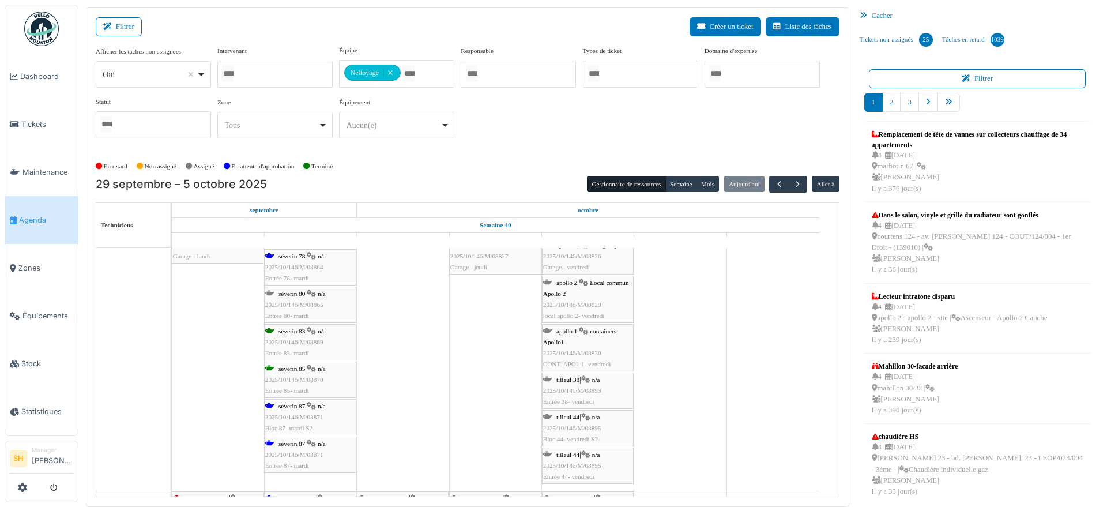
click at [289, 410] on div "séverin 87 | n/a 2025/10/146/M/08871 Bloc 87- mardi S2" at bounding box center [310, 417] width 90 height 33
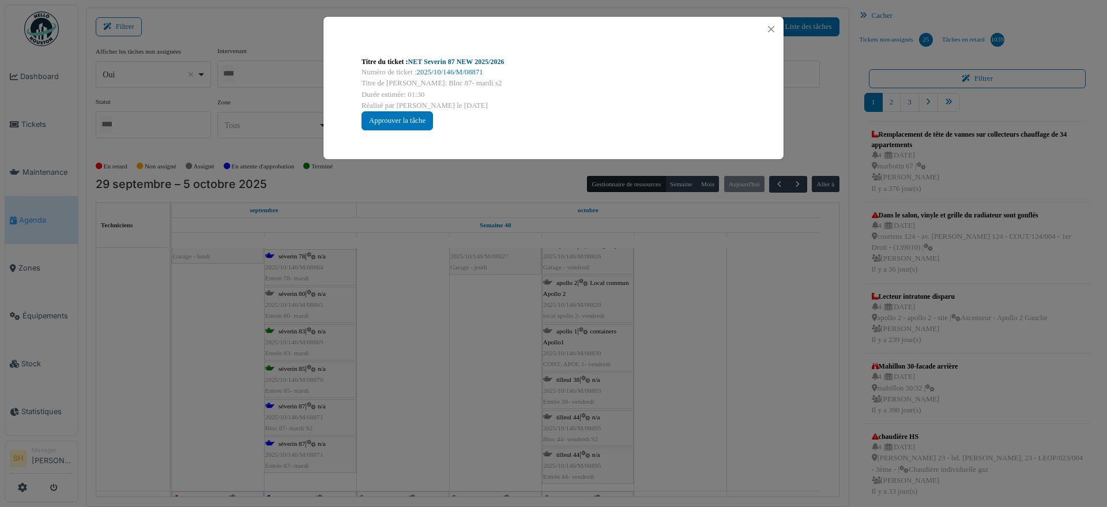
click at [463, 60] on link "NET Severin 87 NEW 2025/2026" at bounding box center [456, 62] width 96 height 8
drag, startPoint x: 514, startPoint y: 355, endPoint x: 420, endPoint y: 372, distance: 95.4
click at [512, 355] on div "Titre du ticket : NET Severin 87 NEW 2025/2026 Numéro de ticket : 2025/10/146/M…" at bounding box center [553, 253] width 1107 height 507
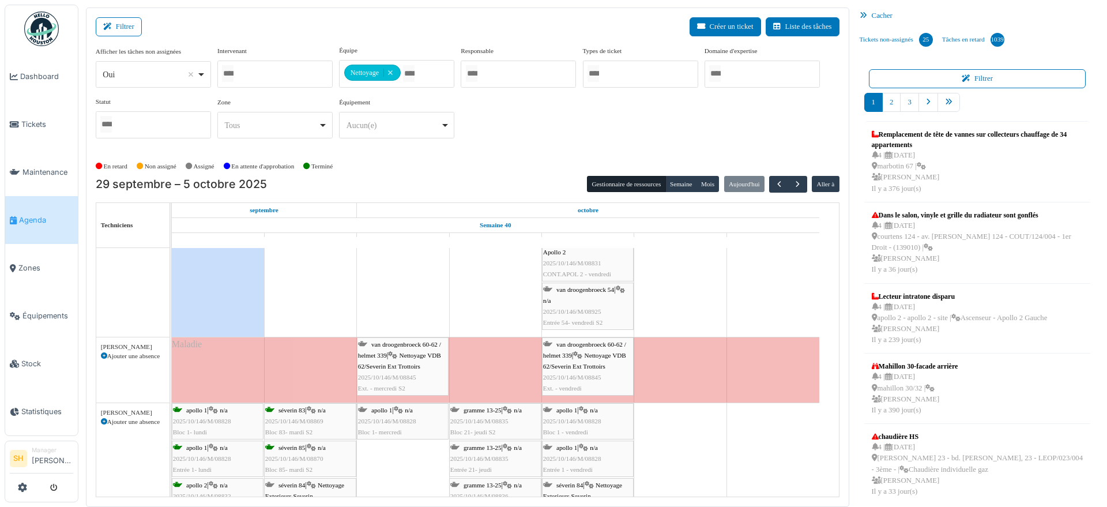
scroll to position [2594, 0]
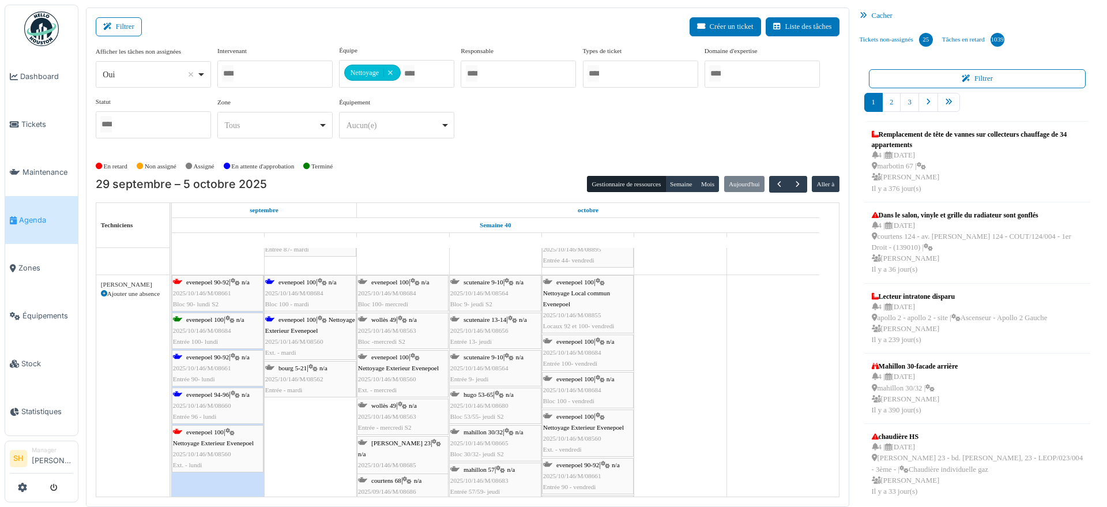
click at [208, 362] on div "evenepoel 90-92 | n/a 2025/10/146/M/08661 Entrée 90- lundi" at bounding box center [217, 368] width 89 height 33
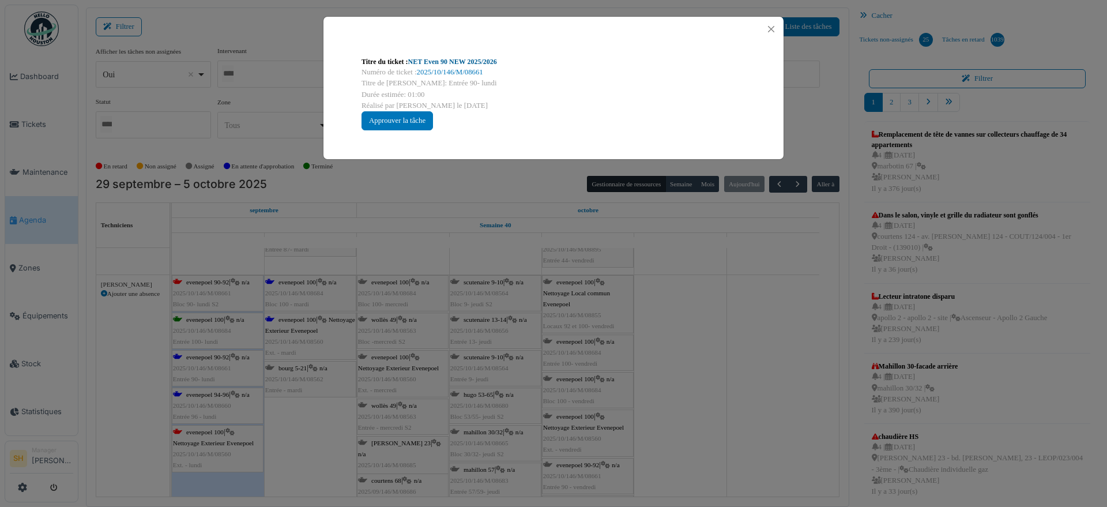
click at [441, 61] on link "NET Even 90 NEW 2025/2026" at bounding box center [452, 62] width 89 height 8
click at [647, 367] on div "Titre du ticket : NET Even 90 NEW 2025/2026 Numéro de ticket : 2025/10/146/M/08…" at bounding box center [553, 253] width 1107 height 507
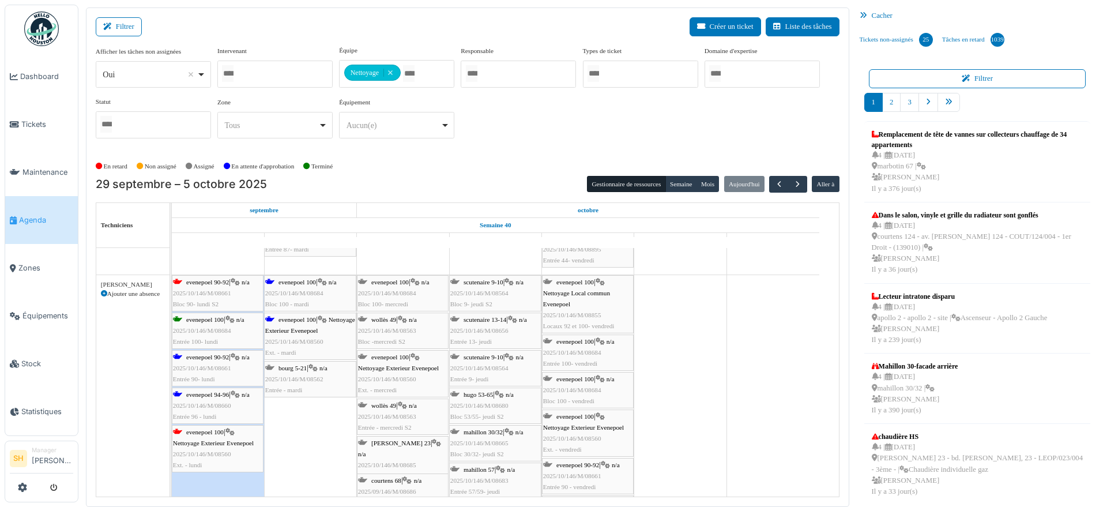
click at [215, 393] on span "evenepoel 94-96" at bounding box center [207, 394] width 43 height 7
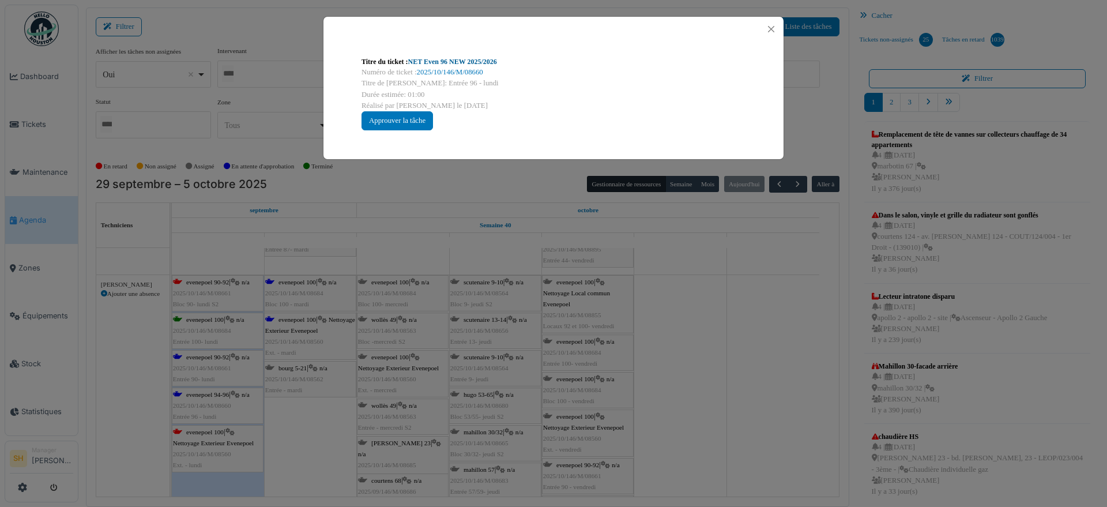
click at [448, 61] on link "NET Even 96 NEW 2025/2026" at bounding box center [452, 62] width 89 height 8
click at [694, 387] on div "Titre du ticket : NET Even 96 NEW 2025/2026 Numéro de ticket : 2025/10/146/M/08…" at bounding box center [553, 253] width 1107 height 507
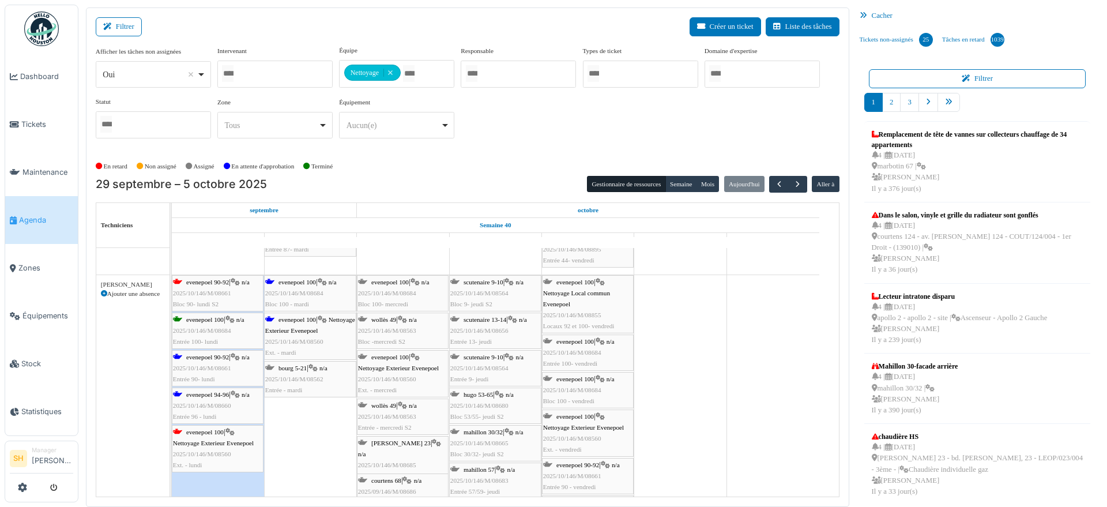
click at [306, 286] on div "evenepoel 100 | n/a 2025/10/146/M/08684 Bloc 100 - mardi" at bounding box center [310, 293] width 90 height 33
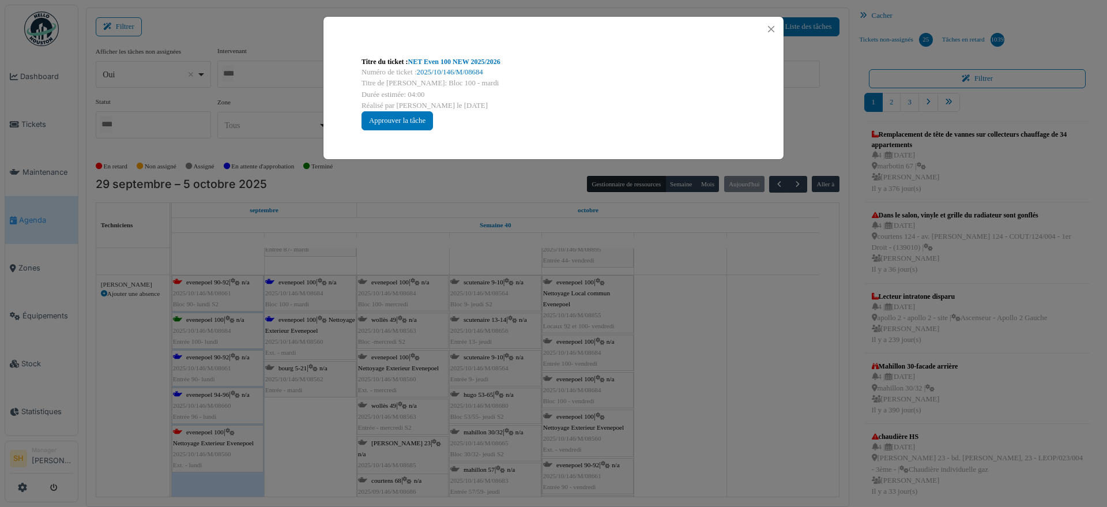
click at [743, 377] on div "Titre du ticket : NET Even 100 NEW 2025/2026 Numéro de ticket : 2025/10/146/M/0…" at bounding box center [553, 253] width 1107 height 507
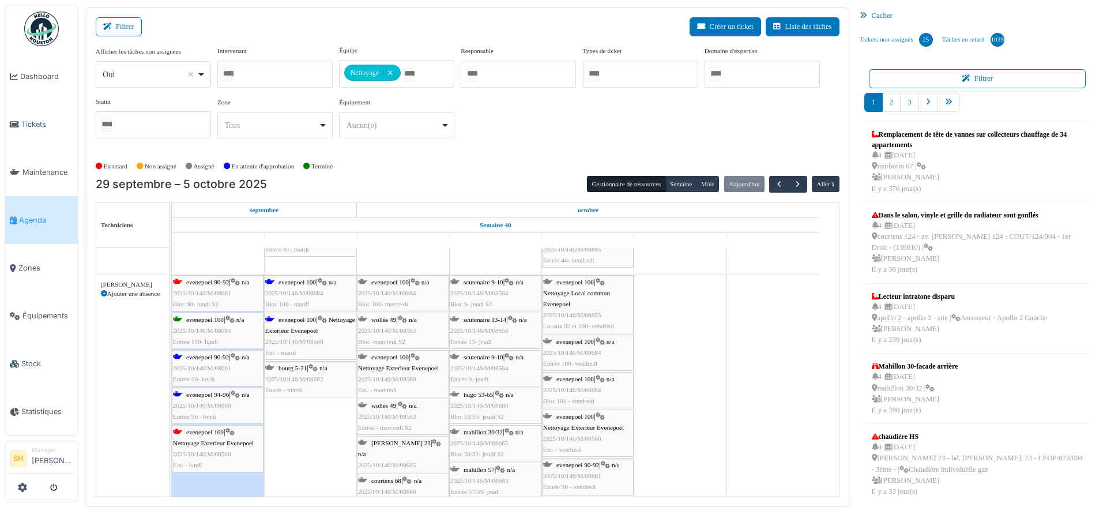
click at [227, 429] on div "evenepoel 100 | Nettoyage Exterieur Evenepoel 2025/10/146/M/08560 Ext. - lundi" at bounding box center [217, 448] width 89 height 44
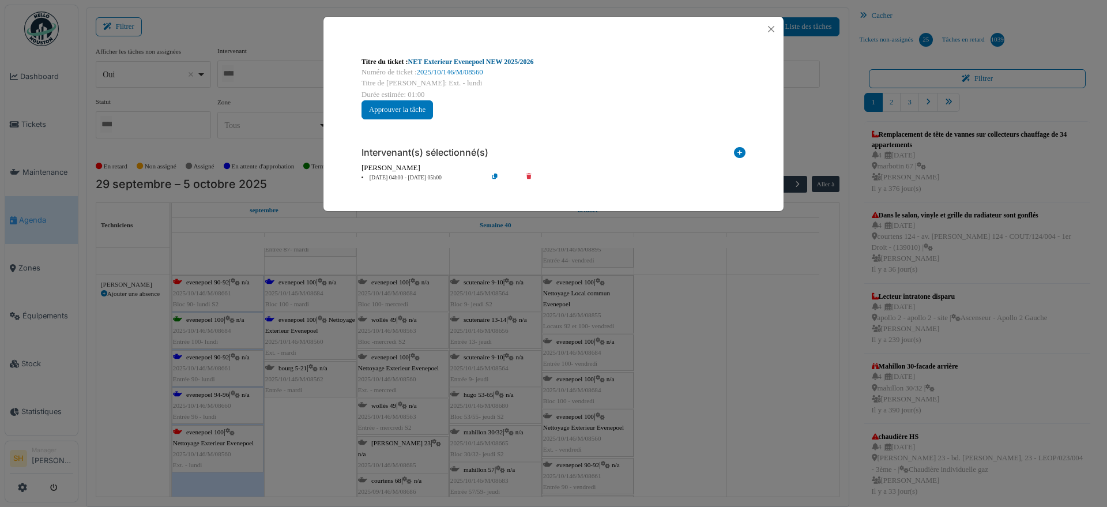
click at [490, 63] on link "NET Exterieur Evenepoel NEW 2025/2026" at bounding box center [471, 62] width 126 height 8
drag, startPoint x: 884, startPoint y: 435, endPoint x: 851, endPoint y: 427, distance: 33.8
click at [882, 434] on div "Titre du ticket : NET Exterieur Evenepoel NEW 2025/2026 Numéro de ticket : 2025…" at bounding box center [553, 253] width 1107 height 507
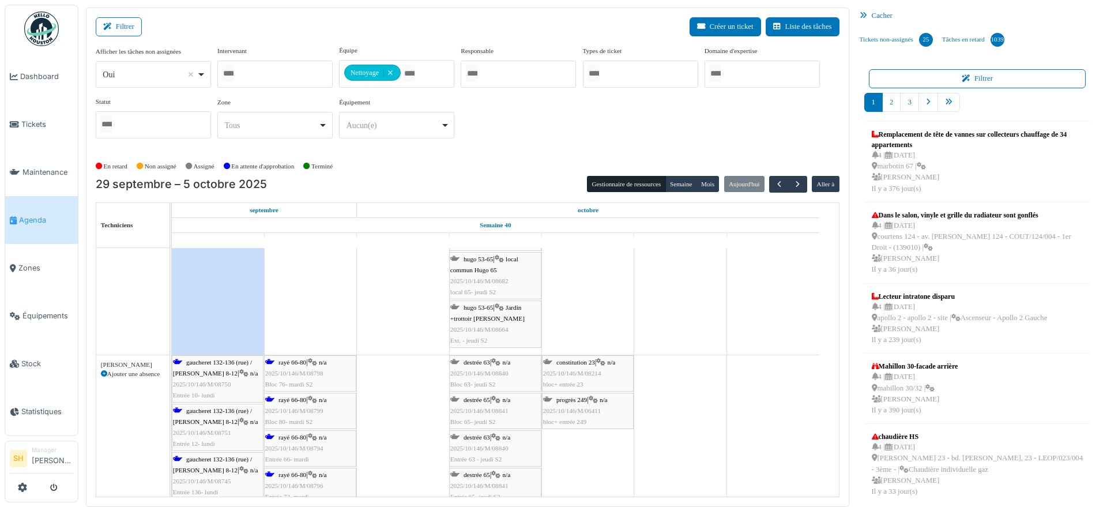
scroll to position [3365, 0]
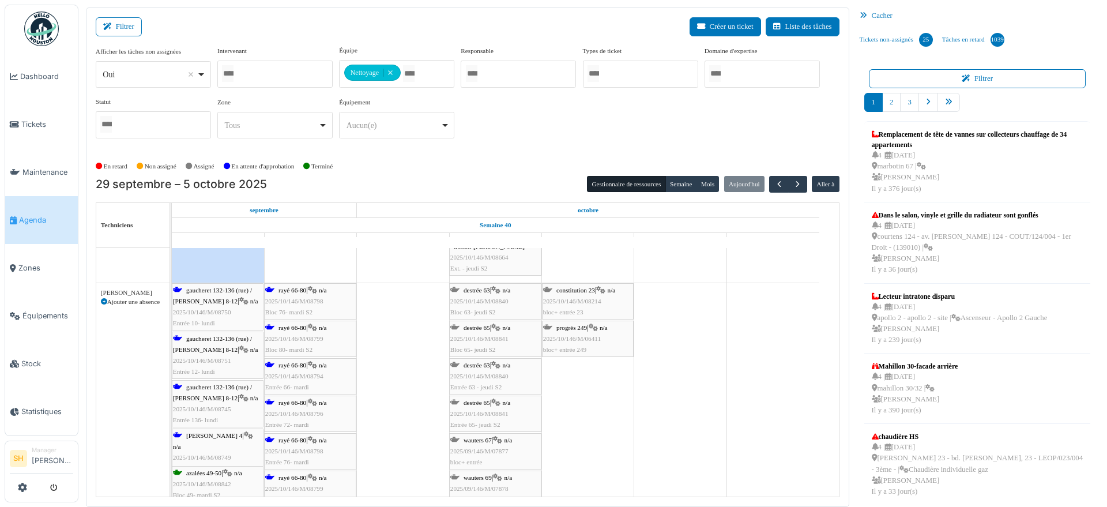
click at [250, 297] on span "n/a" at bounding box center [254, 300] width 8 height 7
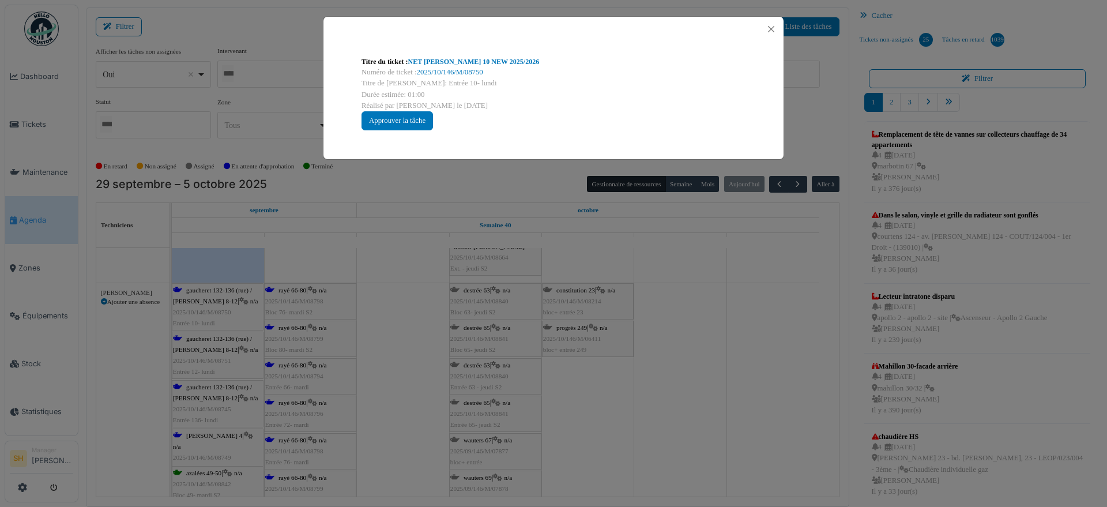
click at [439, 65] on link "NET Thomas 10 NEW 2025/2026" at bounding box center [473, 62] width 131 height 8
click at [660, 344] on div "Titre du ticket : NET Thomas 10 NEW 2025/2026 Numéro de ticket : 2025/10/146/M/…" at bounding box center [553, 253] width 1107 height 507
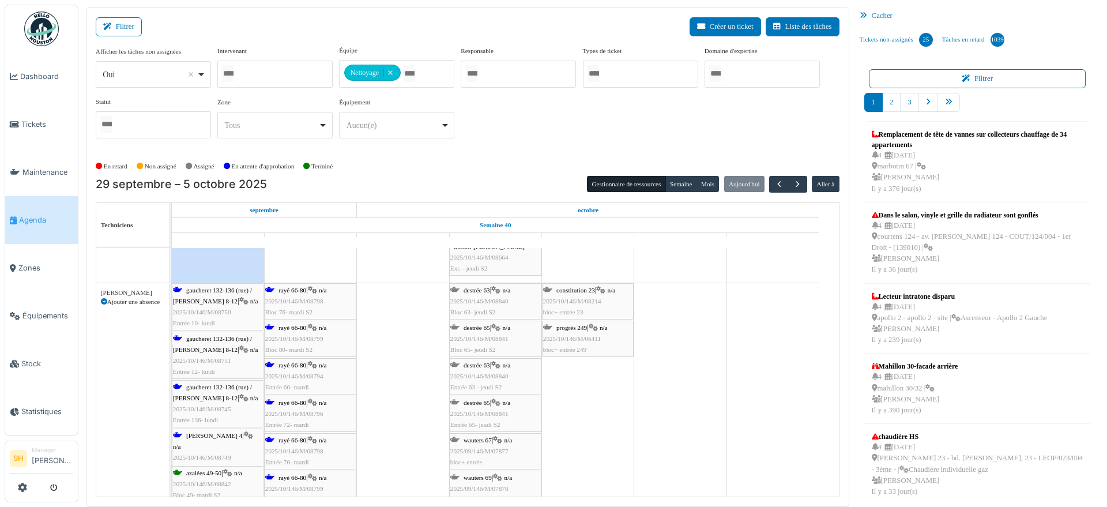
click at [224, 339] on span "gaucheret 132-136 (rue) / thomas 8-12" at bounding box center [212, 344] width 79 height 18
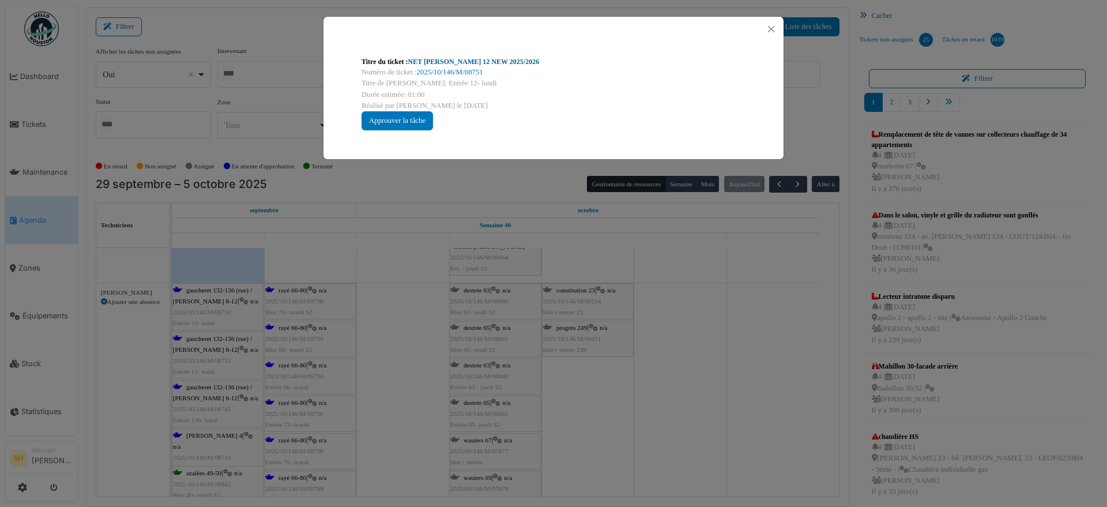
click at [463, 61] on link "NET Thomas 12 NEW 2025/2026" at bounding box center [473, 62] width 131 height 8
drag, startPoint x: 420, startPoint y: 361, endPoint x: 399, endPoint y: 363, distance: 20.3
click at [419, 361] on div "Titre du ticket : NET Thomas 12 NEW 2025/2026 Numéro de ticket : 2025/10/146/M/…" at bounding box center [553, 253] width 1107 height 507
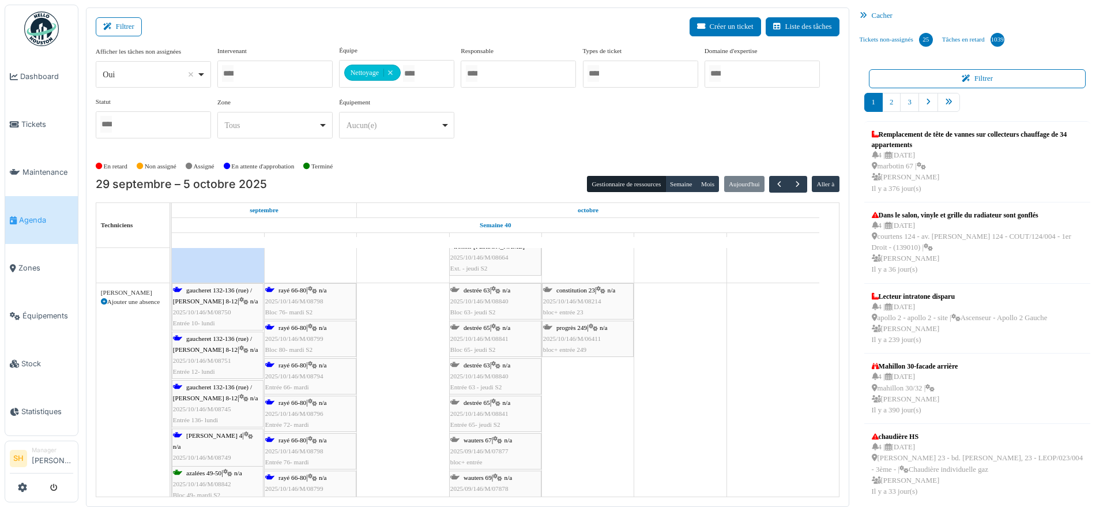
click at [193, 384] on span "gaucheret 132-136 (rue) / thomas 8-12" at bounding box center [212, 392] width 79 height 18
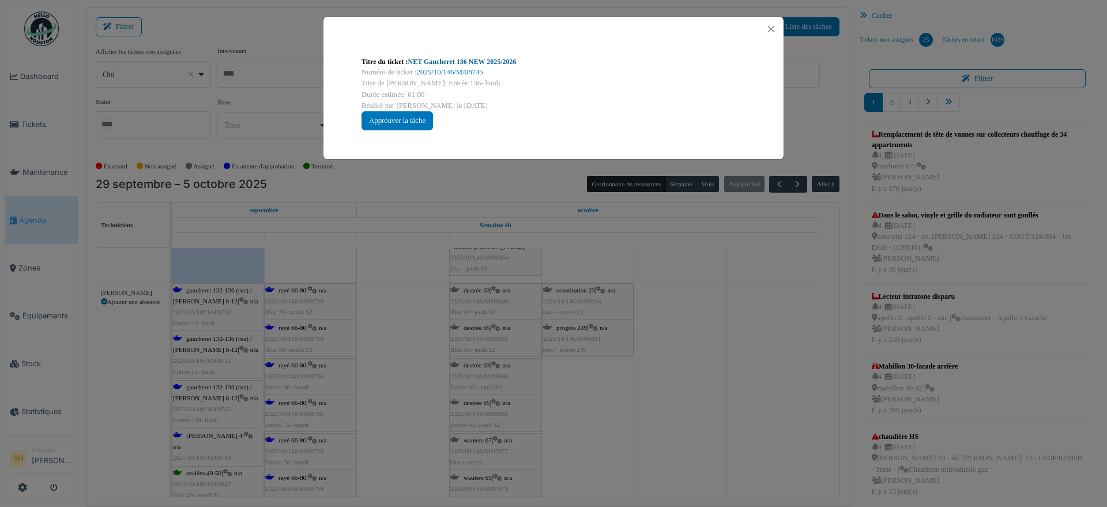
click at [435, 63] on link "NET Gaucheret 136 NEW 2025/2026" at bounding box center [462, 62] width 108 height 8
click at [685, 497] on div "Titre du ticket : NET Gaucheret 136 NEW 2025/2026 Numéro de ticket : 2025/10/14…" at bounding box center [553, 253] width 1107 height 507
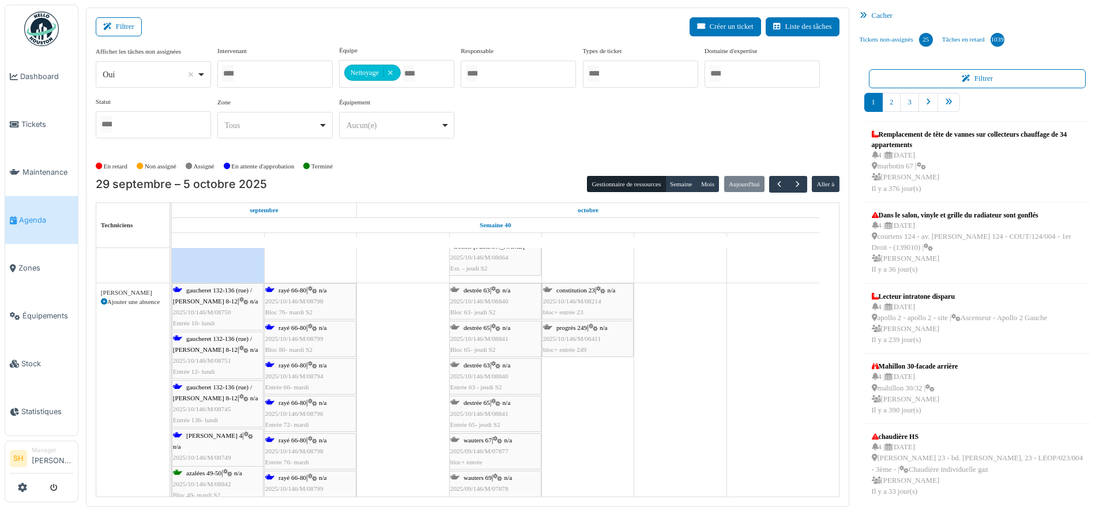
click at [214, 440] on div "thomas 4 | n/a 2025/10/146/M/08749 Entrée 4- lundi" at bounding box center [217, 452] width 89 height 44
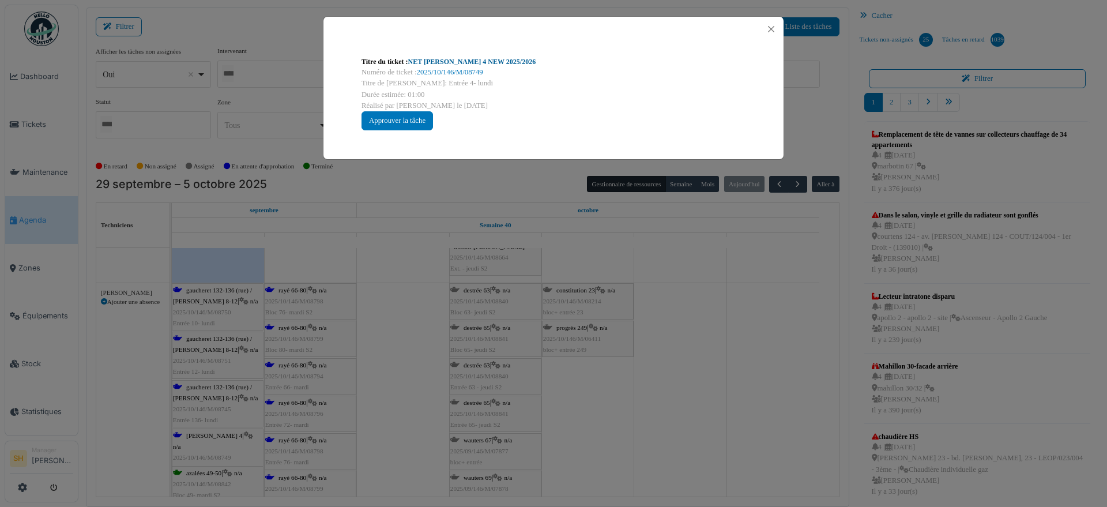
click at [460, 62] on link "NET Thomas 4 NEW 2025/2026" at bounding box center [472, 62] width 128 height 8
drag, startPoint x: 649, startPoint y: 346, endPoint x: 603, endPoint y: 348, distance: 46.1
click at [636, 346] on div "Titre du ticket : NET Thomas 4 NEW 2025/2026 Numéro de ticket : 2025/10/146/M/0…" at bounding box center [553, 253] width 1107 height 507
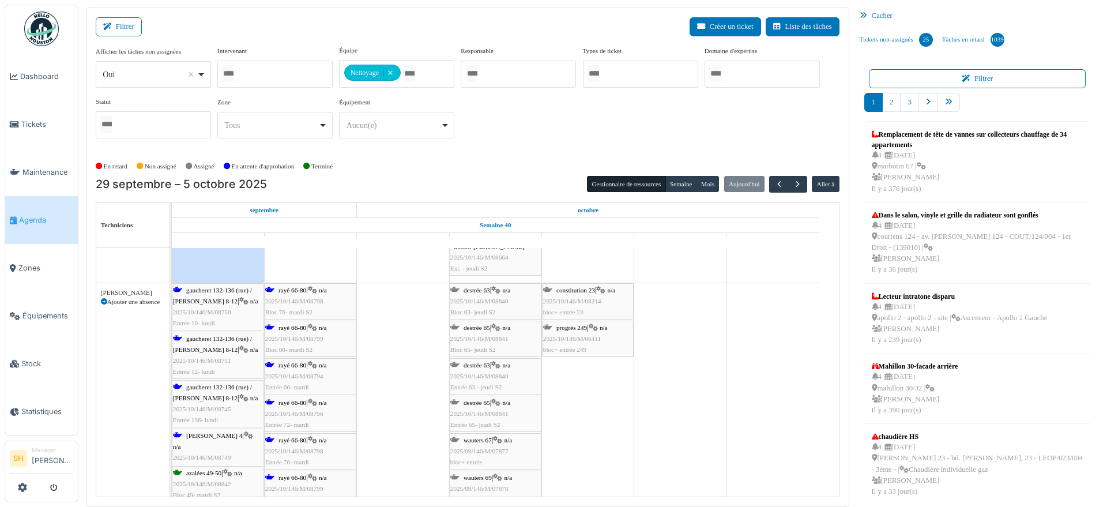
click at [298, 288] on span "rayé 66-80" at bounding box center [292, 289] width 28 height 7
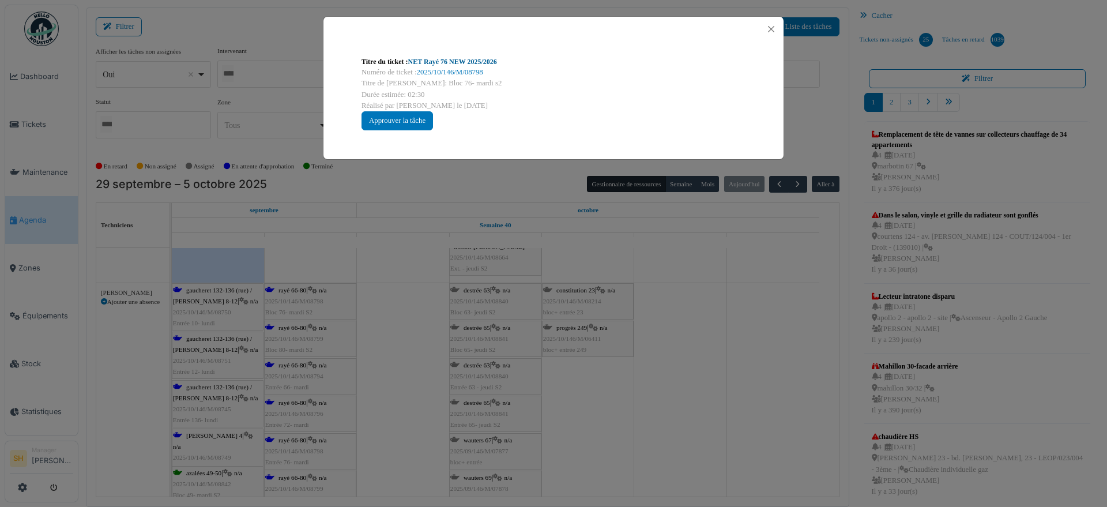
click at [456, 58] on link "NET Rayé 76 NEW 2025/2026" at bounding box center [452, 62] width 89 height 8
click at [640, 398] on div "Titre du ticket : NET Rayé 76 NEW 2025/2026 Numéro de ticket : 2025/10/146/M/08…" at bounding box center [553, 253] width 1107 height 507
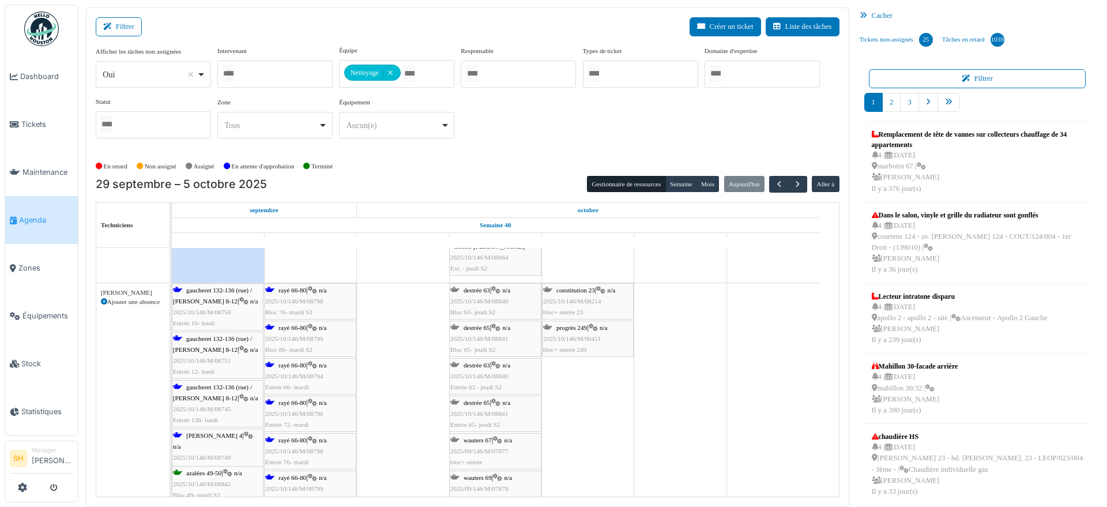
click at [289, 405] on span "rayé 66-80" at bounding box center [292, 402] width 28 height 7
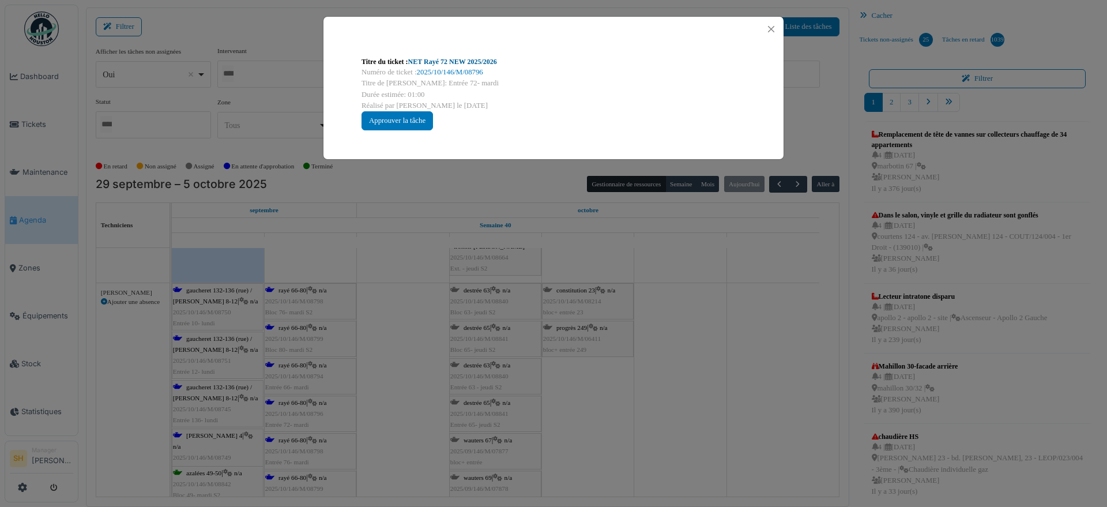
click at [439, 63] on link "NET Rayé 72 NEW 2025/2026" at bounding box center [452, 62] width 89 height 8
drag, startPoint x: 686, startPoint y: 418, endPoint x: 498, endPoint y: 403, distance: 189.1
click at [675, 417] on div "Titre du ticket : NET Rayé 72 NEW 2025/2026 Numéro de ticket : 2025/10/146/M/08…" at bounding box center [553, 253] width 1107 height 507
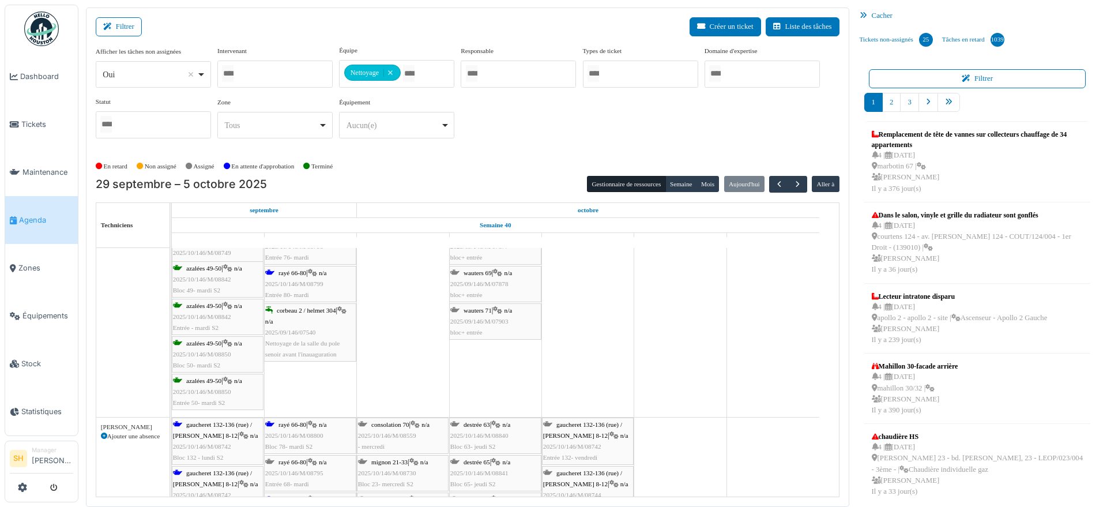
scroll to position [3602, 0]
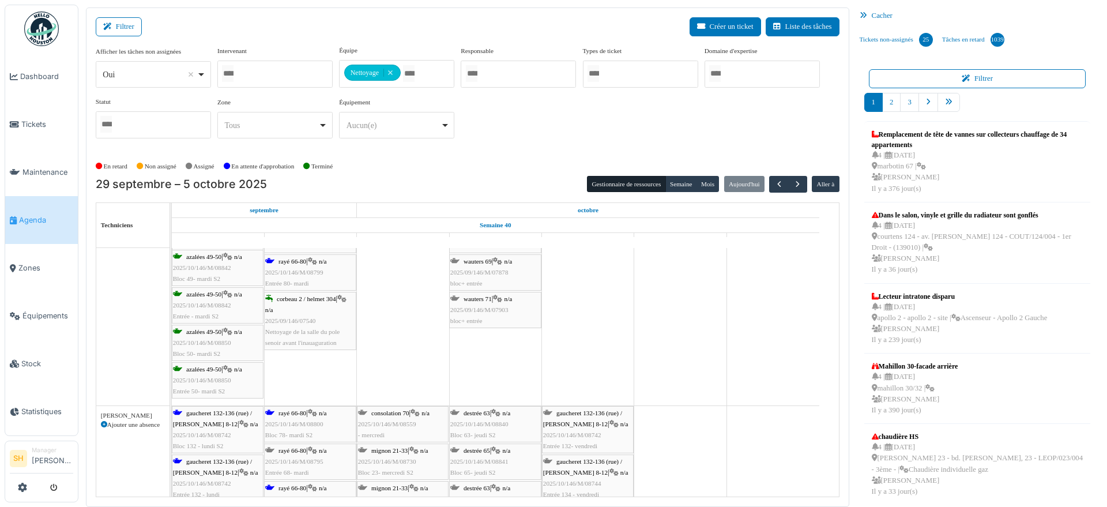
click at [201, 420] on span "gaucheret 132-136 (rue) / thomas 8-12" at bounding box center [212, 418] width 79 height 18
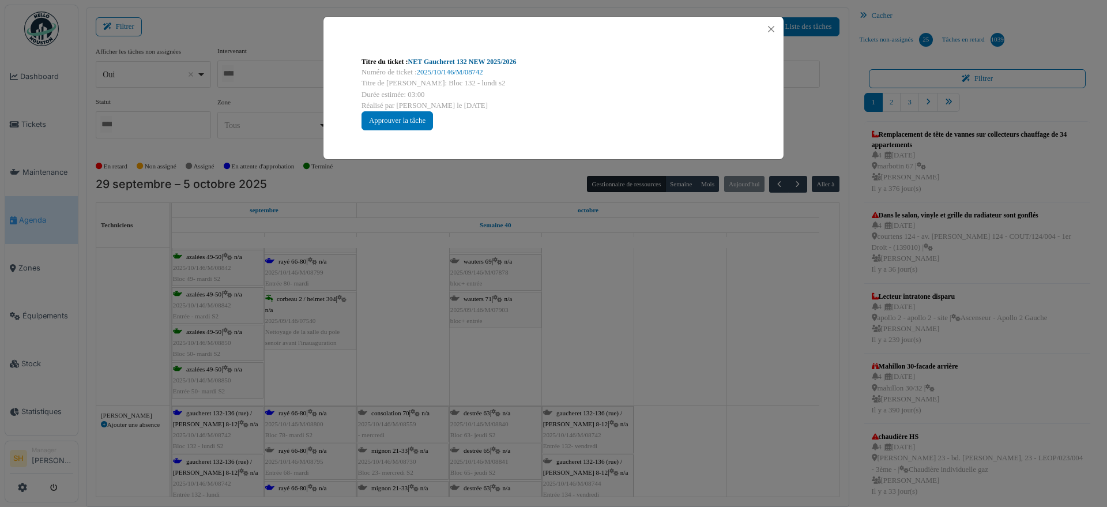
click at [441, 61] on link "NET Gaucheret 132 NEW 2025/2026" at bounding box center [462, 62] width 108 height 8
click at [638, 378] on div "Titre du ticket : NET Gaucheret 132 NEW 2025/2026 Numéro de ticket : 2025/10/14…" at bounding box center [553, 253] width 1107 height 507
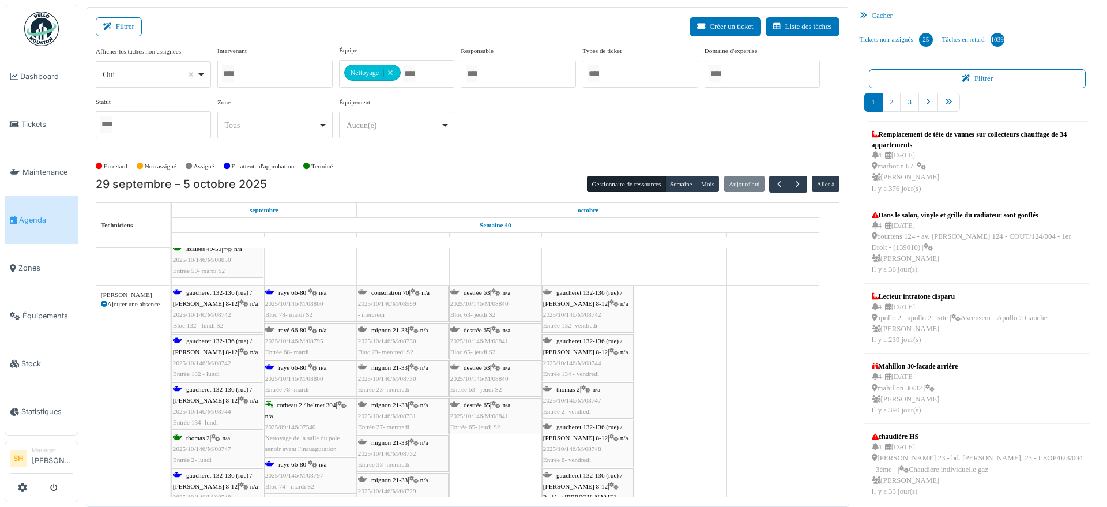
scroll to position [3746, 0]
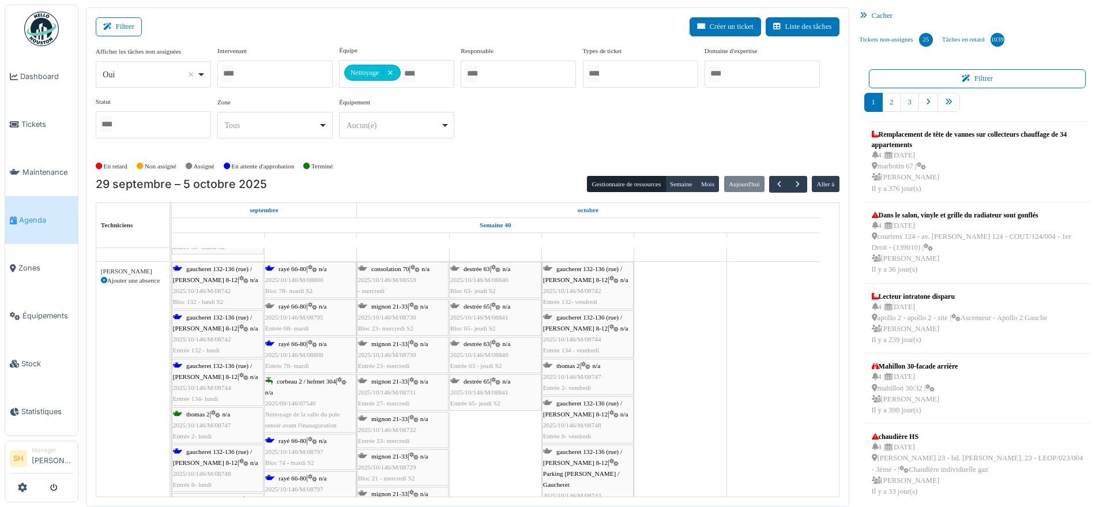
click at [298, 348] on div "rayé 66-80 | n/a 2025/10/146/M/08800 Entrée 78- mardi" at bounding box center [310, 354] width 90 height 33
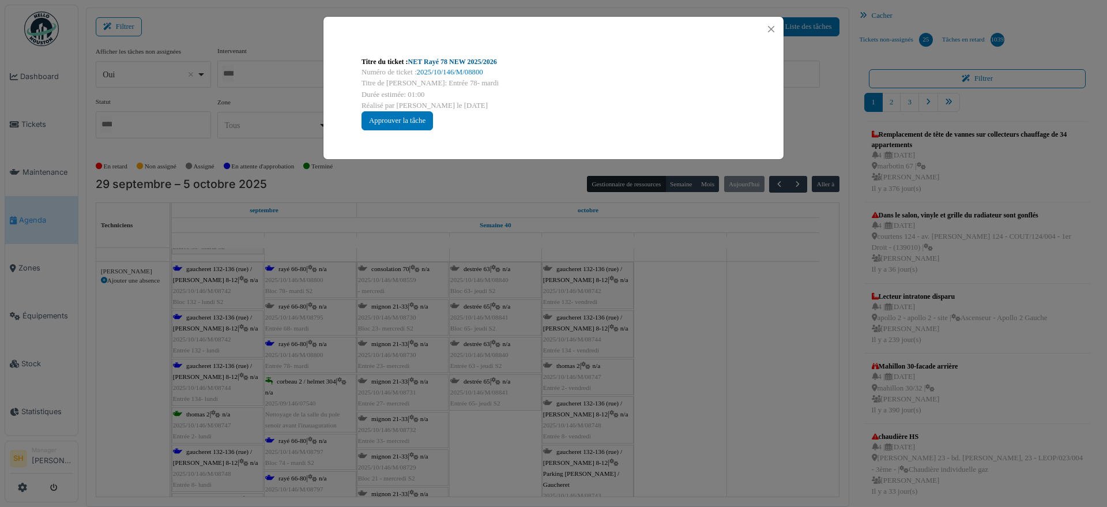
click at [467, 59] on link "NET Rayé 78 NEW 2025/2026" at bounding box center [452, 62] width 89 height 8
drag, startPoint x: 601, startPoint y: 367, endPoint x: 500, endPoint y: 353, distance: 101.7
click at [594, 362] on div "Titre du ticket : NET Rayé 78 NEW 2025/2026 Numéro de ticket : 2025/10/146/M/08…" at bounding box center [553, 253] width 1107 height 507
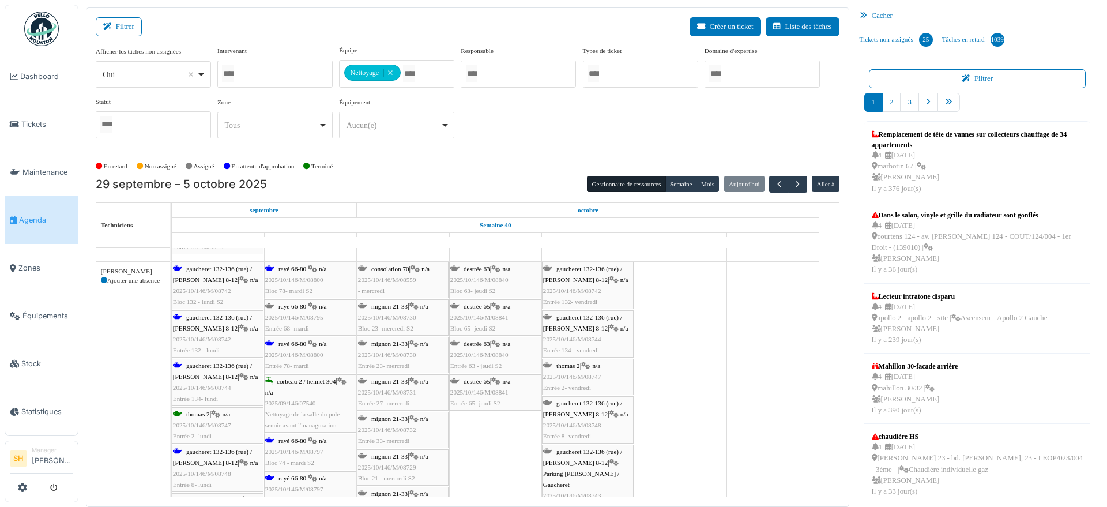
click at [205, 451] on span "gaucheret 132-136 (rue) / thomas 8-12" at bounding box center [212, 457] width 79 height 18
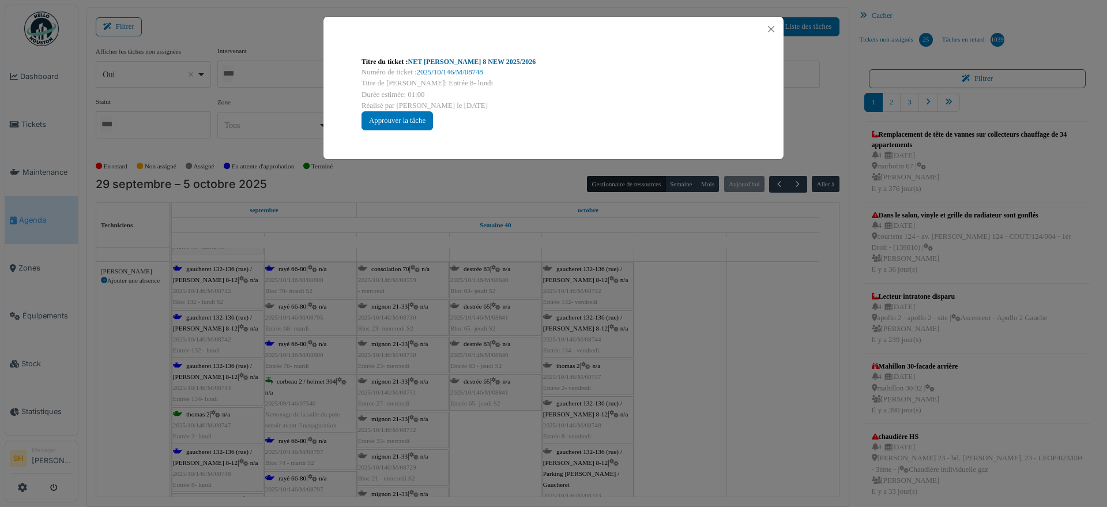
click at [432, 62] on link "NET Thomas 8 NEW 2025/2026" at bounding box center [472, 62] width 128 height 8
click at [139, 388] on div "Titre du ticket : NET Thomas 8 NEW 2025/2026 Numéro de ticket : 2025/10/146/M/0…" at bounding box center [553, 253] width 1107 height 507
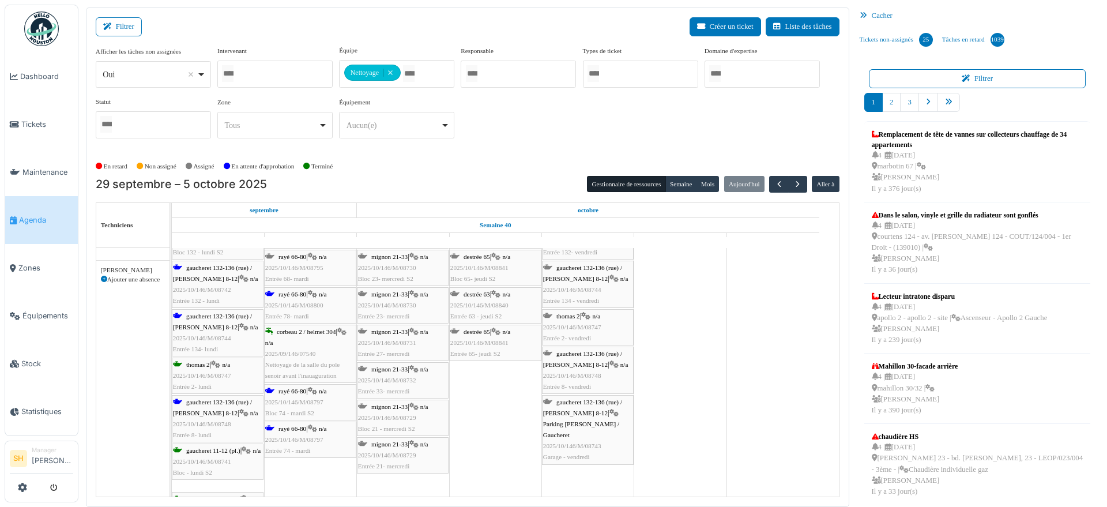
scroll to position [3818, 0]
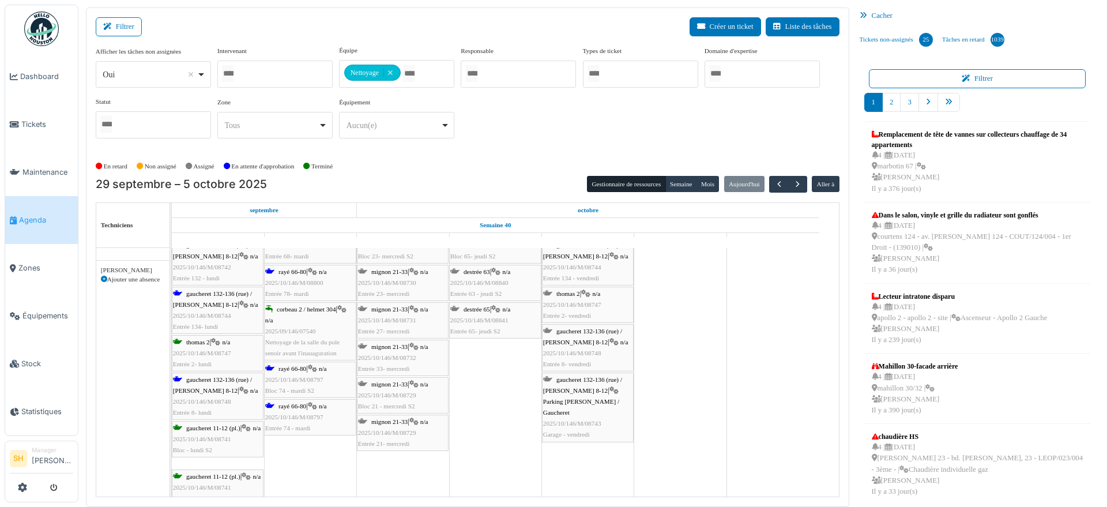
click at [301, 406] on span "rayé 66-80" at bounding box center [292, 405] width 28 height 7
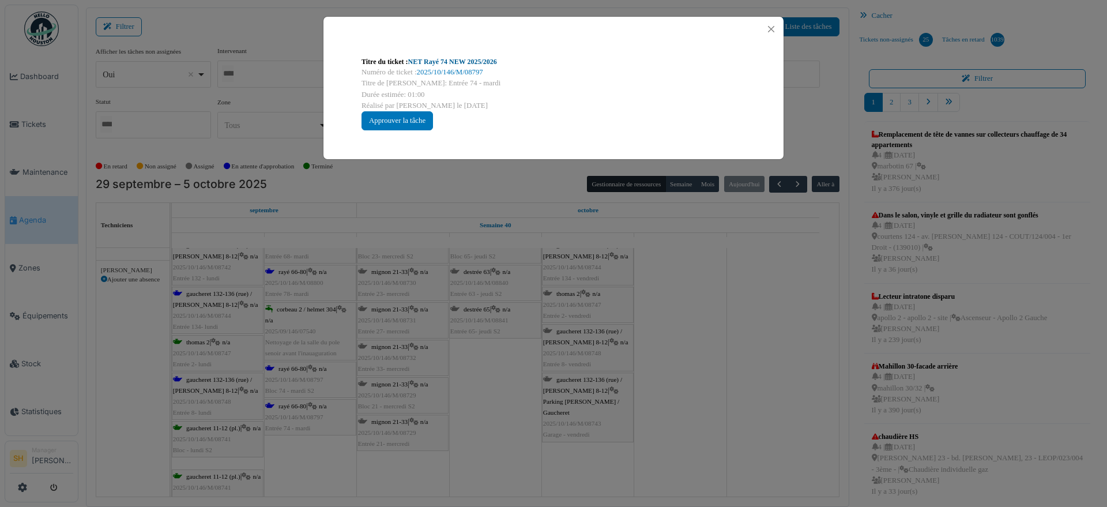
click at [451, 58] on link "NET Rayé 74 NEW 2025/2026" at bounding box center [452, 62] width 89 height 8
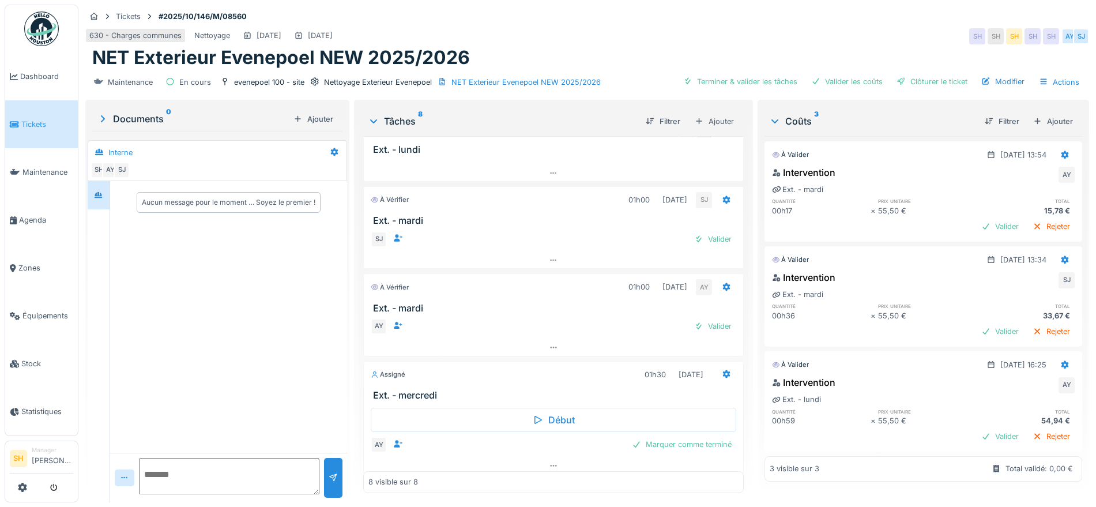
scroll to position [10, 0]
click at [701, 239] on div "Valider" at bounding box center [712, 239] width 47 height 16
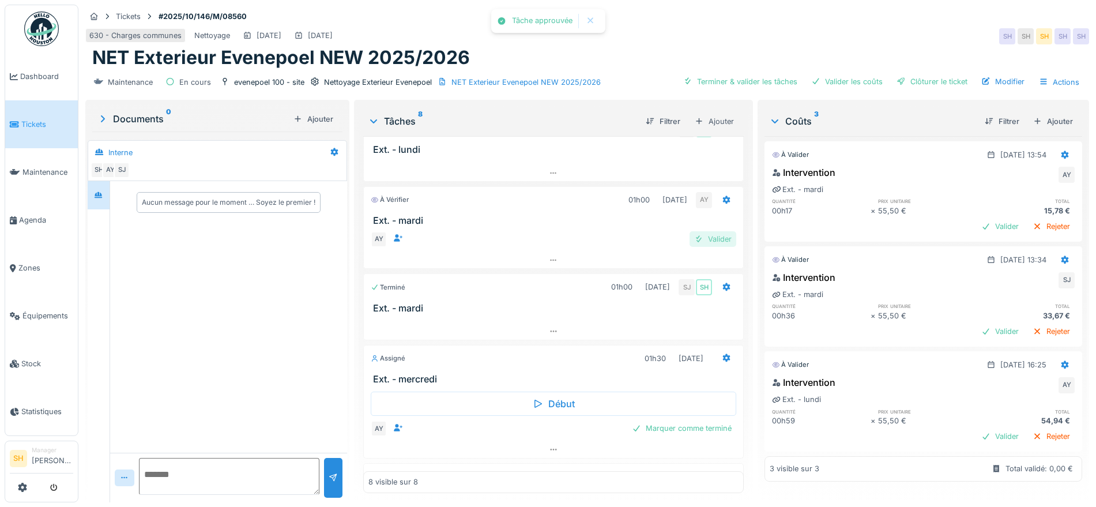
click at [701, 312] on h3 "Ext. - mardi" at bounding box center [555, 308] width 365 height 11
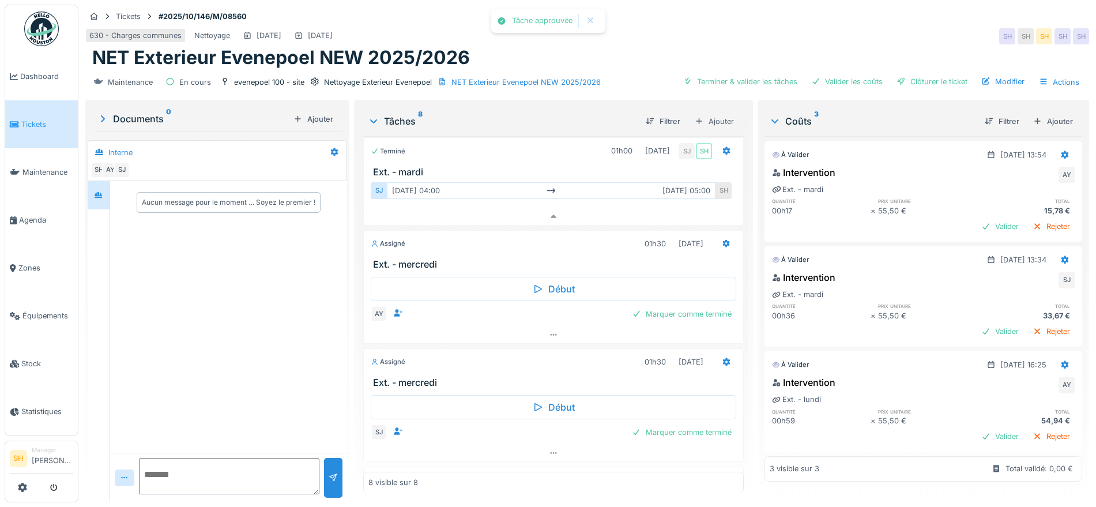
scroll to position [281, 0]
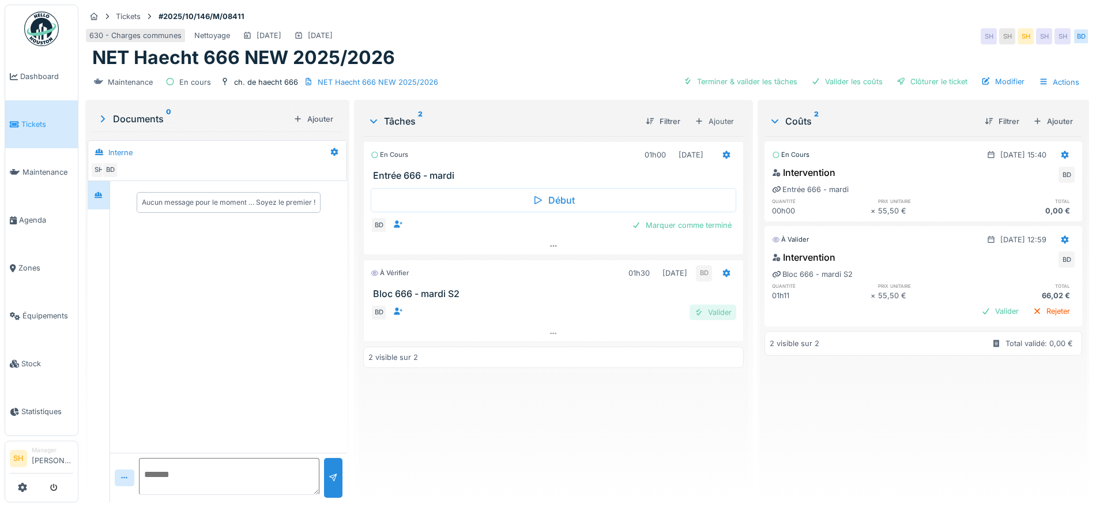
click at [719, 312] on div "Valider" at bounding box center [712, 312] width 47 height 16
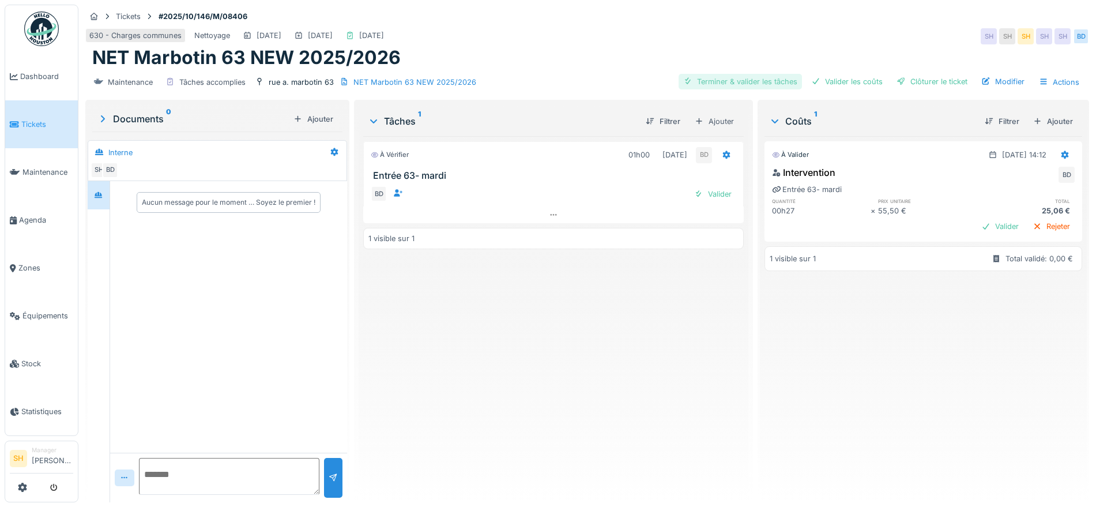
click at [760, 80] on div "Terminer & valider les tâches" at bounding box center [739, 82] width 123 height 16
drag, startPoint x: 841, startPoint y: 82, endPoint x: 852, endPoint y: 84, distance: 11.0
click at [843, 82] on div "Valider les coûts" at bounding box center [846, 82] width 81 height 16
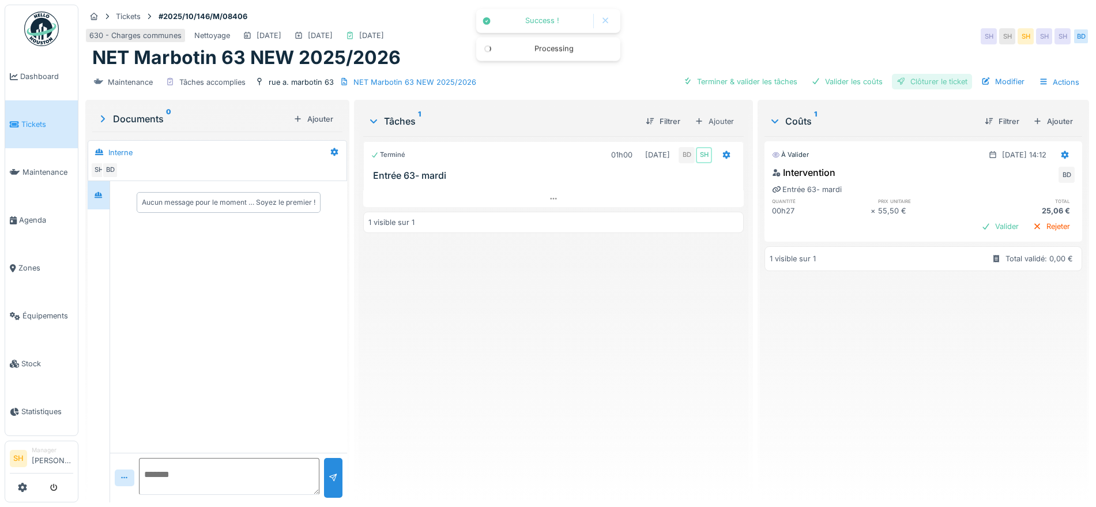
click at [899, 84] on div "Clôturer le ticket" at bounding box center [932, 82] width 80 height 16
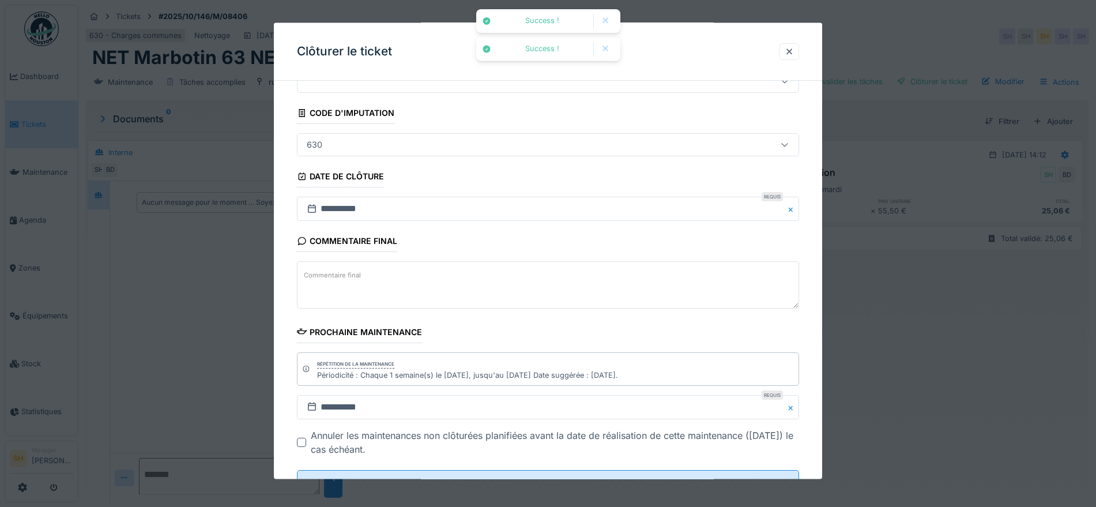
scroll to position [99, 0]
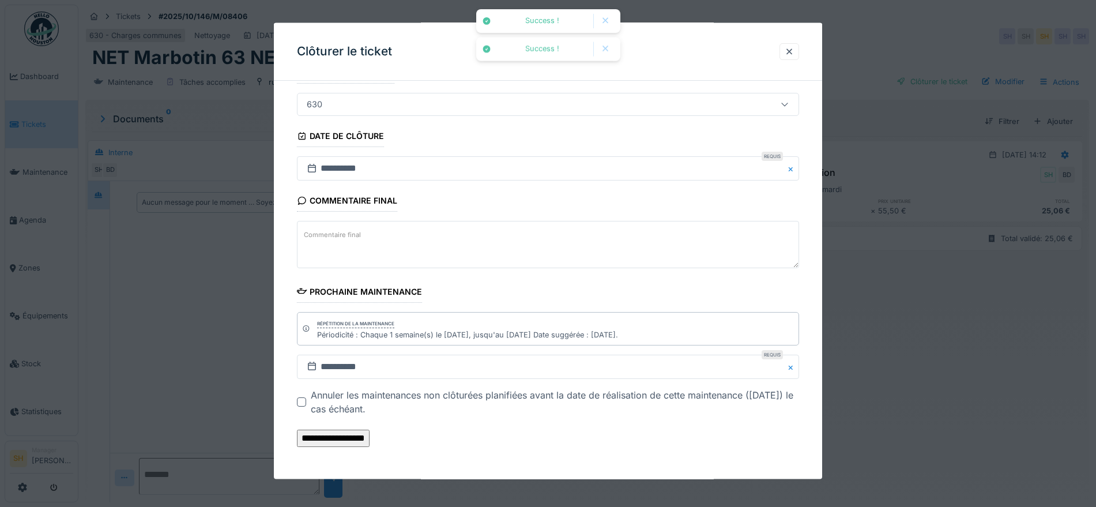
click at [369, 442] on input "**********" at bounding box center [333, 437] width 73 height 17
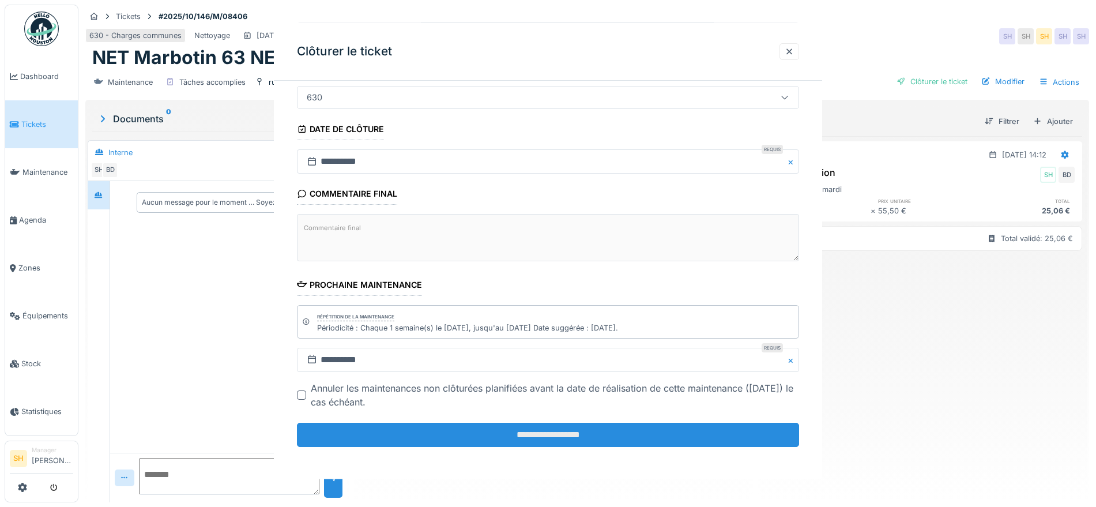
scroll to position [0, 0]
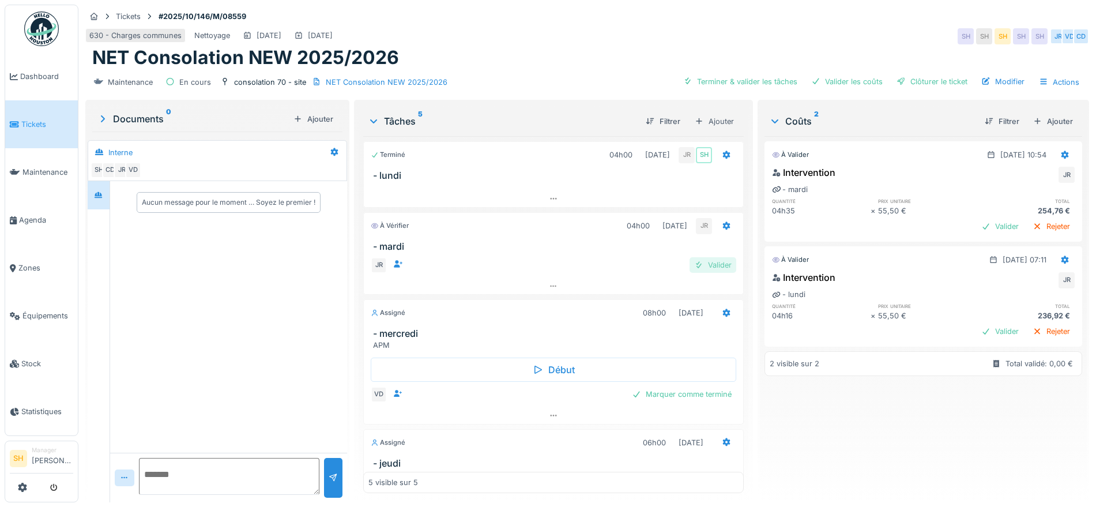
click at [706, 265] on div "Valider" at bounding box center [712, 265] width 47 height 16
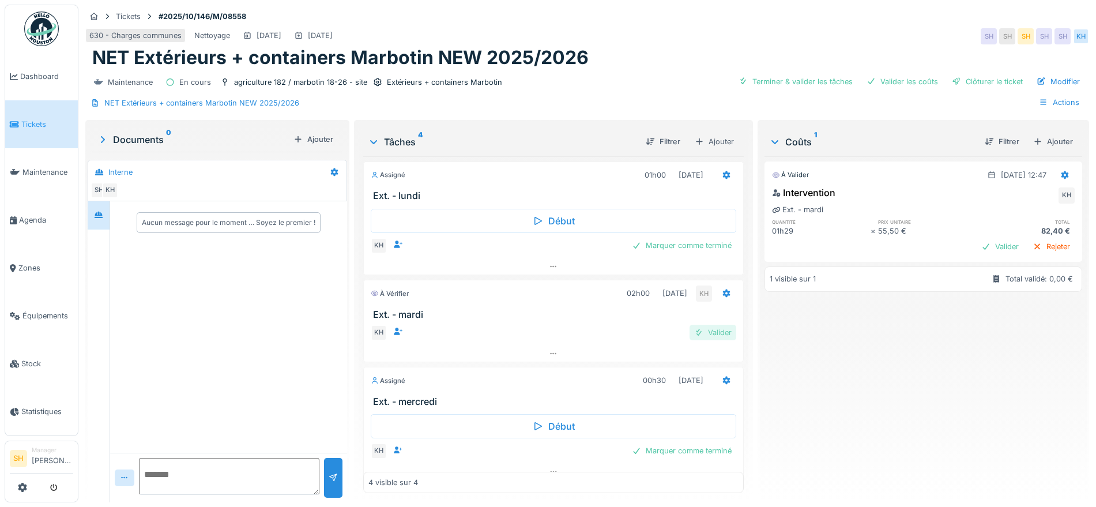
click at [703, 333] on div "Valider" at bounding box center [712, 332] width 47 height 16
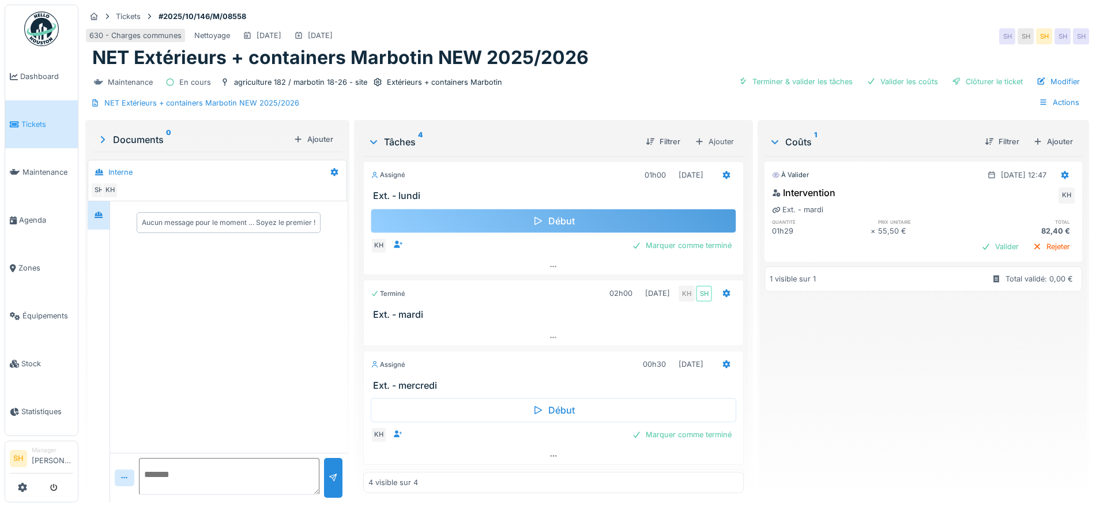
click at [595, 224] on div "Début" at bounding box center [553, 221] width 365 height 24
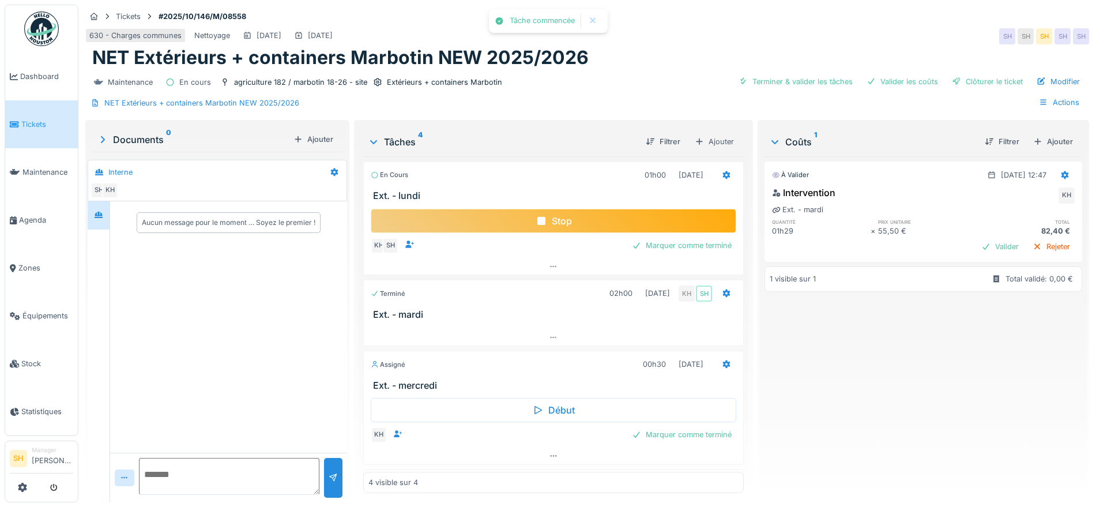
click at [595, 224] on div "Stop" at bounding box center [553, 221] width 365 height 24
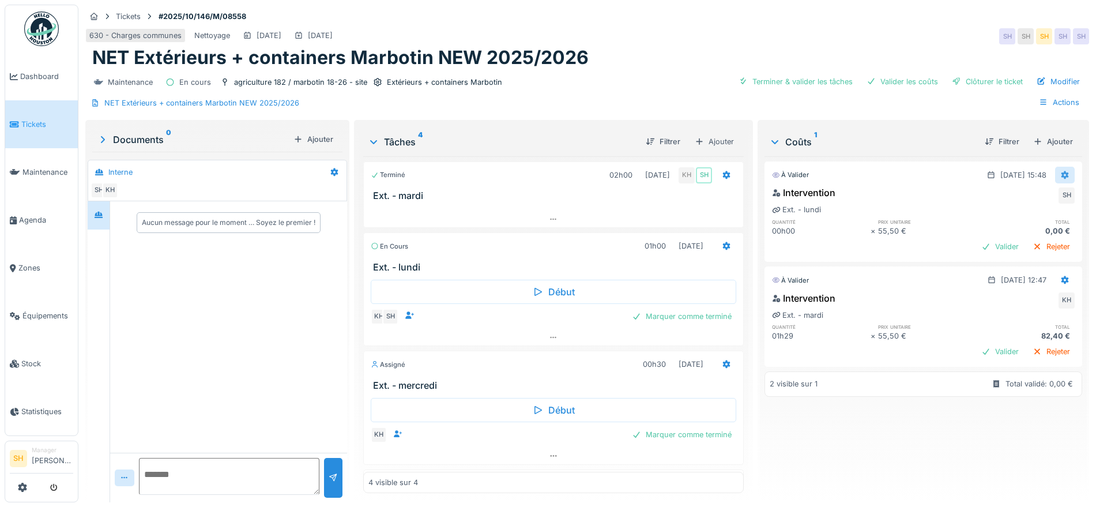
click at [1060, 175] on icon at bounding box center [1064, 174] width 9 height 7
click at [1051, 196] on div "Modifier" at bounding box center [1053, 200] width 56 height 17
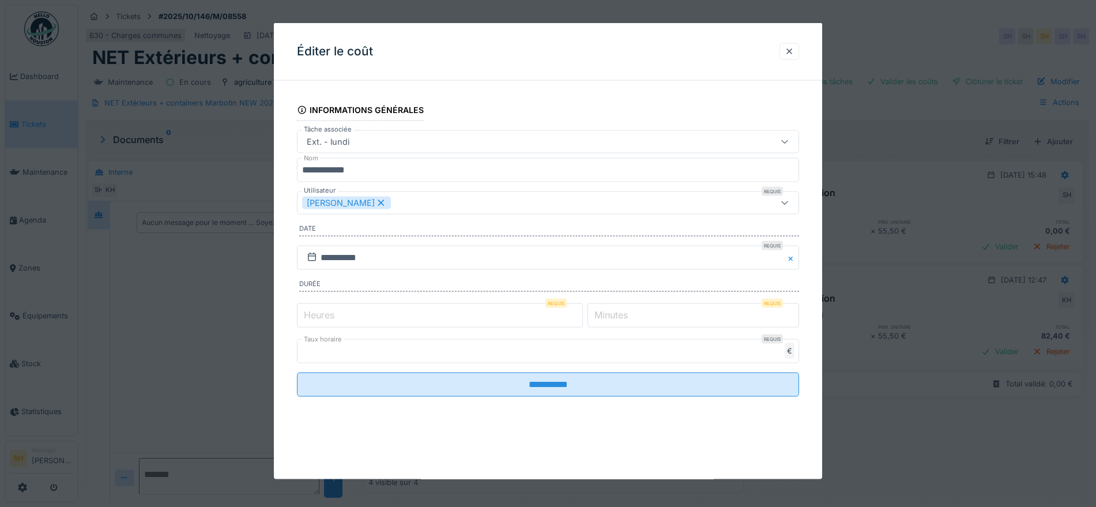
click at [376, 201] on icon at bounding box center [381, 202] width 10 height 8
click at [373, 201] on div "Utilisateurs" at bounding box center [518, 203] width 433 height 13
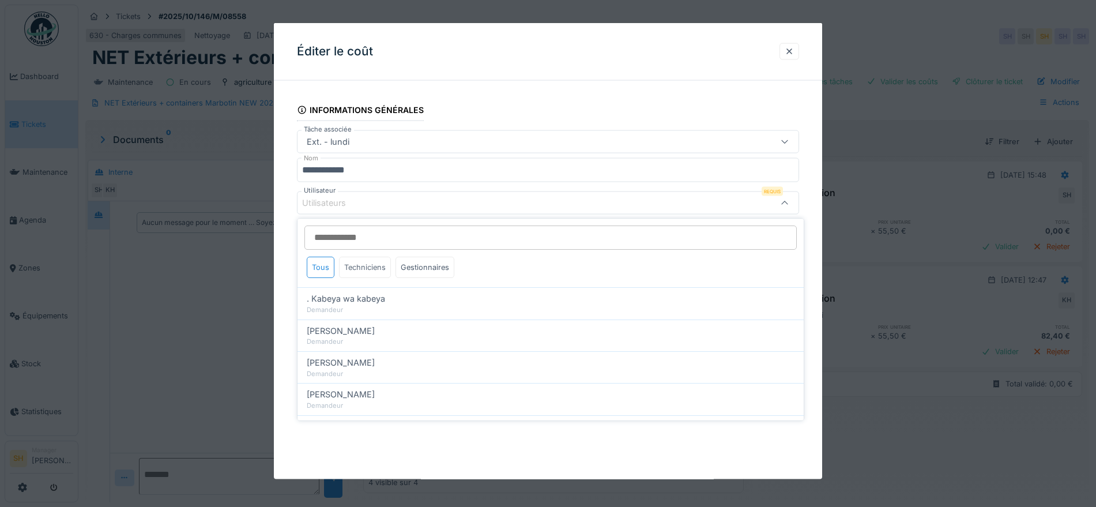
click at [369, 265] on div "Techniciens" at bounding box center [365, 266] width 52 height 21
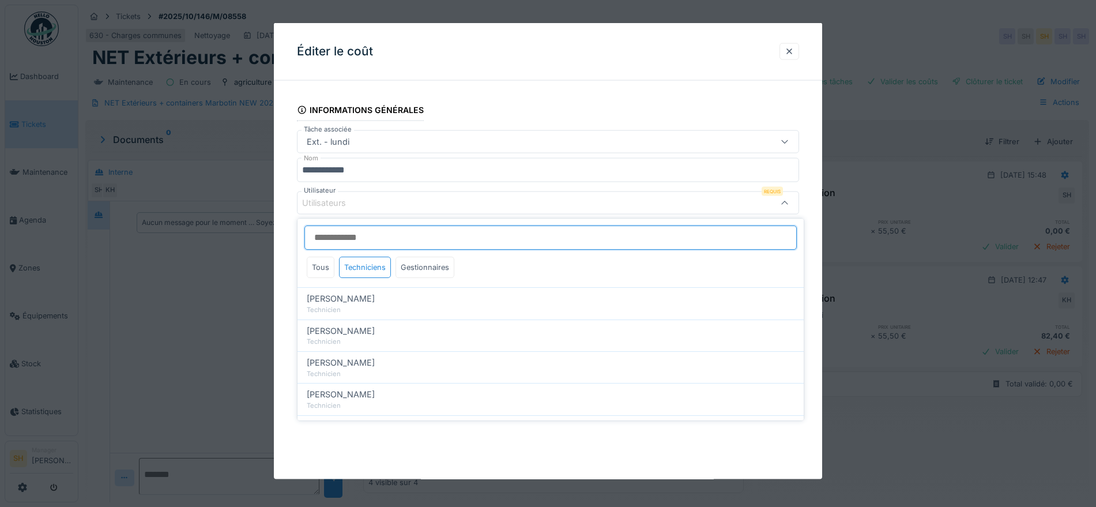
click at [372, 236] on input "Utilisateur" at bounding box center [550, 237] width 492 height 24
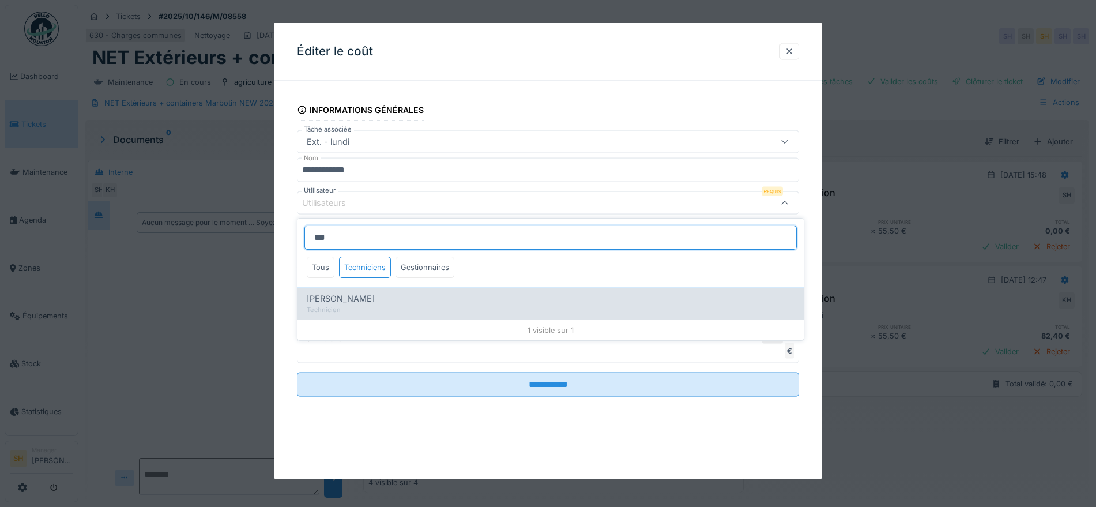
type input "***"
click at [418, 305] on div "Technicien" at bounding box center [551, 310] width 488 height 10
type input "*****"
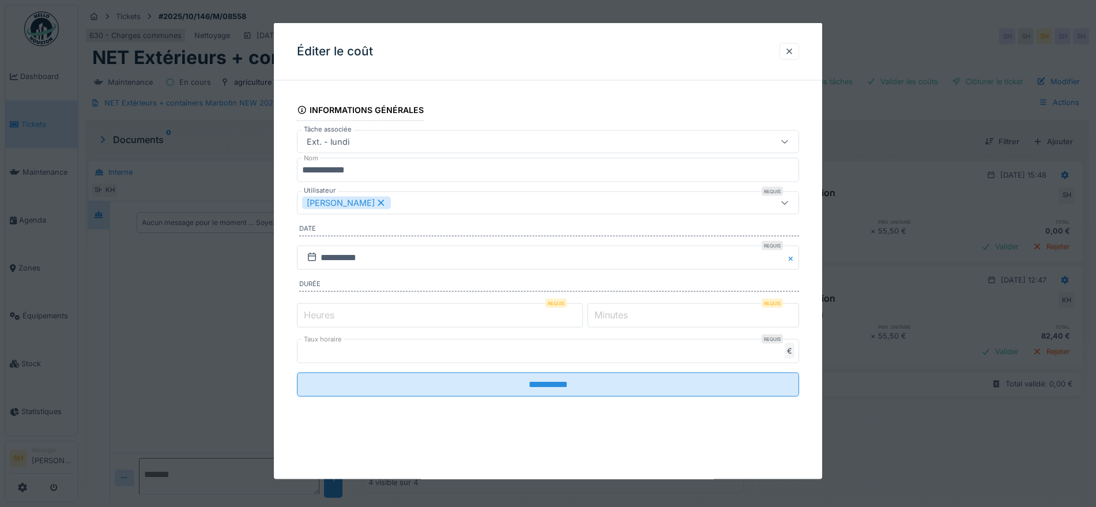
click at [817, 229] on div "**********" at bounding box center [548, 259] width 548 height 339
click at [411, 314] on input "*" at bounding box center [440, 315] width 286 height 24
type input "*"
click at [362, 252] on input "**********" at bounding box center [548, 257] width 502 height 24
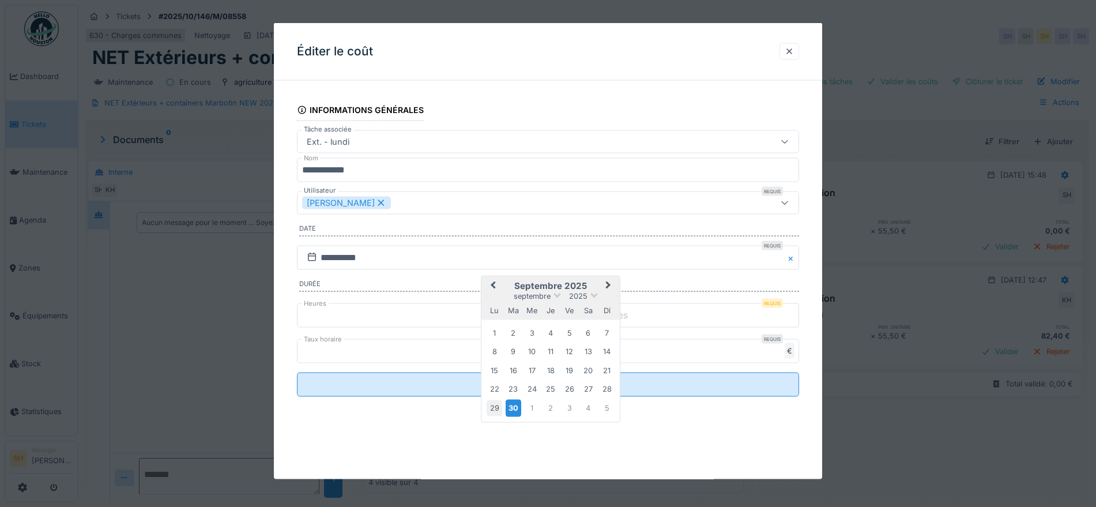
click at [492, 406] on div "29" at bounding box center [494, 408] width 16 height 16
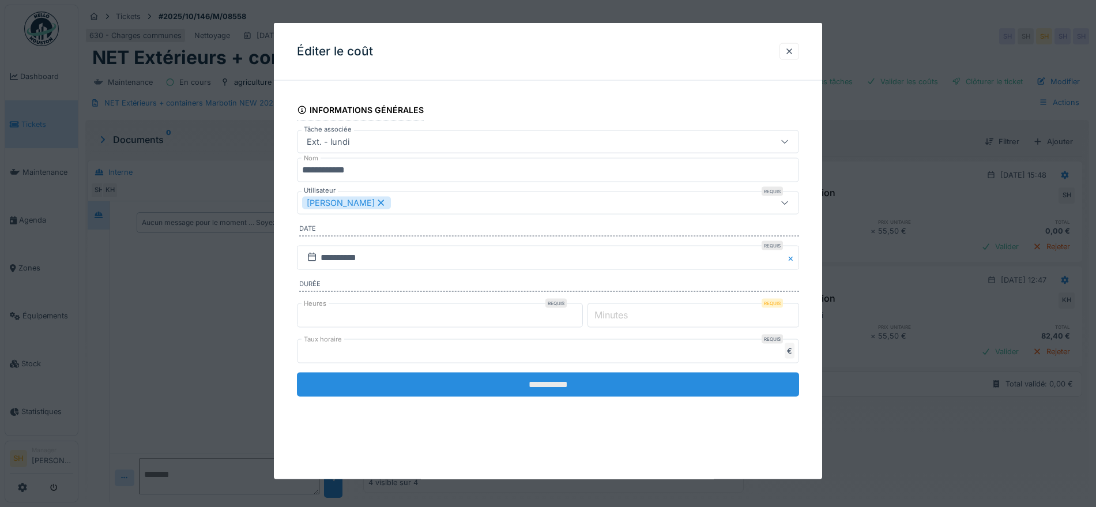
click at [552, 388] on input "**********" at bounding box center [548, 384] width 502 height 24
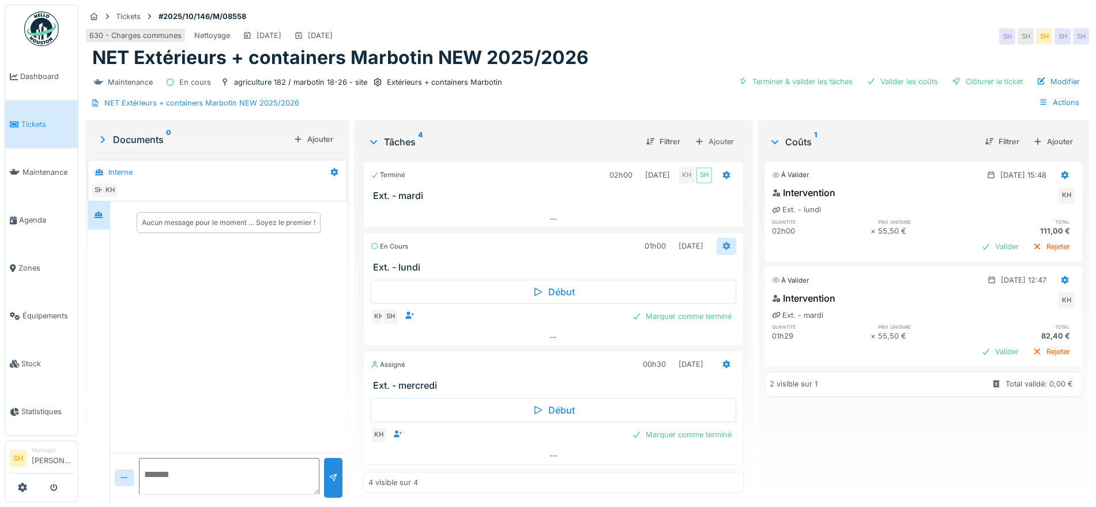
click at [723, 246] on icon at bounding box center [726, 246] width 7 height 8
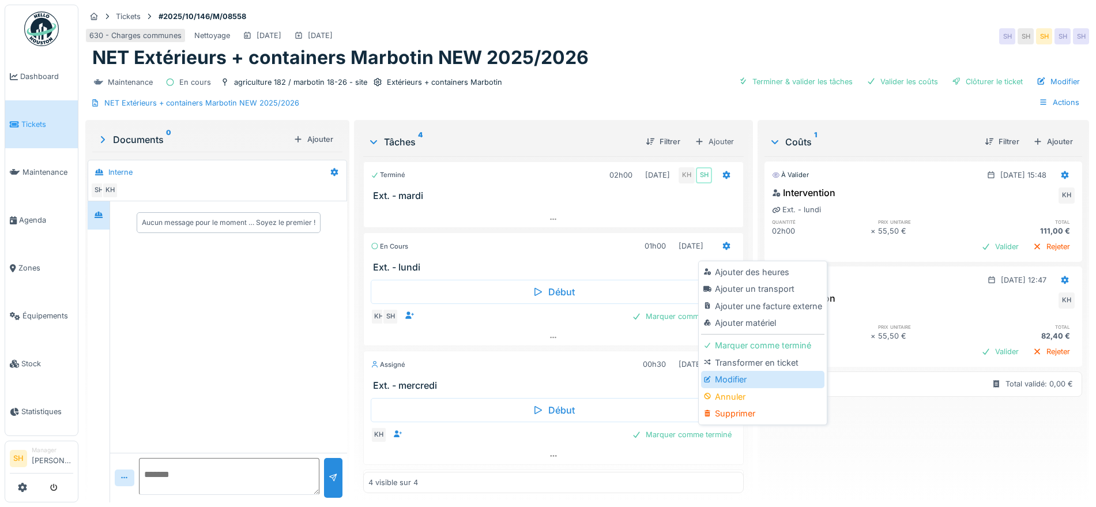
click at [758, 383] on div "Modifier" at bounding box center [762, 379] width 123 height 17
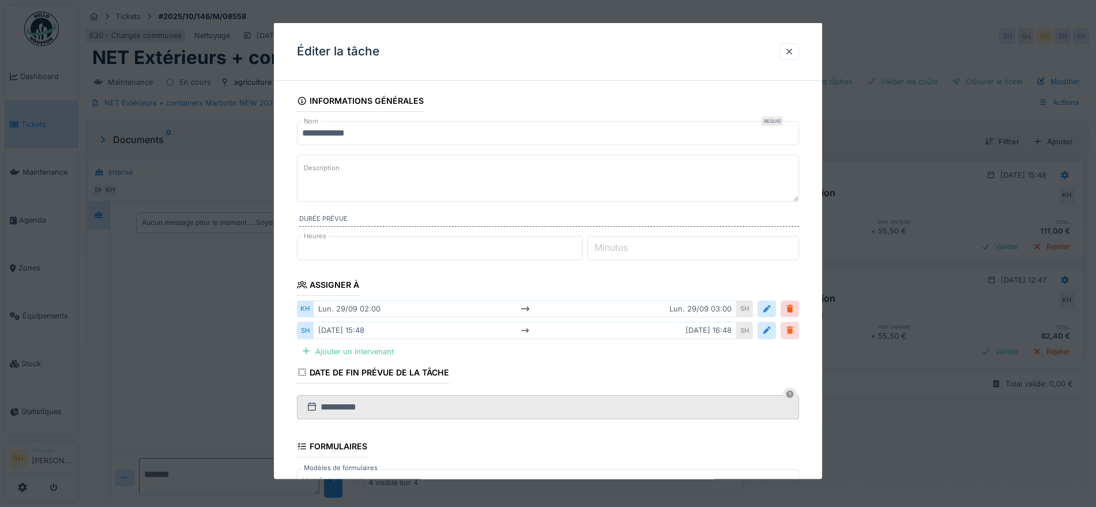
click at [794, 330] on div at bounding box center [789, 329] width 9 height 11
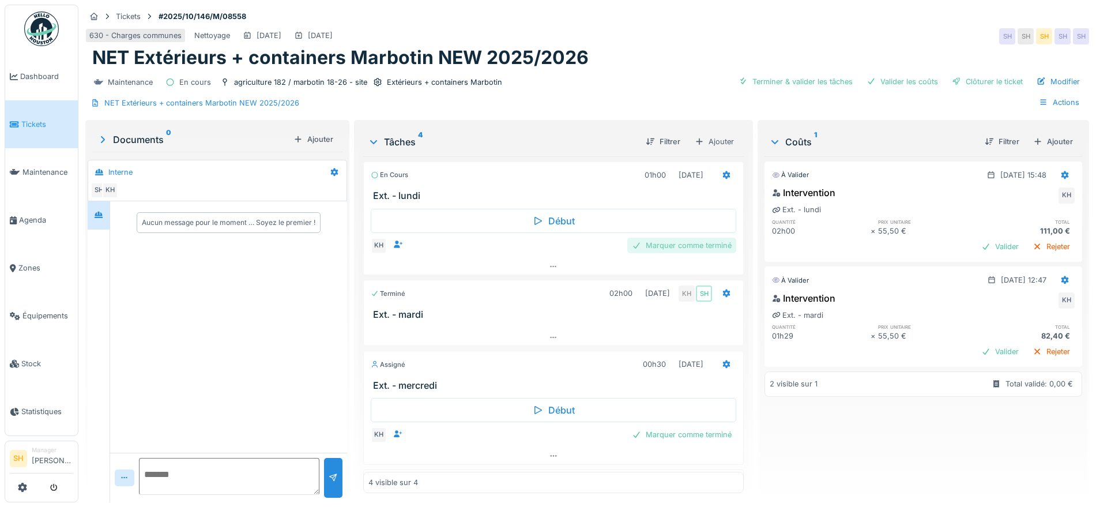
click at [671, 249] on div "Marquer comme terminé" at bounding box center [681, 245] width 109 height 16
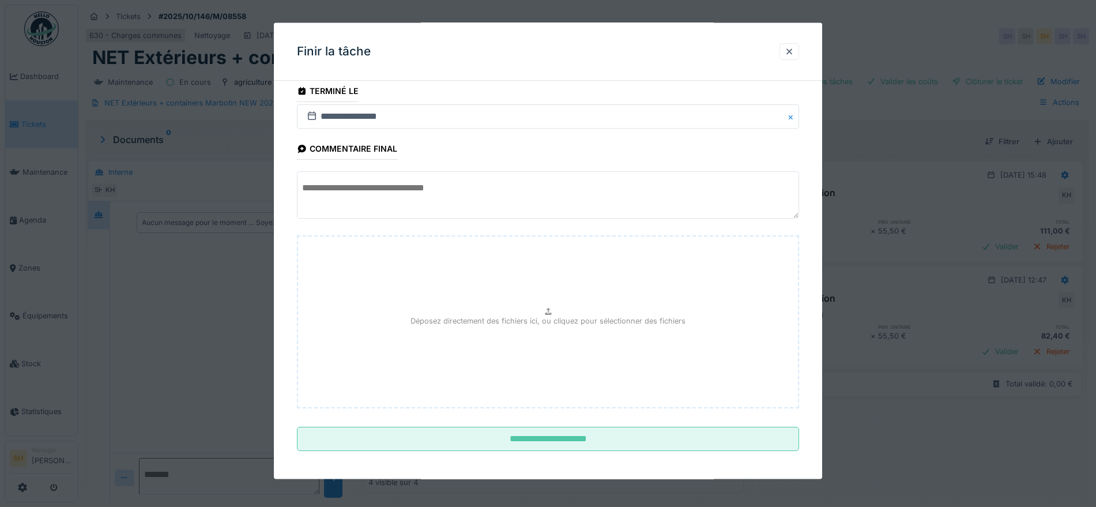
scroll to position [14, 0]
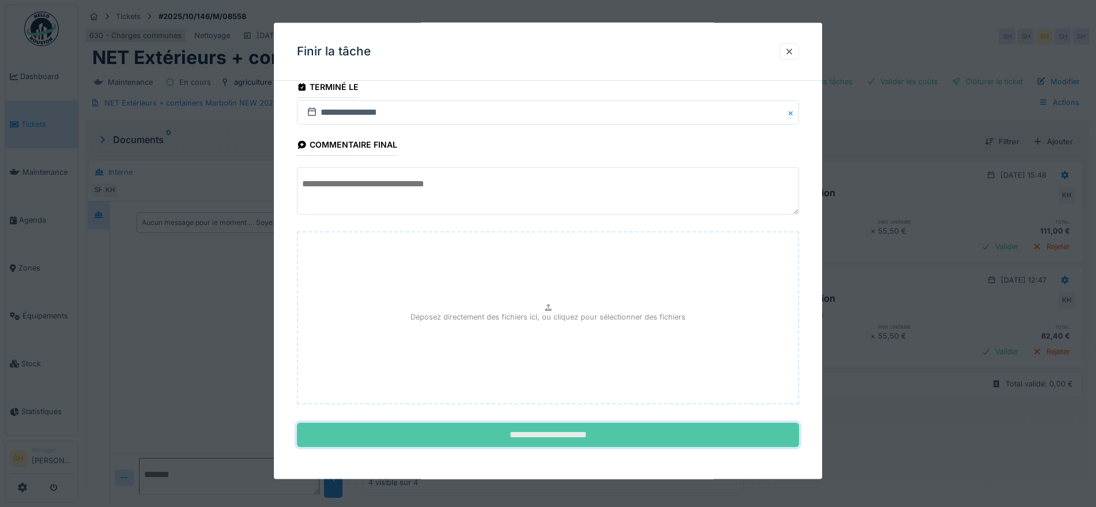
click at [536, 433] on input "**********" at bounding box center [548, 434] width 502 height 24
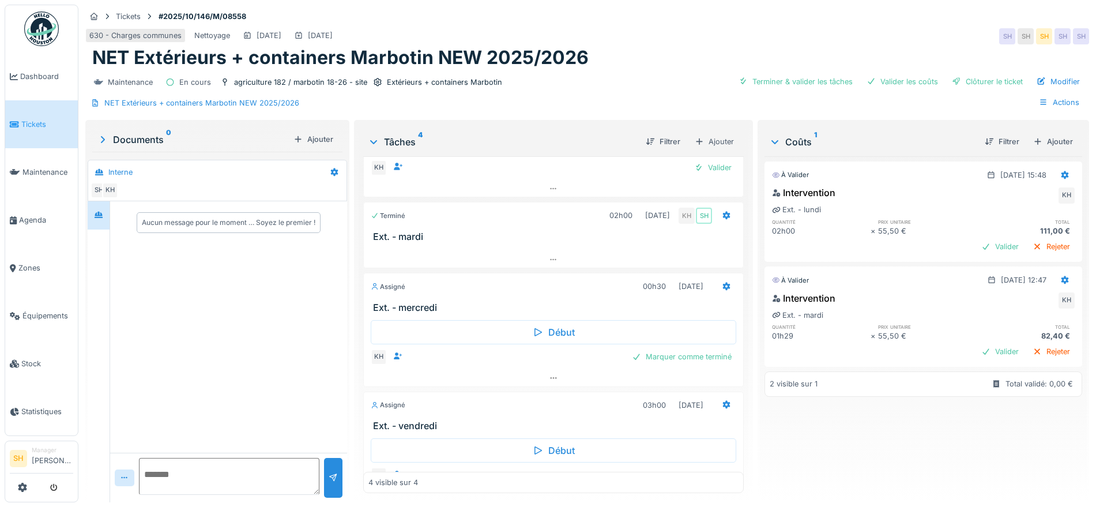
scroll to position [0, 0]
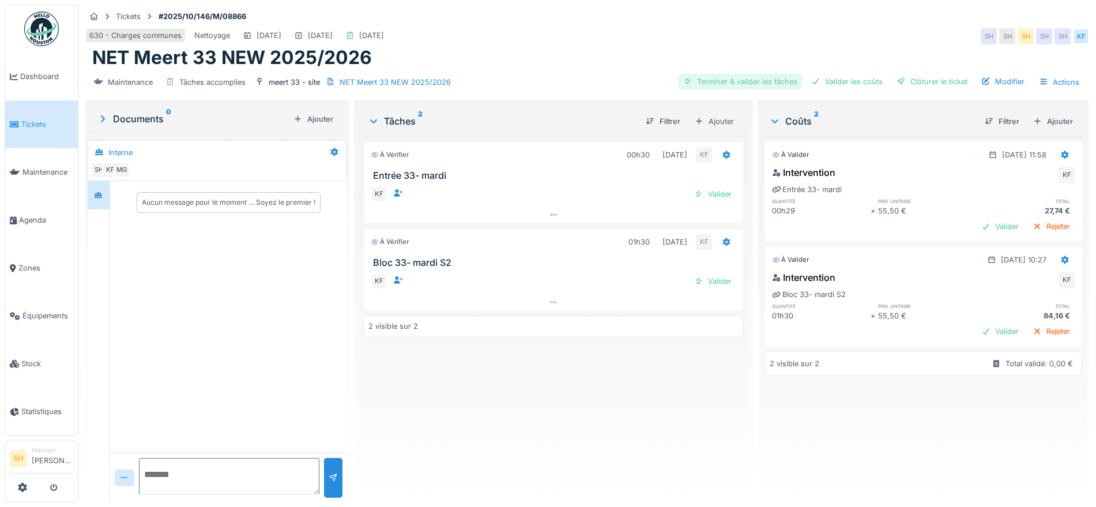
click at [729, 78] on div "Terminer & valider les tâches" at bounding box center [739, 82] width 123 height 16
click at [832, 84] on div "Valider les coûts" at bounding box center [846, 82] width 81 height 16
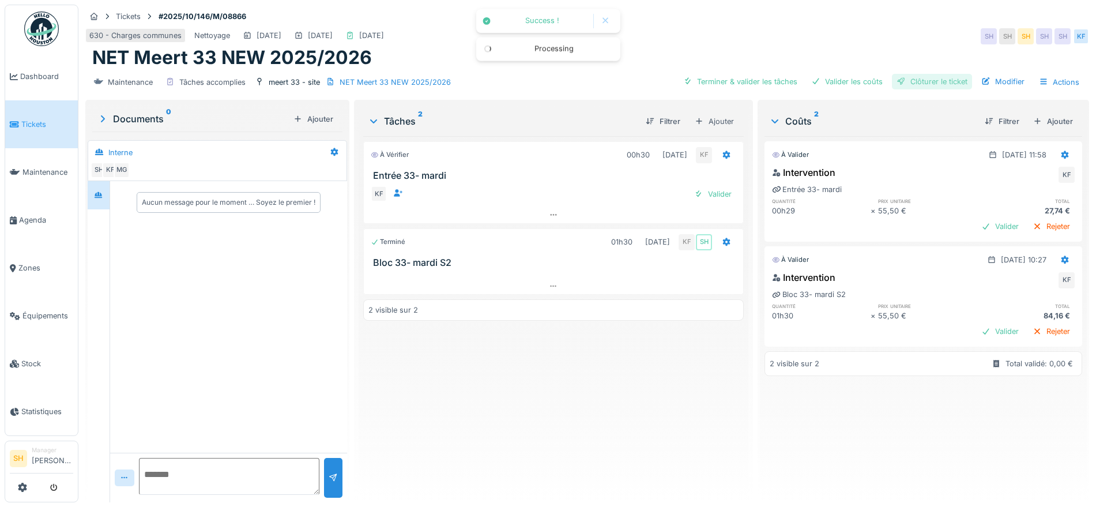
click at [915, 79] on div "Clôturer le ticket" at bounding box center [932, 82] width 80 height 16
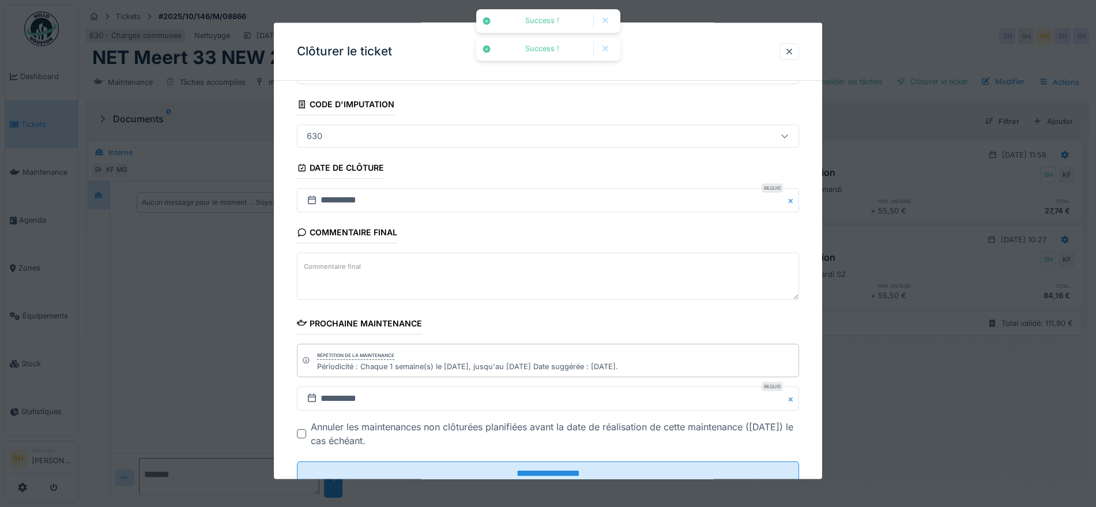
scroll to position [99, 0]
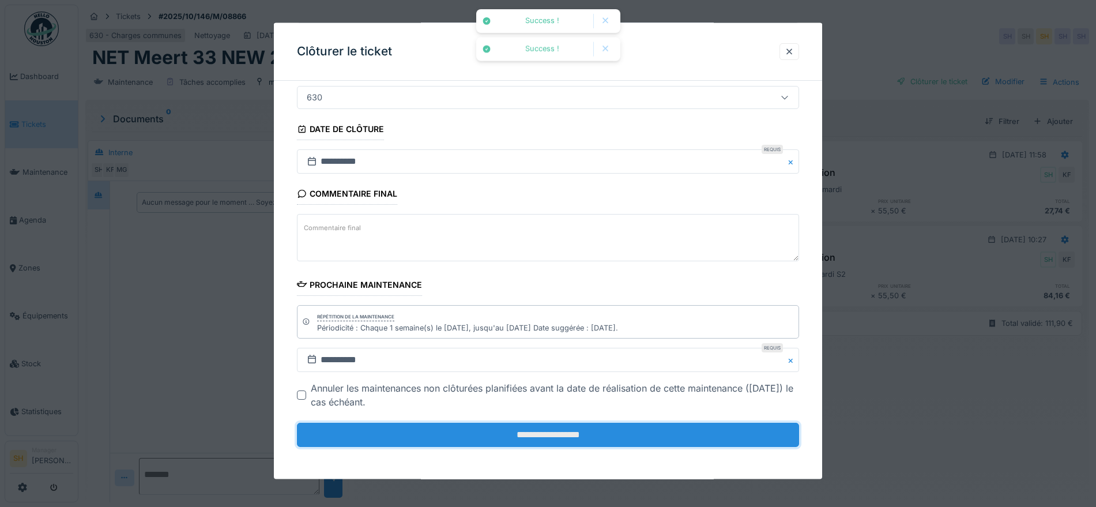
click at [528, 435] on input "**********" at bounding box center [548, 434] width 502 height 24
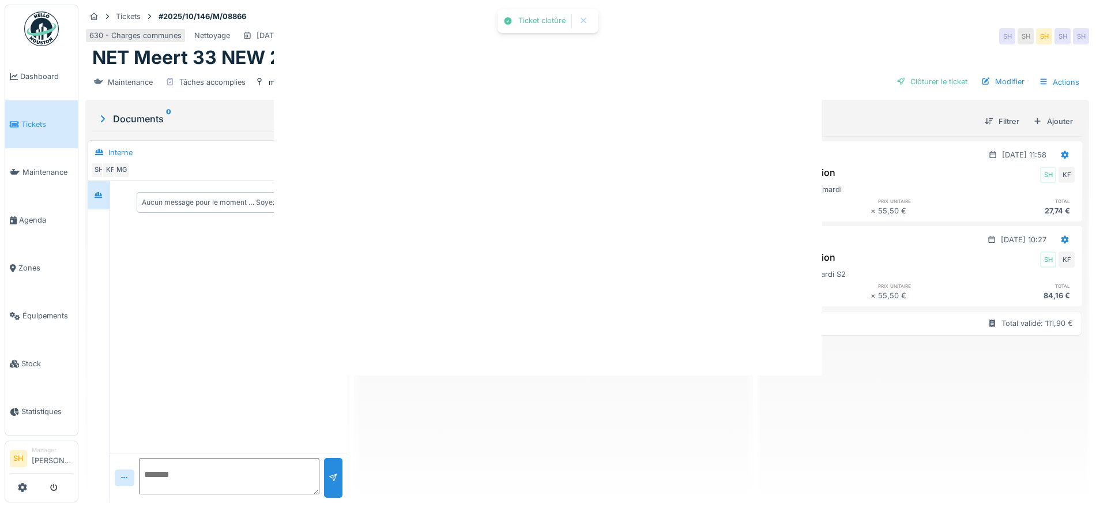
scroll to position [0, 0]
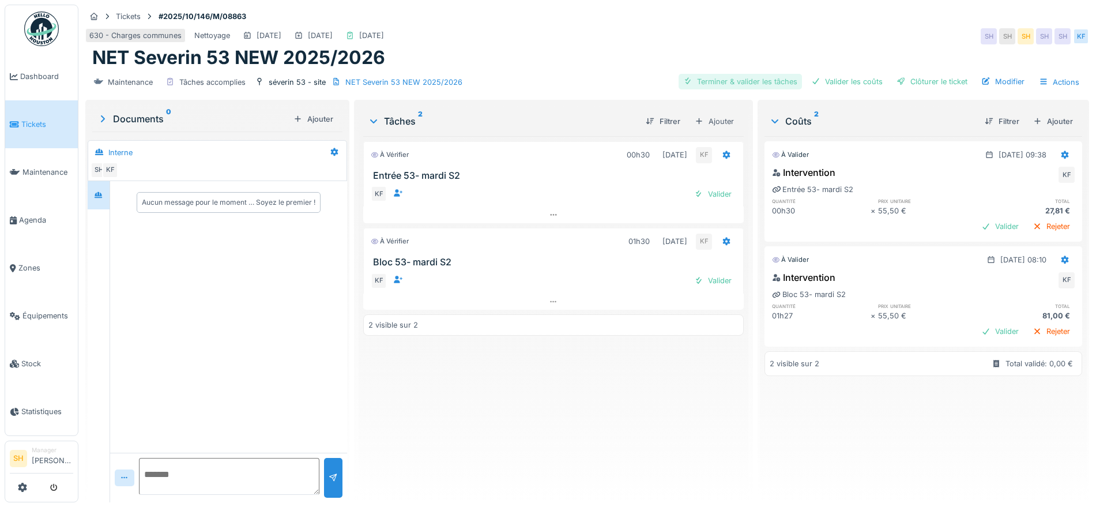
click at [739, 77] on div "Terminer & valider les tâches" at bounding box center [739, 82] width 123 height 16
drag, startPoint x: 835, startPoint y: 79, endPoint x: 905, endPoint y: 76, distance: 69.8
click at [837, 78] on div "Valider les coûts" at bounding box center [846, 82] width 81 height 16
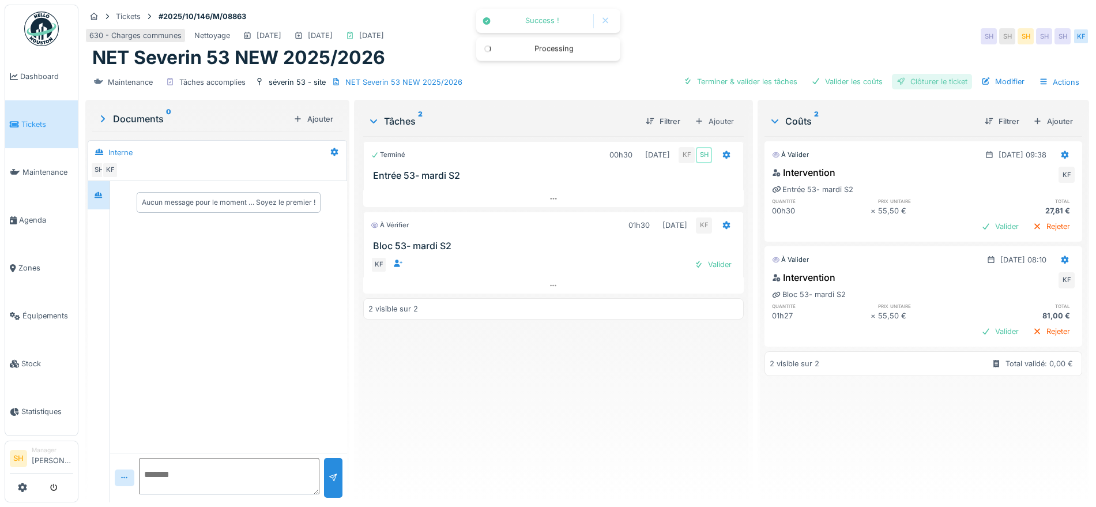
click at [906, 76] on div "Clôturer le ticket" at bounding box center [932, 82] width 80 height 16
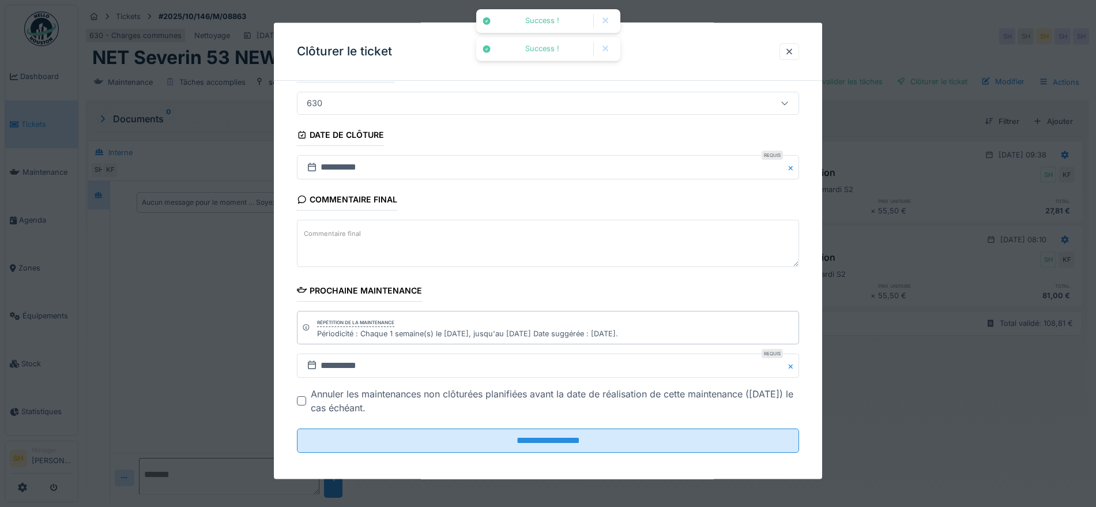
scroll to position [99, 0]
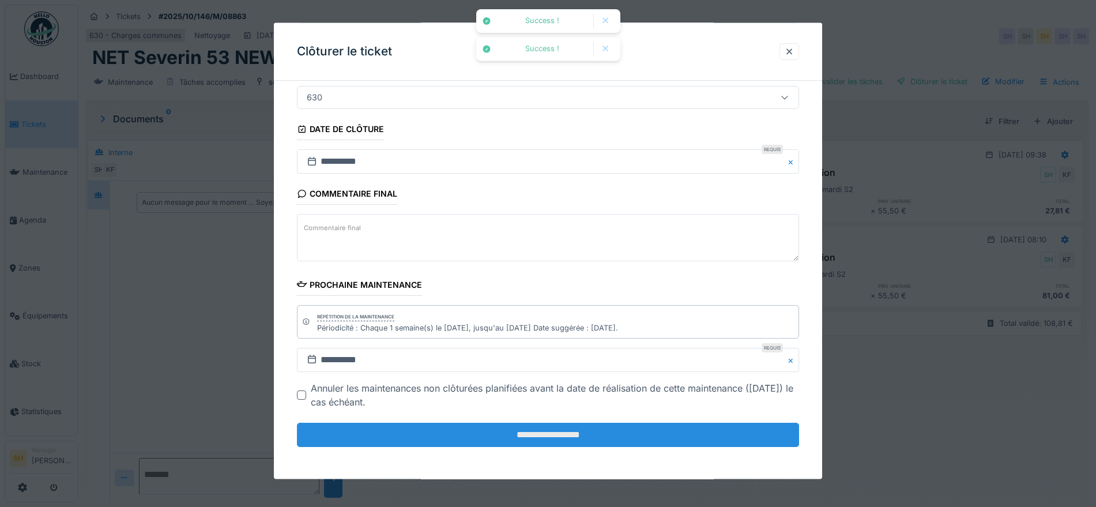
click at [602, 429] on input "**********" at bounding box center [548, 434] width 502 height 24
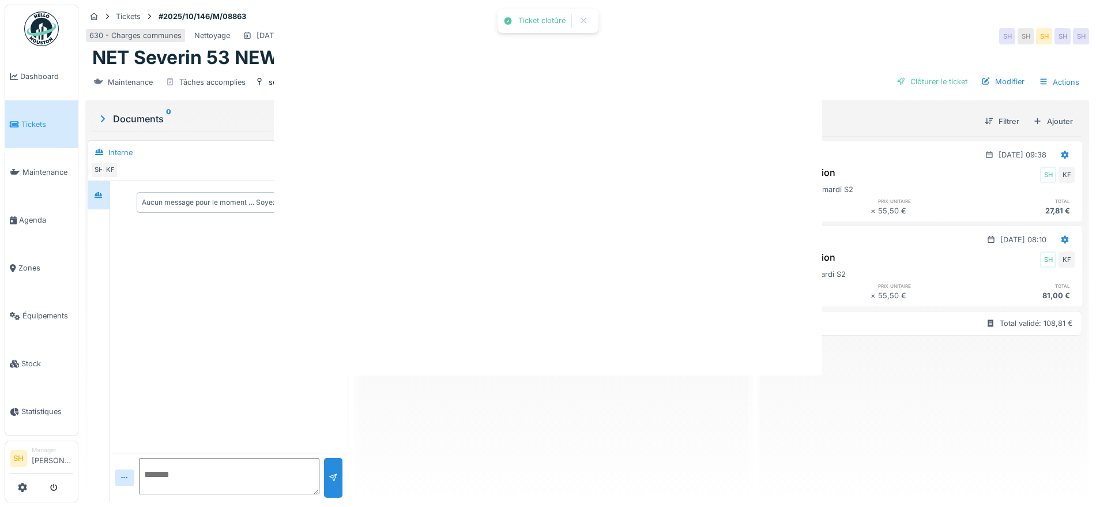
scroll to position [0, 0]
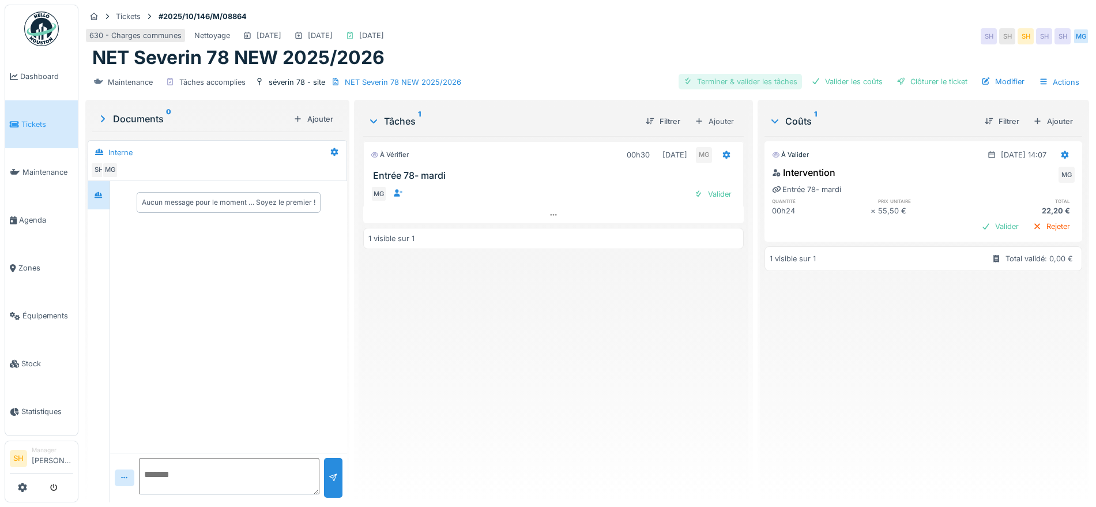
click at [738, 80] on div "Terminer & valider les tâches" at bounding box center [739, 82] width 123 height 16
drag, startPoint x: 843, startPoint y: 87, endPoint x: 905, endPoint y: 85, distance: 61.7
click at [845, 87] on div "Valider les coûts" at bounding box center [846, 82] width 81 height 16
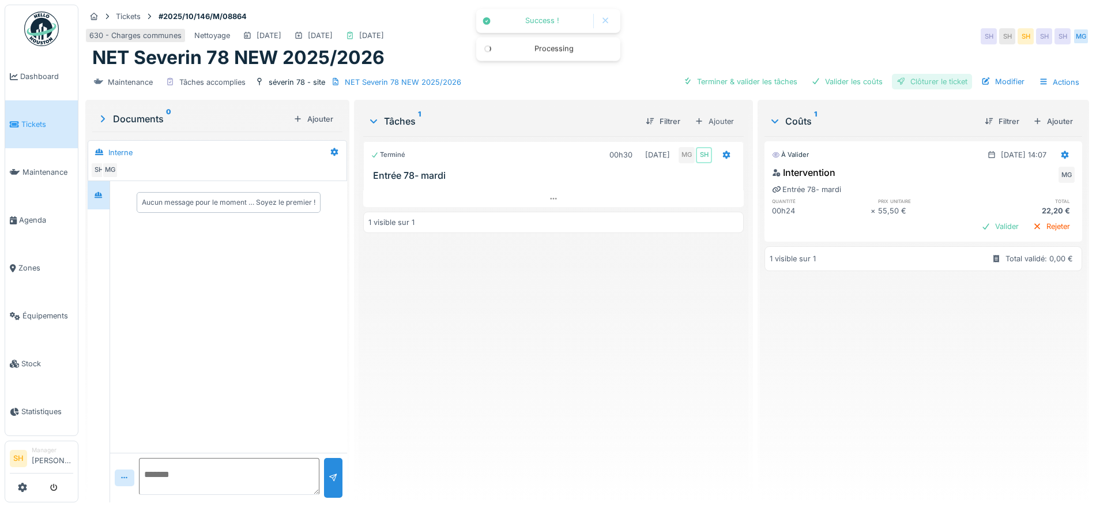
click at [926, 84] on div "Clôturer le ticket" at bounding box center [932, 82] width 80 height 16
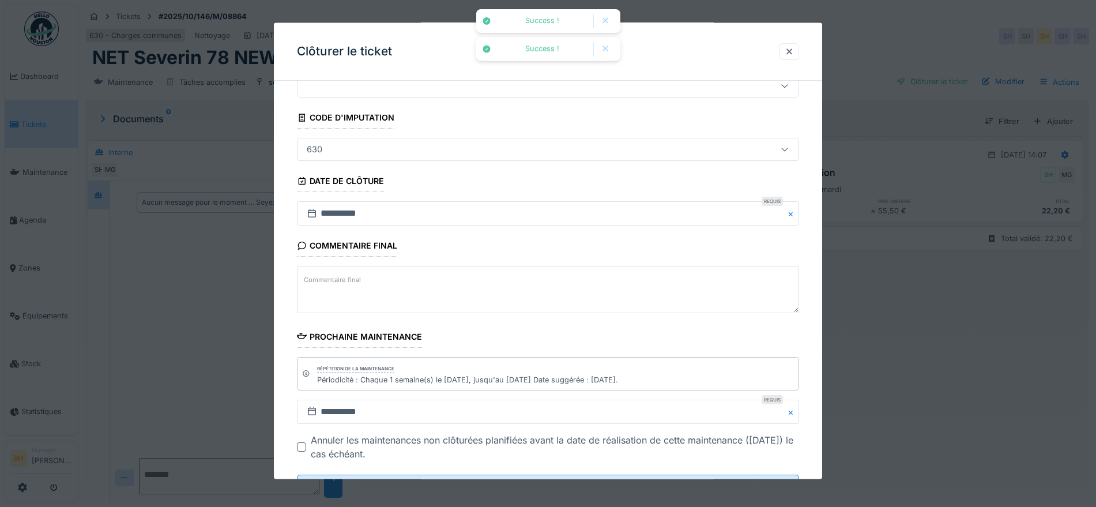
scroll to position [99, 0]
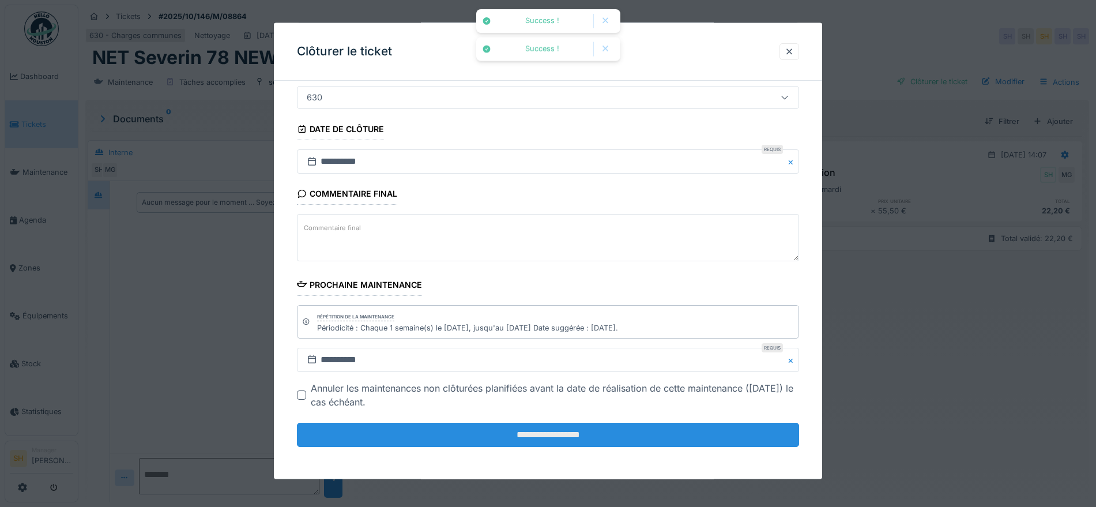
click at [482, 434] on input "**********" at bounding box center [548, 434] width 502 height 24
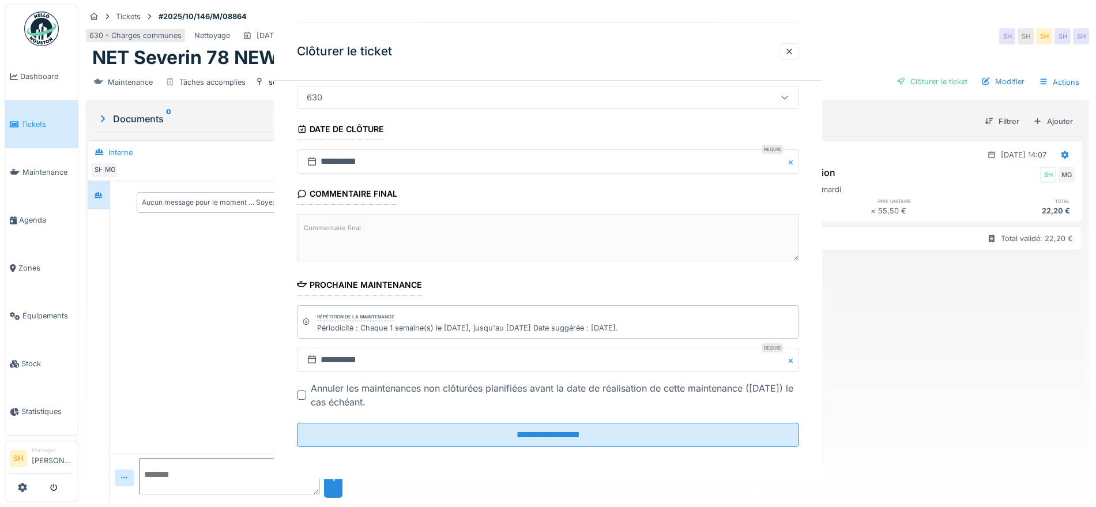
scroll to position [0, 0]
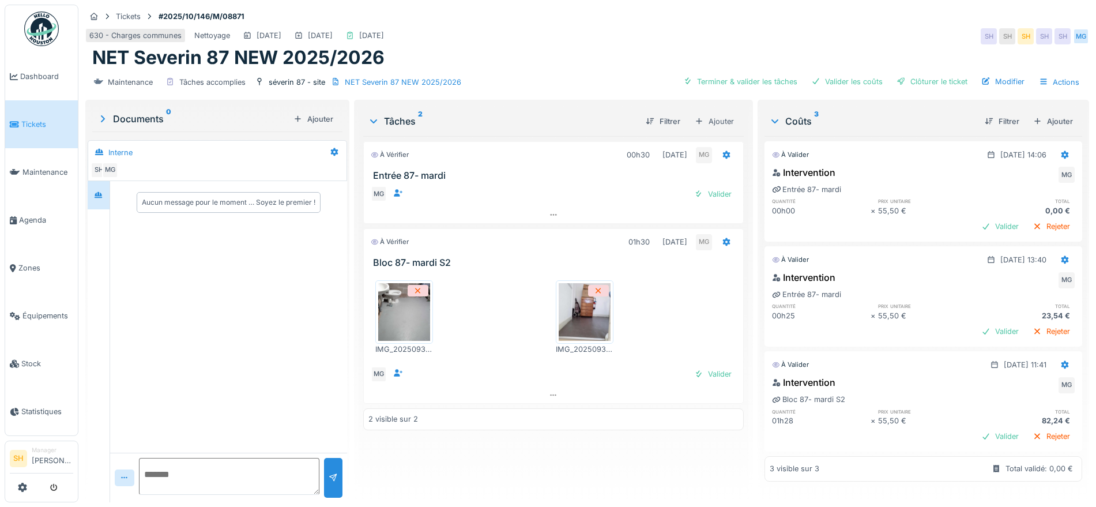
click at [404, 320] on img at bounding box center [404, 312] width 52 height 58
click at [582, 324] on img at bounding box center [584, 312] width 52 height 58
drag, startPoint x: 709, startPoint y: 71, endPoint x: 776, endPoint y: 71, distance: 67.4
click at [711, 74] on div "Terminer & valider les tâches" at bounding box center [739, 82] width 123 height 16
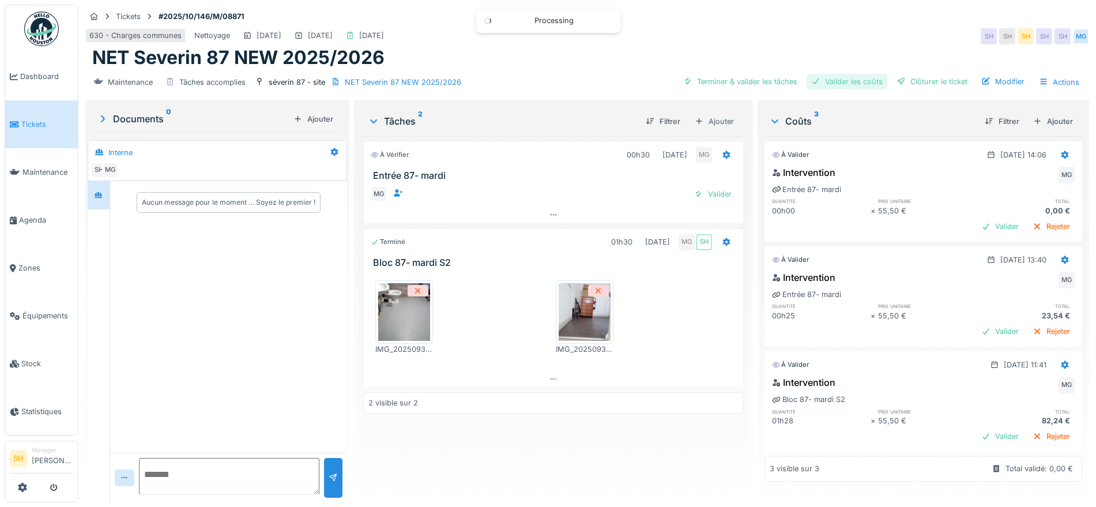
click at [826, 74] on div "Valider les coûts" at bounding box center [846, 82] width 81 height 16
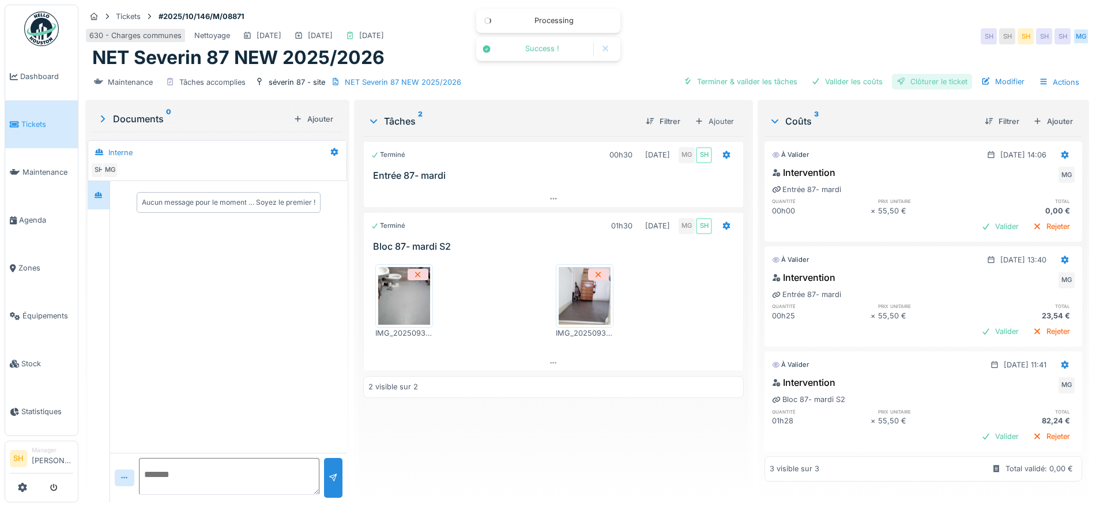
click at [903, 74] on div "Clôturer le ticket" at bounding box center [932, 82] width 80 height 16
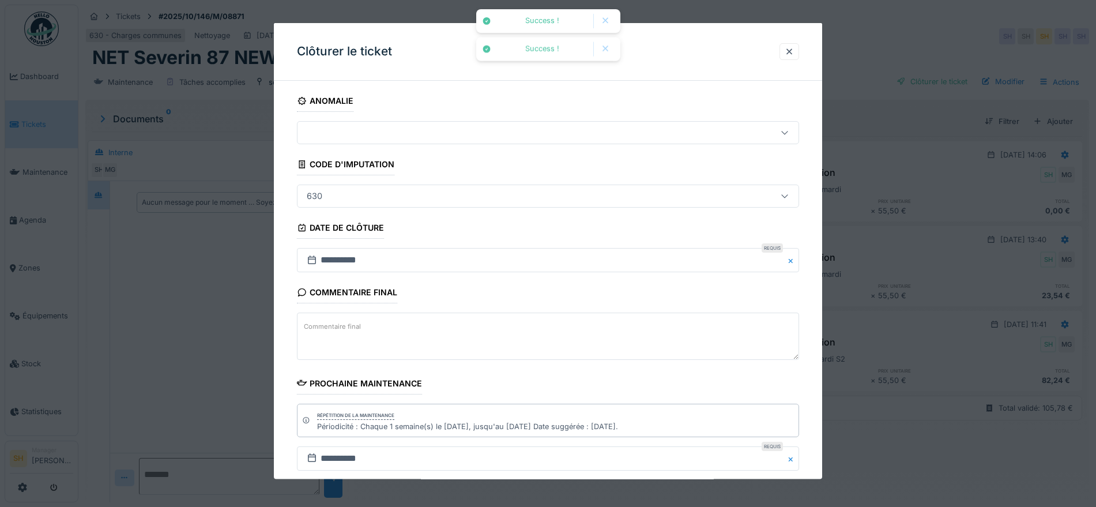
scroll to position [99, 0]
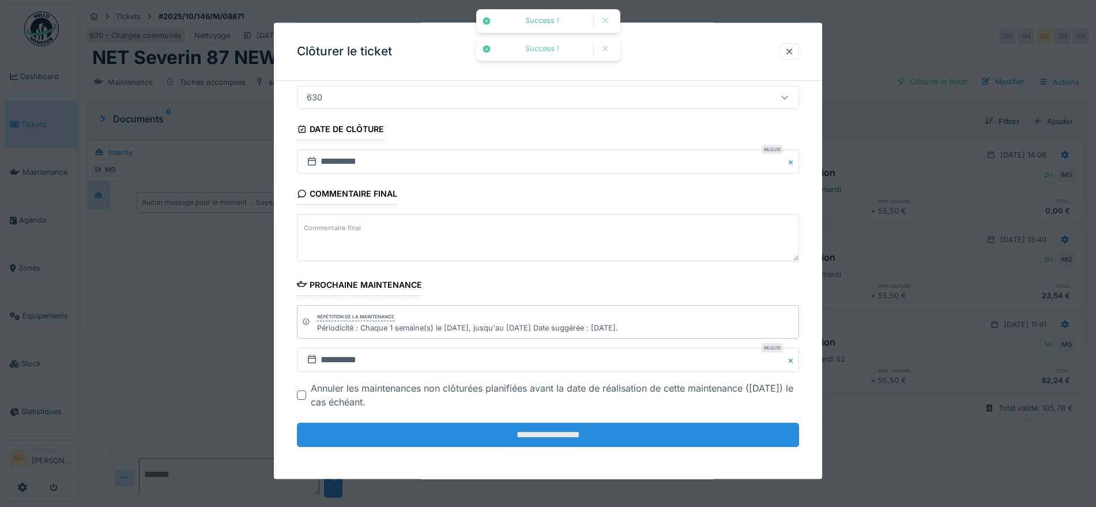
click at [412, 434] on input "**********" at bounding box center [548, 434] width 502 height 24
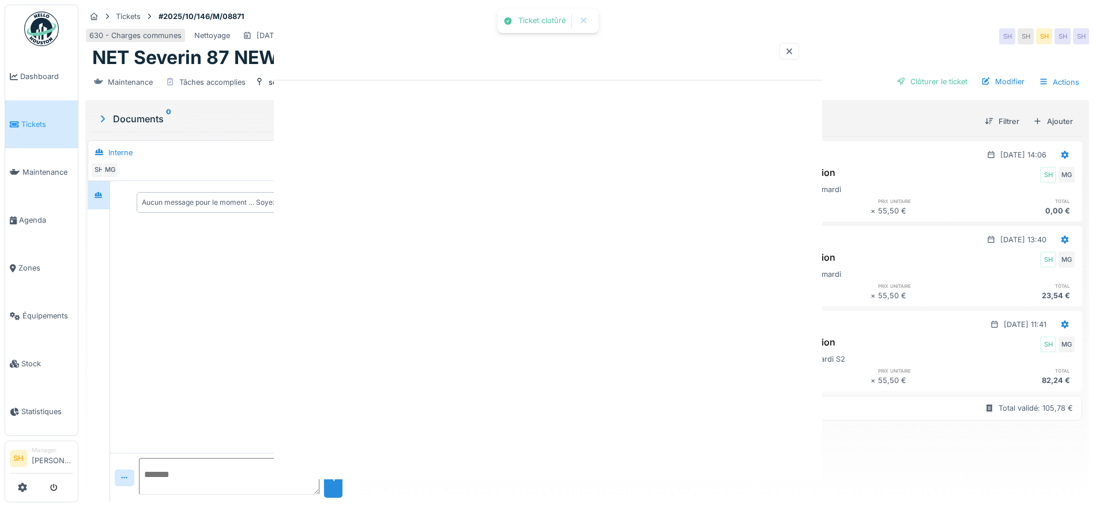
scroll to position [0, 0]
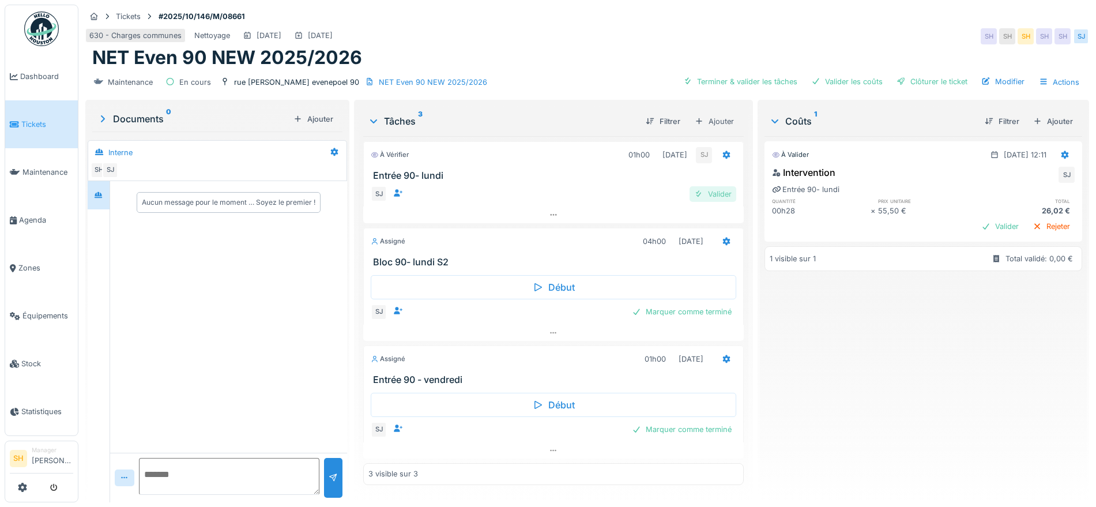
click at [719, 194] on div "Valider" at bounding box center [712, 194] width 47 height 16
click at [712, 194] on div "Valider" at bounding box center [712, 194] width 47 height 16
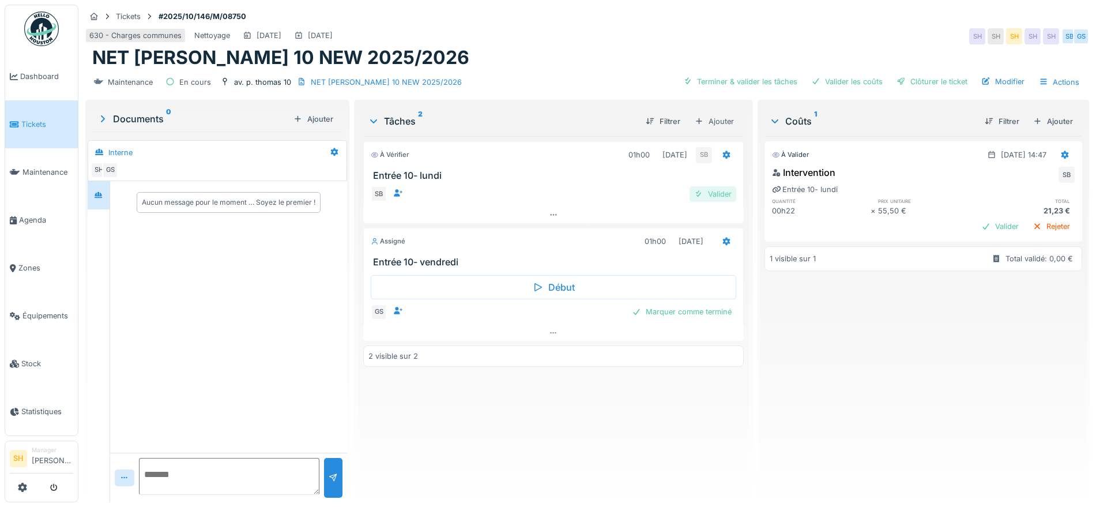
click at [718, 192] on div "Valider" at bounding box center [712, 194] width 47 height 16
click at [721, 191] on div "Valider" at bounding box center [712, 194] width 47 height 16
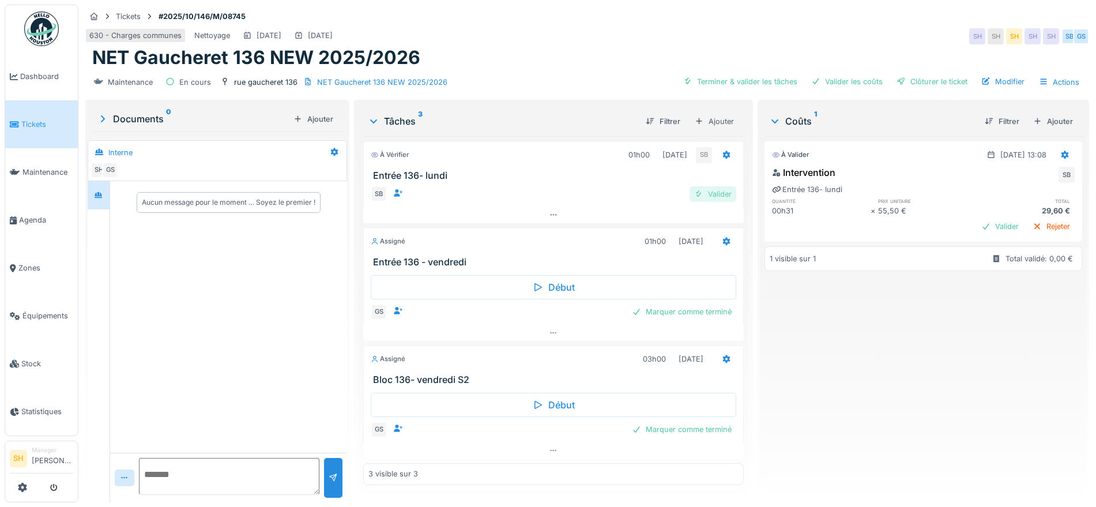
click at [720, 193] on div "Valider" at bounding box center [712, 194] width 47 height 16
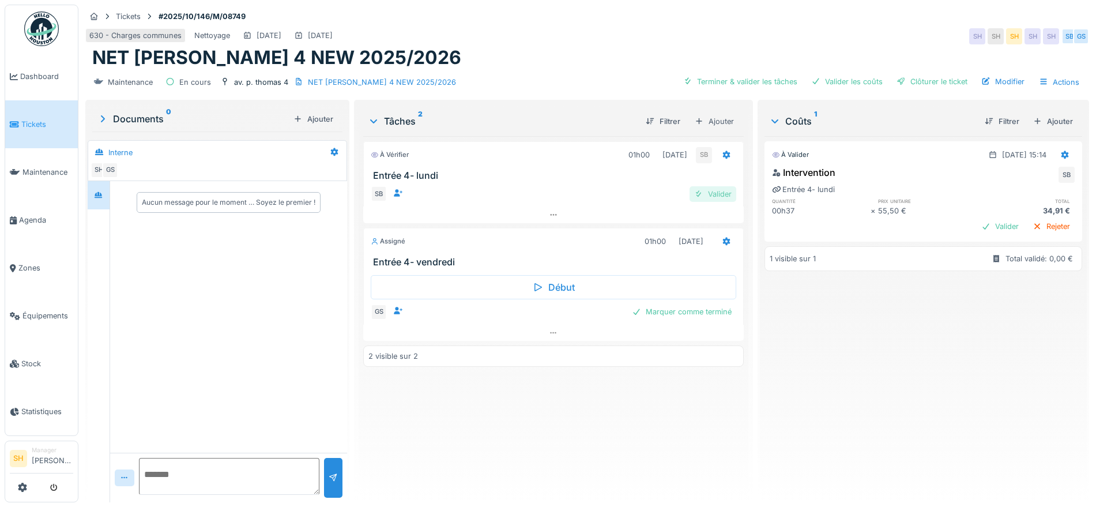
click at [712, 195] on div "Valider" at bounding box center [712, 194] width 47 height 16
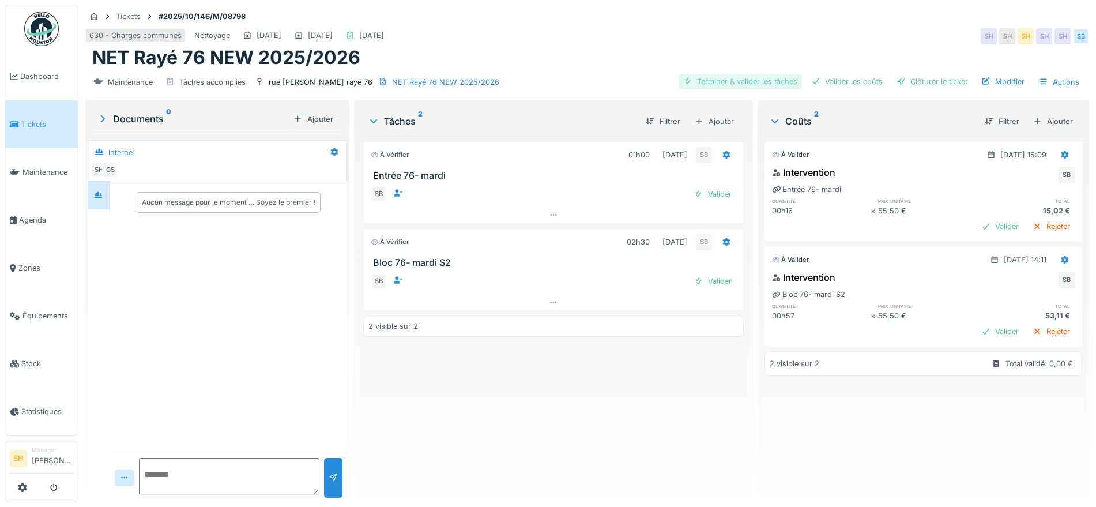
click at [763, 80] on div "Terminer & valider les tâches" at bounding box center [739, 82] width 123 height 16
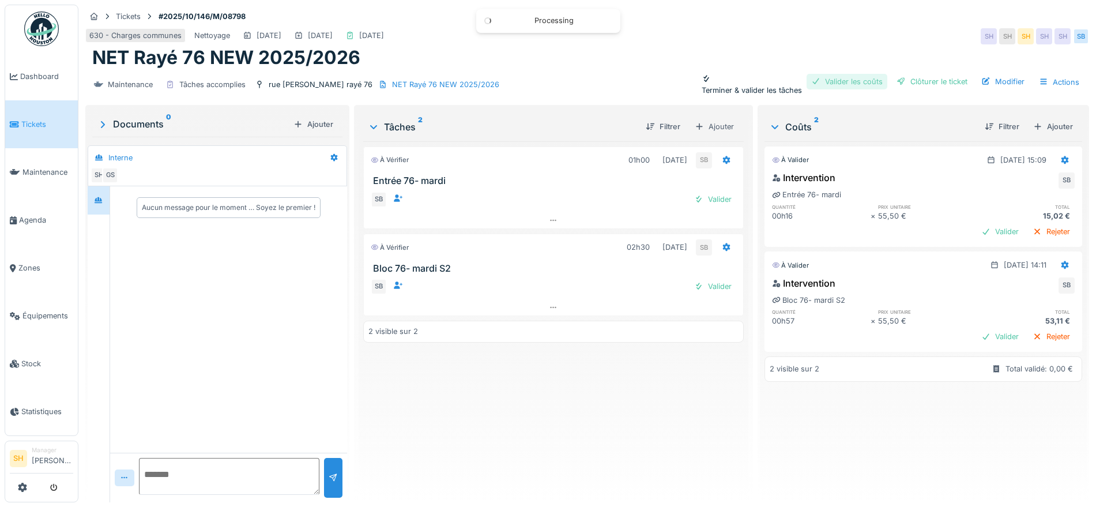
click at [849, 81] on div "Valider les coûts" at bounding box center [846, 82] width 81 height 16
click at [896, 84] on div "Clôturer le ticket" at bounding box center [932, 82] width 80 height 16
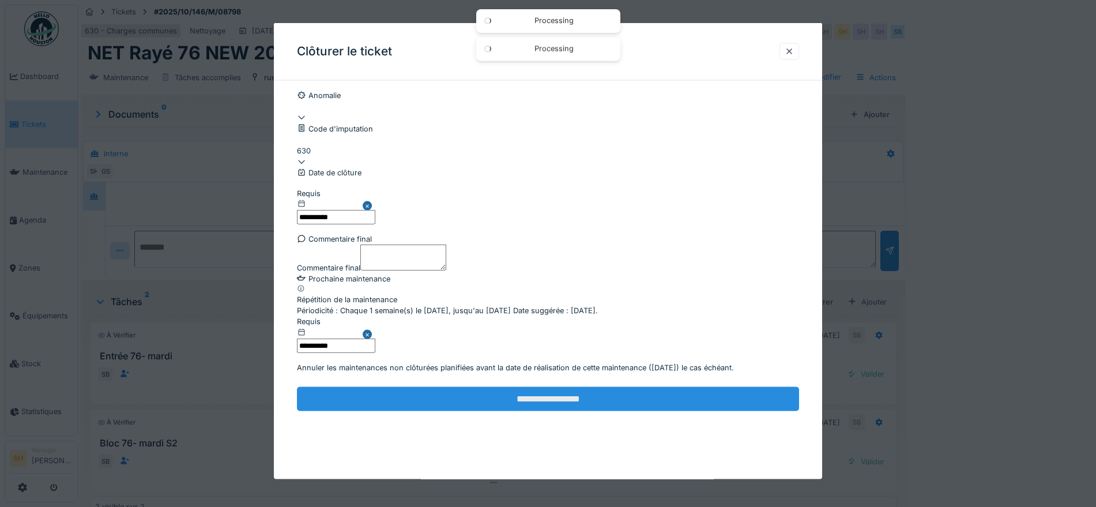
scroll to position [99, 0]
click at [602, 410] on input "**********" at bounding box center [548, 398] width 502 height 24
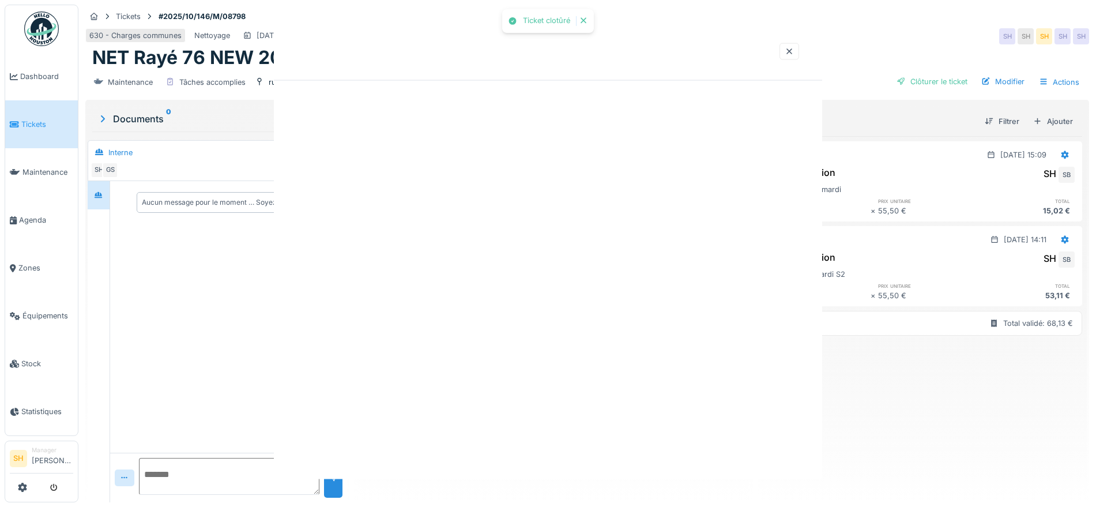
scroll to position [0, 0]
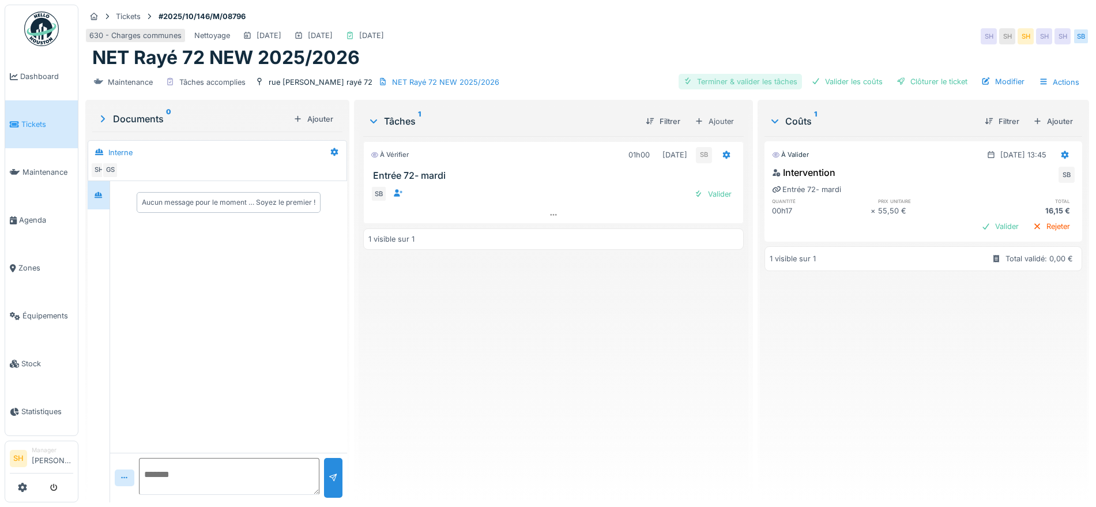
click at [757, 82] on div "Terminer & valider les tâches" at bounding box center [739, 82] width 123 height 16
drag, startPoint x: 823, startPoint y: 82, endPoint x: 831, endPoint y: 82, distance: 7.5
click at [825, 82] on div "Valider les coûts" at bounding box center [846, 82] width 81 height 16
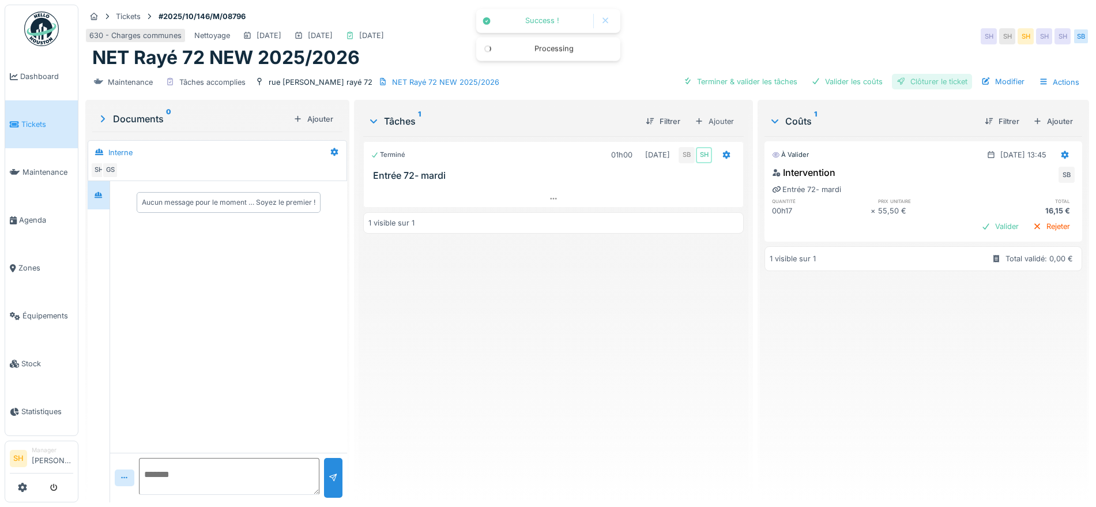
click at [907, 82] on div "Clôturer le ticket" at bounding box center [932, 82] width 80 height 16
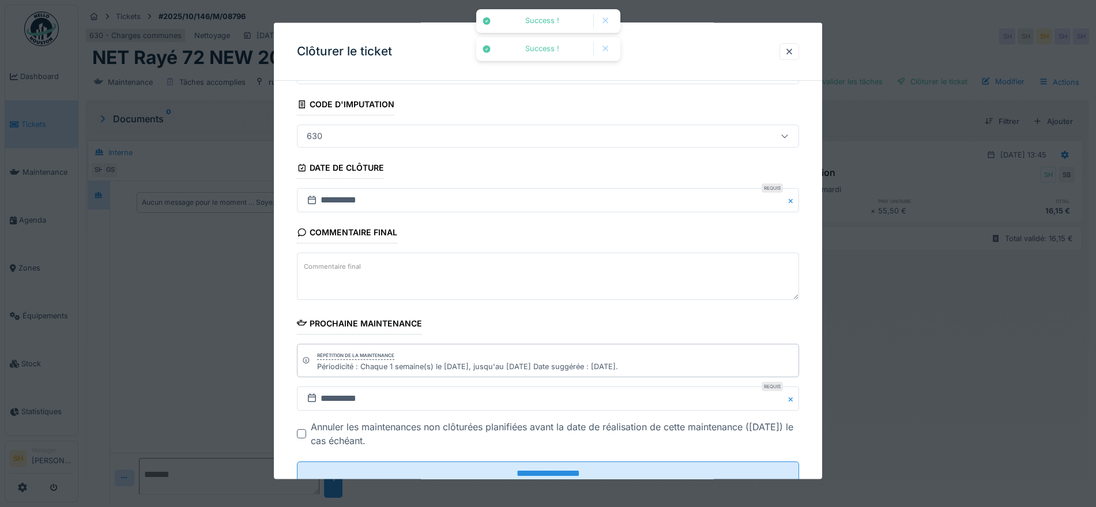
scroll to position [99, 0]
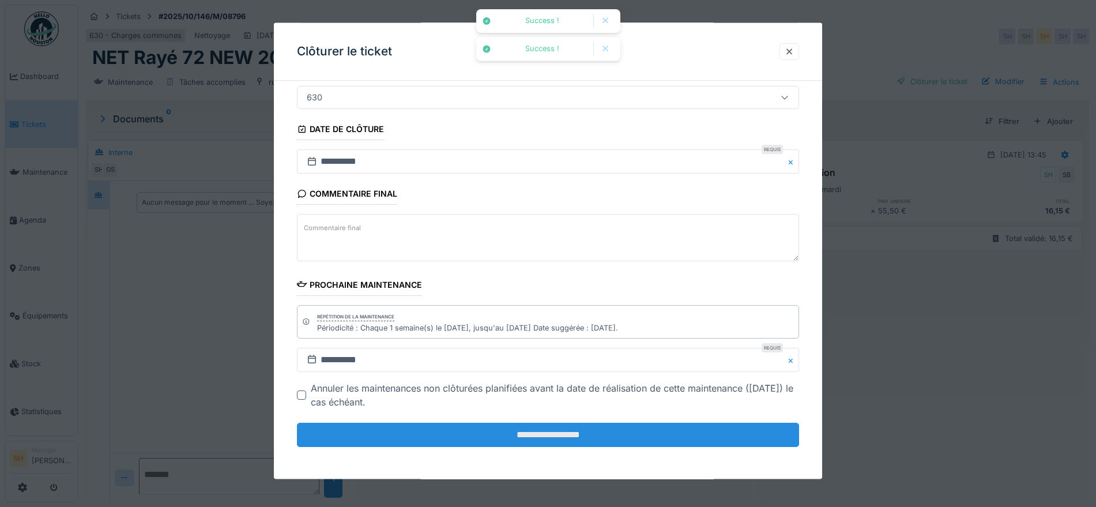
click at [467, 439] on input "**********" at bounding box center [548, 434] width 502 height 24
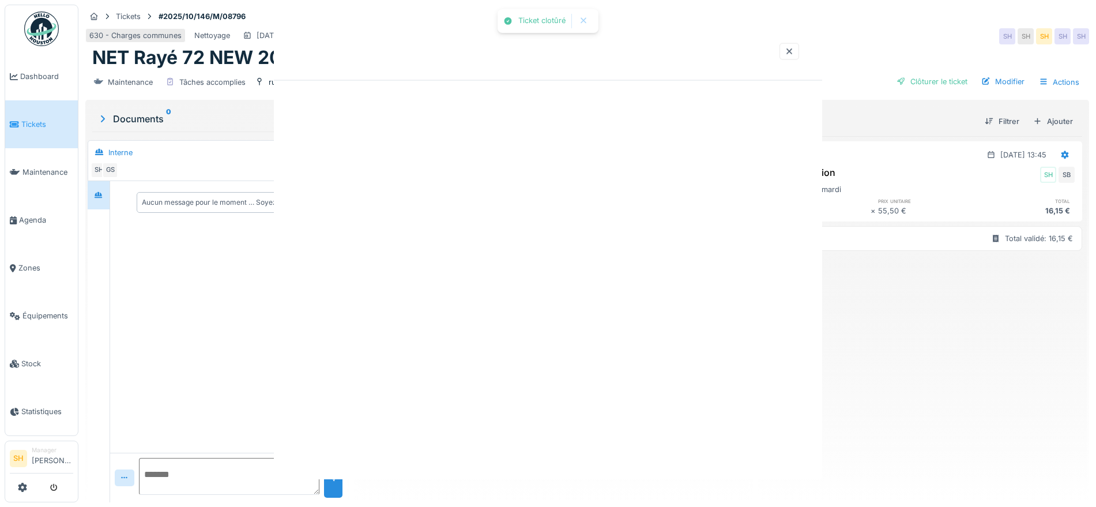
scroll to position [0, 0]
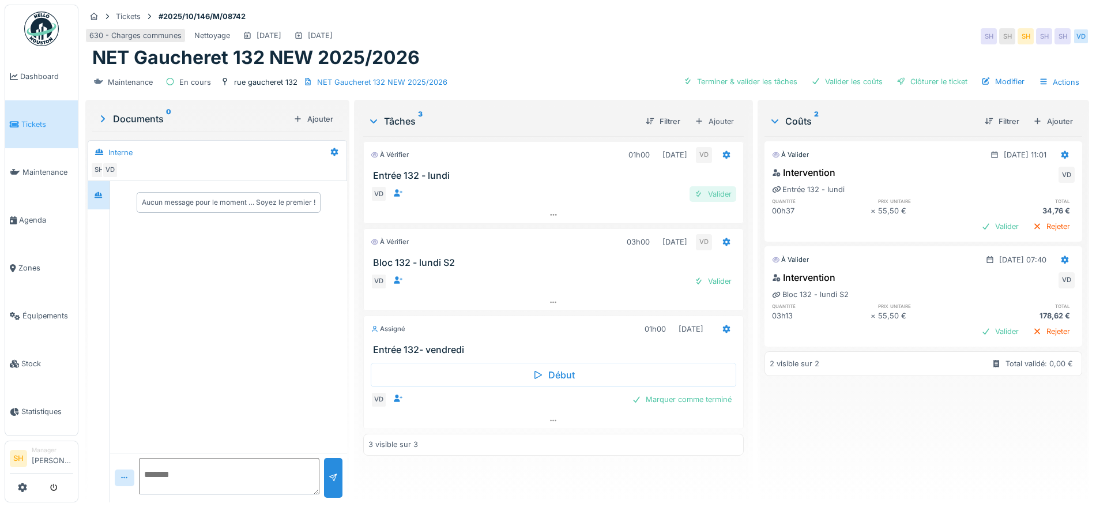
click at [715, 195] on div "Valider" at bounding box center [712, 194] width 47 height 16
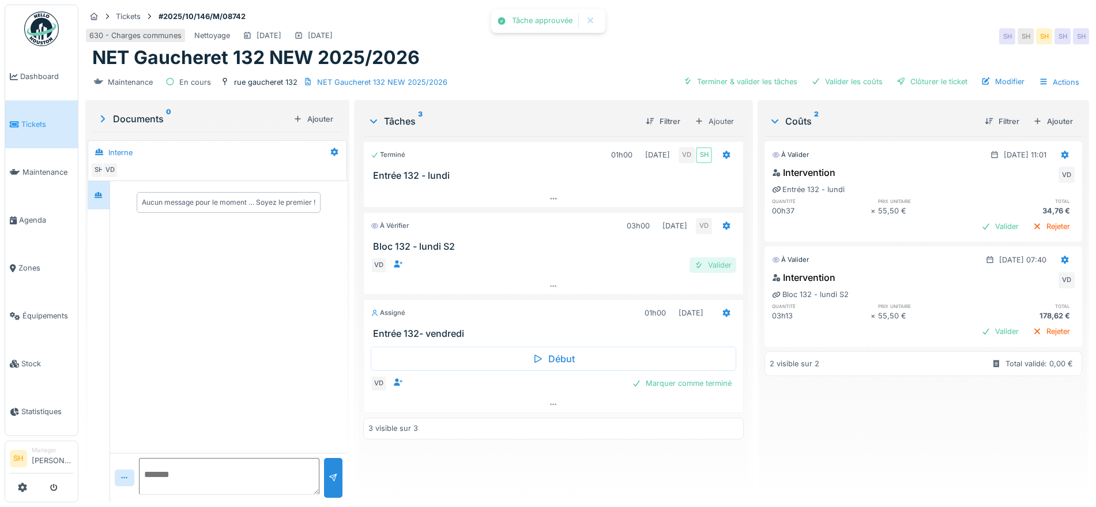
click at [716, 262] on div "Valider" at bounding box center [712, 265] width 47 height 16
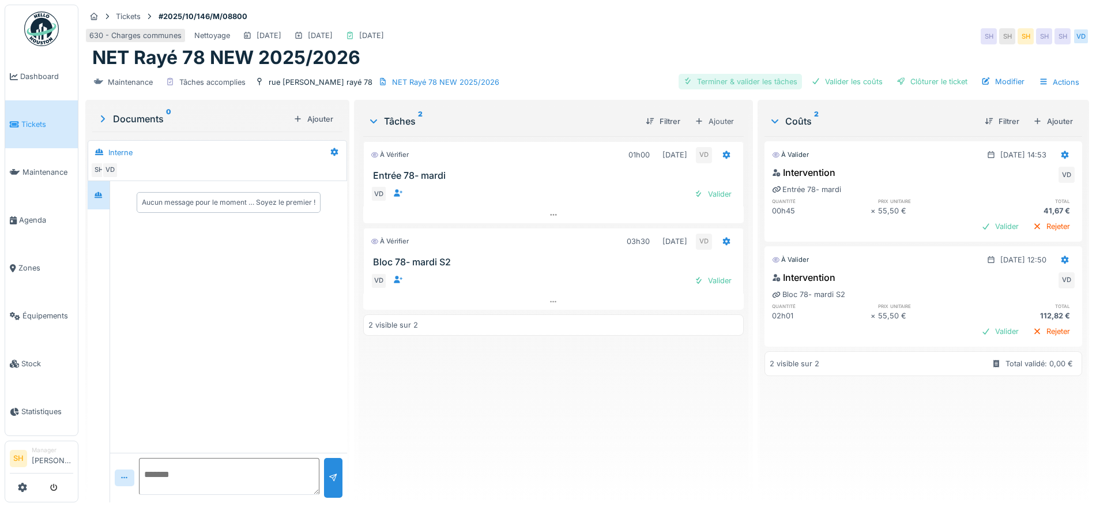
click at [753, 85] on div "Terminer & valider les tâches" at bounding box center [739, 82] width 123 height 16
drag, startPoint x: 825, startPoint y: 86, endPoint x: 910, endPoint y: 82, distance: 84.8
click at [831, 86] on div "Valider les coûts" at bounding box center [846, 82] width 81 height 16
click at [923, 81] on div "Clôturer le ticket" at bounding box center [932, 82] width 80 height 16
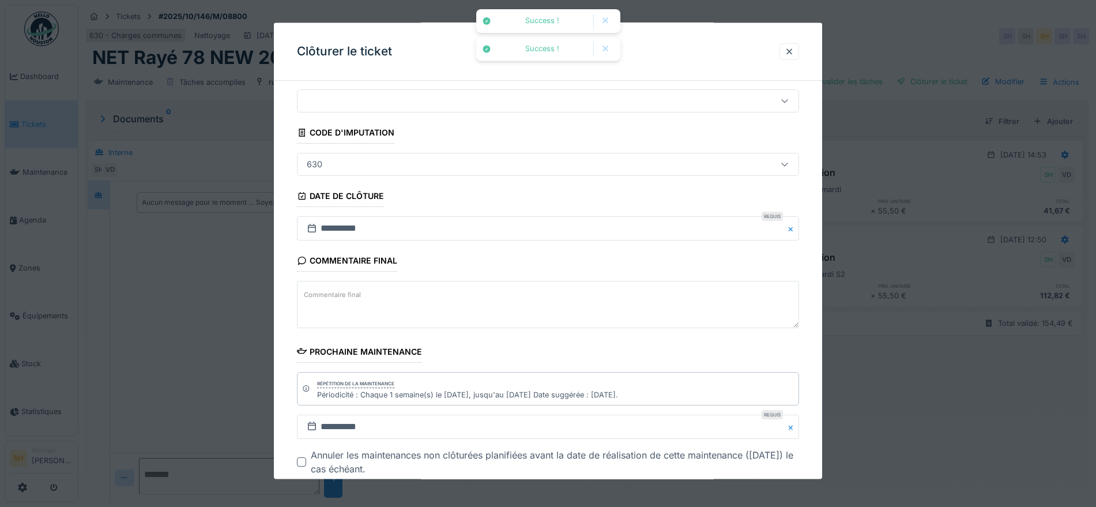
scroll to position [99, 0]
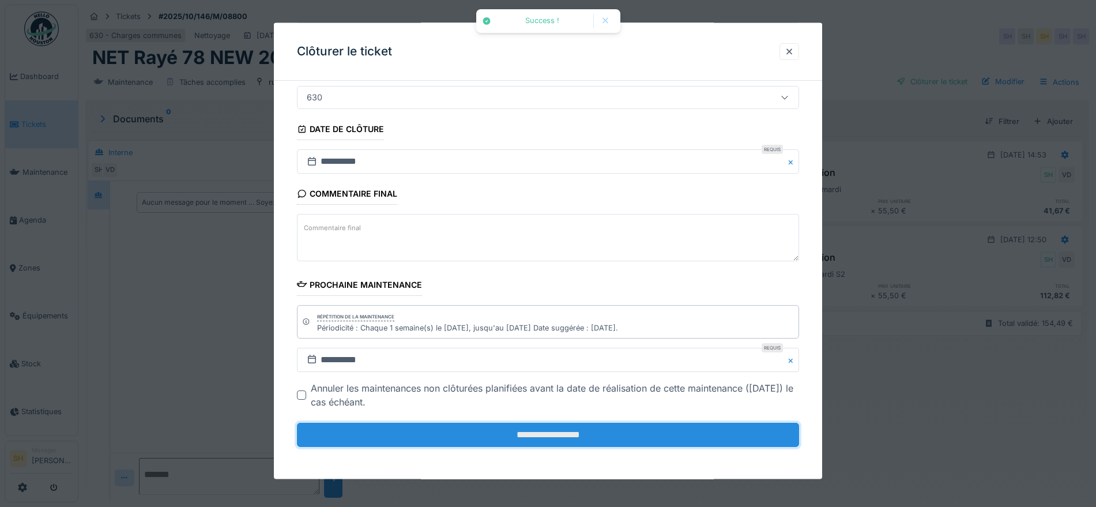
click at [526, 436] on input "**********" at bounding box center [548, 434] width 502 height 24
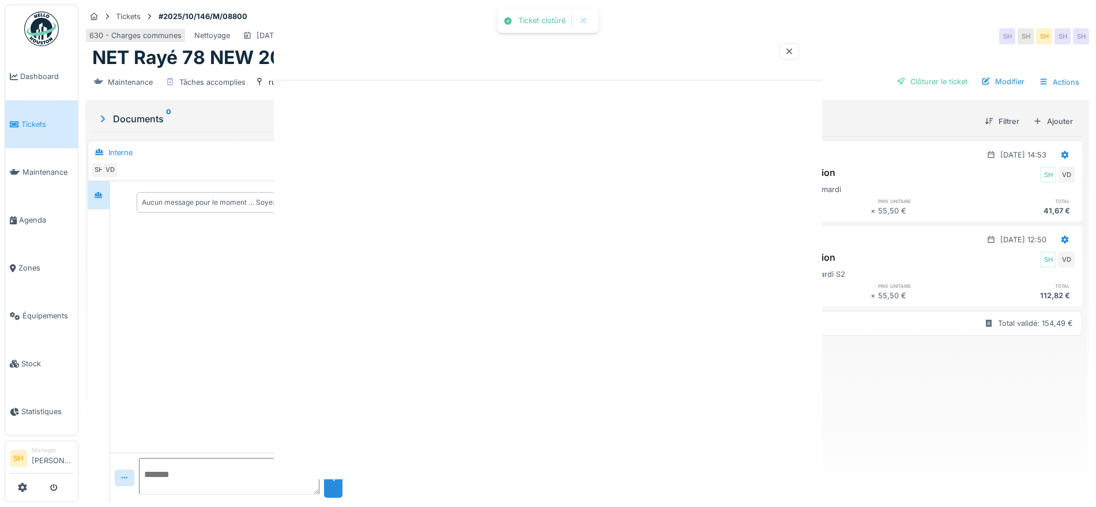
scroll to position [0, 0]
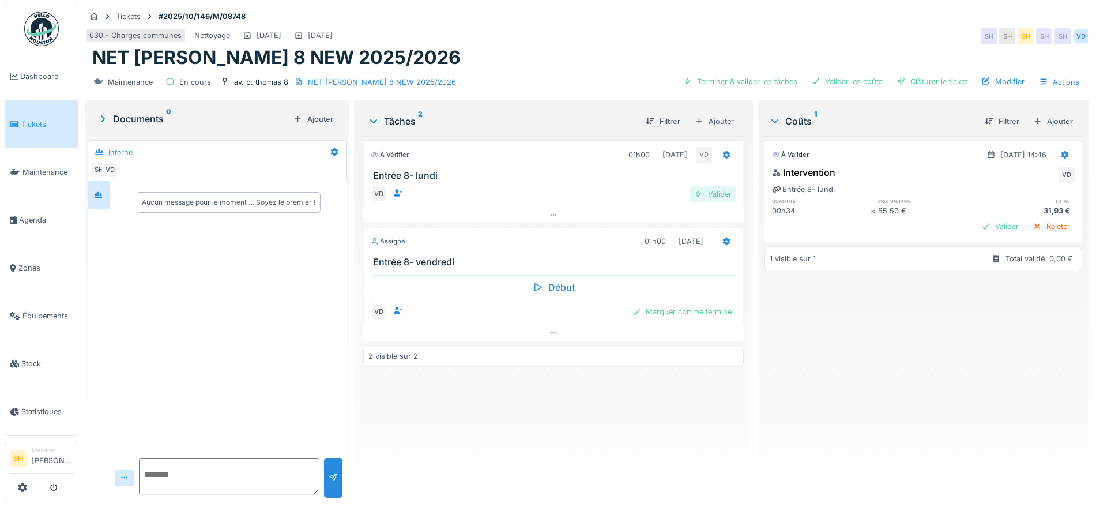
click at [714, 189] on div "Valider" at bounding box center [712, 194] width 47 height 16
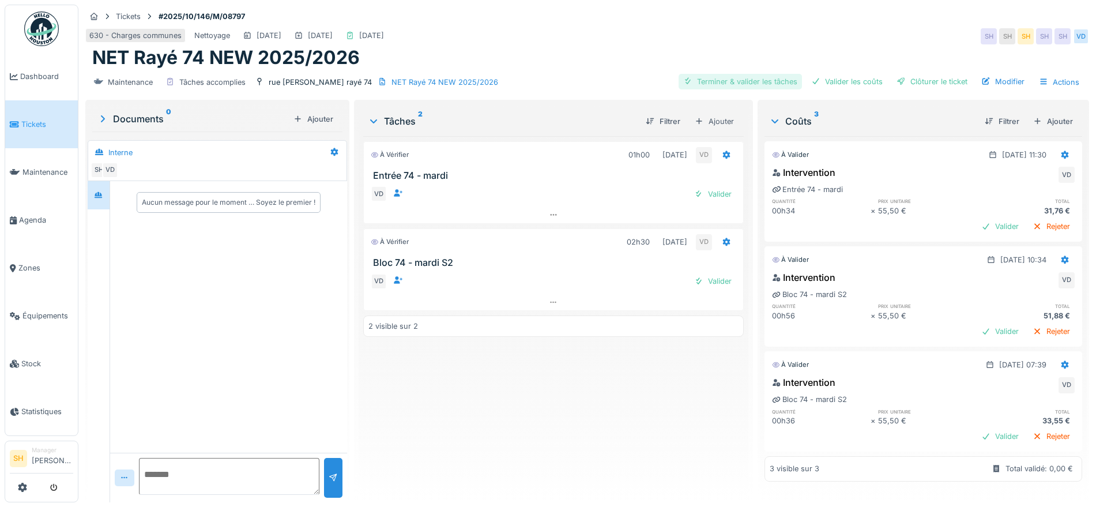
click at [757, 79] on div "Terminer & valider les tâches" at bounding box center [739, 82] width 123 height 16
drag, startPoint x: 835, startPoint y: 81, endPoint x: 895, endPoint y: 82, distance: 60.5
click at [839, 82] on div "Valider les coûts" at bounding box center [846, 82] width 81 height 16
click at [903, 82] on div "Clôturer le ticket" at bounding box center [932, 82] width 80 height 16
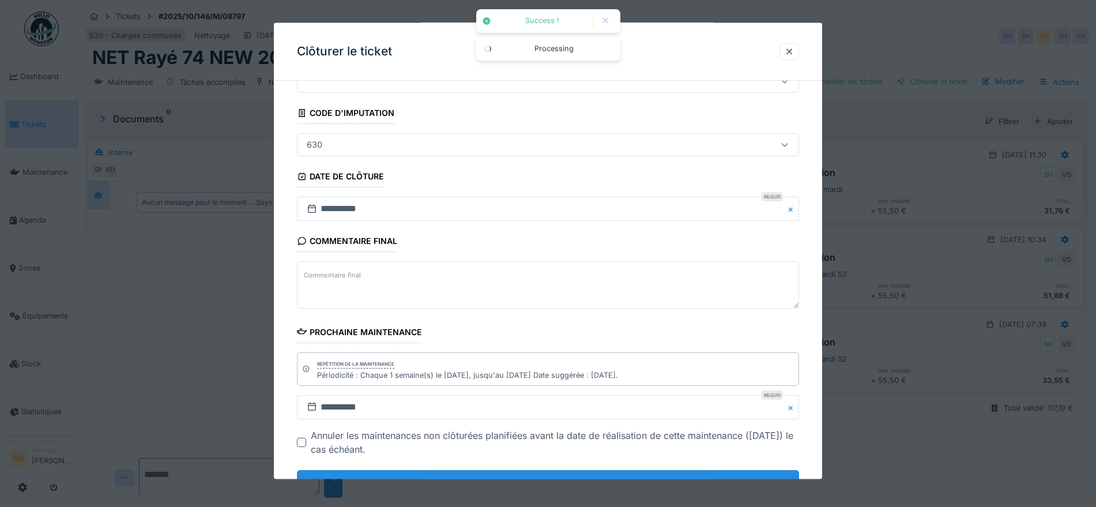
scroll to position [99, 0]
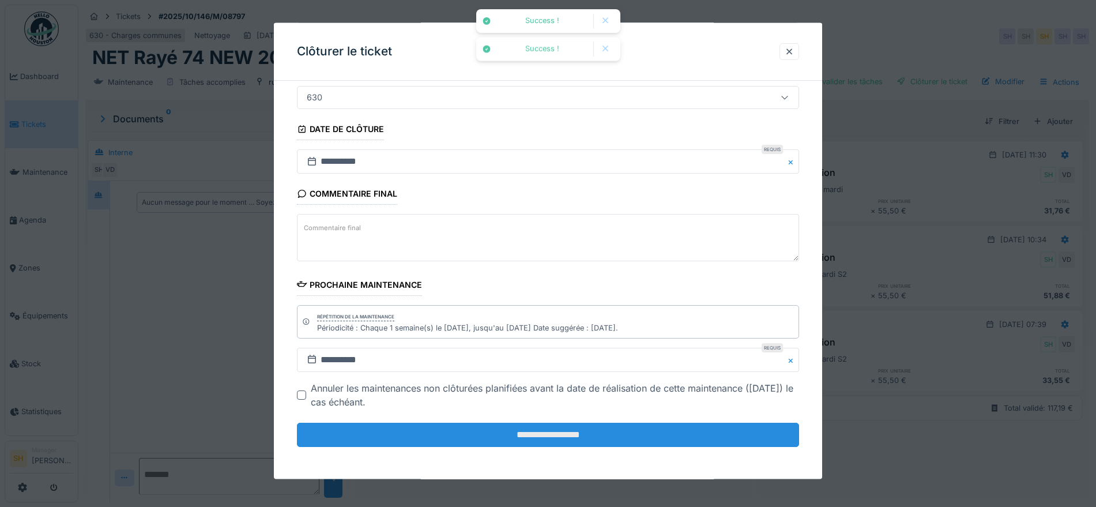
click at [516, 426] on input "**********" at bounding box center [548, 434] width 502 height 24
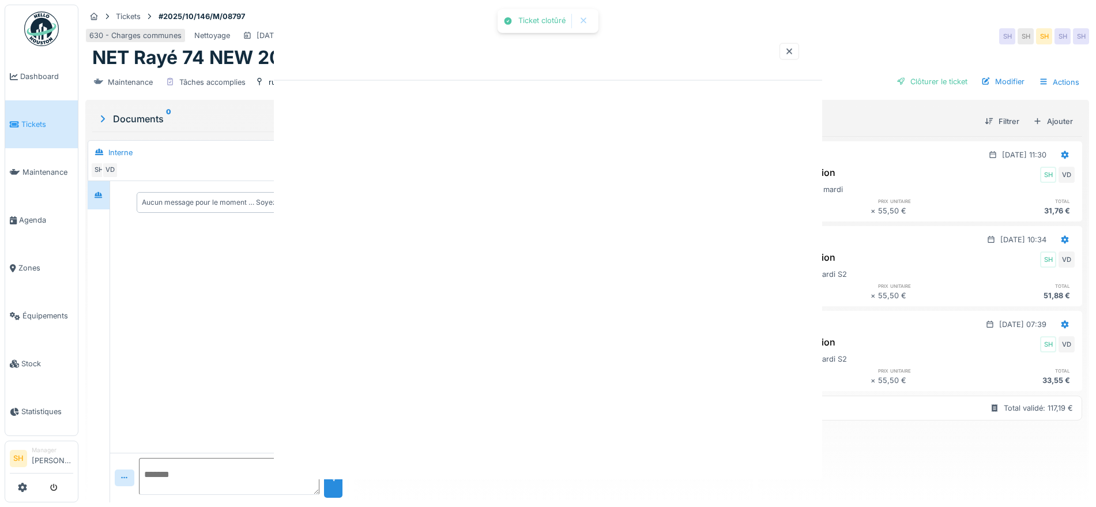
scroll to position [0, 0]
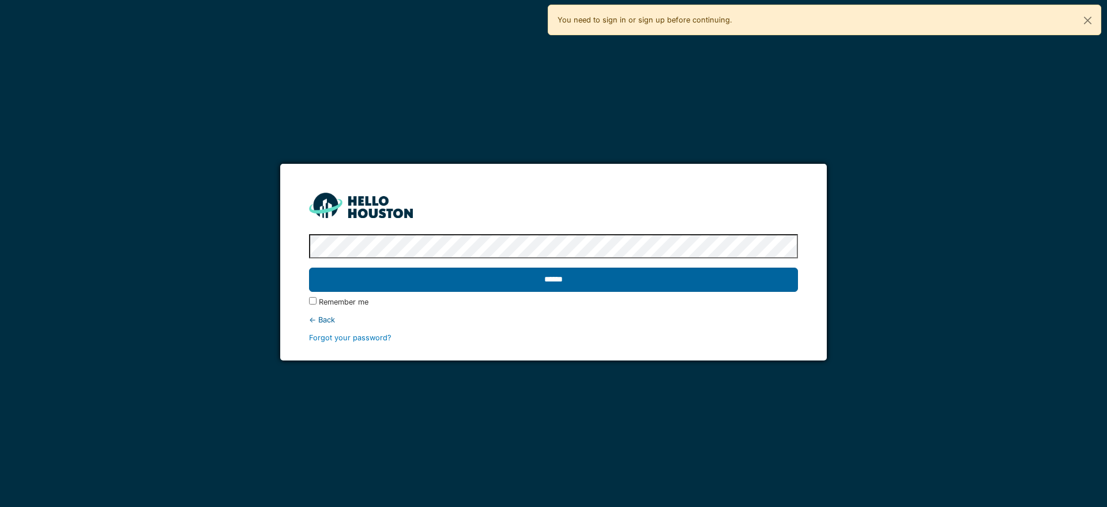
click at [697, 284] on input "******" at bounding box center [553, 279] width 488 height 24
